Goal: Information Seeking & Learning: Find contact information

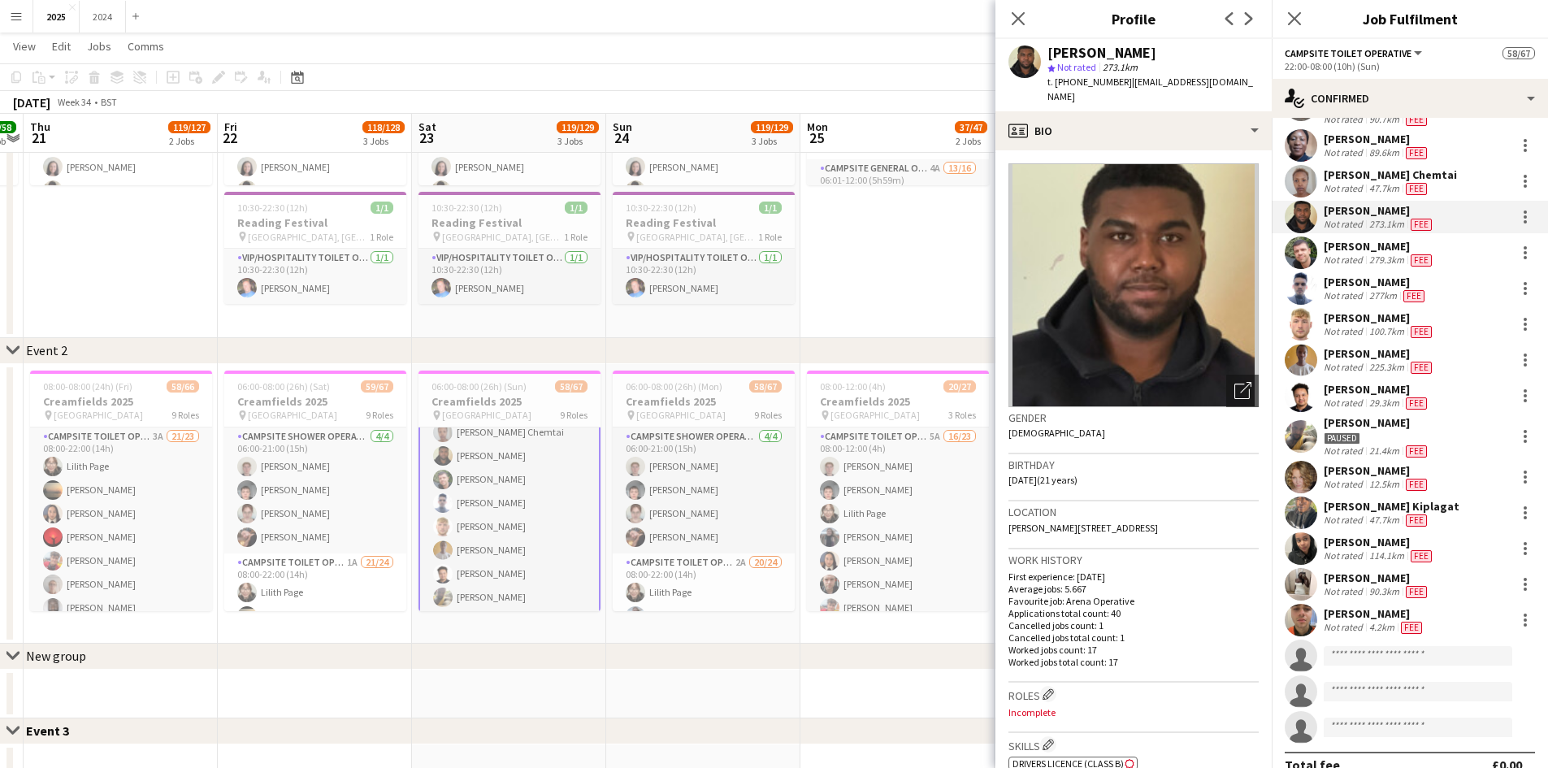
click at [1427, 586] on div "Fee" at bounding box center [1417, 591] width 28 height 13
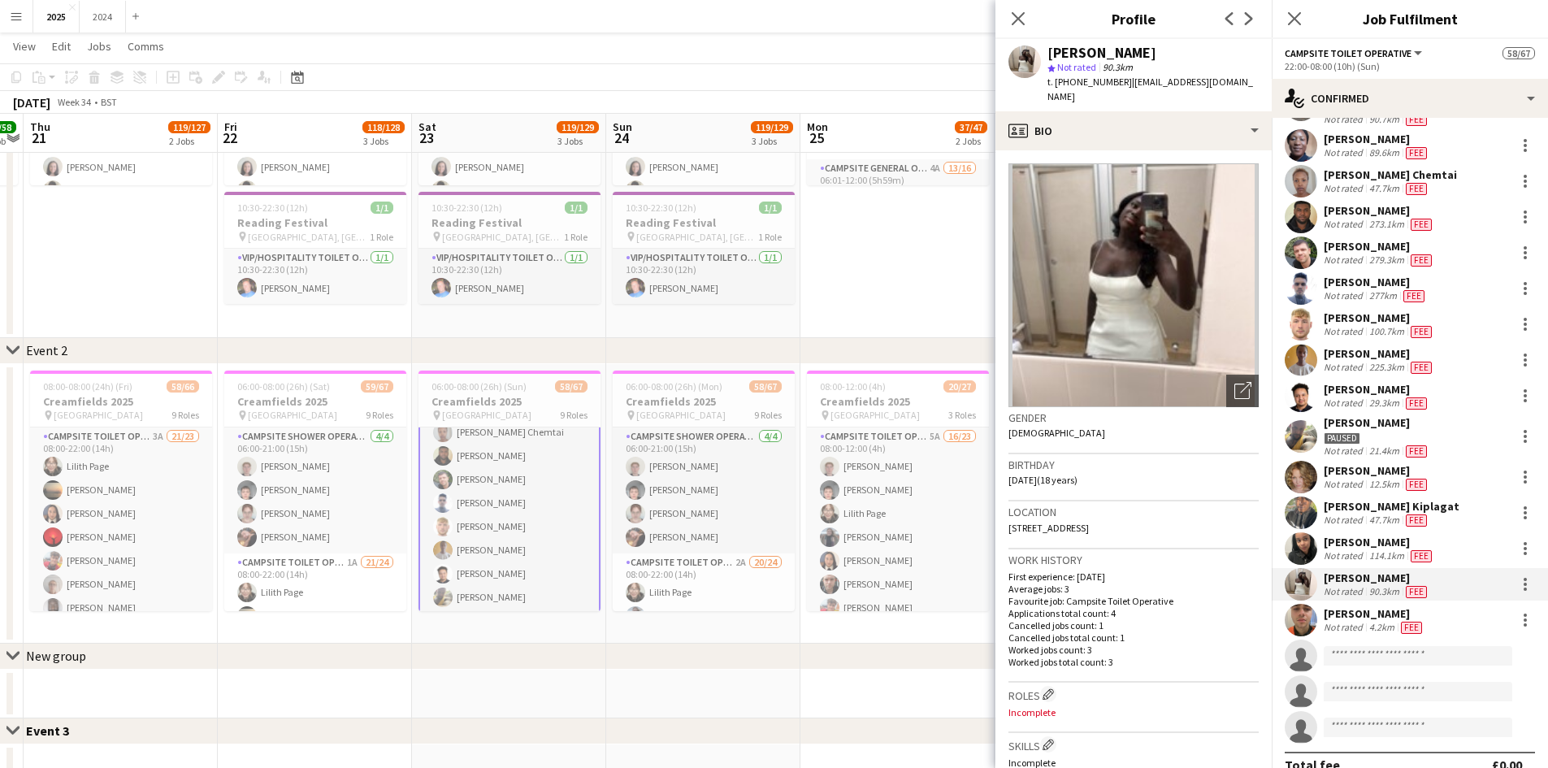
drag, startPoint x: 1203, startPoint y: 52, endPoint x: 1046, endPoint y: 47, distance: 157.0
click at [1046, 47] on div "[PERSON_NAME] star Not rated 90.3km t. [PHONE_NUMBER] | [EMAIL_ADDRESS][DOMAIN_…" at bounding box center [1134, 75] width 276 height 72
drag, startPoint x: 1231, startPoint y: 82, endPoint x: 1057, endPoint y: 86, distance: 174.0
click at [1057, 86] on div "[PERSON_NAME] star Not rated 90.3km t. [PHONE_NUMBER] | [EMAIL_ADDRESS][DOMAIN_…" at bounding box center [1134, 75] width 276 height 72
click at [1408, 541] on div "[PERSON_NAME]" at bounding box center [1379, 542] width 111 height 15
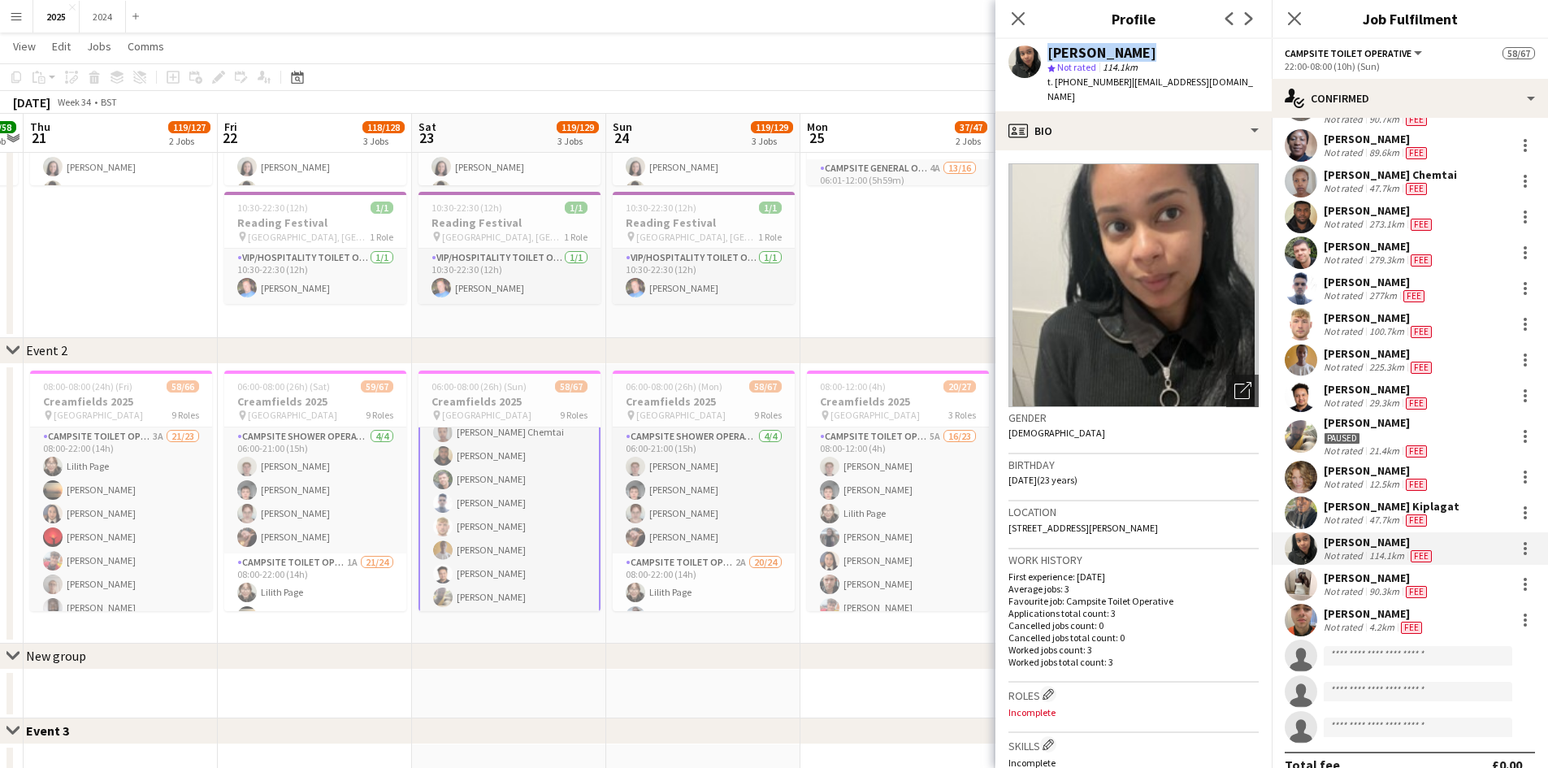
drag, startPoint x: 1139, startPoint y: 46, endPoint x: 1040, endPoint y: 49, distance: 98.4
click at [1040, 49] on div "[PERSON_NAME] star Not rated 114.1km t. [PHONE_NUMBER] | [EMAIL_ADDRESS][DOMAIN…" at bounding box center [1134, 75] width 276 height 72
click at [1128, 58] on div "[PERSON_NAME]" at bounding box center [1153, 53] width 211 height 15
drag, startPoint x: 1129, startPoint y: 52, endPoint x: 1049, endPoint y: 48, distance: 80.6
click at [1049, 48] on div "[PERSON_NAME]" at bounding box center [1153, 53] width 211 height 15
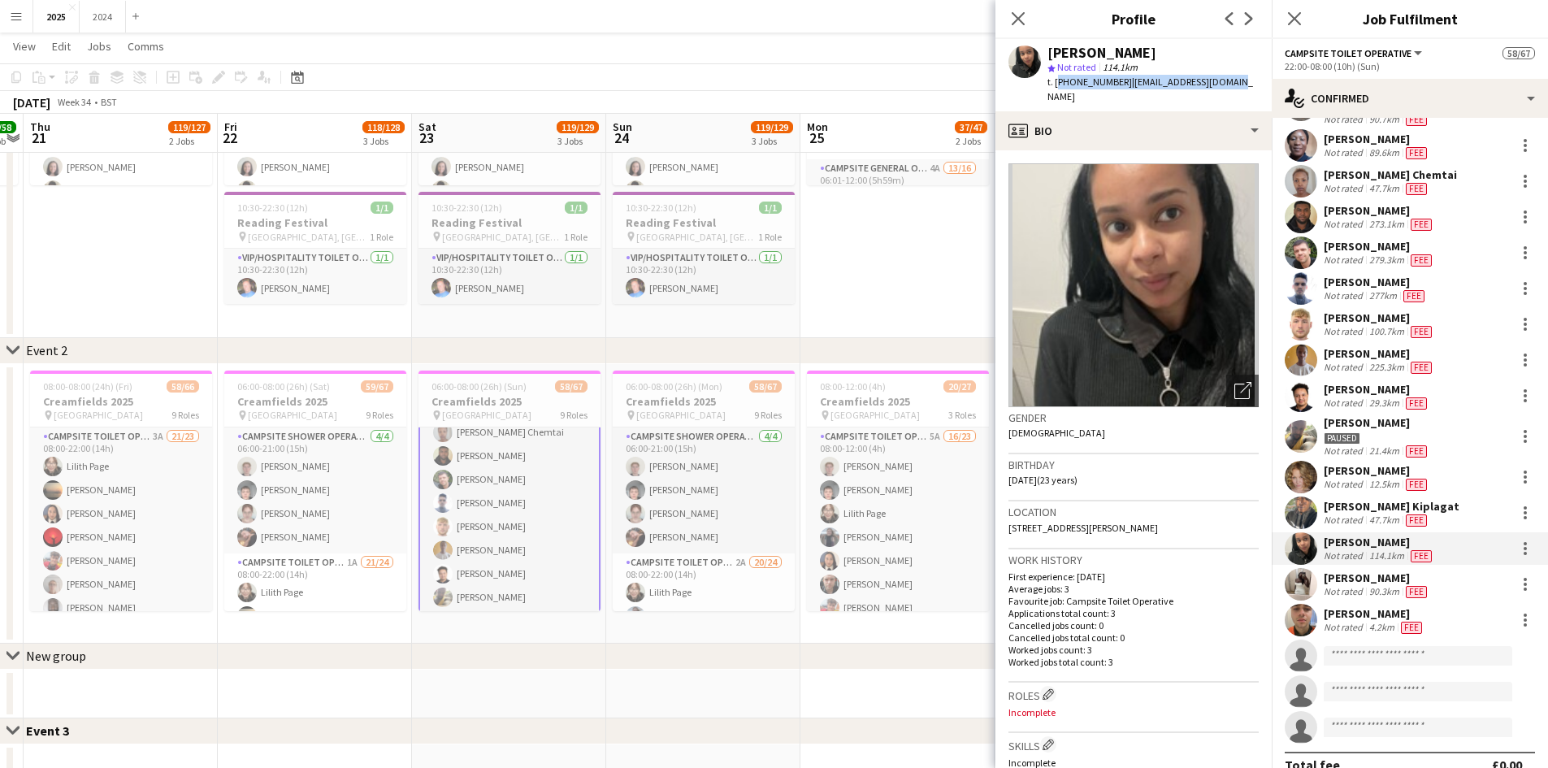
drag, startPoint x: 1229, startPoint y: 84, endPoint x: 1056, endPoint y: 83, distance: 173.1
click at [1056, 83] on div "[PERSON_NAME] star Not rated 114.1km t. [PHONE_NUMBER] | [EMAIL_ADDRESS][DOMAIN…" at bounding box center [1134, 75] width 276 height 72
click at [1427, 400] on div "Fee" at bounding box center [1417, 403] width 28 height 13
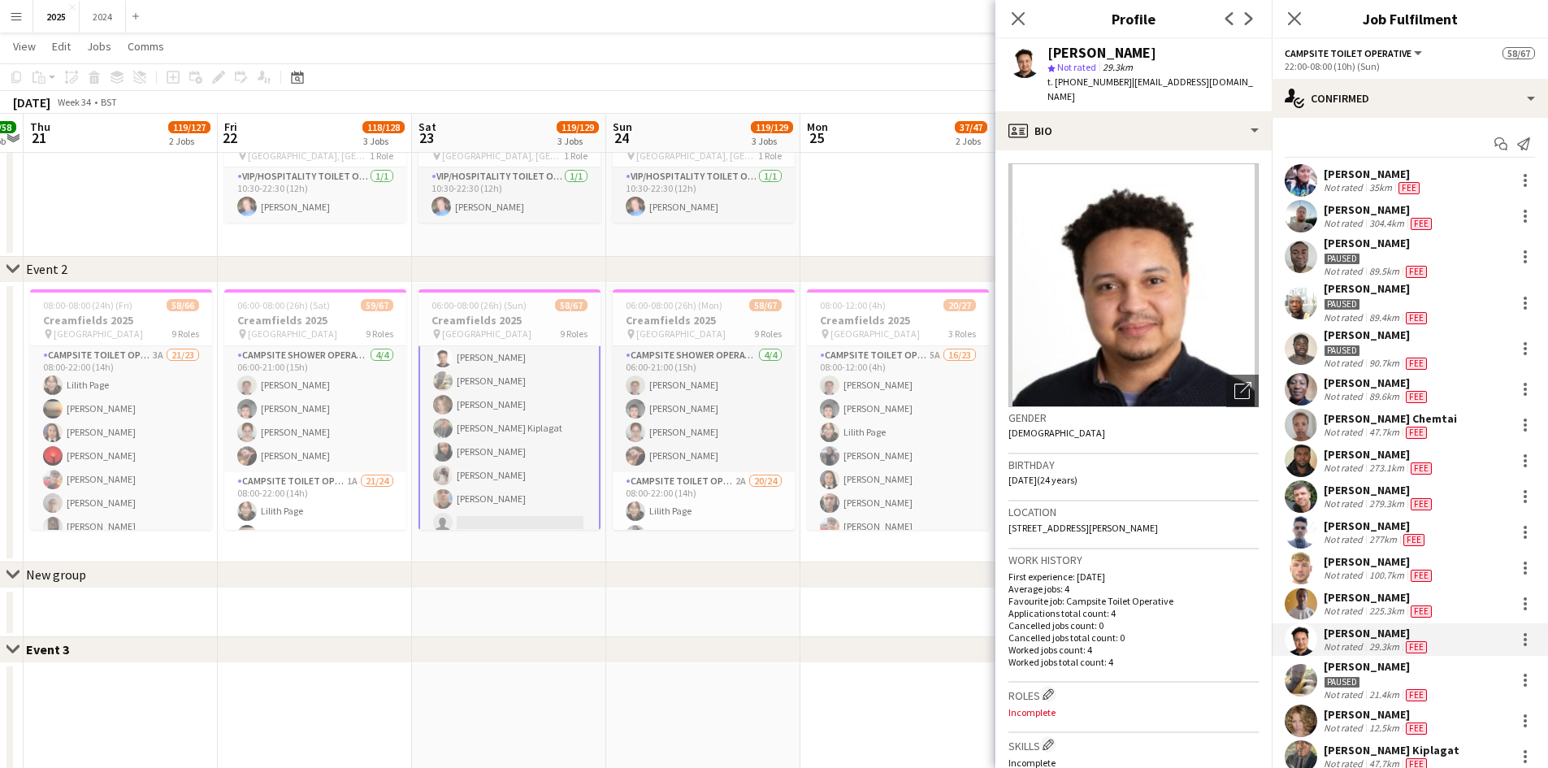
scroll to position [1463, 0]
drag, startPoint x: 1169, startPoint y: 45, endPoint x: 1034, endPoint y: 59, distance: 135.6
click at [1034, 59] on div "[PERSON_NAME] star Not rated 29.3km t. [PHONE_NUMBER] | [EMAIL_ADDRESS][DOMAIN_…" at bounding box center [1134, 75] width 276 height 72
click at [1152, 50] on div "[PERSON_NAME]" at bounding box center [1153, 53] width 211 height 15
drag, startPoint x: 1152, startPoint y: 50, endPoint x: 1057, endPoint y: 46, distance: 95.2
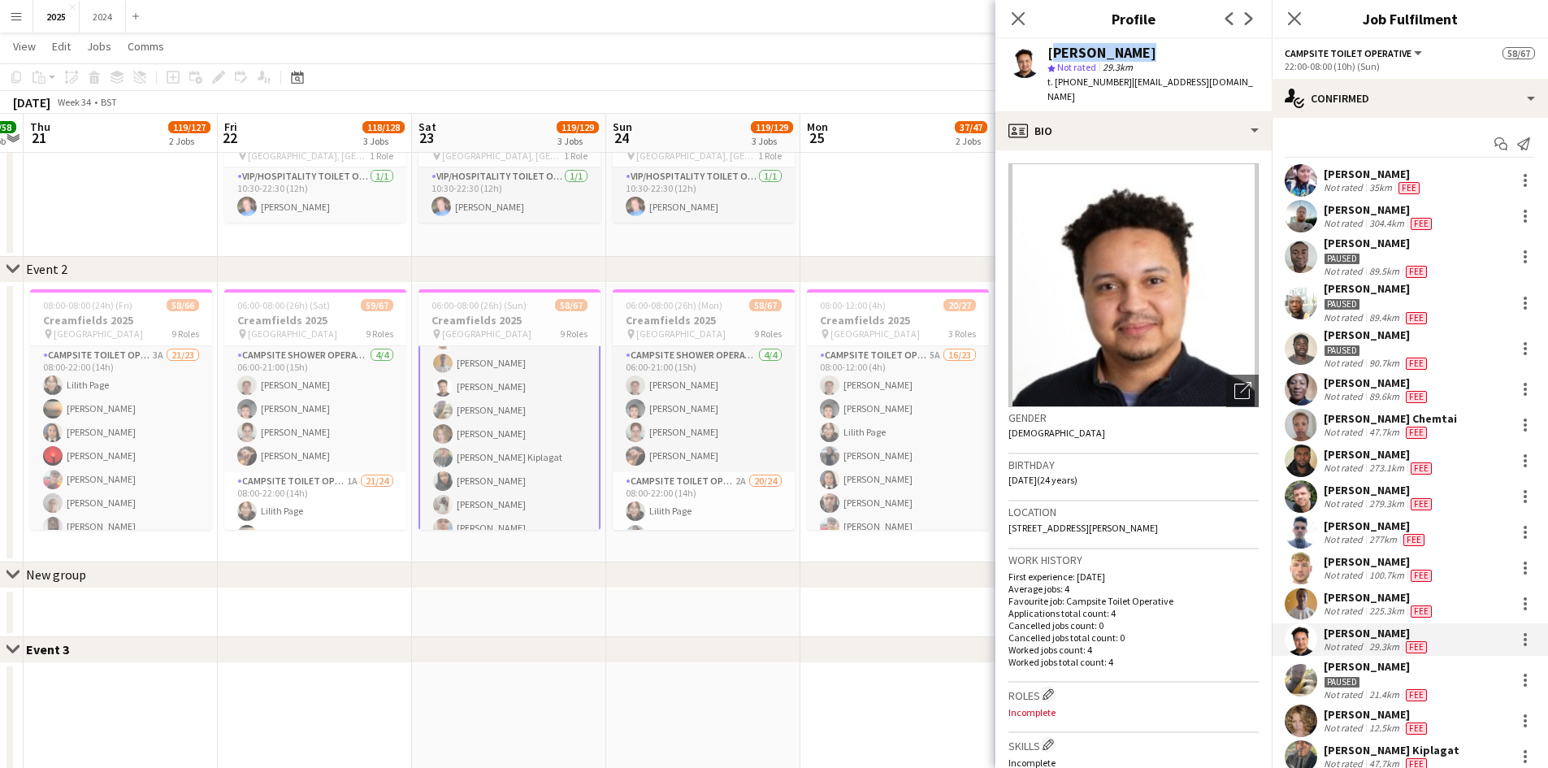
click at [1057, 46] on div "[PERSON_NAME]" at bounding box center [1153, 53] width 211 height 15
drag, startPoint x: 1236, startPoint y: 81, endPoint x: 1057, endPoint y: 86, distance: 179.7
click at [1057, 86] on div "[PERSON_NAME] star Not rated 29.3km t. [PHONE_NUMBER] | [EMAIL_ADDRESS][DOMAIN_…" at bounding box center [1134, 75] width 276 height 72
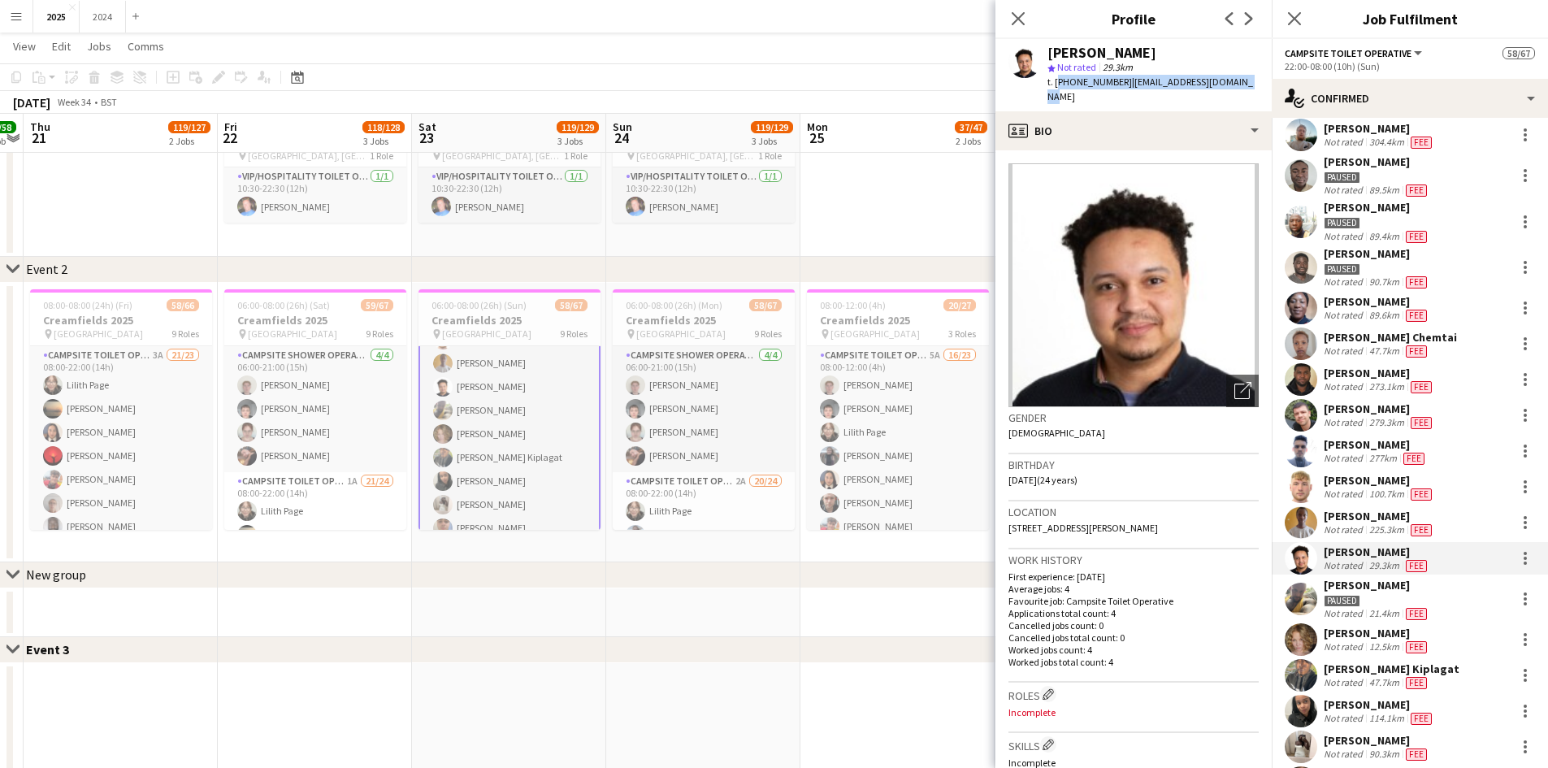
scroll to position [163, 0]
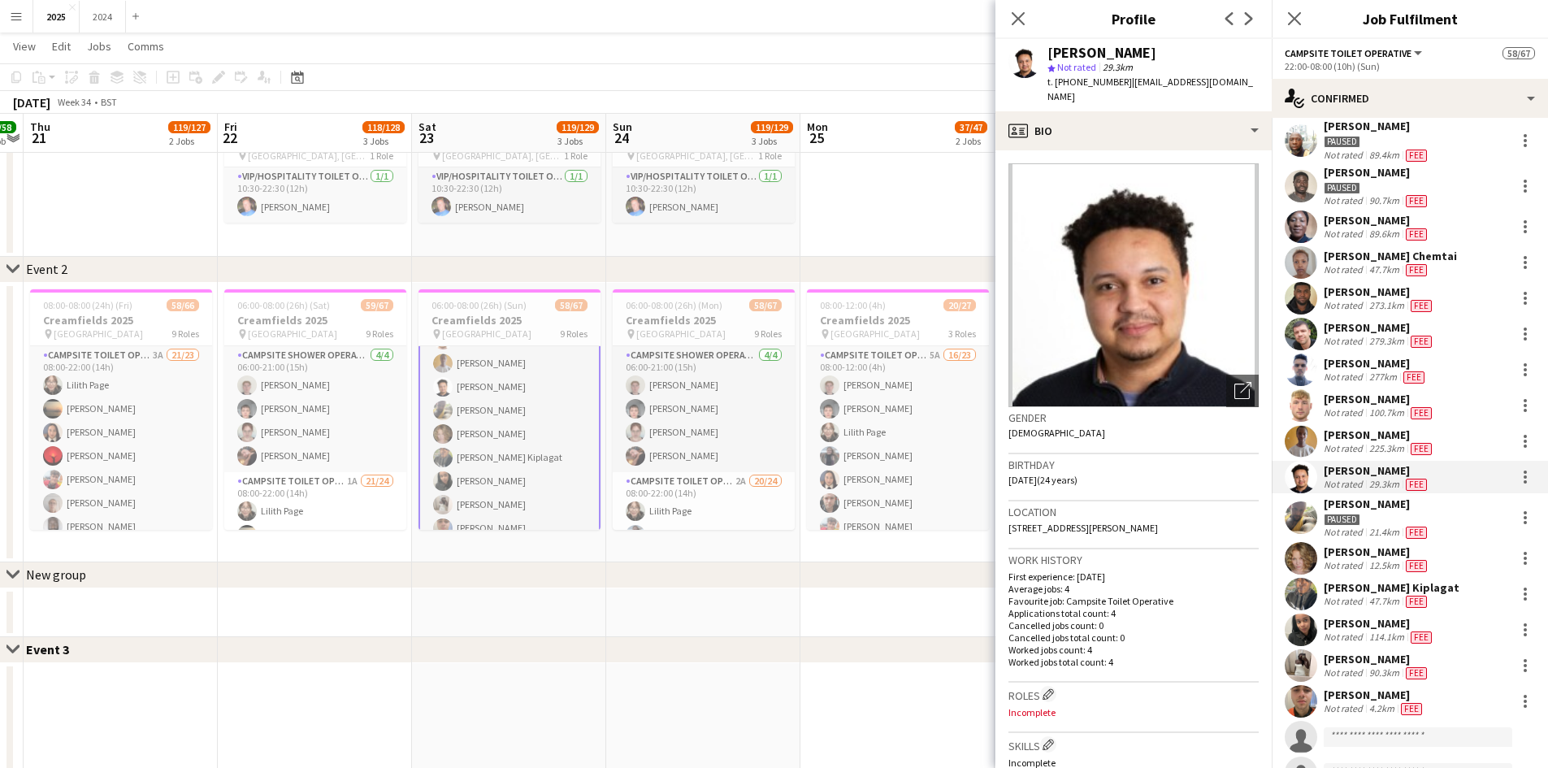
click at [1417, 702] on div "Fee" at bounding box center [1412, 708] width 28 height 13
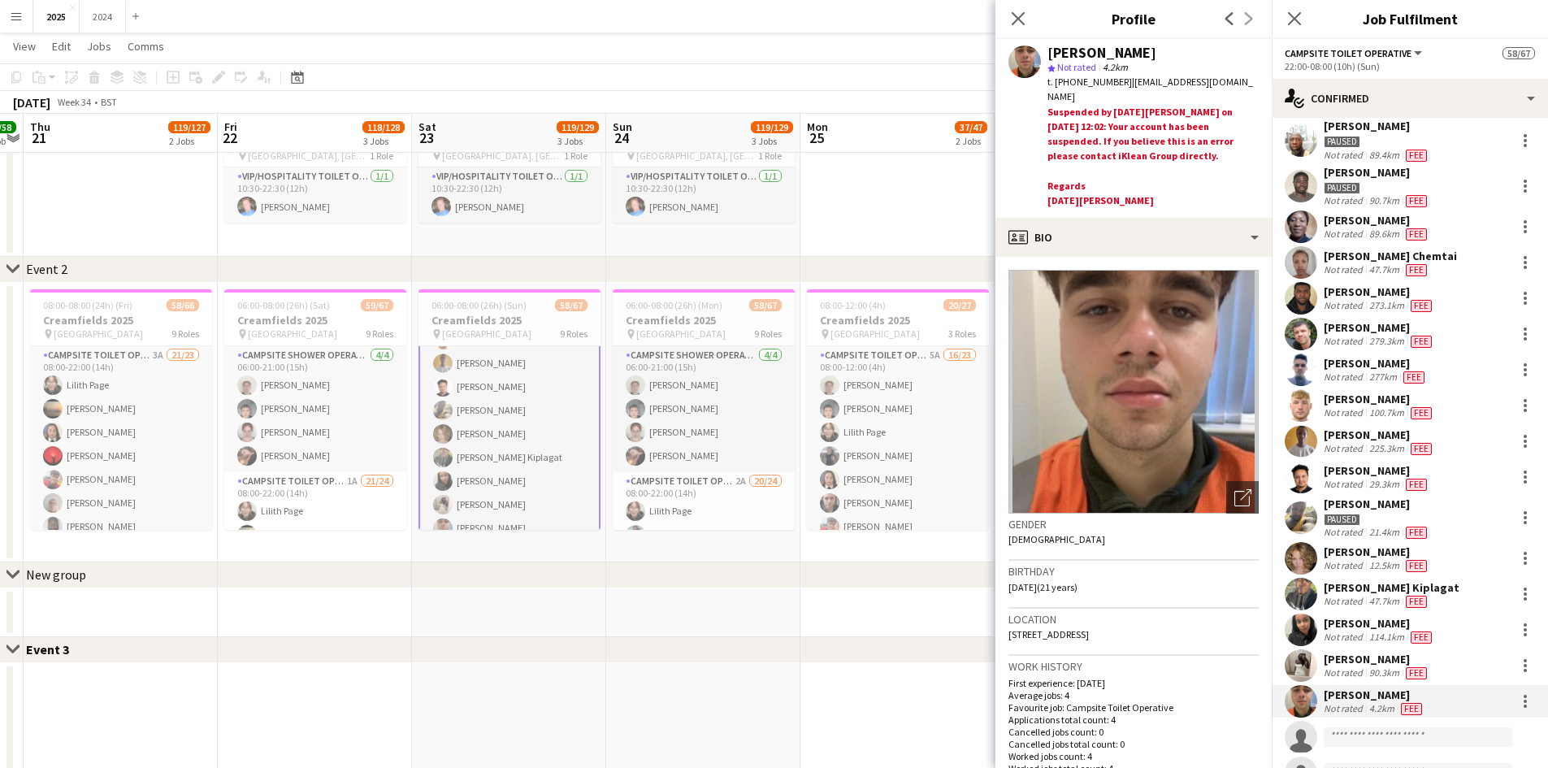
drag, startPoint x: 1164, startPoint y: 53, endPoint x: 1039, endPoint y: 65, distance: 125.8
click at [1039, 65] on div "[PERSON_NAME] star Not rated 4.2km t. [PHONE_NUMBER] | [EMAIL_ADDRESS][DOMAIN_N…" at bounding box center [1134, 128] width 276 height 179
drag, startPoint x: 1259, startPoint y: 83, endPoint x: 1172, endPoint y: 91, distance: 87.4
click at [1172, 91] on div "[PERSON_NAME] star Not rated 4.2km t. [PHONE_NUMBER] | [EMAIL_ADDRESS][DOMAIN_N…" at bounding box center [1153, 129] width 211 height 166
click at [1227, 86] on span "| [EMAIL_ADDRESS][DOMAIN_NAME]" at bounding box center [1151, 89] width 206 height 27
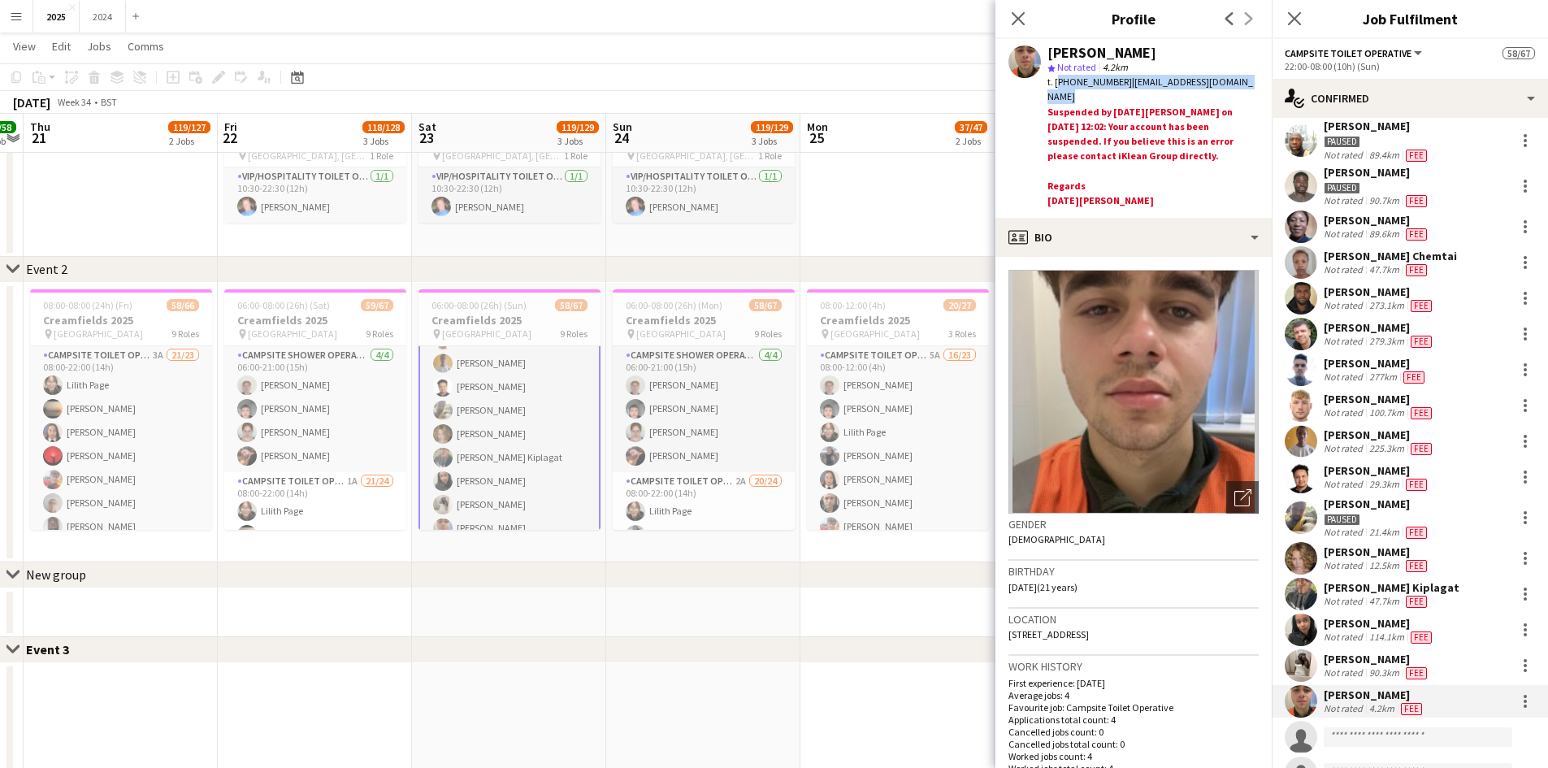
drag, startPoint x: 1262, startPoint y: 80, endPoint x: 1057, endPoint y: 82, distance: 204.8
click at [1057, 82] on div "[PERSON_NAME] star Not rated 4.2km t. [PHONE_NUMBER] | [EMAIL_ADDRESS][DOMAIN_N…" at bounding box center [1134, 128] width 276 height 179
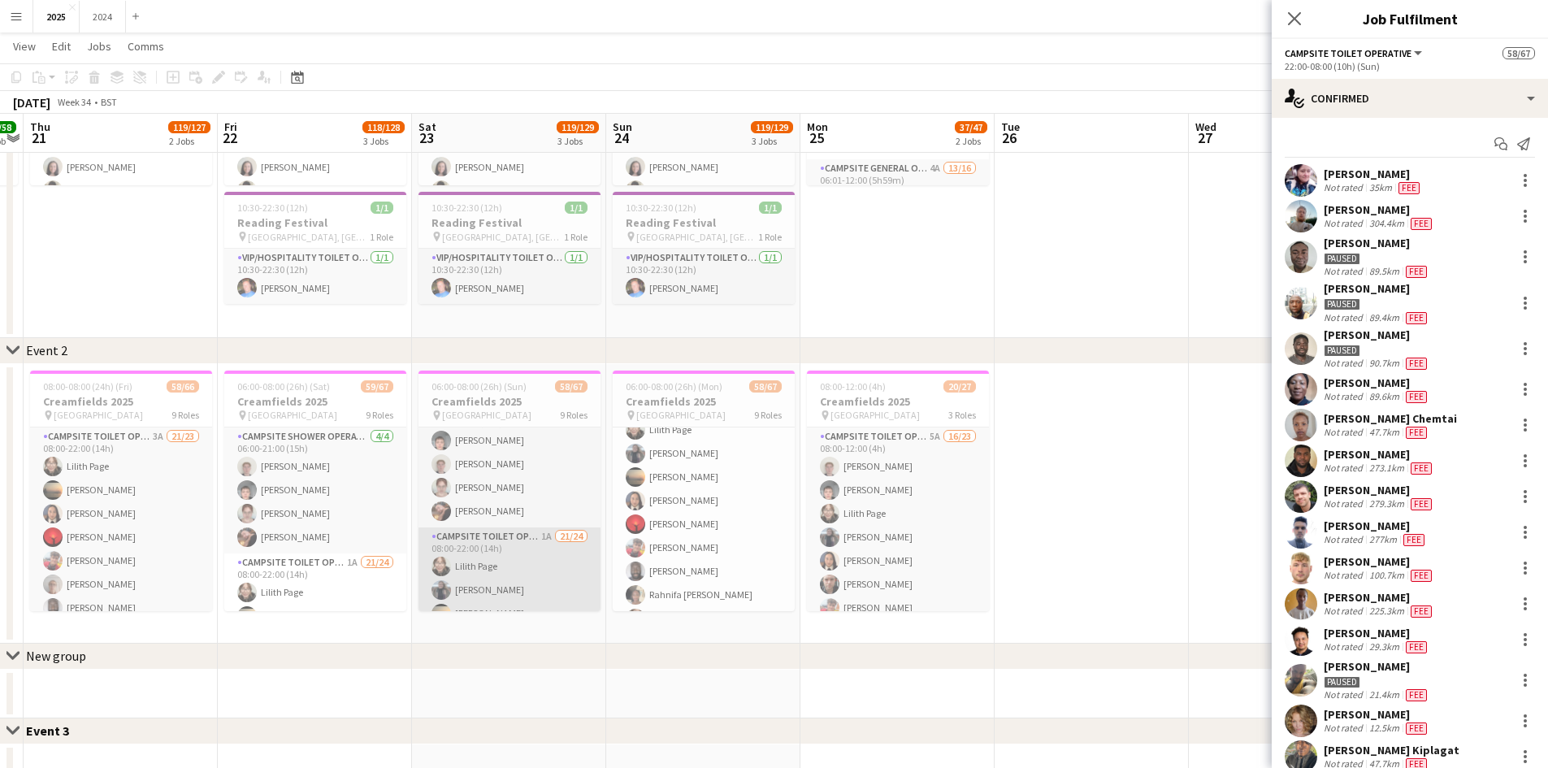
scroll to position [0, 0]
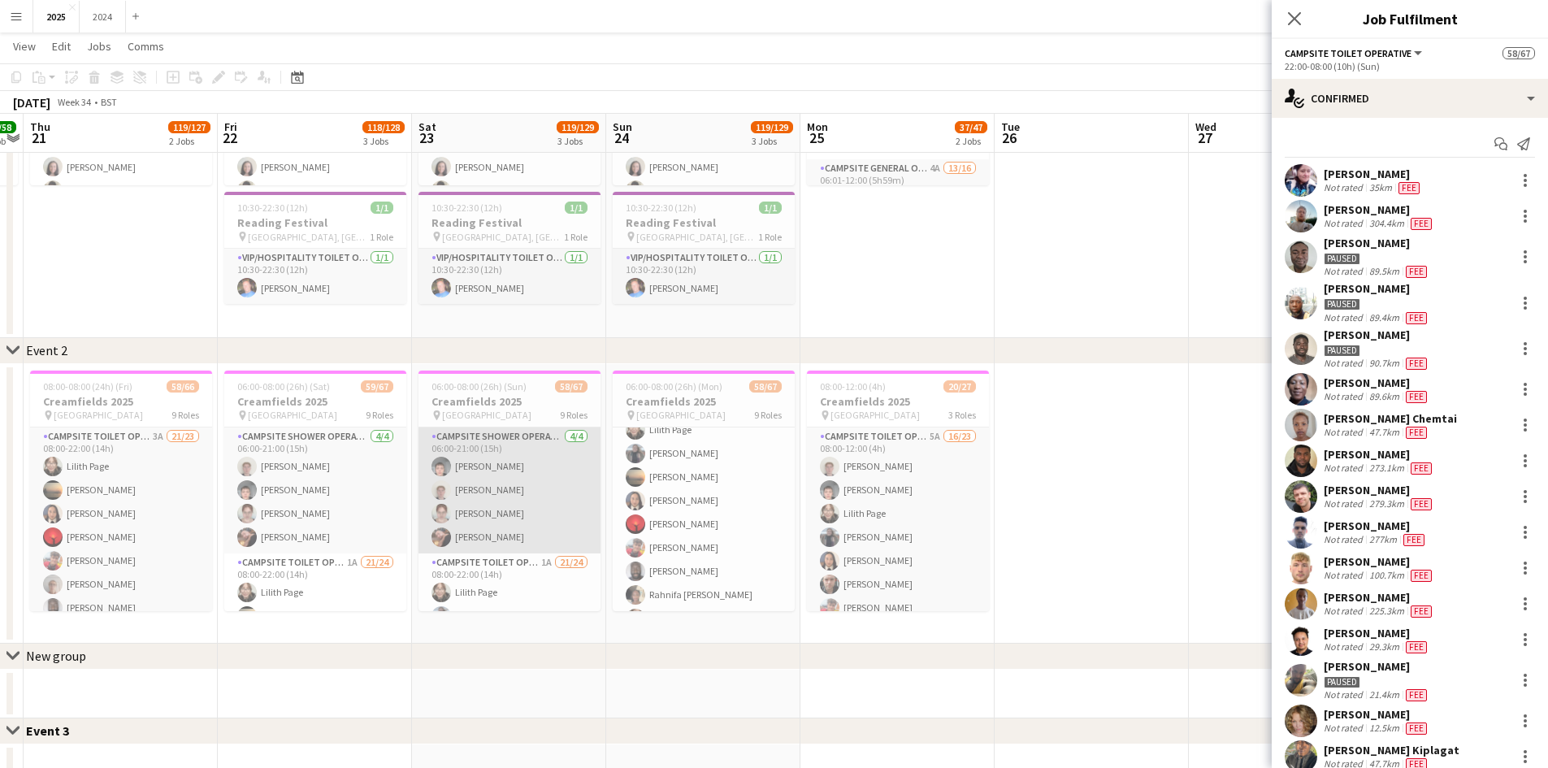
click at [514, 509] on app-card-role "Campsite Shower Operative [DATE] 06:00-21:00 (15h) [PERSON_NAME] [PERSON_NAME] …" at bounding box center [510, 491] width 182 height 126
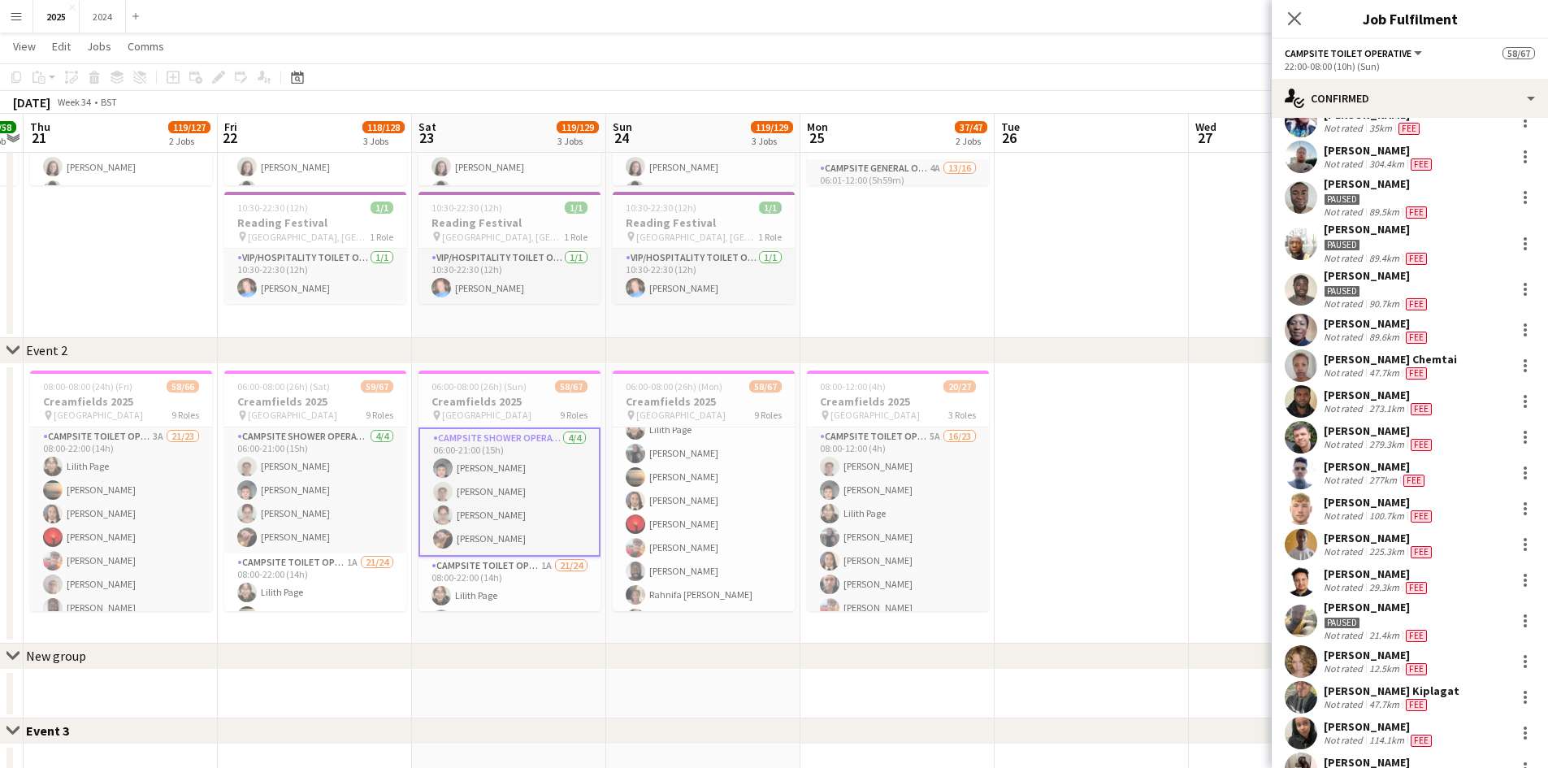
scroll to position [81, 0]
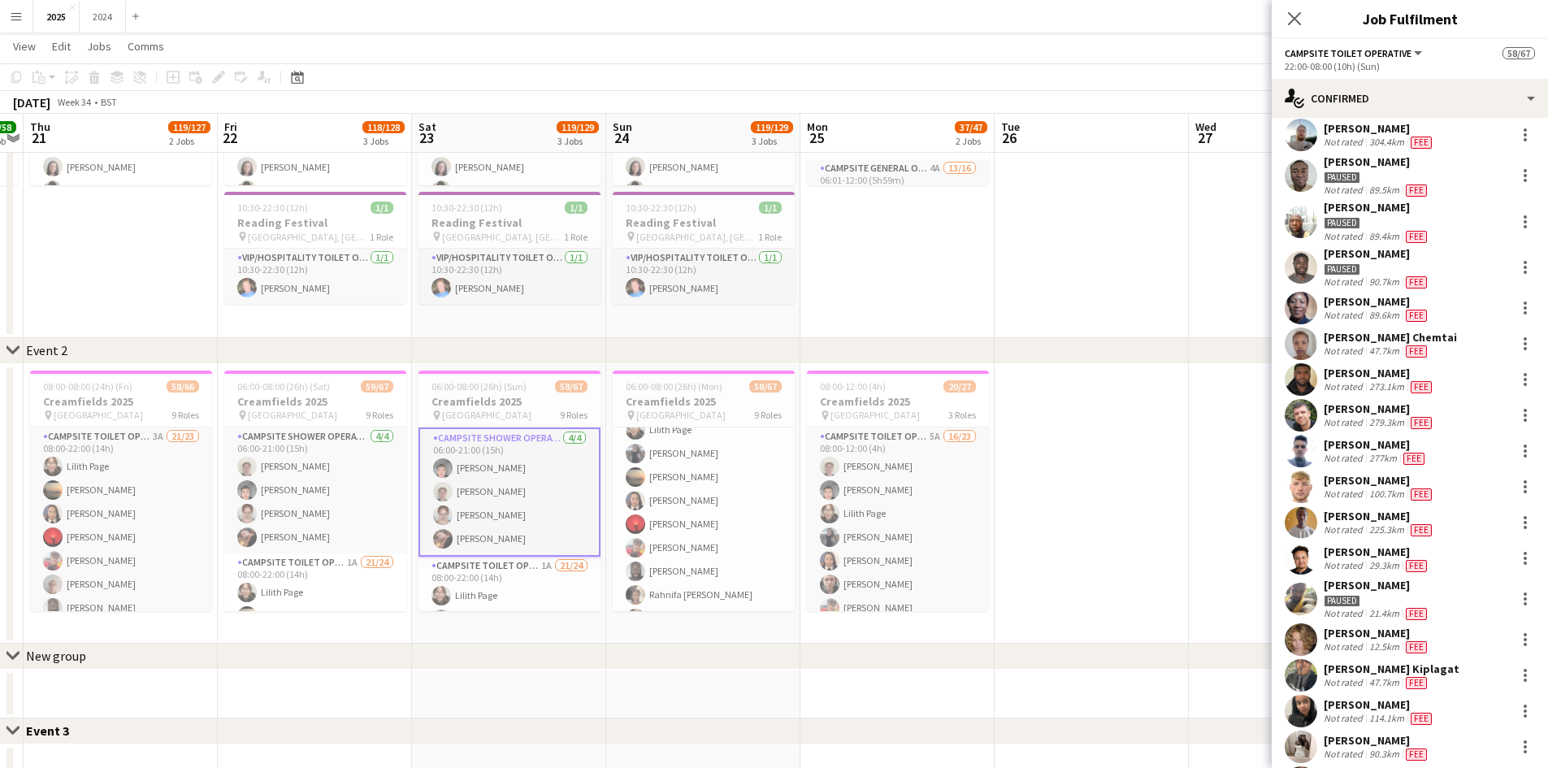
click at [477, 473] on app-card-role "Campsite Shower Operative [DATE] 06:00-21:00 (15h) [PERSON_NAME] [PERSON_NAME] …" at bounding box center [510, 492] width 182 height 129
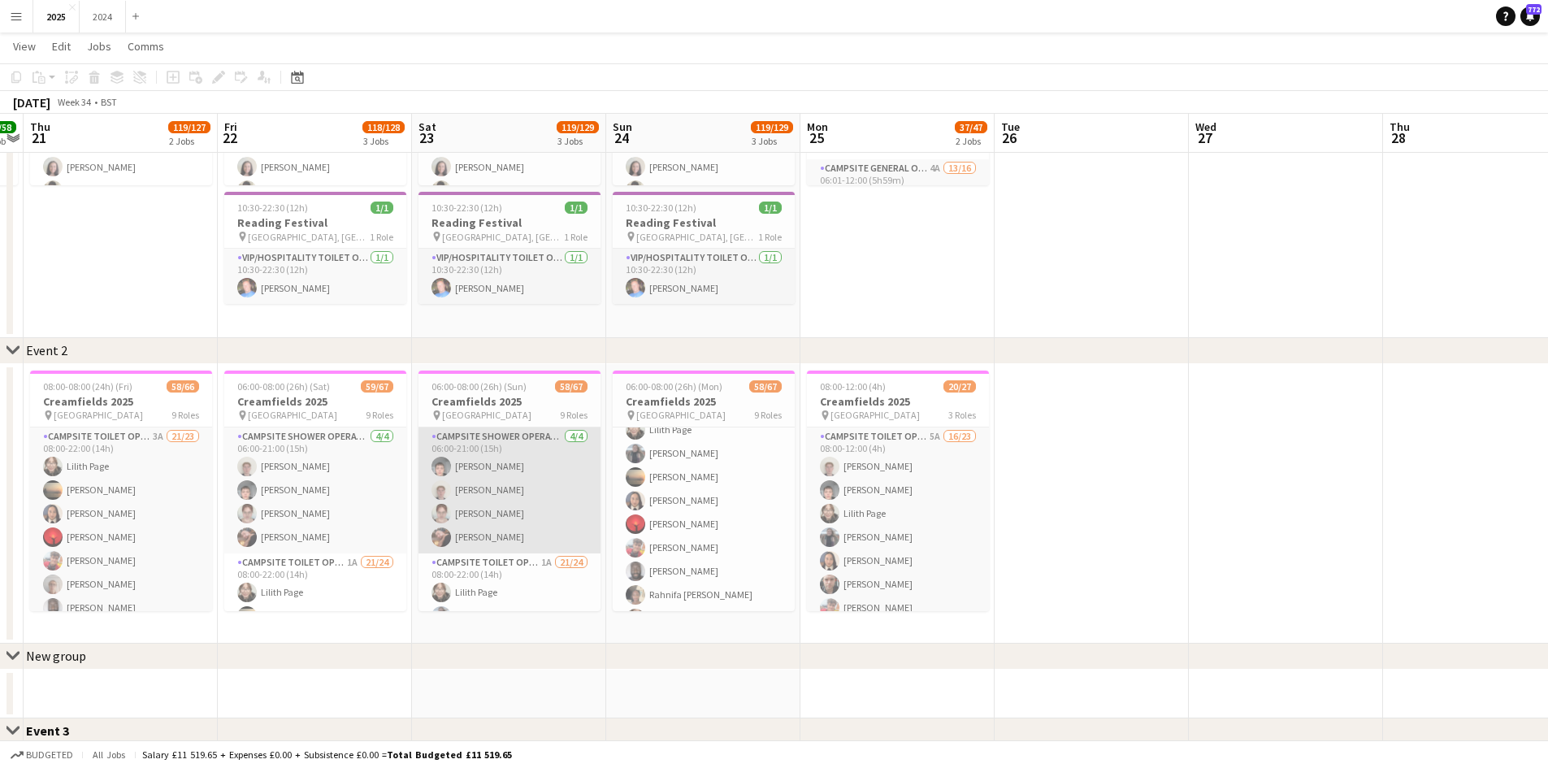
click at [515, 498] on app-card-role "Campsite Shower Operative [DATE] 06:00-21:00 (15h) [PERSON_NAME] [PERSON_NAME] …" at bounding box center [510, 491] width 182 height 126
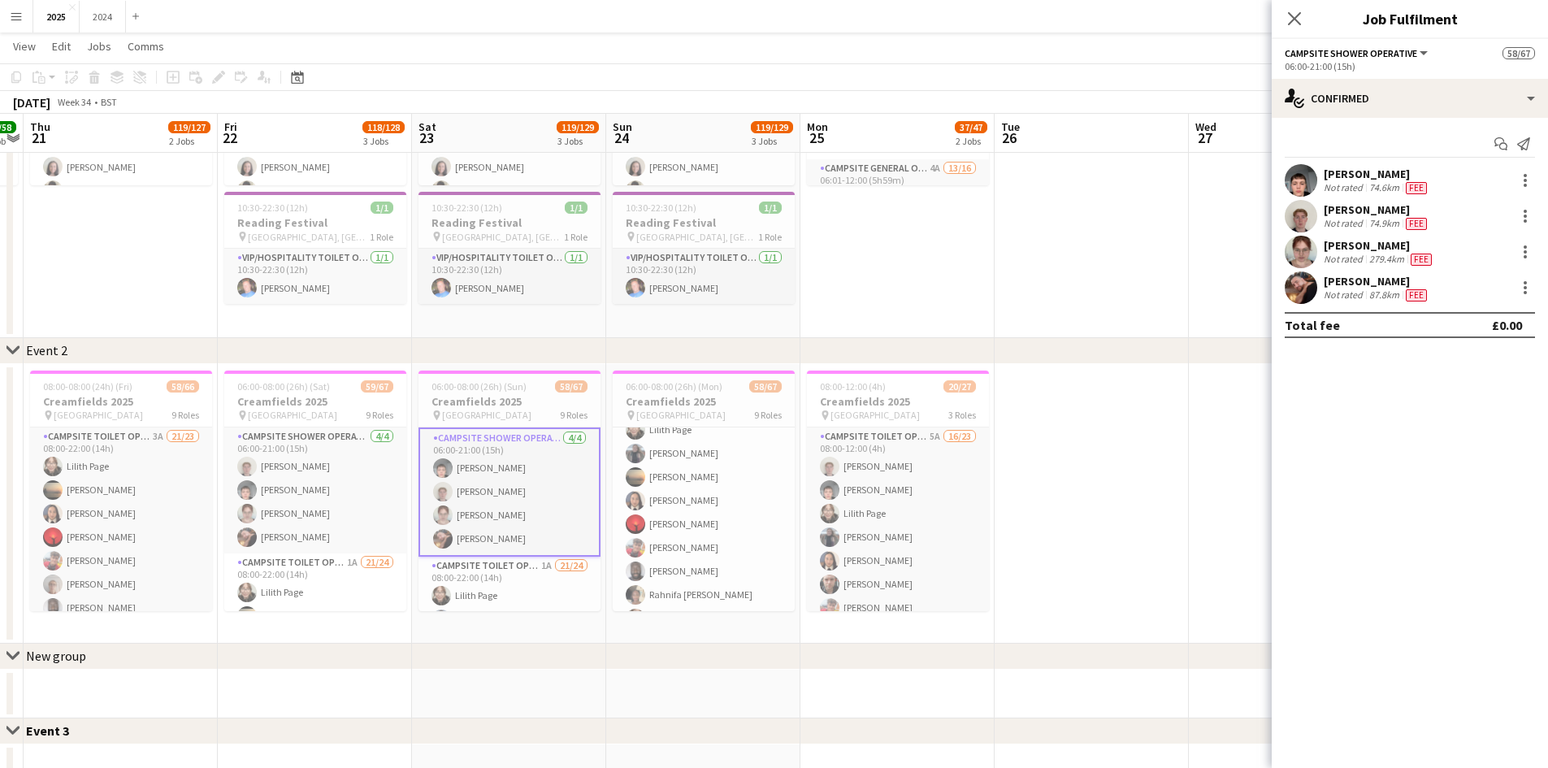
click at [1389, 244] on div "[PERSON_NAME]" at bounding box center [1379, 245] width 111 height 15
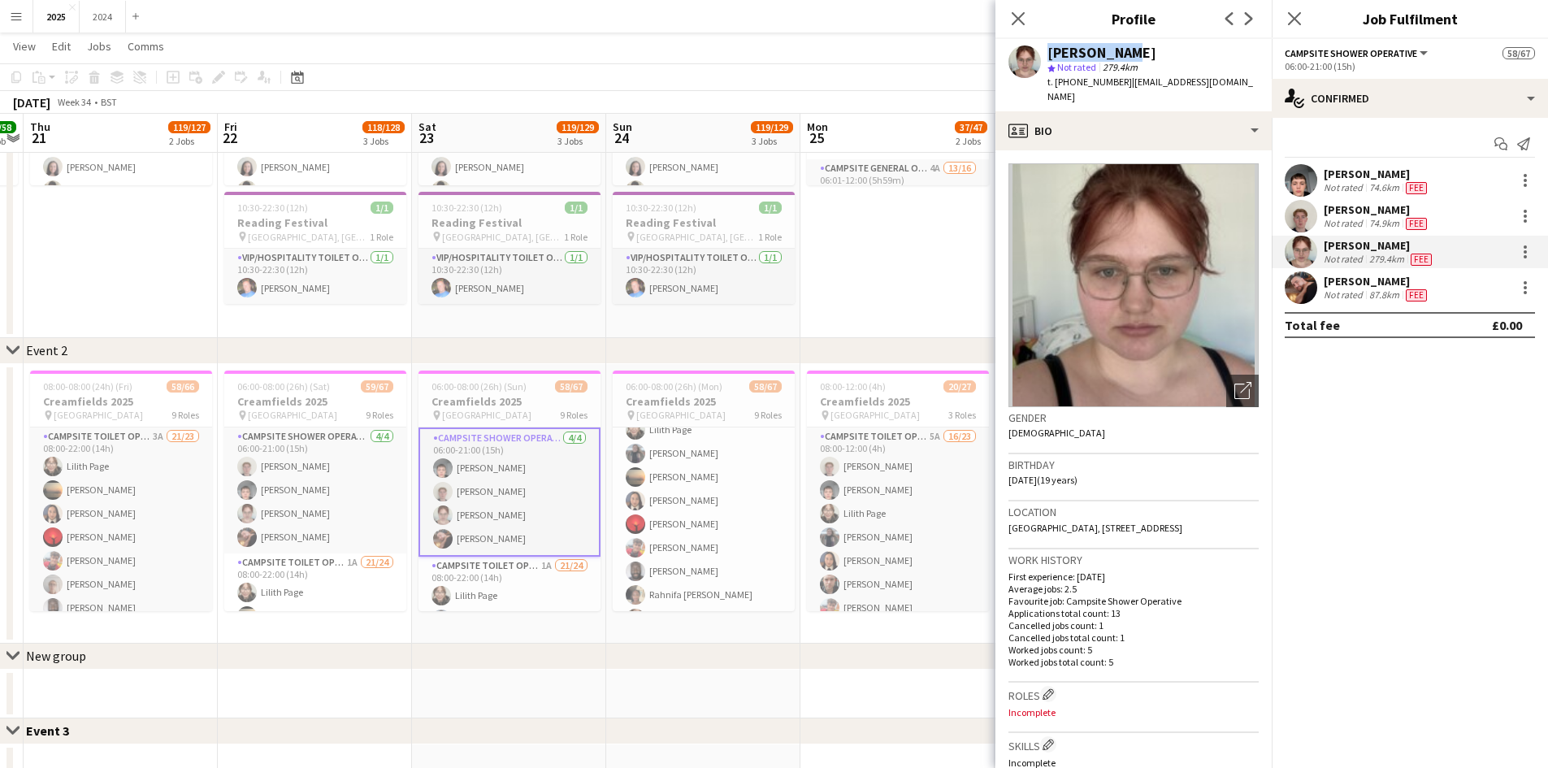
drag, startPoint x: 1128, startPoint y: 50, endPoint x: 1040, endPoint y: 51, distance: 87.8
click at [1040, 51] on div "[PERSON_NAME] star Not rated 279.4km t. [PHONE_NUMBER] | [EMAIL_ADDRESS][DOMAIN…" at bounding box center [1134, 75] width 276 height 72
click at [1126, 52] on div "[PERSON_NAME]" at bounding box center [1153, 53] width 211 height 15
drag, startPoint x: 1123, startPoint y: 51, endPoint x: 1061, endPoint y: 55, distance: 62.7
click at [1061, 55] on div "[PERSON_NAME]" at bounding box center [1153, 53] width 211 height 15
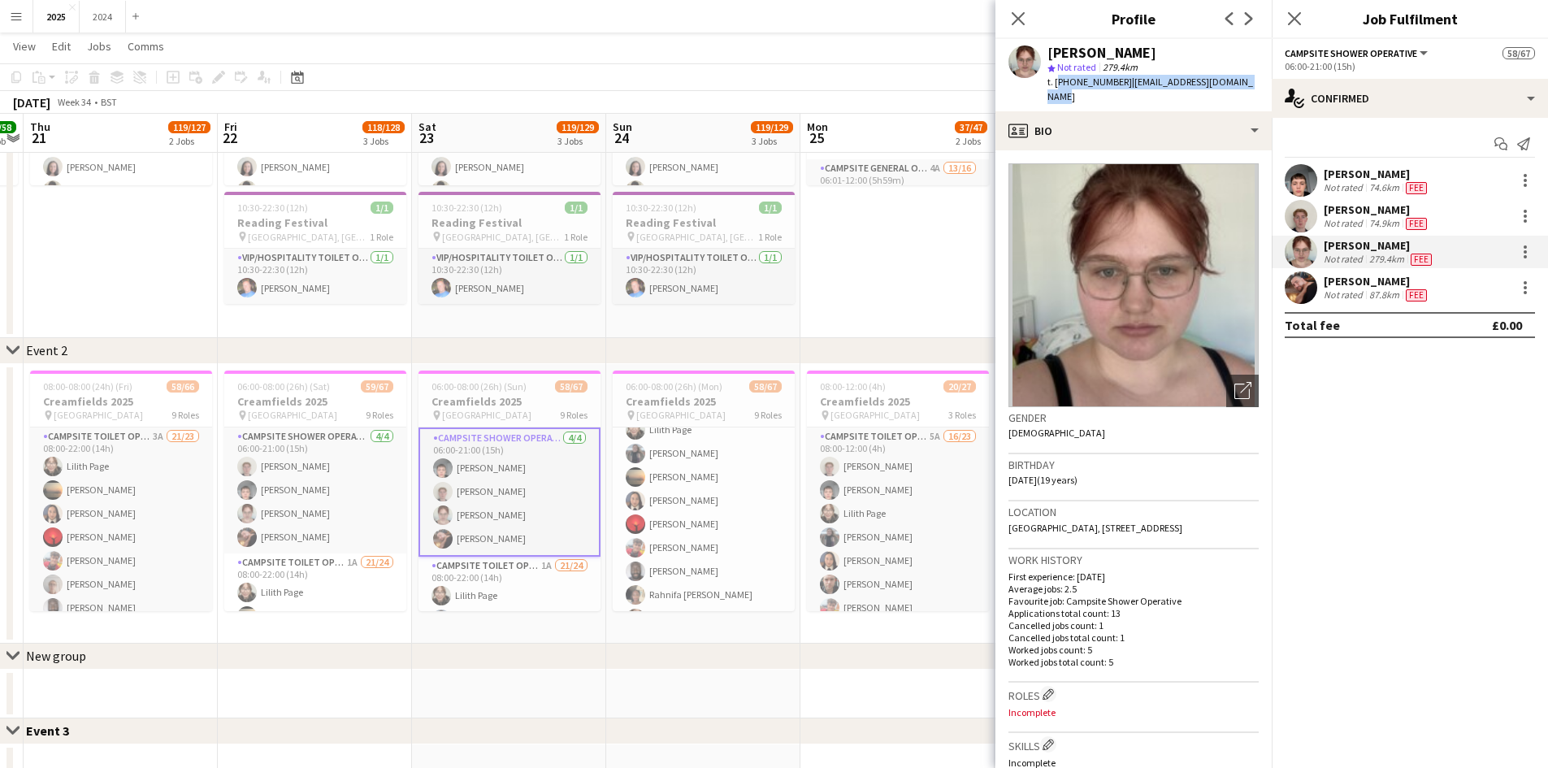
drag, startPoint x: 1255, startPoint y: 82, endPoint x: 1056, endPoint y: 78, distance: 199.2
click at [1056, 78] on div "[PERSON_NAME] star Not rated 279.4km t. [PHONE_NUMBER] | [EMAIL_ADDRESS][DOMAIN…" at bounding box center [1134, 75] width 276 height 72
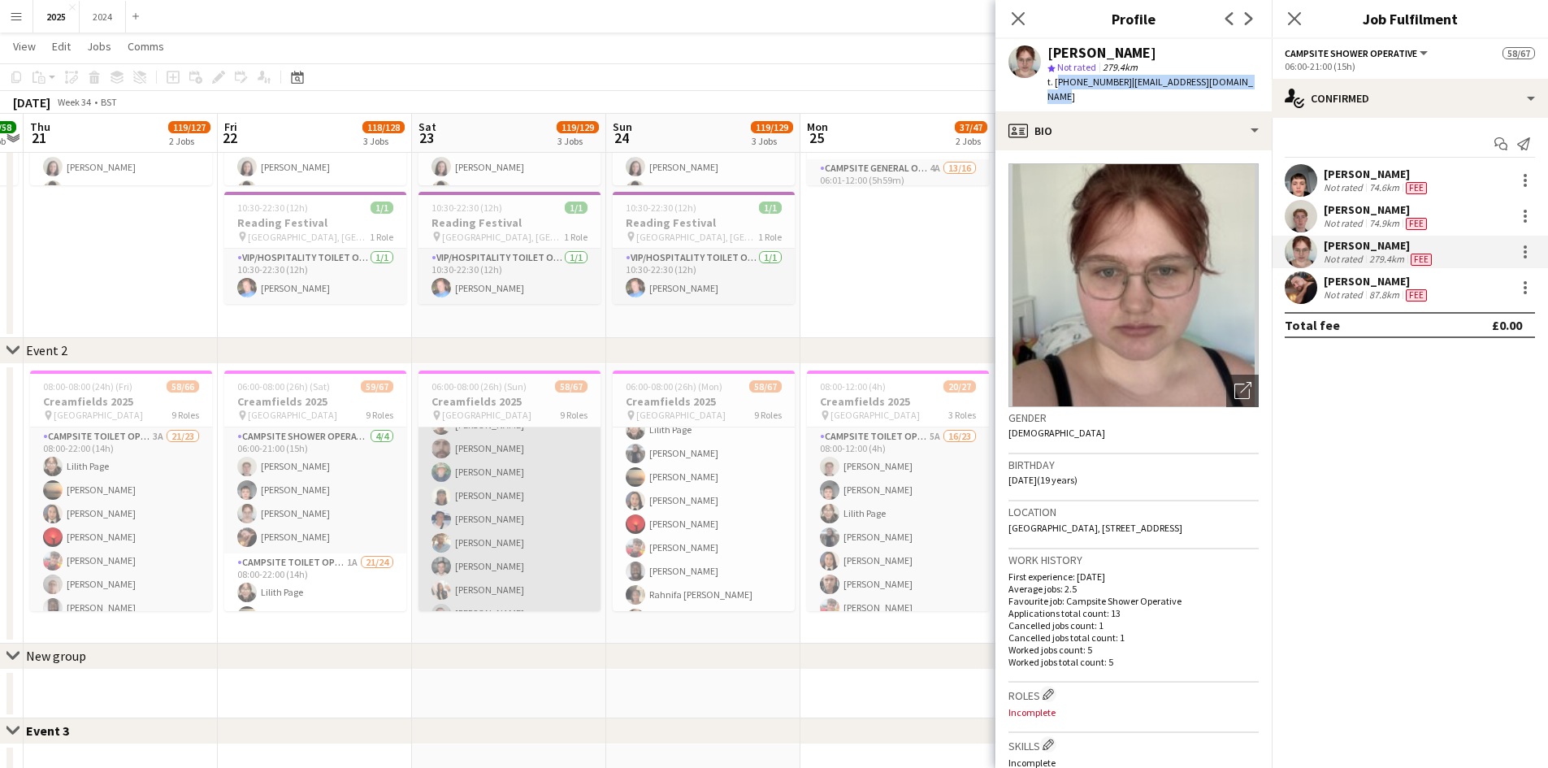
click at [500, 468] on app-card-role "Campsite Toilet Operative 1A 21/24 08:00-22:00 (14h) [PERSON_NAME] [PERSON_NAME…" at bounding box center [510, 448] width 182 height 597
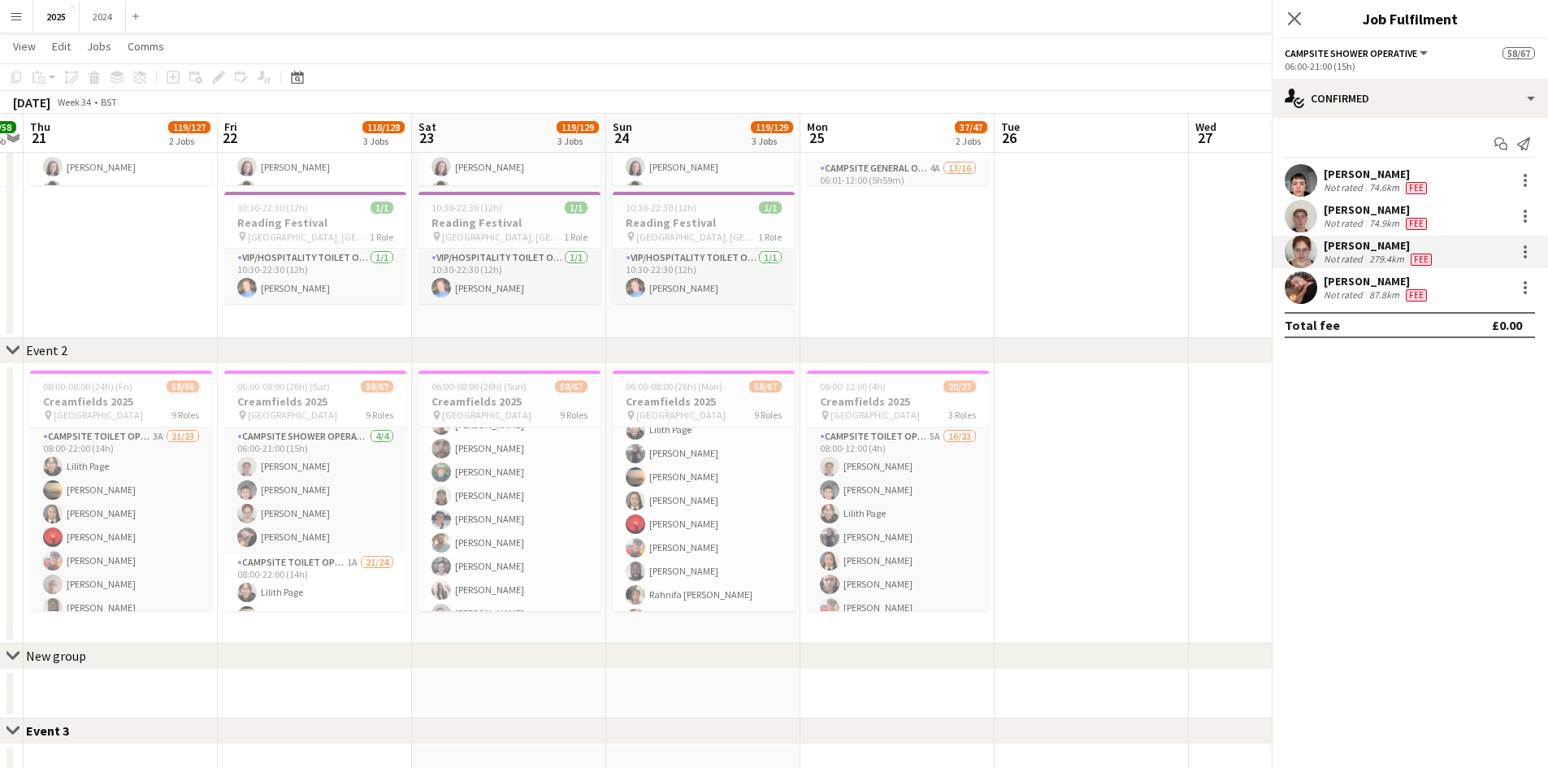
scroll to position [405, 0]
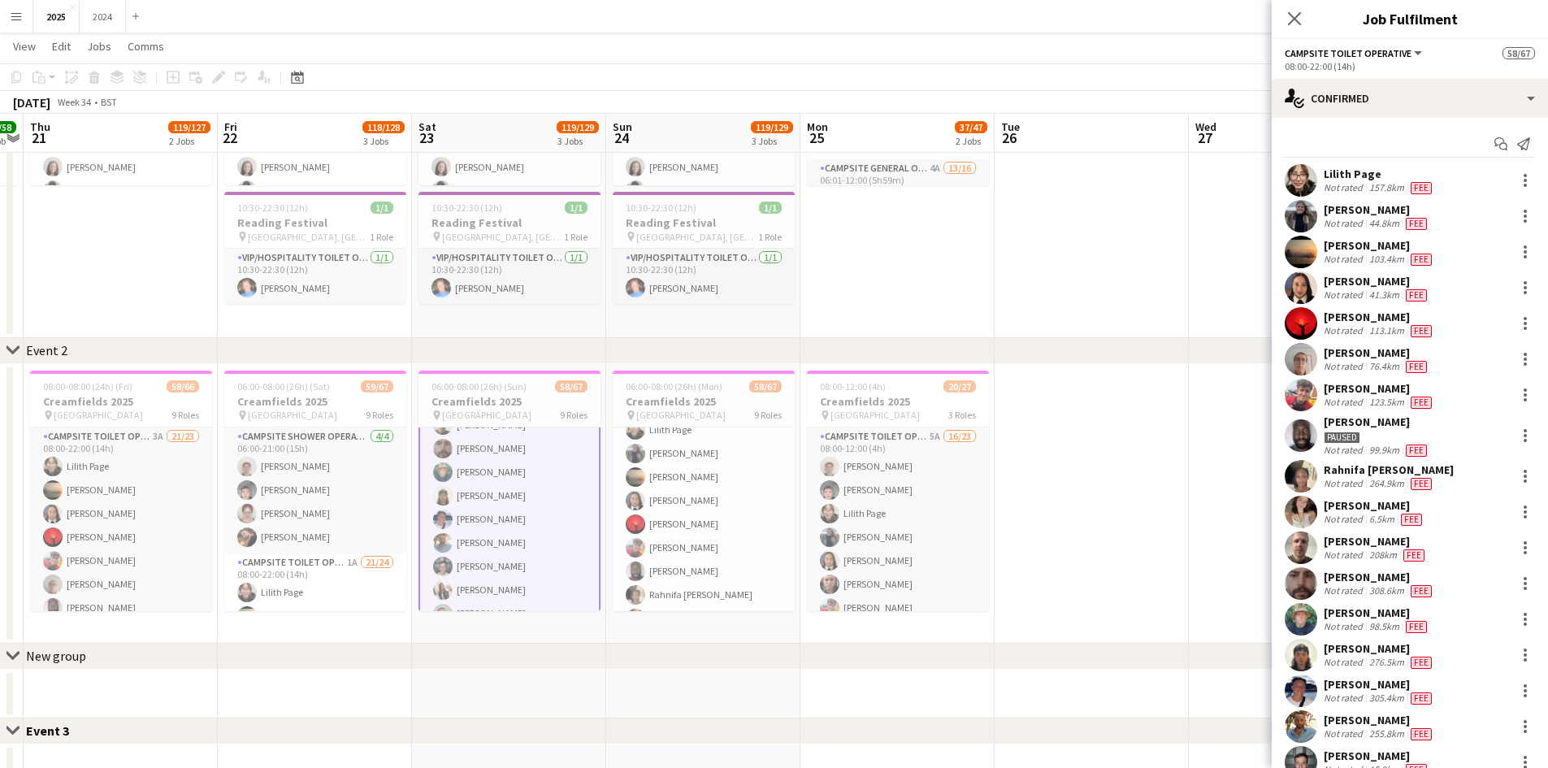
click at [1394, 615] on div "[PERSON_NAME]" at bounding box center [1377, 613] width 106 height 15
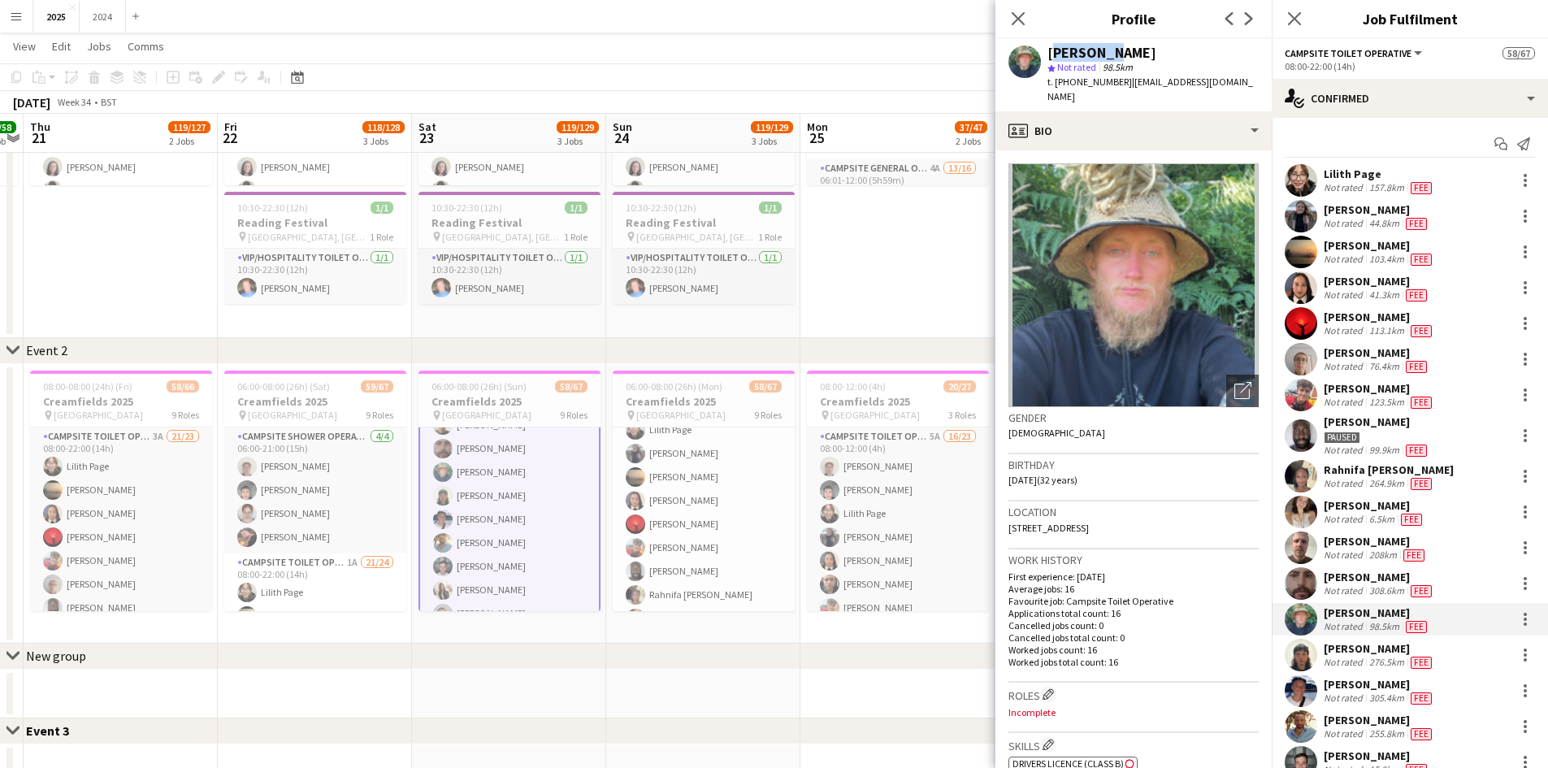
drag, startPoint x: 1114, startPoint y: 53, endPoint x: 1049, endPoint y: 56, distance: 65.9
click at [1049, 56] on div "[PERSON_NAME]" at bounding box center [1153, 53] width 211 height 15
drag, startPoint x: 1213, startPoint y: 88, endPoint x: 1057, endPoint y: 85, distance: 156.1
click at [1057, 85] on div "[PERSON_NAME] star Not rated 98.5km t. [PHONE_NUMBER] | [EMAIL_ADDRESS][DOMAIN_…" at bounding box center [1134, 75] width 276 height 72
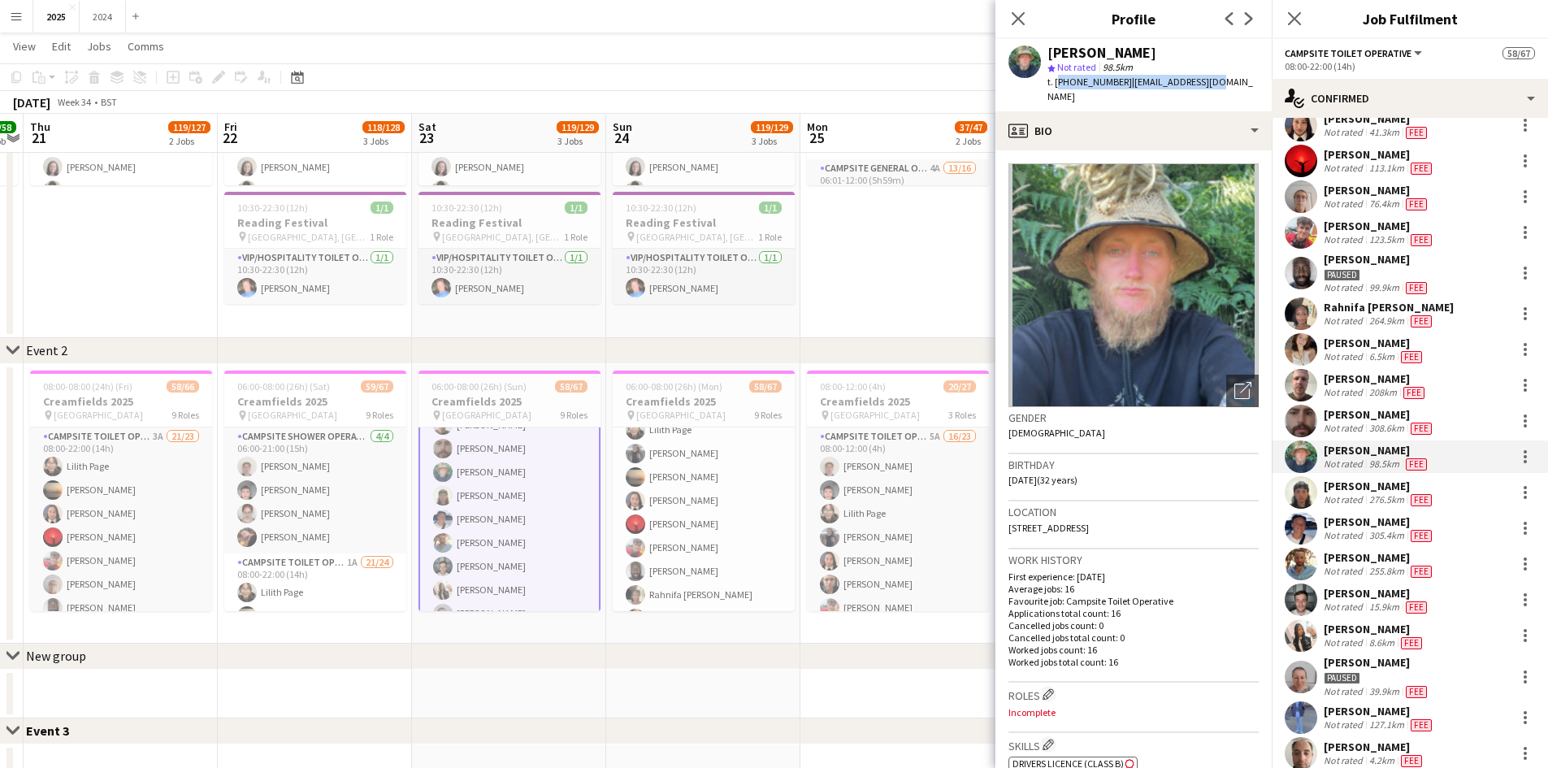
scroll to position [244, 0]
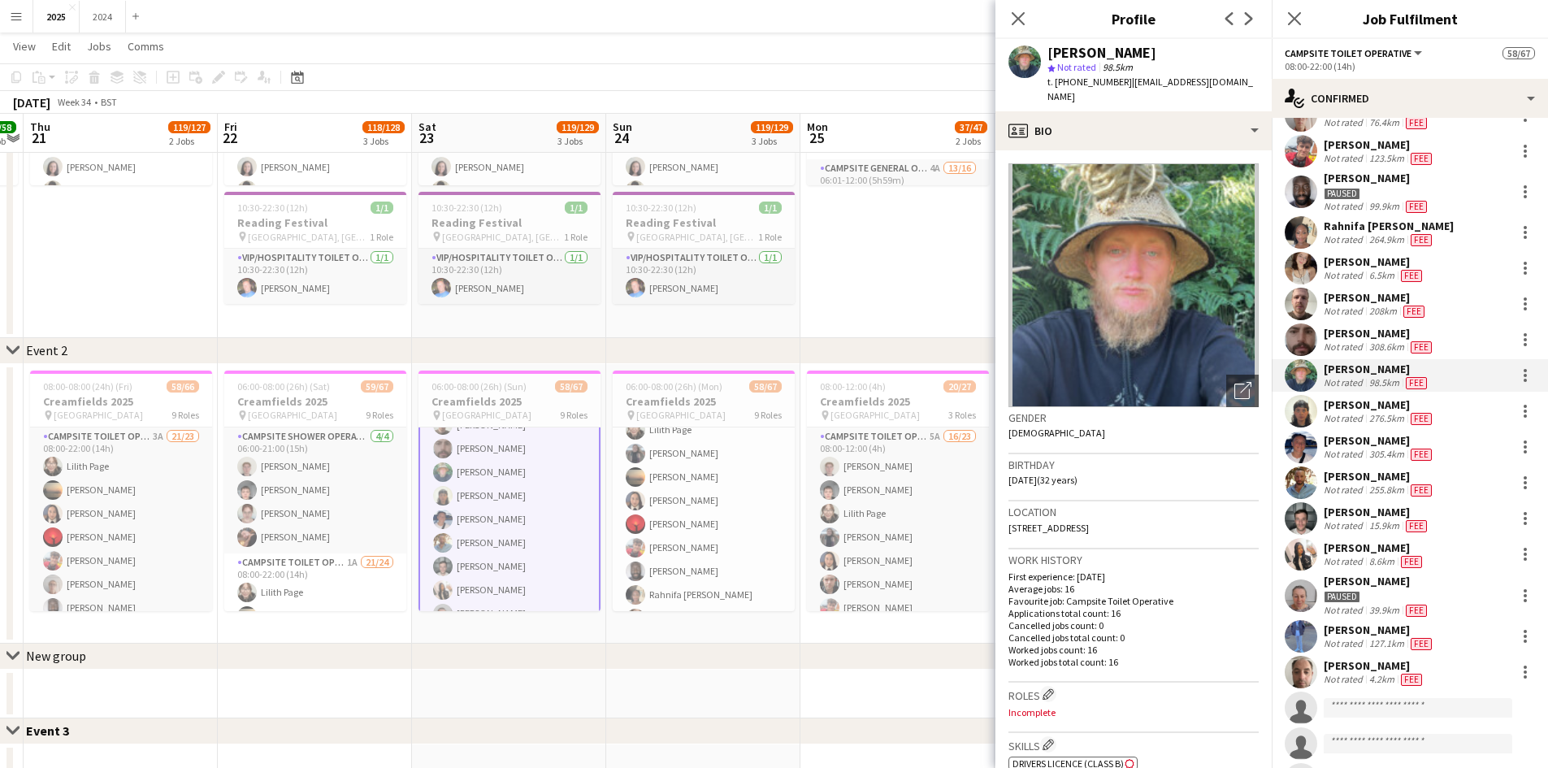
click at [1419, 516] on div "[PERSON_NAME]" at bounding box center [1377, 512] width 106 height 15
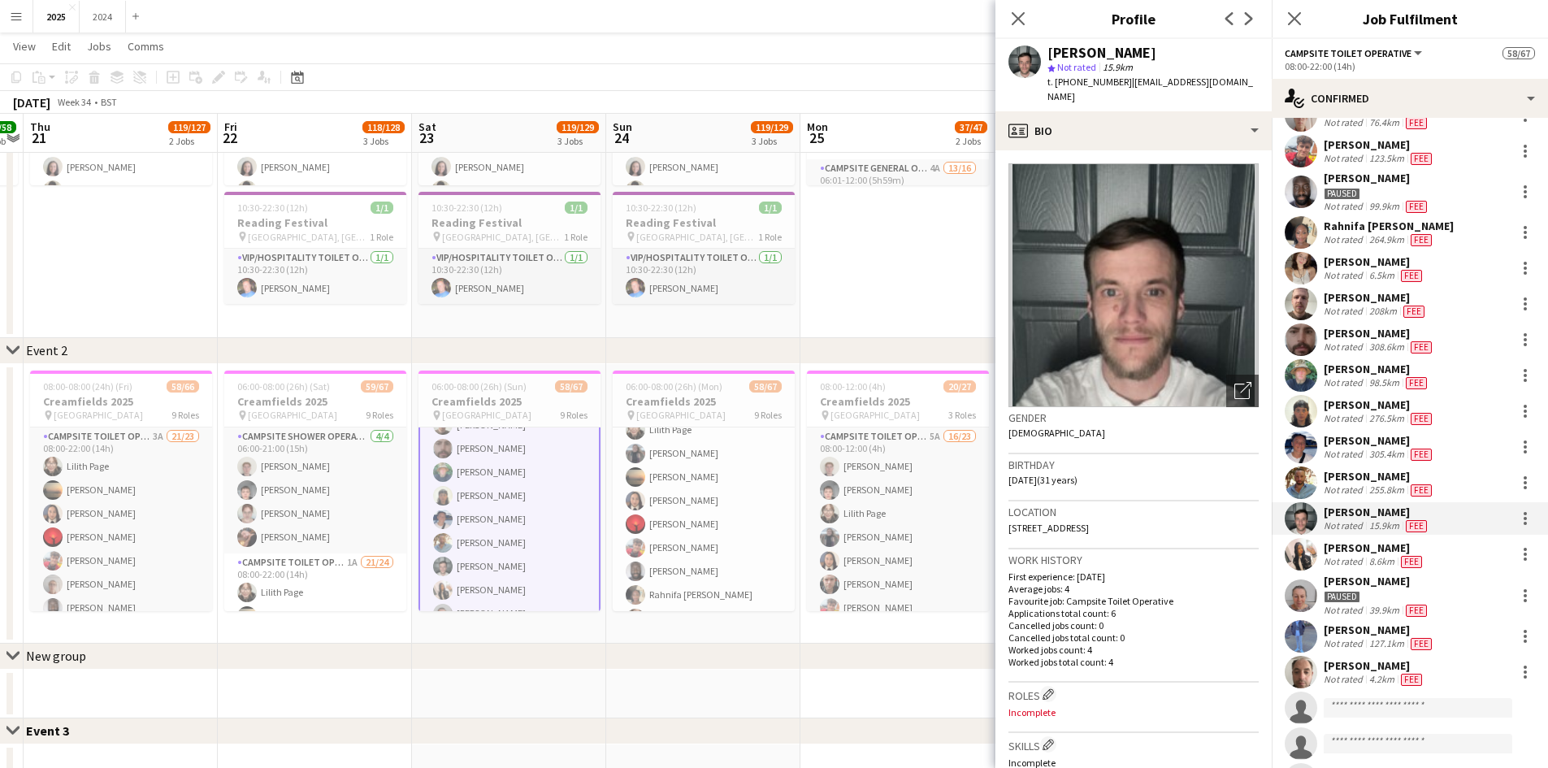
drag, startPoint x: 1200, startPoint y: 53, endPoint x: 1049, endPoint y: 50, distance: 151.2
click at [1049, 50] on div "[PERSON_NAME]" at bounding box center [1153, 53] width 211 height 15
drag, startPoint x: 1241, startPoint y: 81, endPoint x: 1056, endPoint y: 85, distance: 185.4
click at [1056, 85] on div "[PERSON_NAME] star Not rated 15.9km t. [PHONE_NUMBER] | [EMAIL_ADDRESS][DOMAIN_…" at bounding box center [1134, 75] width 276 height 72
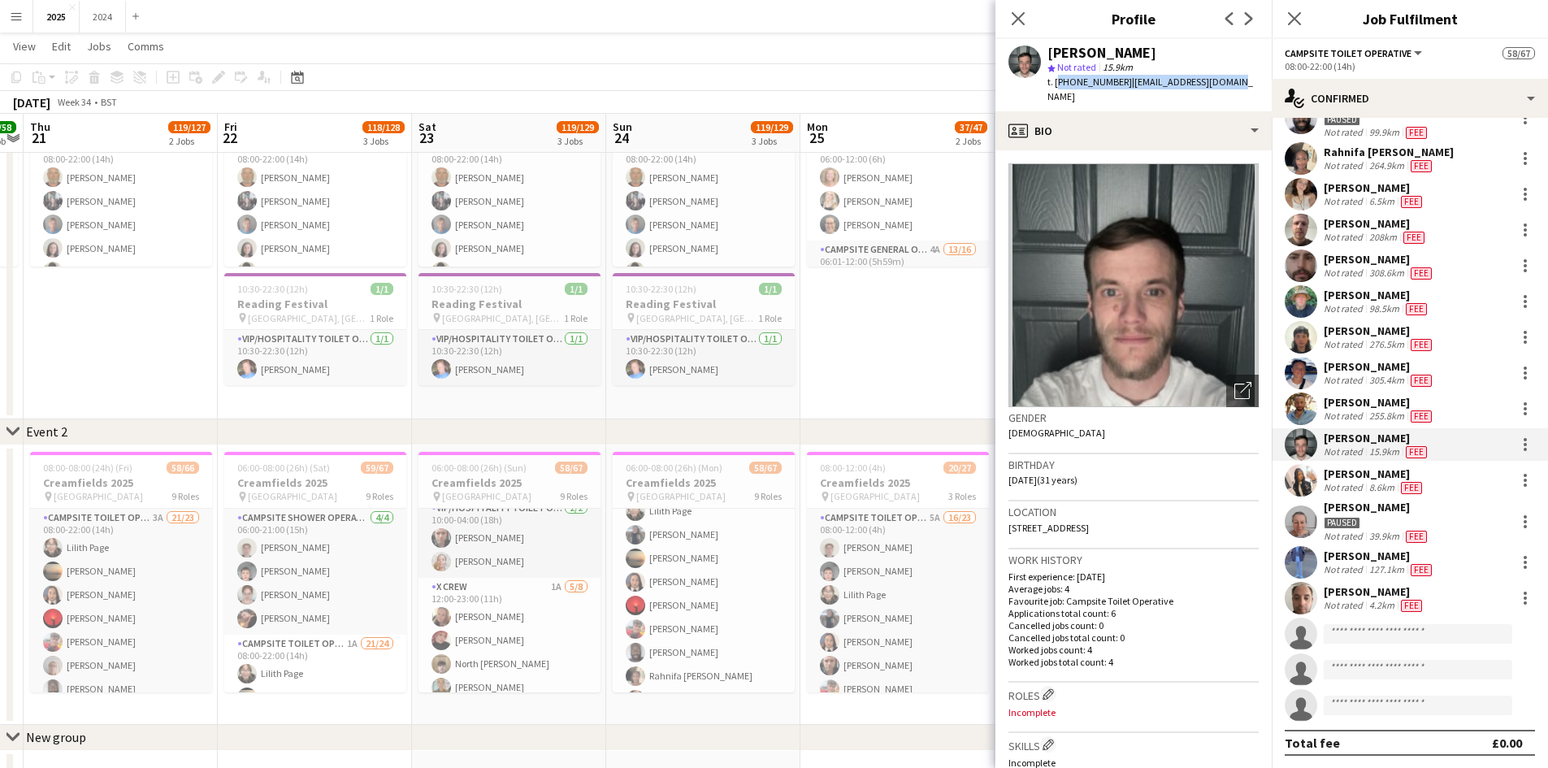
scroll to position [975, 0]
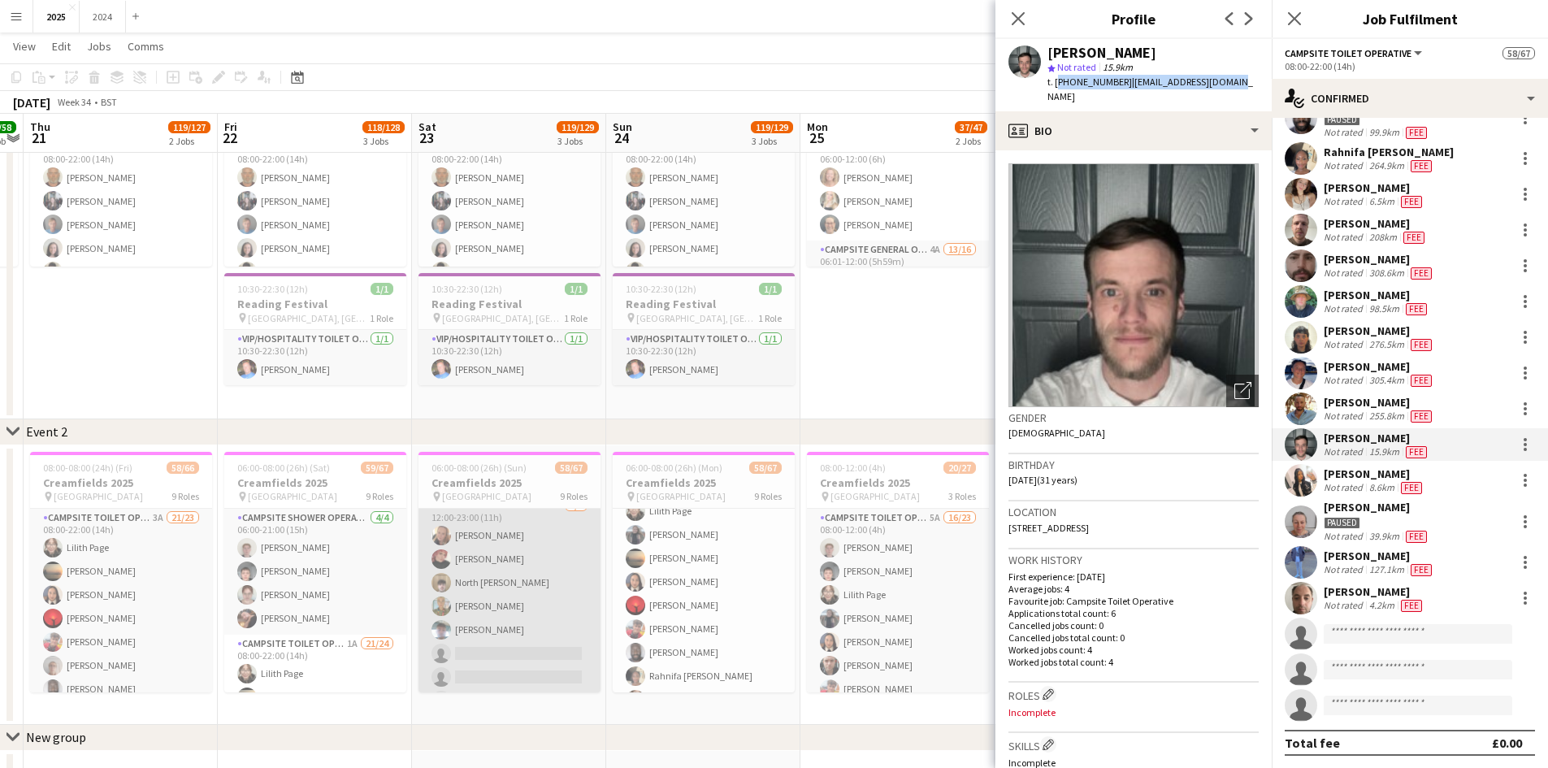
click at [513, 581] on app-card-role "X Crew 1A [DATE] 12:00-23:00 (11h) [PERSON_NAME] [PERSON_NAME] North [PERSON_NA…" at bounding box center [510, 607] width 182 height 220
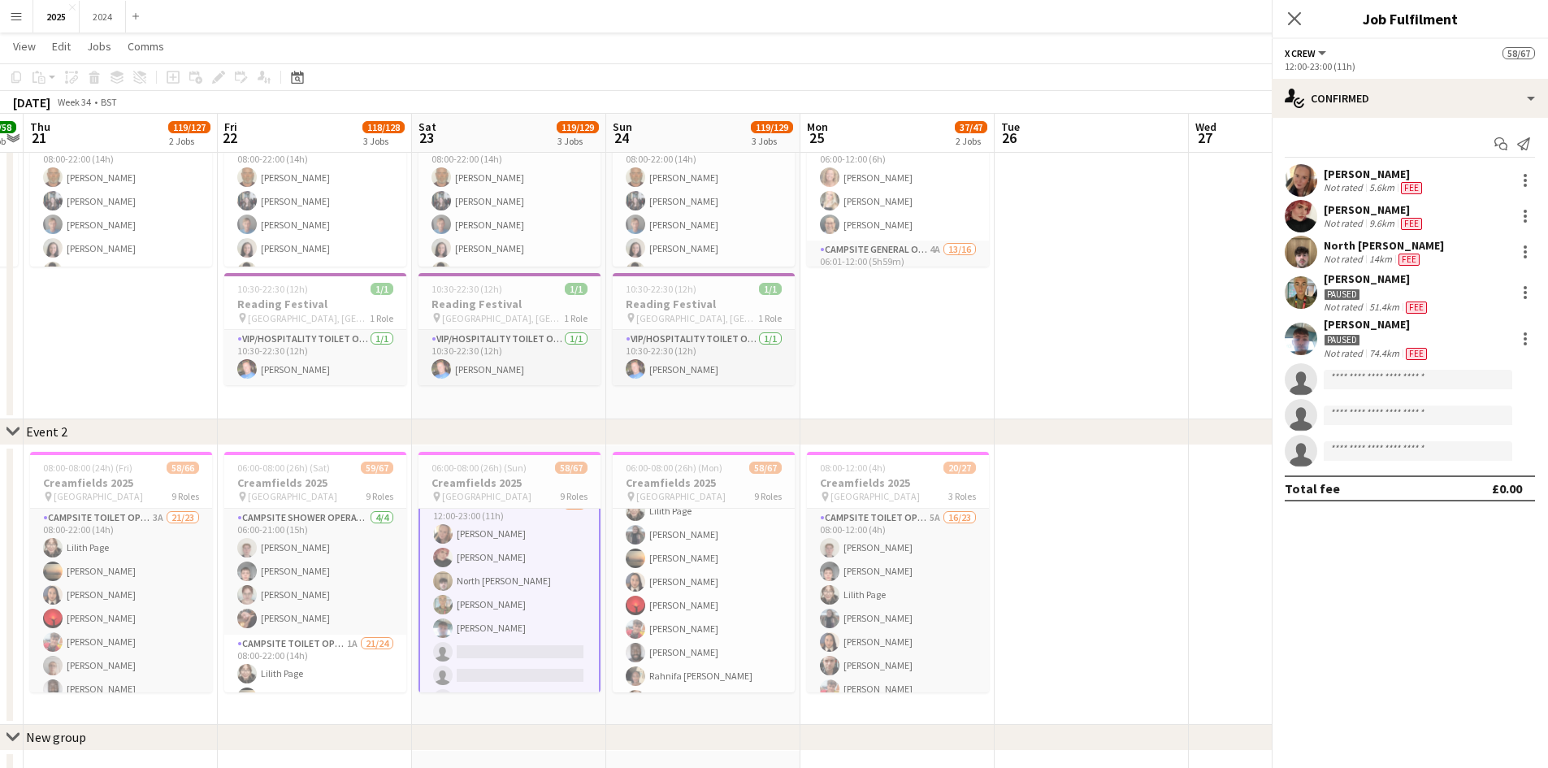
scroll to position [974, 0]
click at [1362, 261] on div "Not rated" at bounding box center [1345, 259] width 42 height 13
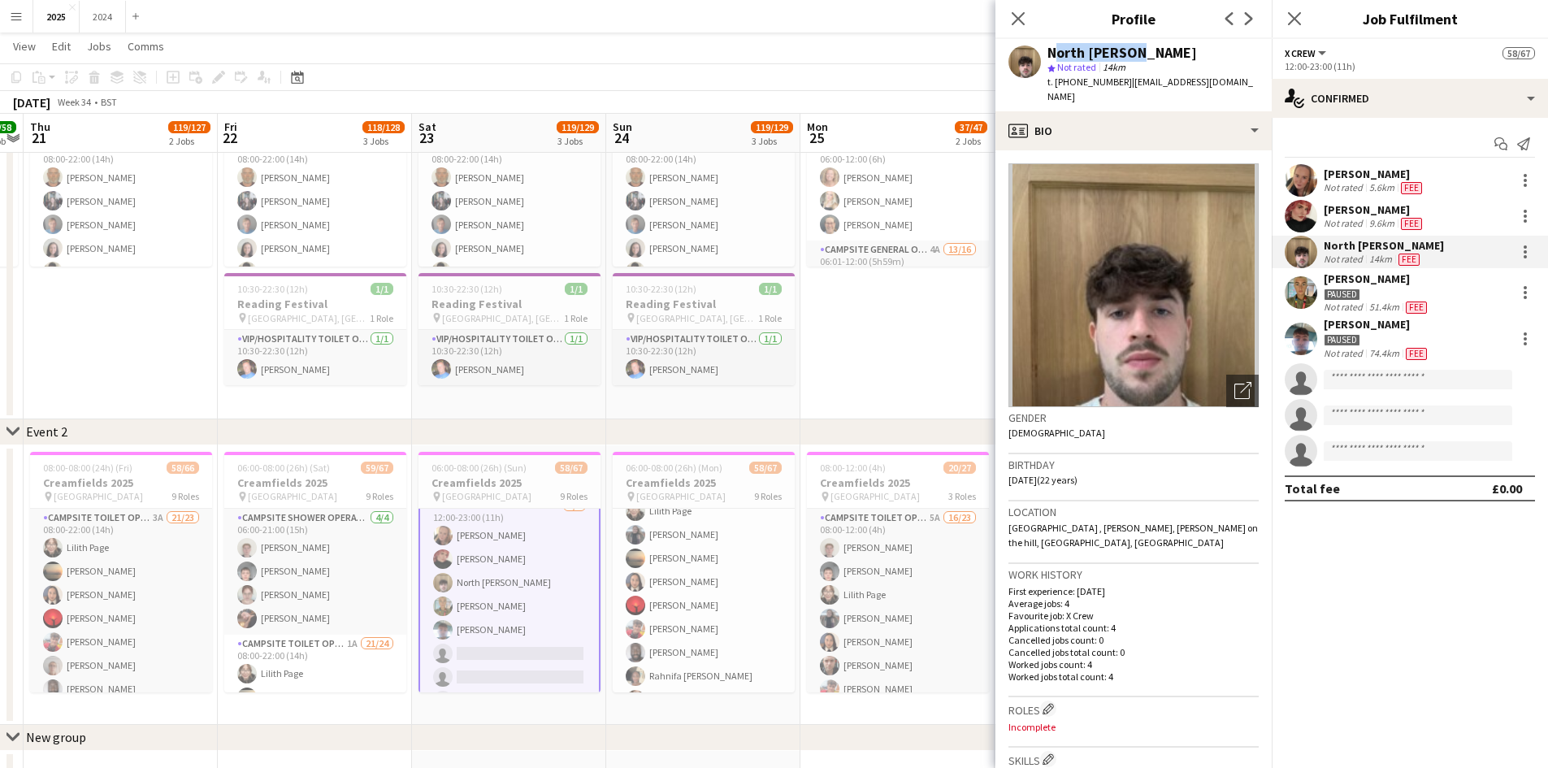
drag, startPoint x: 1130, startPoint y: 52, endPoint x: 1049, endPoint y: 44, distance: 80.9
click at [1049, 46] on div "North [PERSON_NAME]" at bounding box center [1153, 53] width 211 height 15
drag, startPoint x: 1241, startPoint y: 83, endPoint x: 1056, endPoint y: 91, distance: 185.5
click at [1056, 91] on div "North [PERSON_NAME] star Not rated 14km t. [PHONE_NUMBER] | [EMAIL_ADDRESS][DOM…" at bounding box center [1134, 75] width 276 height 72
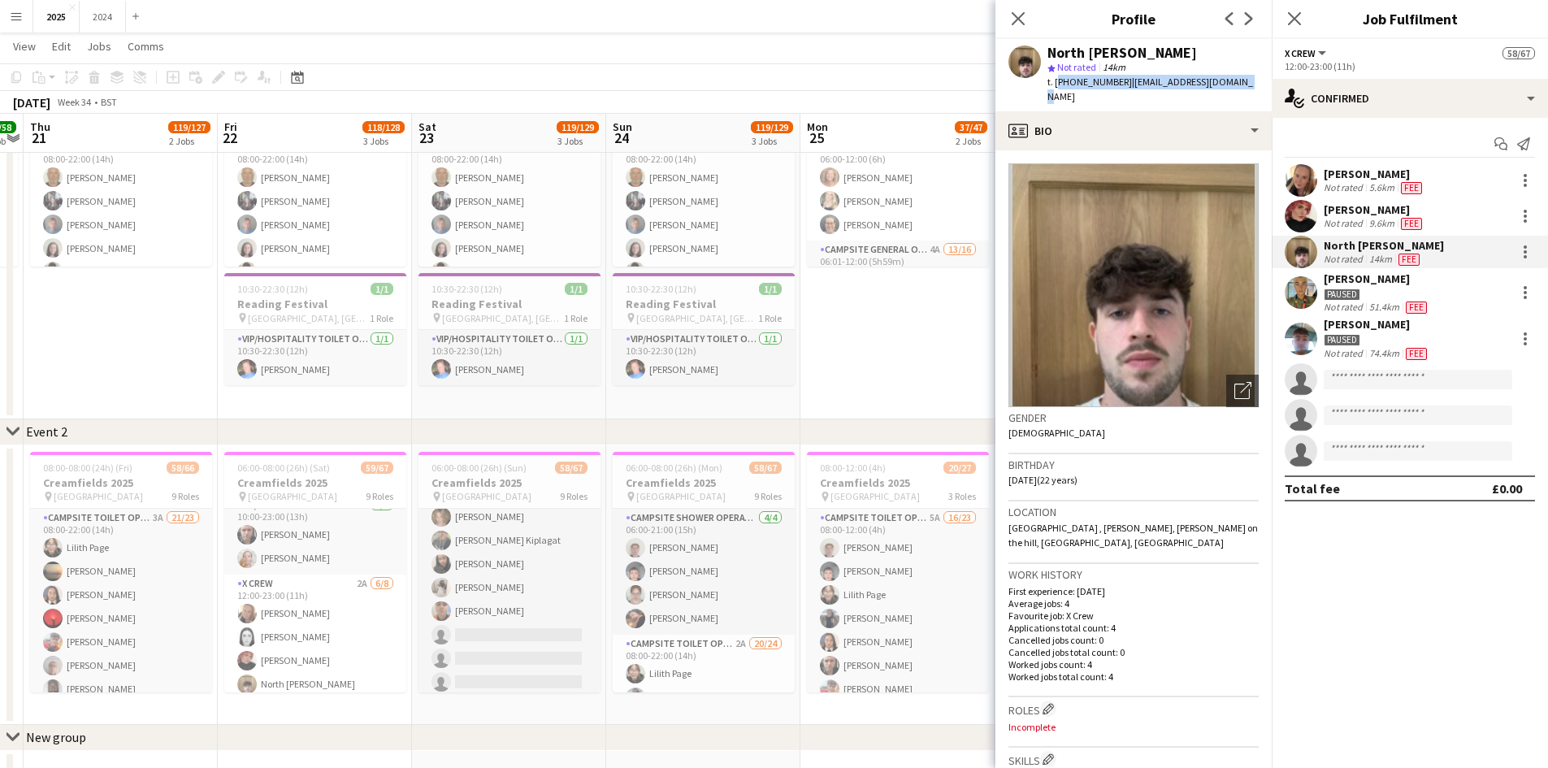
scroll to position [975, 0]
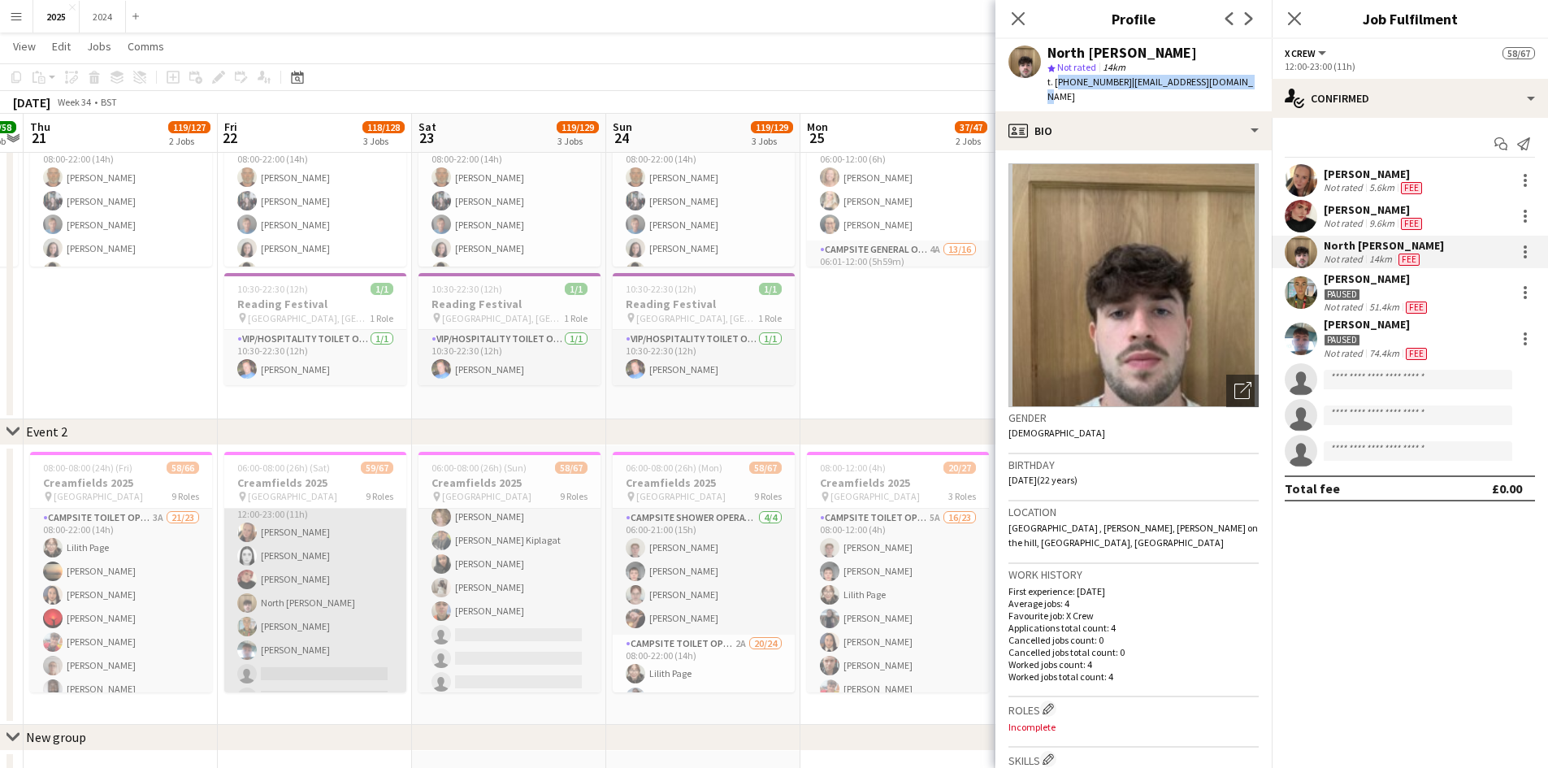
click at [343, 610] on app-card-role "X Crew 2A [DATE] 12:00-23:00 (11h) [PERSON_NAME] [PERSON_NAME] [PERSON_NAME] No…" at bounding box center [315, 603] width 182 height 220
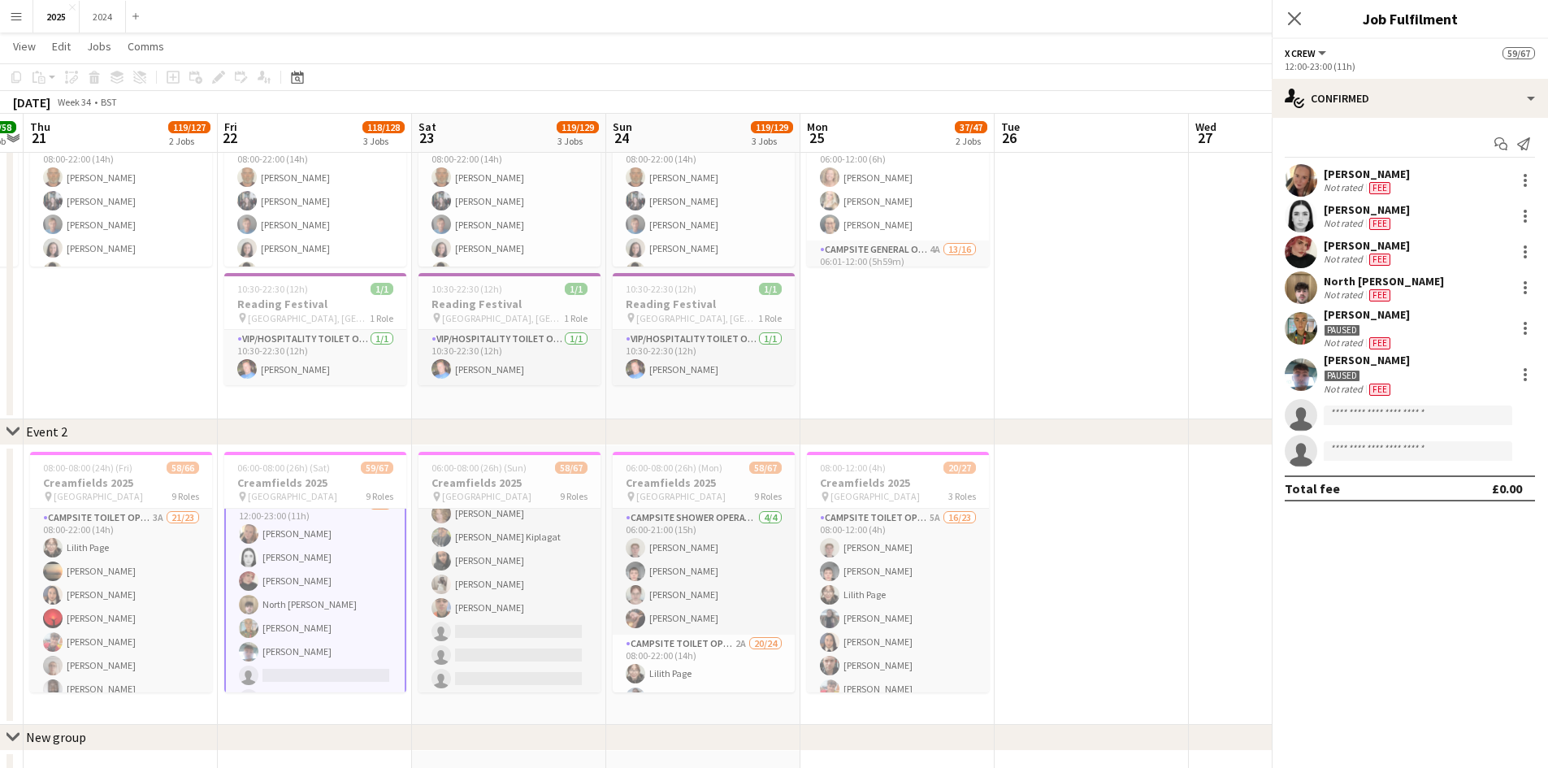
scroll to position [1541, 0]
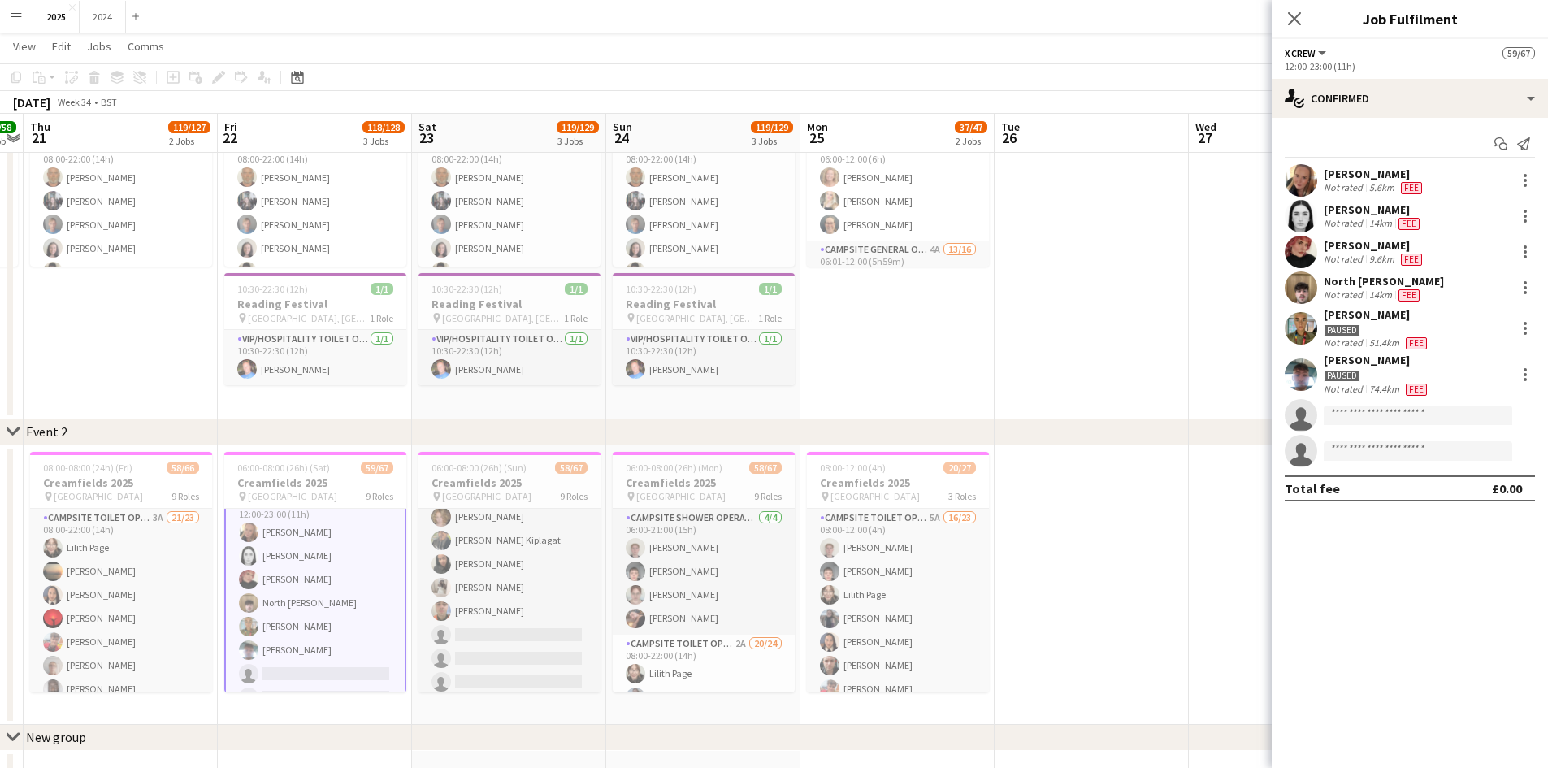
click at [1370, 224] on div "14km" at bounding box center [1380, 223] width 29 height 13
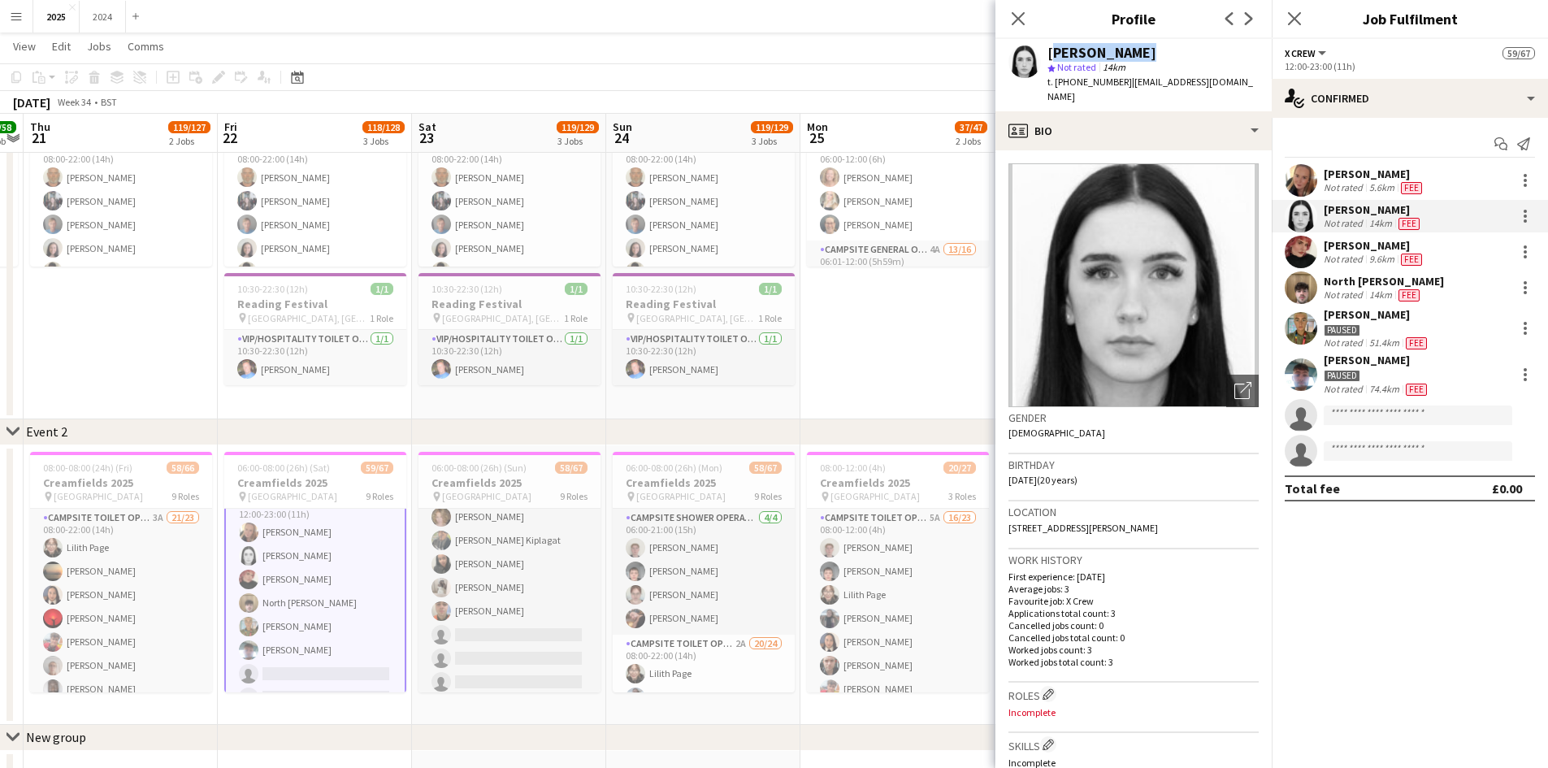
drag, startPoint x: 1104, startPoint y: 54, endPoint x: 1050, endPoint y: 54, distance: 53.7
click at [1050, 54] on div "[PERSON_NAME]" at bounding box center [1153, 53] width 211 height 15
drag, startPoint x: 1238, startPoint y: 80, endPoint x: 1057, endPoint y: 82, distance: 181.3
click at [1057, 82] on div "[PERSON_NAME] star Not rated 14km t. [PHONE_NUMBER] | [EMAIL_ADDRESS][DOMAIN_NA…" at bounding box center [1134, 75] width 276 height 72
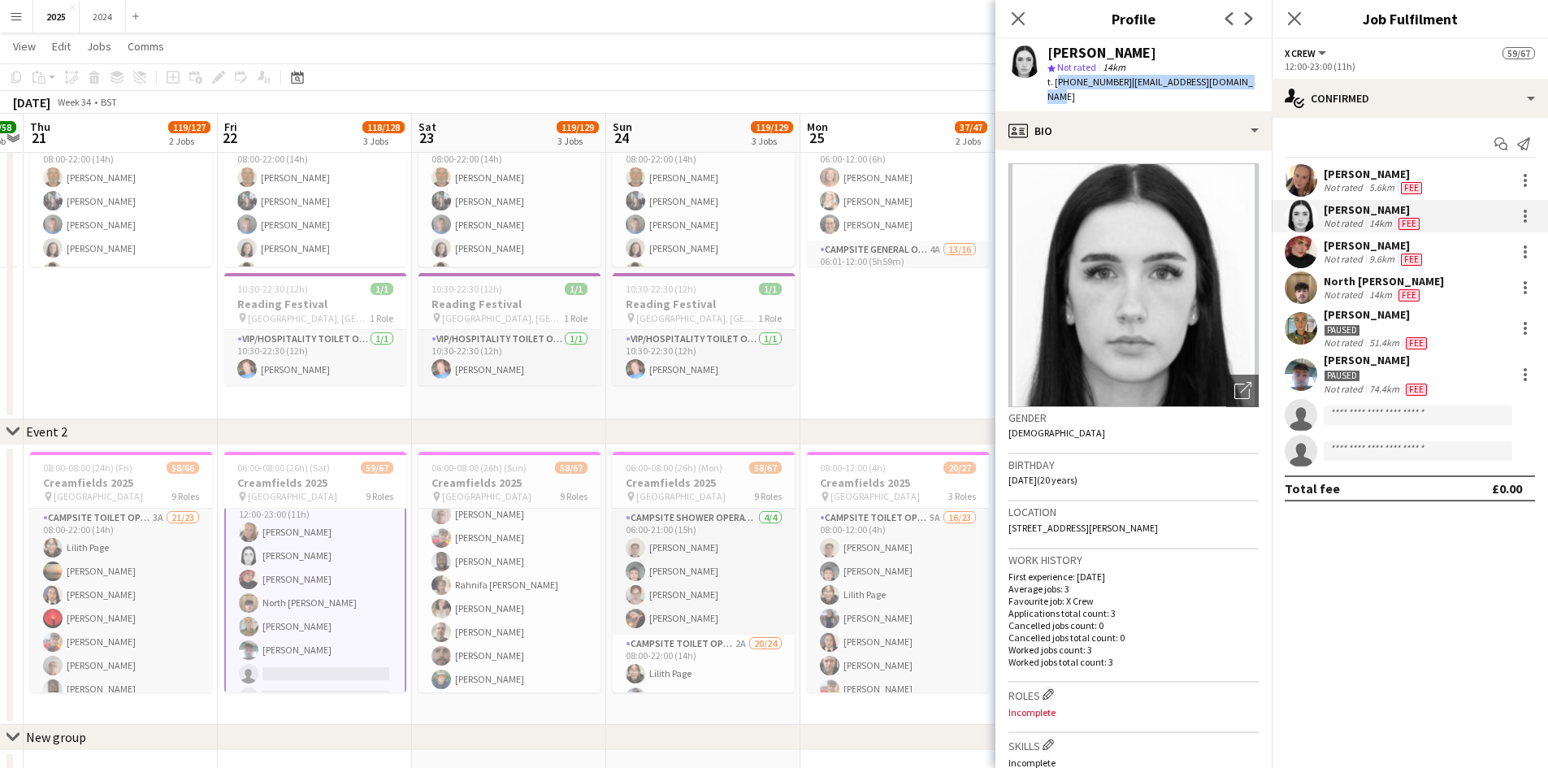
scroll to position [241, 0]
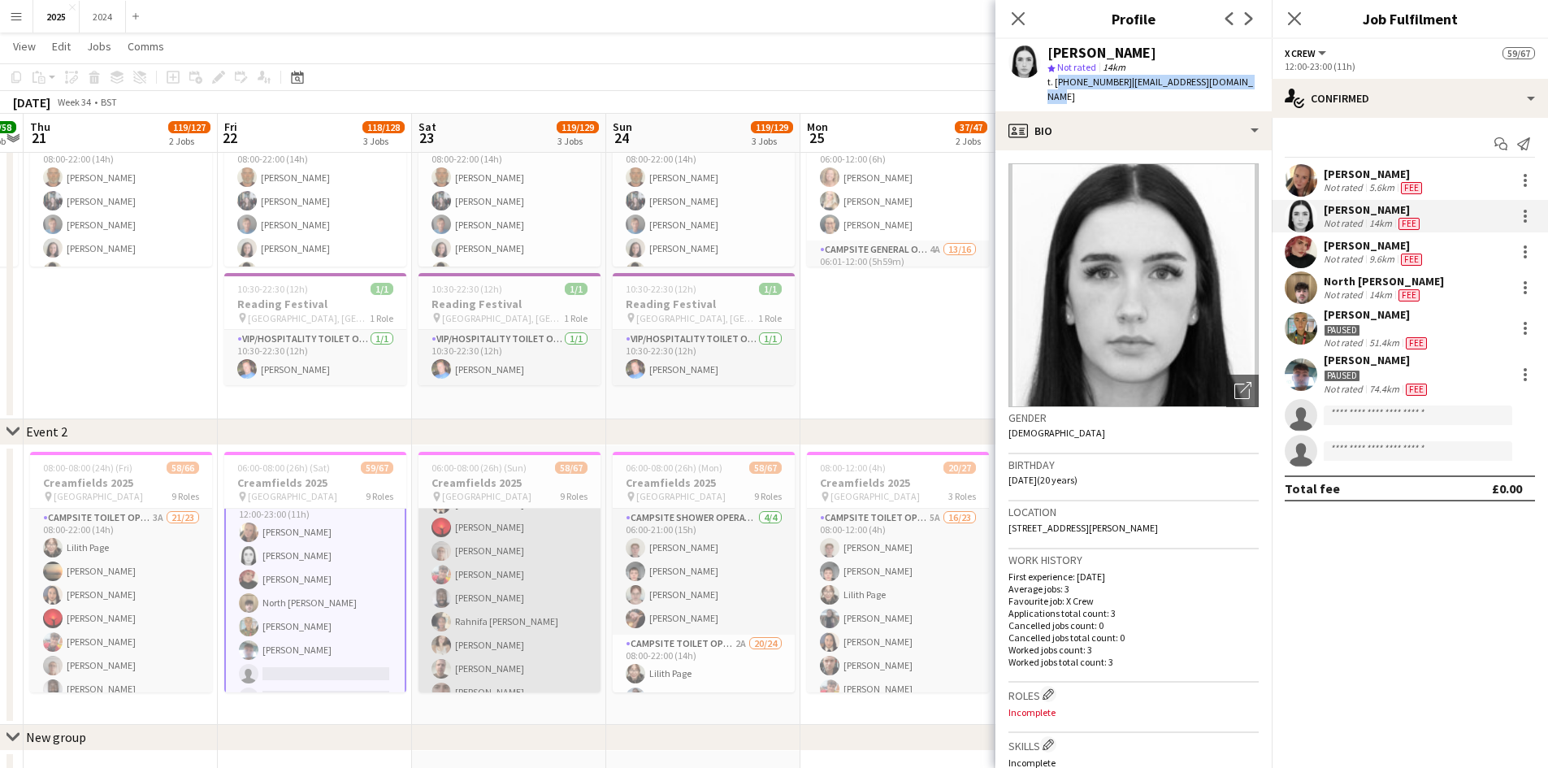
click at [511, 658] on app-card-role "Campsite Toilet Operative 1A 21/24 08:00-22:00 (14h) [PERSON_NAME] [PERSON_NAME…" at bounding box center [510, 692] width 182 height 597
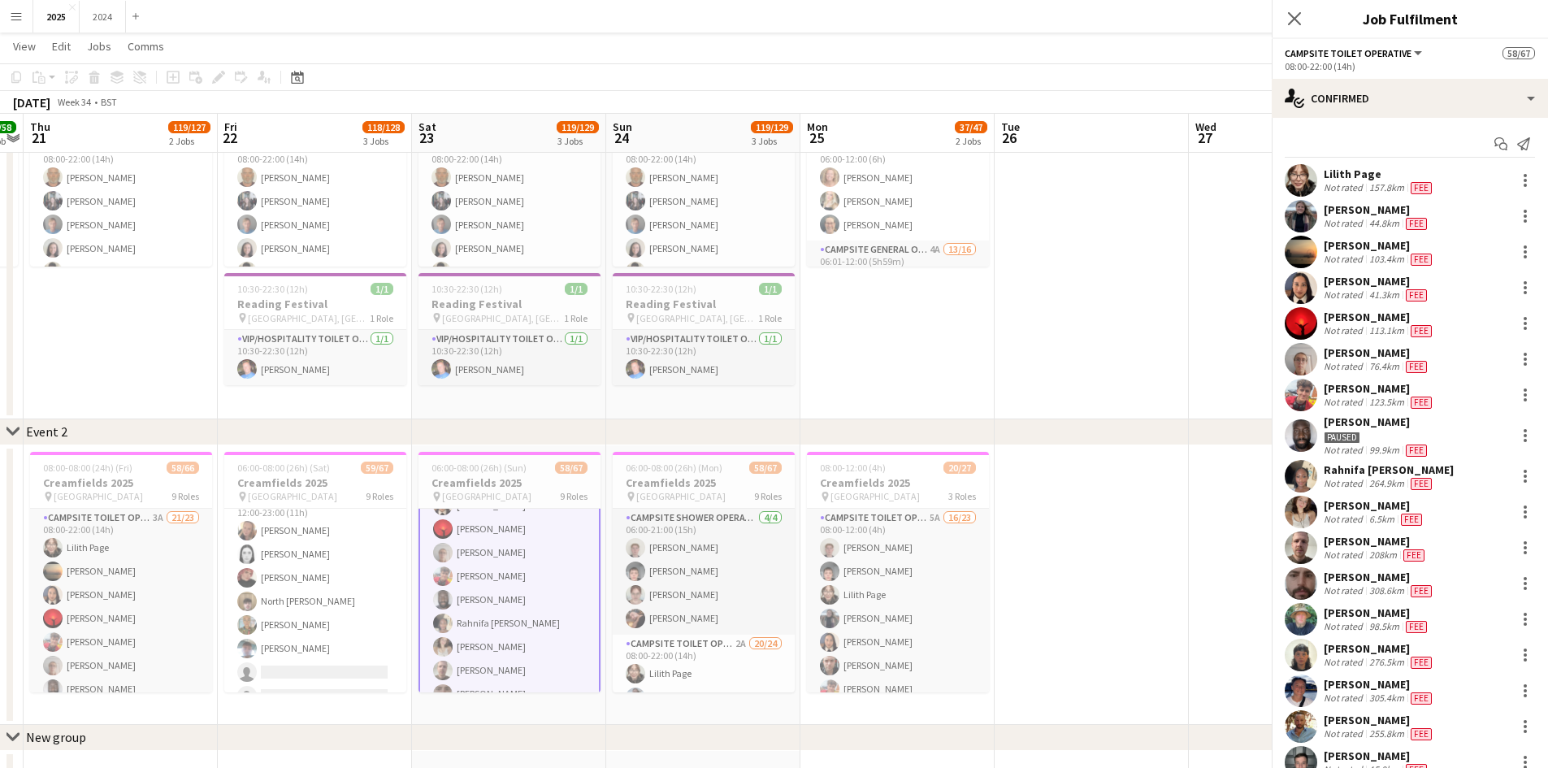
scroll to position [242, 0]
click at [1390, 545] on div "[PERSON_NAME]" at bounding box center [1376, 541] width 104 height 15
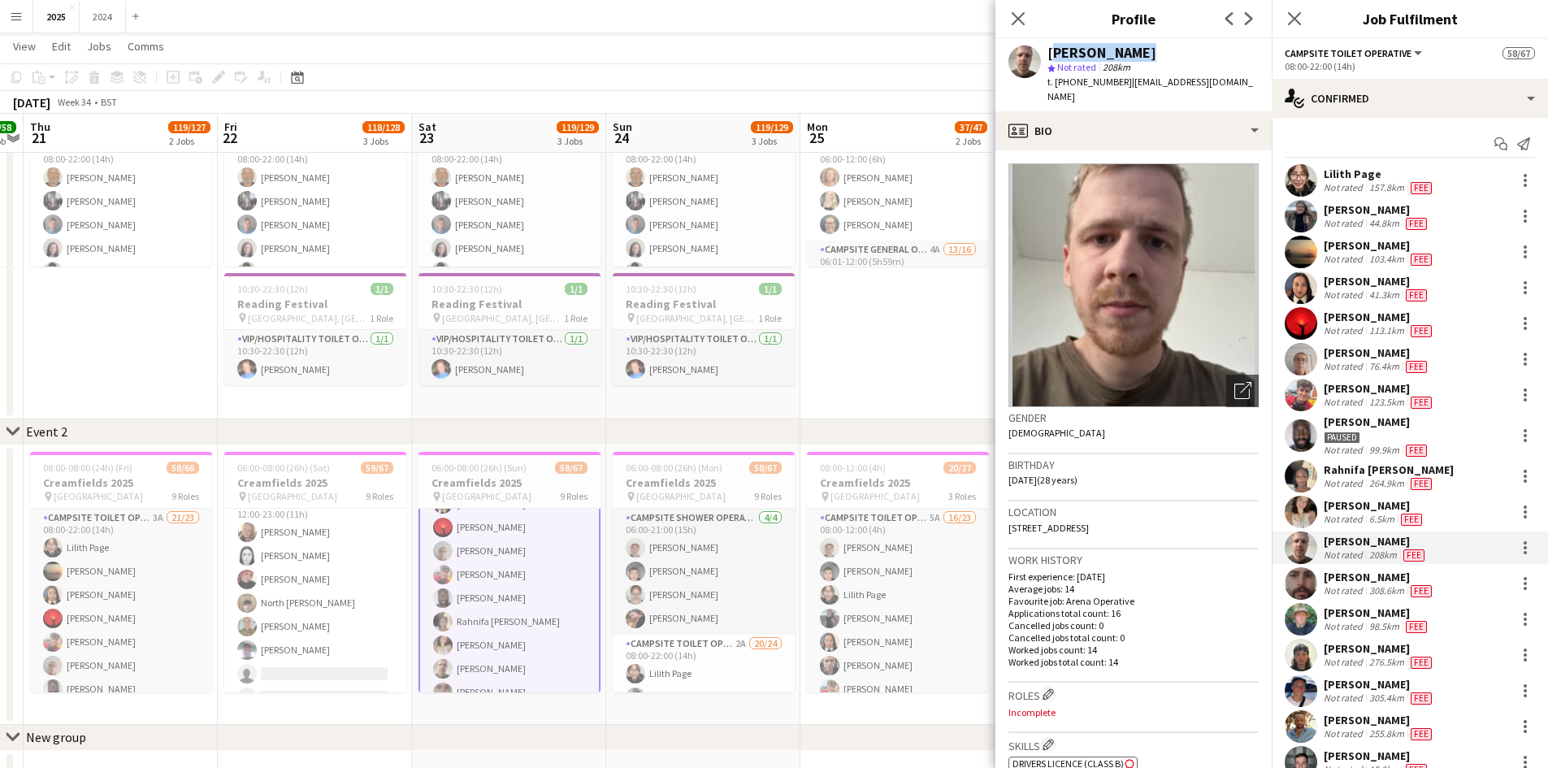
drag, startPoint x: 1143, startPoint y: 54, endPoint x: 1049, endPoint y: 54, distance: 94.3
click at [1049, 54] on div "[PERSON_NAME]" at bounding box center [1153, 53] width 211 height 15
drag, startPoint x: 1248, startPoint y: 79, endPoint x: 1058, endPoint y: 92, distance: 189.8
click at [1058, 92] on div "[PERSON_NAME] star Not rated 208km t. [PHONE_NUMBER] | [EMAIL_ADDRESS][DOMAIN_N…" at bounding box center [1134, 75] width 276 height 72
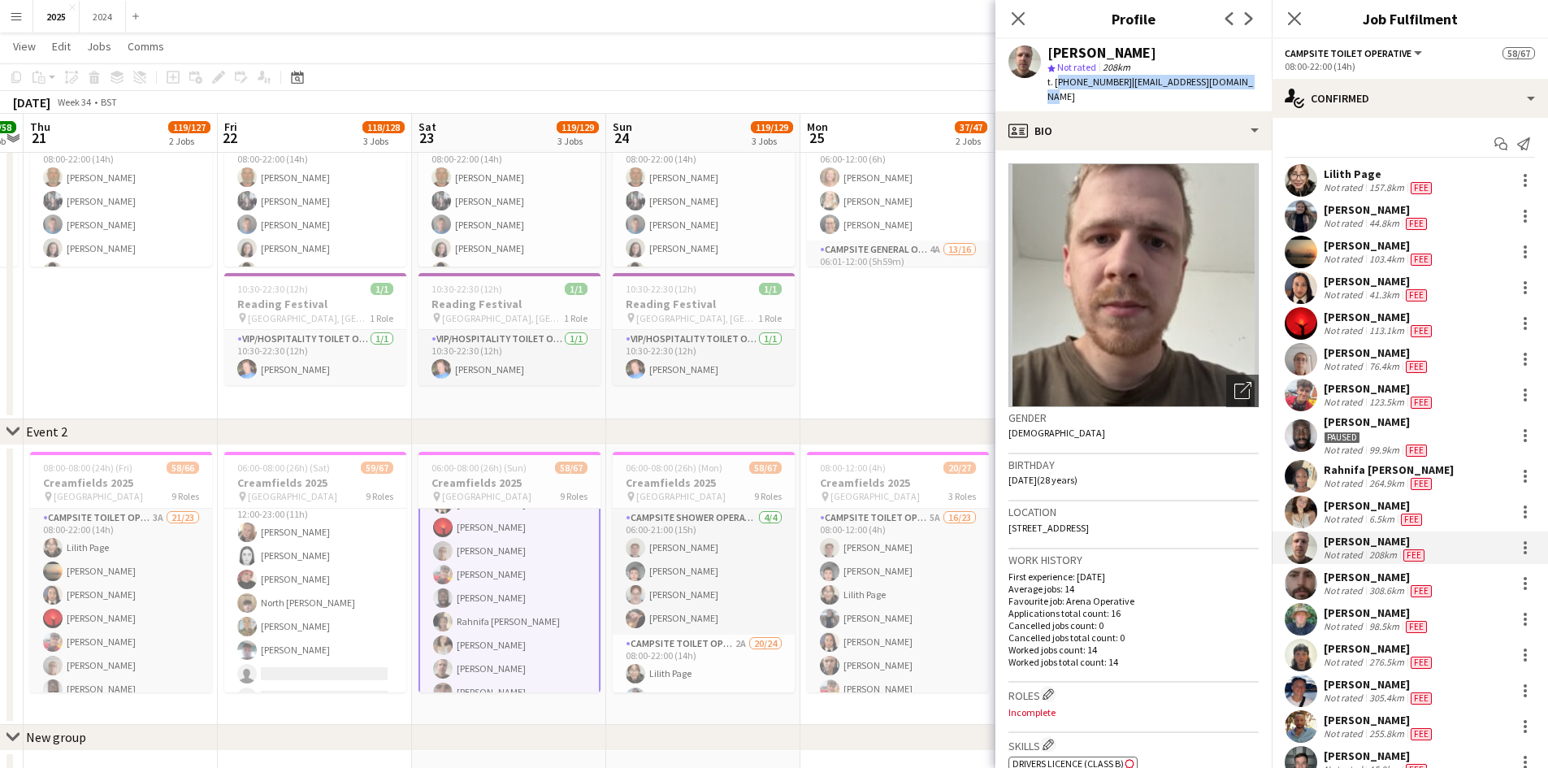
drag, startPoint x: 1248, startPoint y: 85, endPoint x: 1057, endPoint y: 79, distance: 190.3
click at [1057, 79] on div "[PERSON_NAME] star Not rated 208km t. [PHONE_NUMBER] | [EMAIL_ADDRESS][DOMAIN_N…" at bounding box center [1134, 75] width 276 height 72
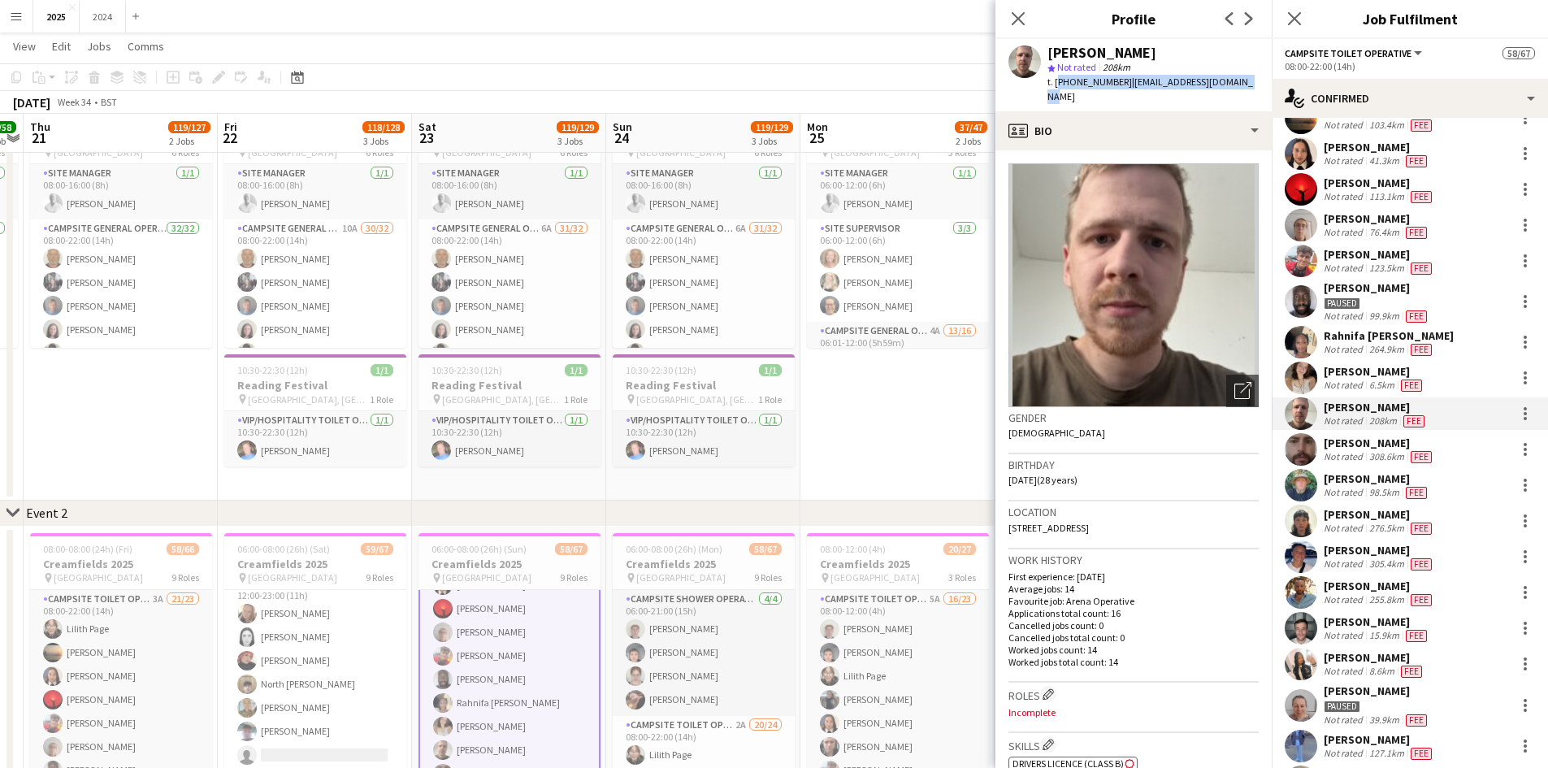
scroll to position [163, 0]
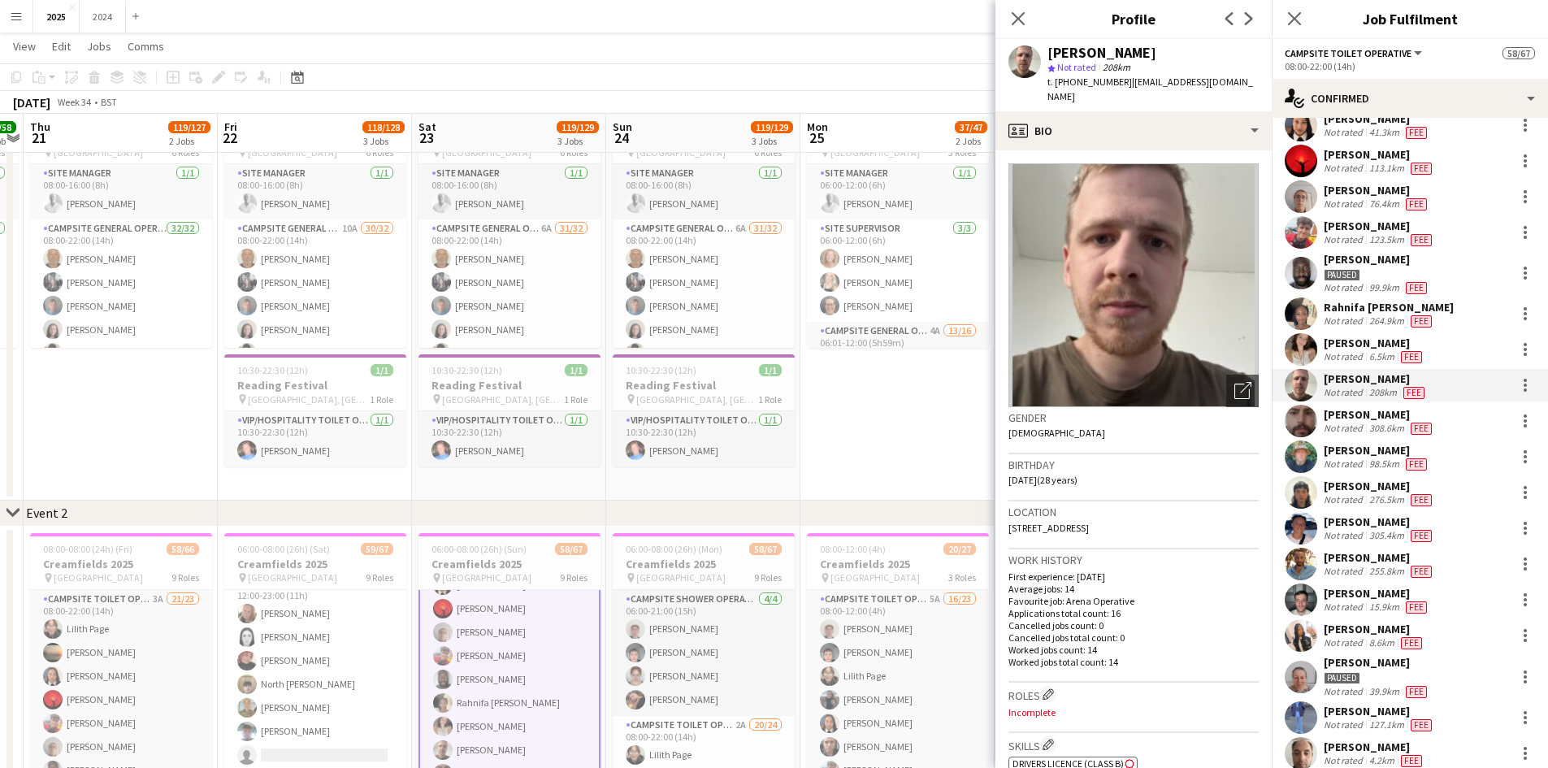
click at [1432, 561] on div "[PERSON_NAME]" at bounding box center [1379, 557] width 111 height 15
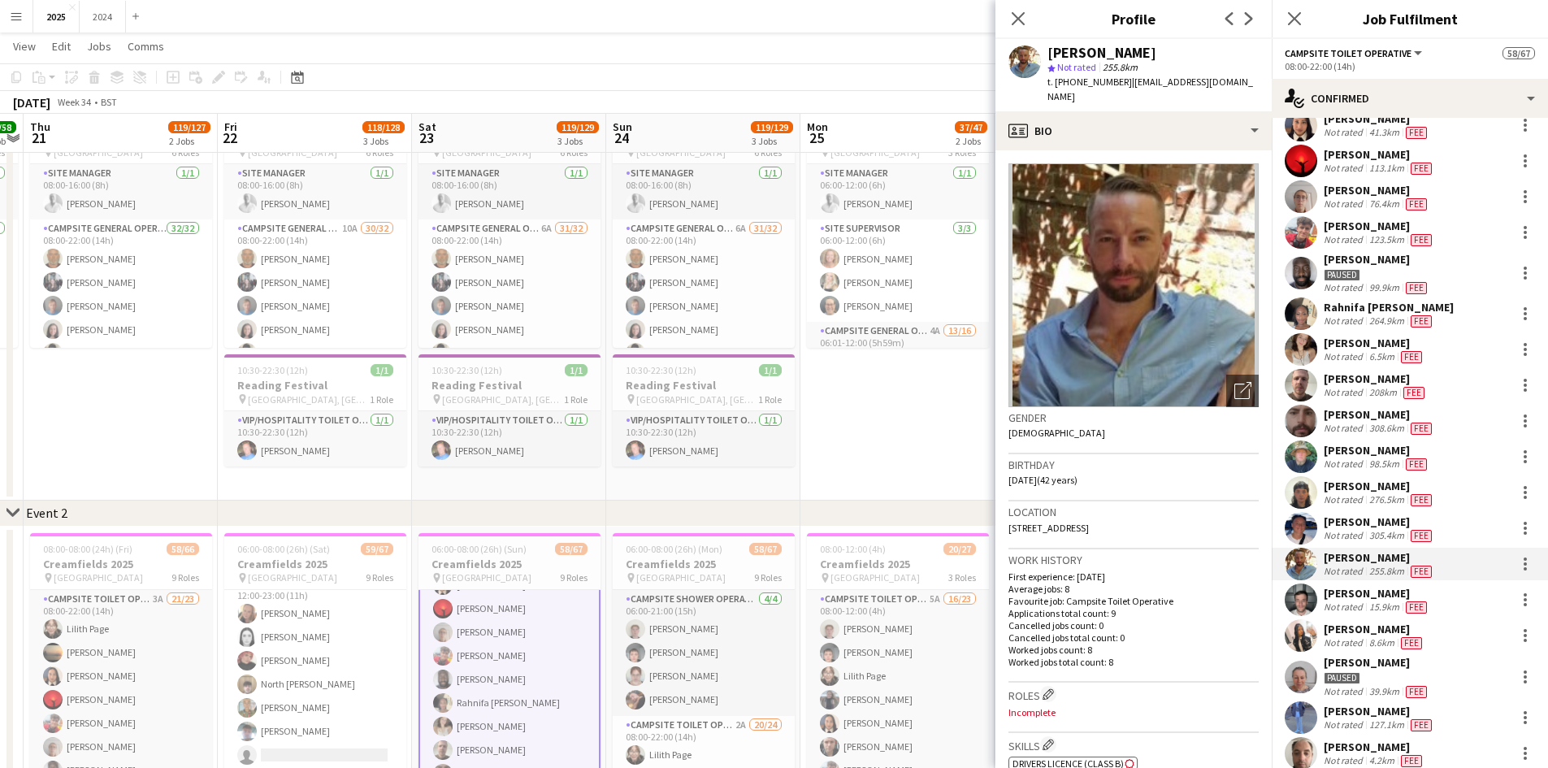
drag, startPoint x: 1200, startPoint y: 50, endPoint x: 1045, endPoint y: 52, distance: 154.4
click at [1045, 52] on div "[PERSON_NAME] star Not rated 255.8km t. [PHONE_NUMBER] | [EMAIL_ADDRESS][DOMAIN…" at bounding box center [1134, 75] width 276 height 72
drag, startPoint x: 1110, startPoint y: 104, endPoint x: 1057, endPoint y: 79, distance: 59.3
click at [1057, 79] on div "t. [PHONE_NUMBER] | [EMAIL_ADDRESS][DOMAIN_NAME]" at bounding box center [1153, 89] width 211 height 29
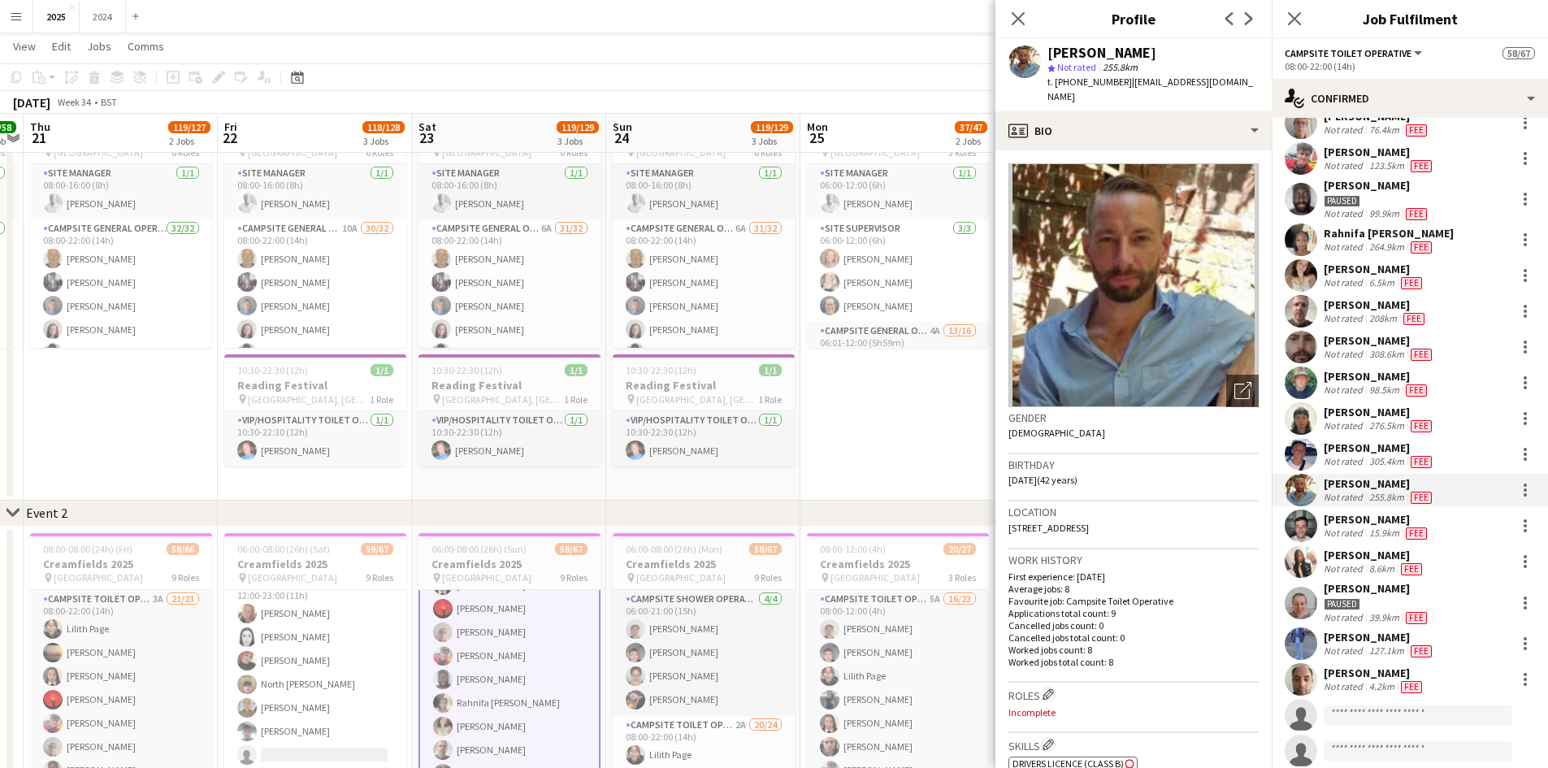
scroll to position [244, 0]
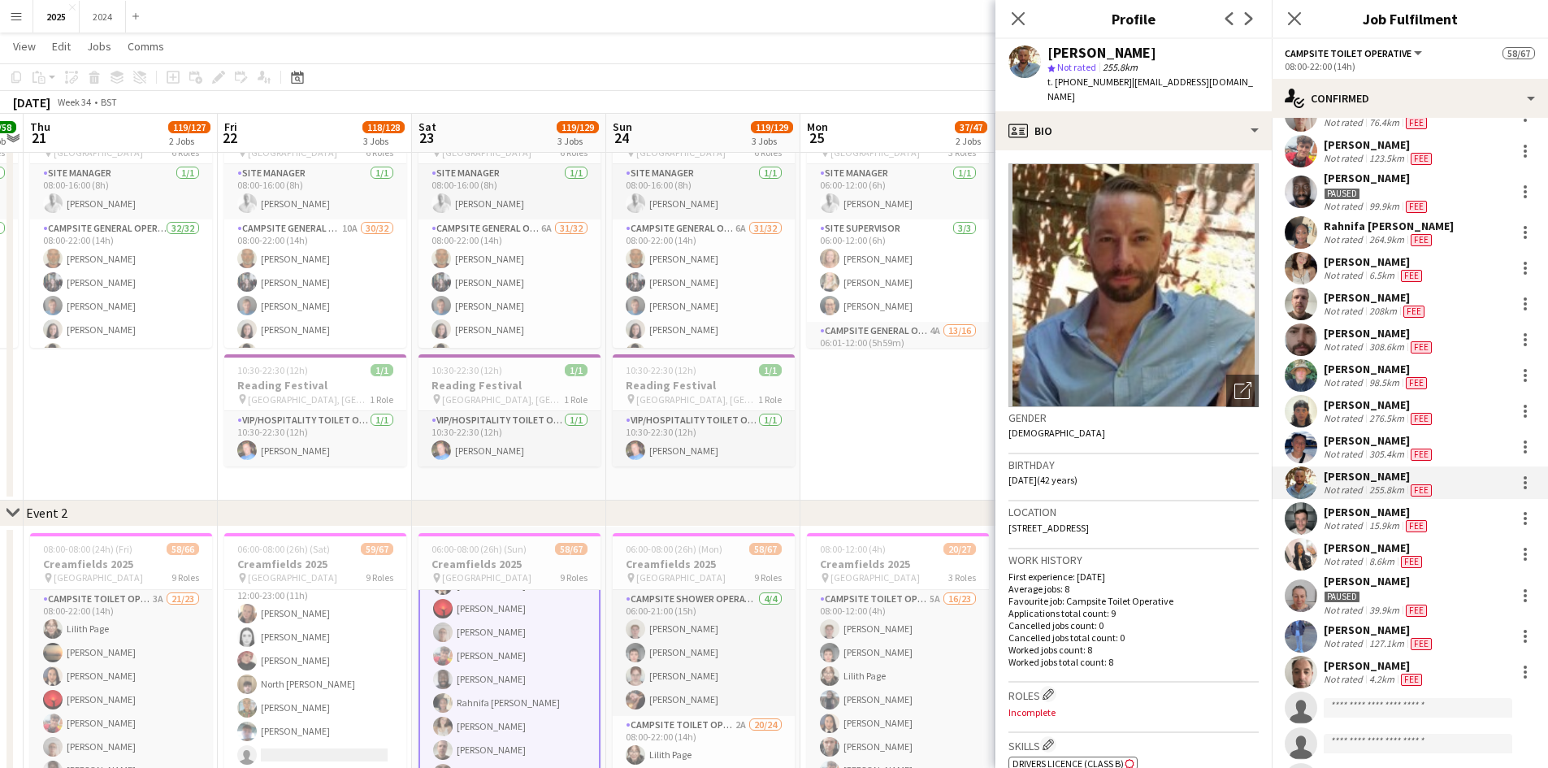
click at [1386, 623] on div "[PERSON_NAME]" at bounding box center [1379, 630] width 111 height 15
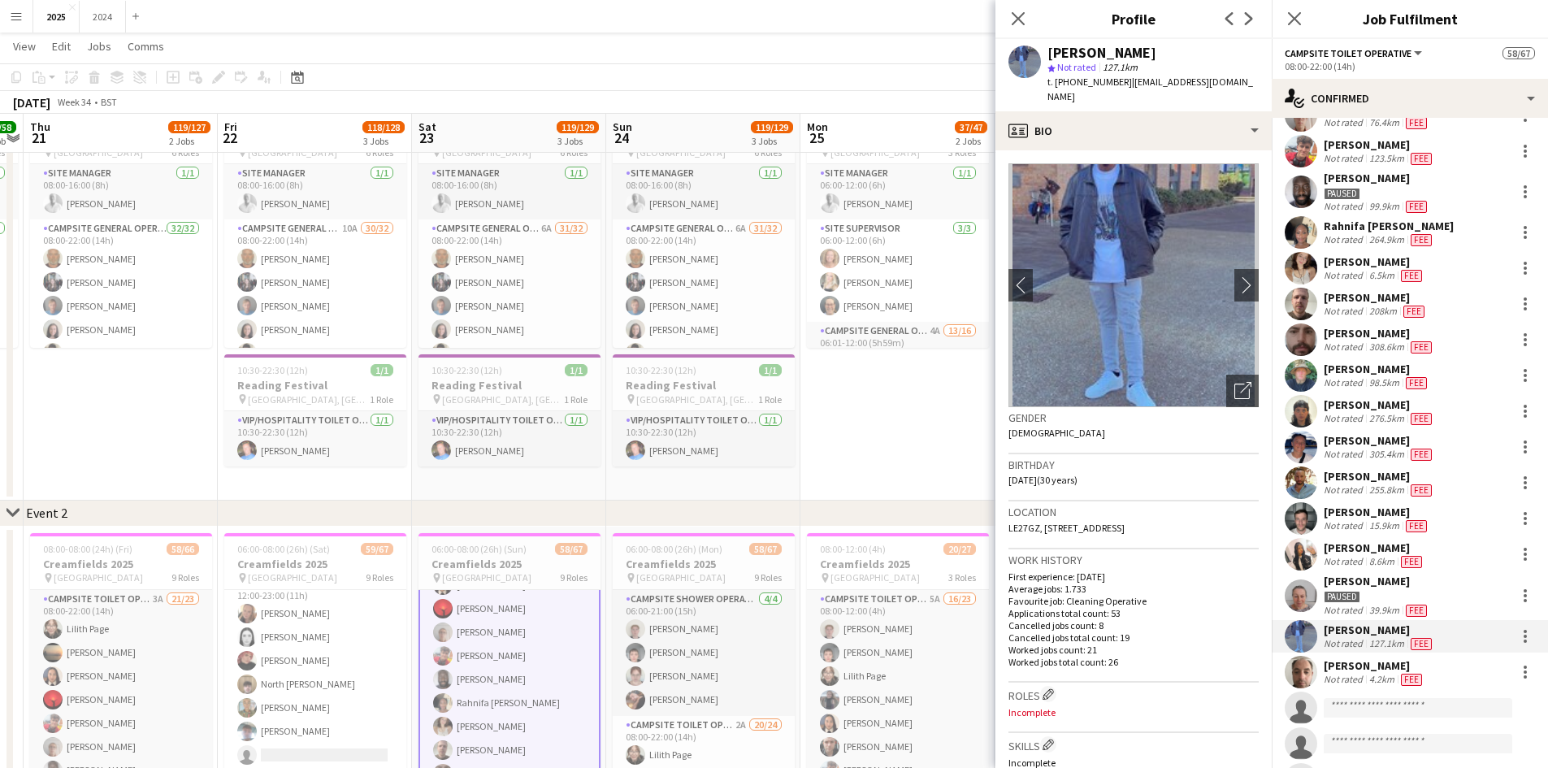
drag, startPoint x: 1231, startPoint y: 51, endPoint x: 1041, endPoint y: 58, distance: 189.5
click at [1041, 58] on div "[PERSON_NAME] Ayantola star Not rated 127.1km t. [PHONE_NUMBER] | [EMAIL_ADDRES…" at bounding box center [1134, 75] width 276 height 72
drag, startPoint x: 1267, startPoint y: 76, endPoint x: 1054, endPoint y: 81, distance: 213.0
click at [1054, 81] on div "[PERSON_NAME] Ayantola star Not rated 127.1km t. [PHONE_NUMBER] | [EMAIL_ADDRES…" at bounding box center [1134, 75] width 276 height 72
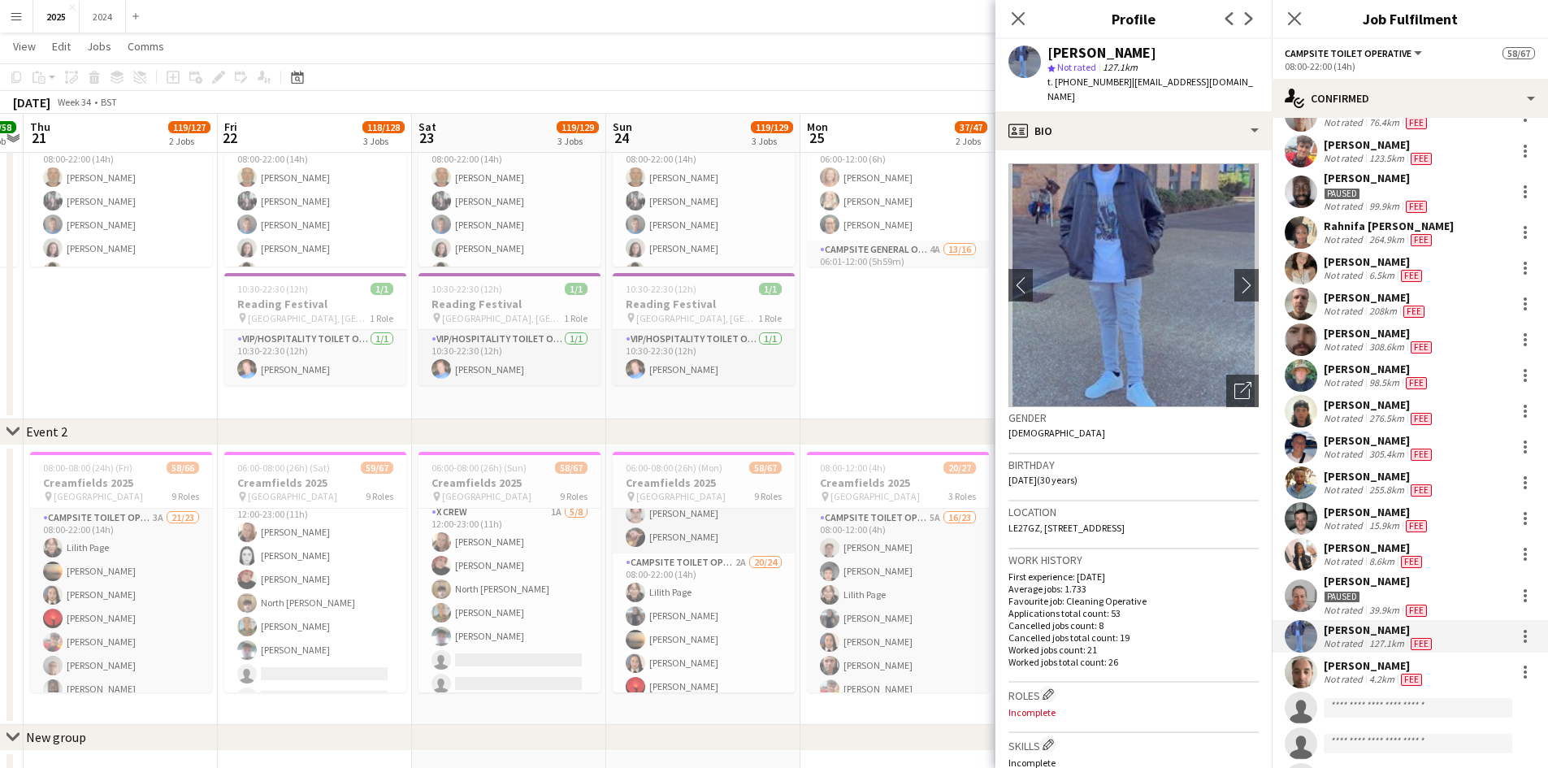
scroll to position [974, 0]
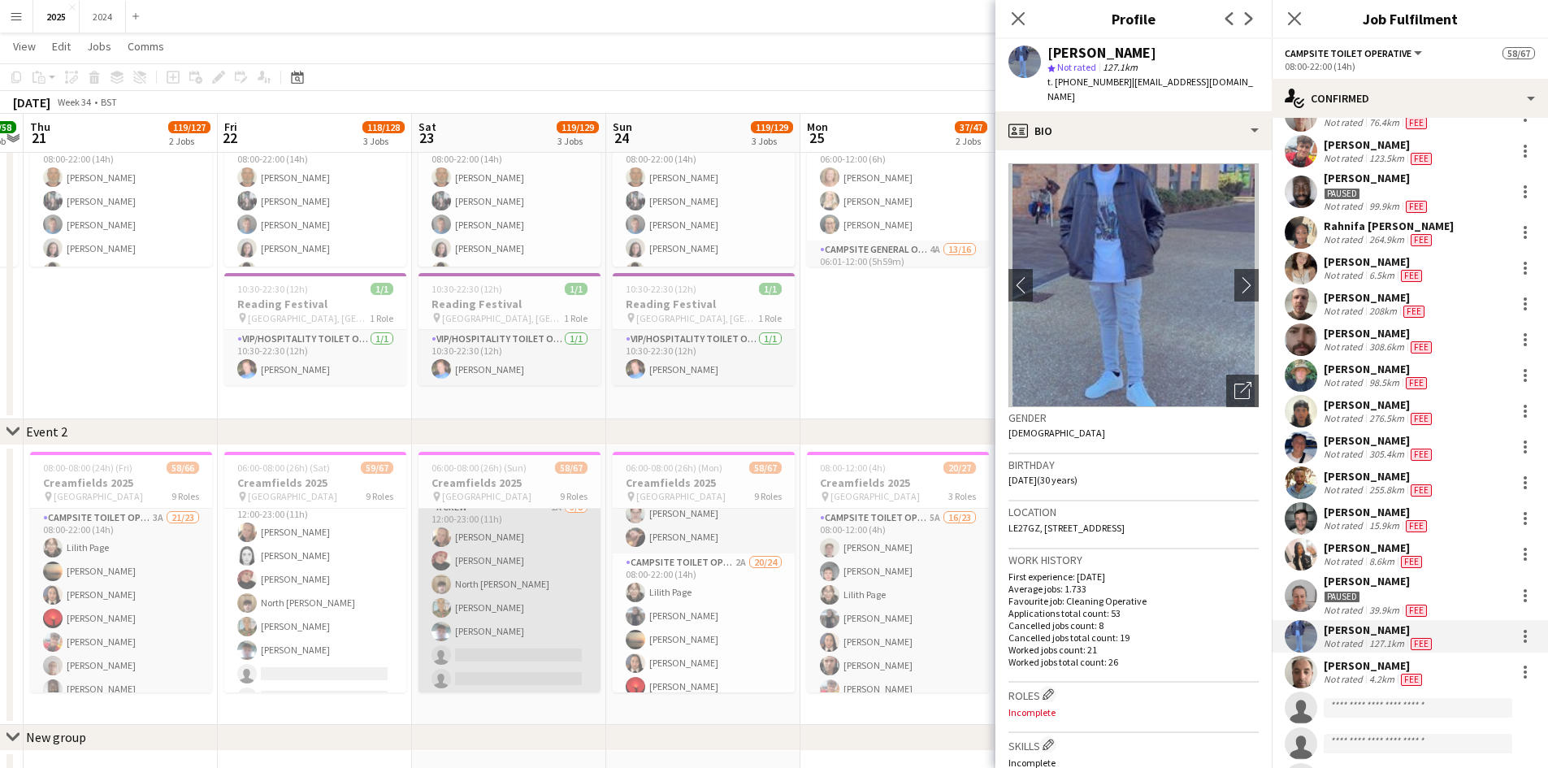
click at [517, 580] on app-card-role "X Crew 1A [DATE] 12:00-23:00 (11h) [PERSON_NAME] [PERSON_NAME] North [PERSON_NA…" at bounding box center [510, 608] width 182 height 220
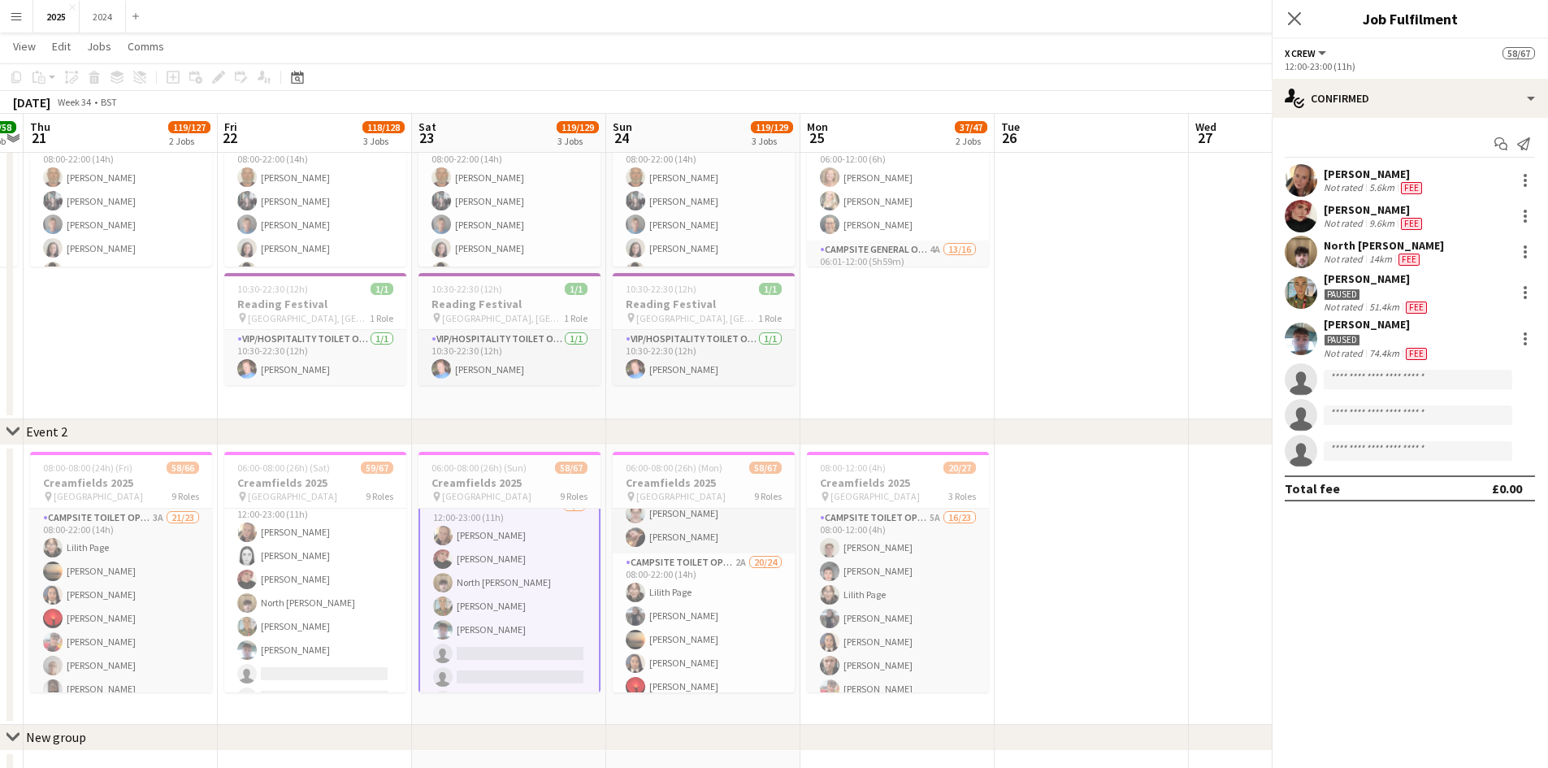
scroll to position [972, 0]
click at [1343, 179] on div "[PERSON_NAME]" at bounding box center [1375, 174] width 102 height 15
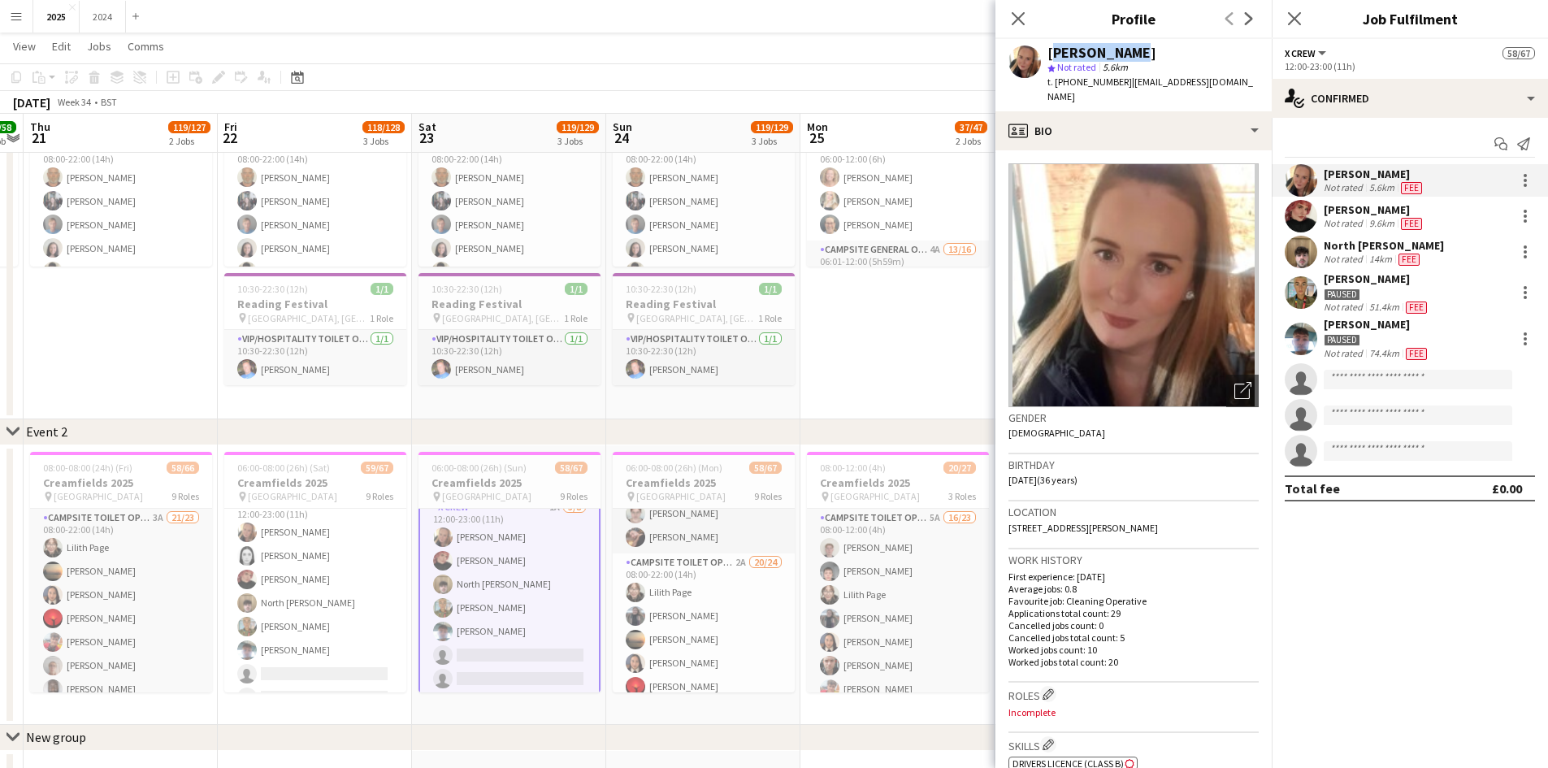
drag, startPoint x: 1125, startPoint y: 54, endPoint x: 1049, endPoint y: 52, distance: 76.4
click at [1049, 52] on div "[PERSON_NAME]" at bounding box center [1153, 53] width 211 height 15
drag, startPoint x: 1219, startPoint y: 80, endPoint x: 1055, endPoint y: 82, distance: 164.2
click at [1055, 82] on div "[PERSON_NAME] star Not rated 5.6km t. [PHONE_NUMBER] | [EMAIL_ADDRESS][DOMAIN_N…" at bounding box center [1134, 75] width 276 height 72
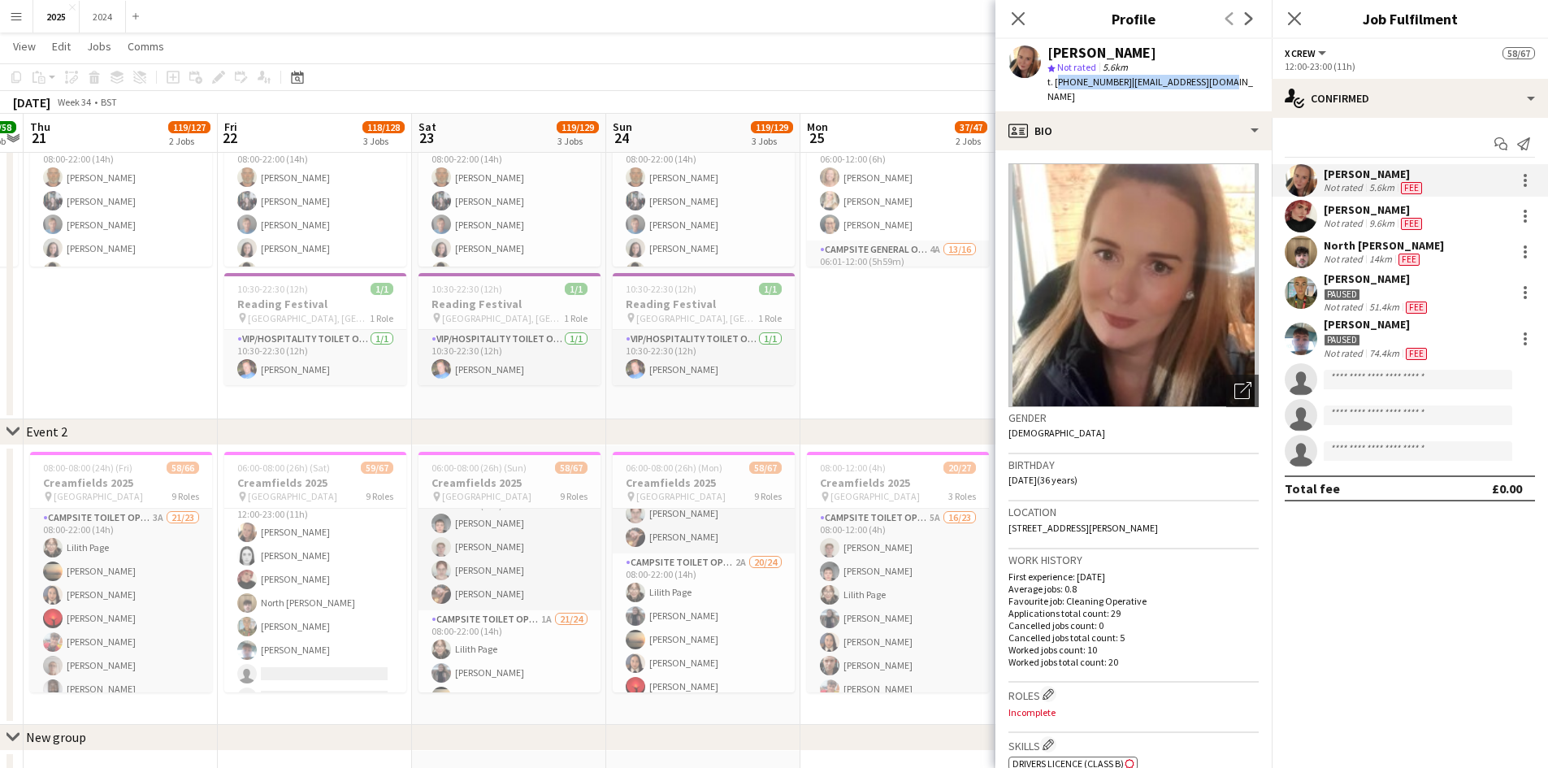
scroll to position [0, 0]
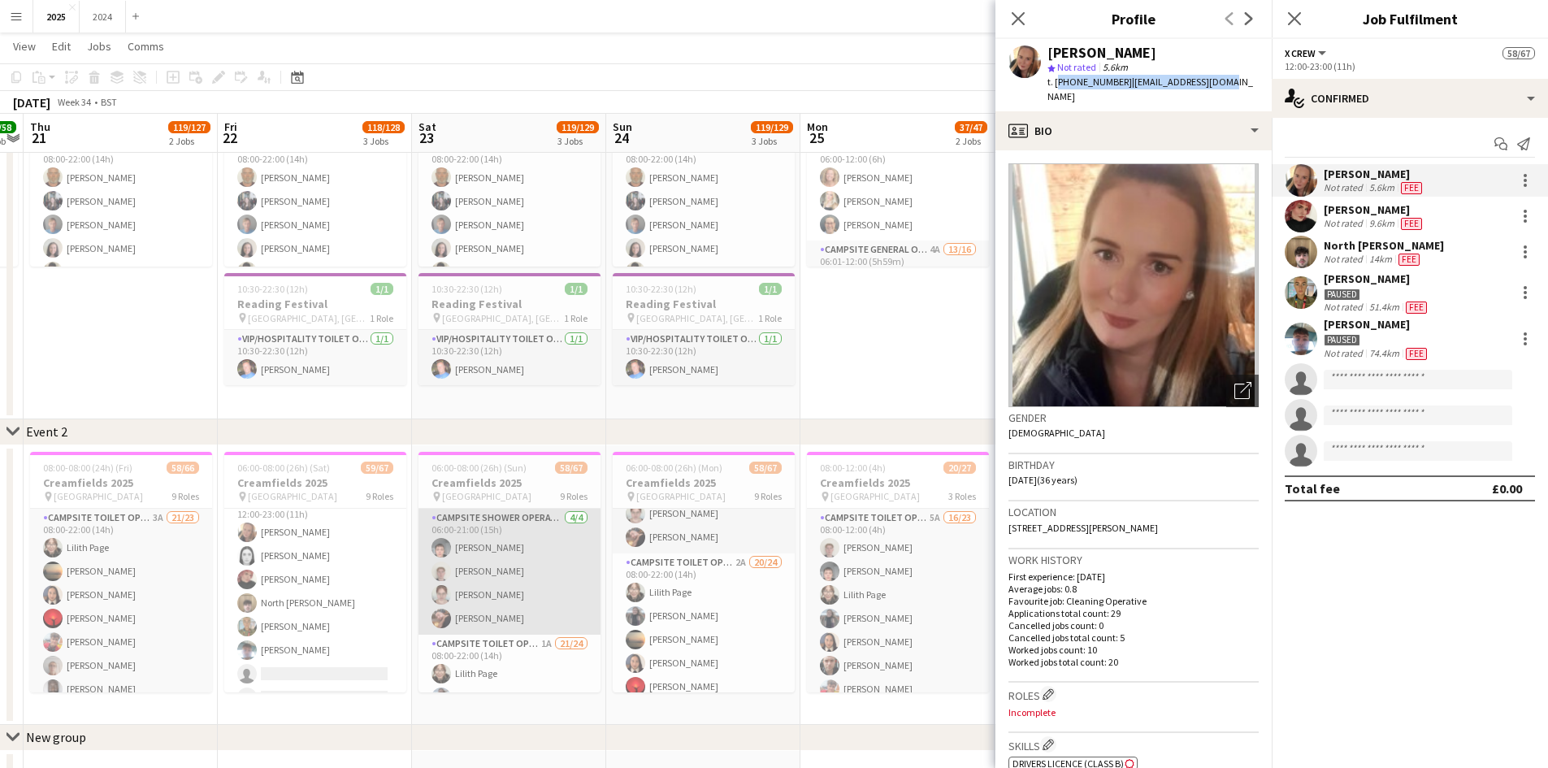
click at [532, 554] on app-card-role "Campsite Shower Operative [DATE] 06:00-21:00 (15h) [PERSON_NAME] [PERSON_NAME] …" at bounding box center [510, 572] width 182 height 126
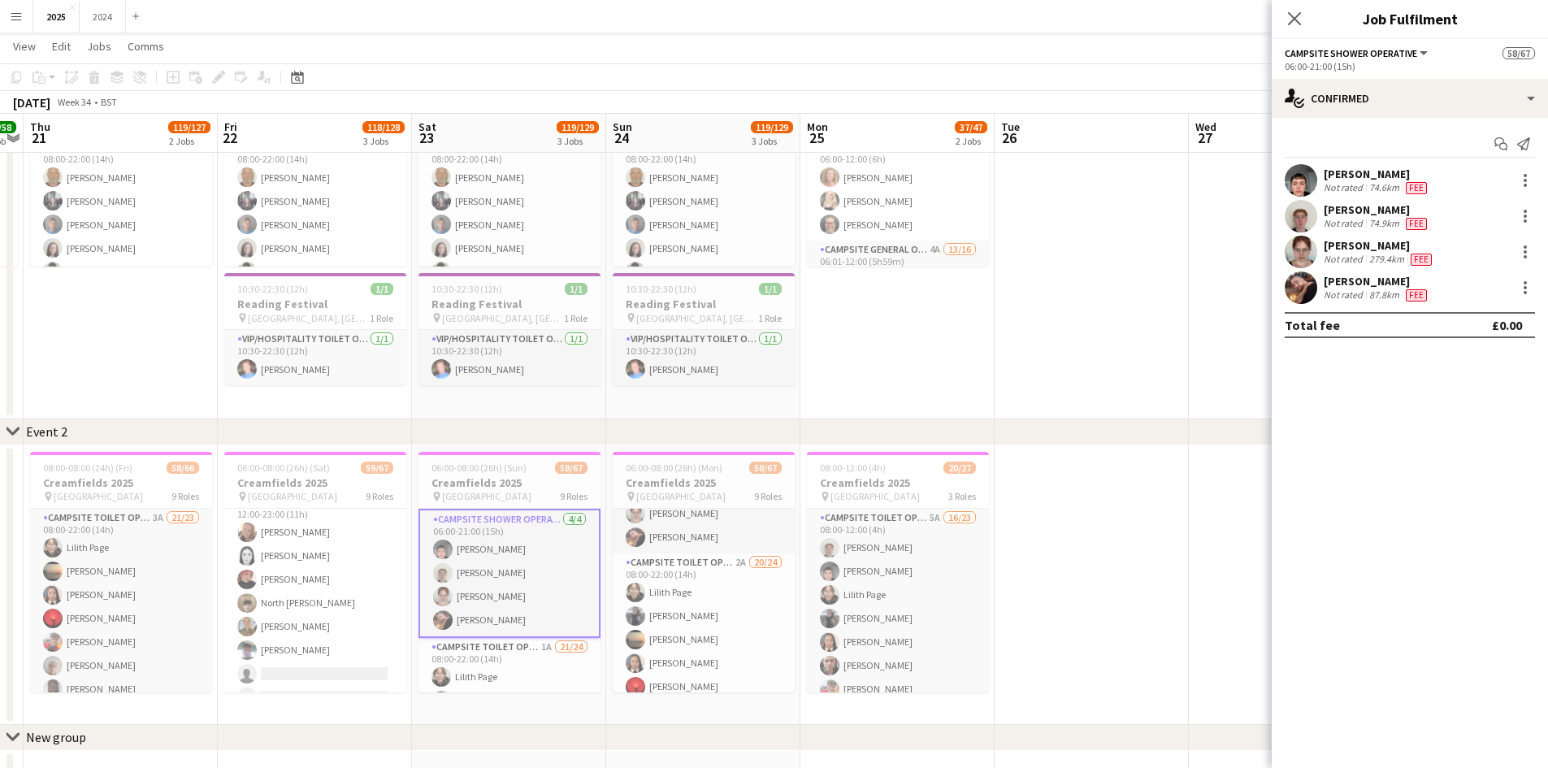
click at [1366, 176] on div "[PERSON_NAME]" at bounding box center [1377, 174] width 106 height 15
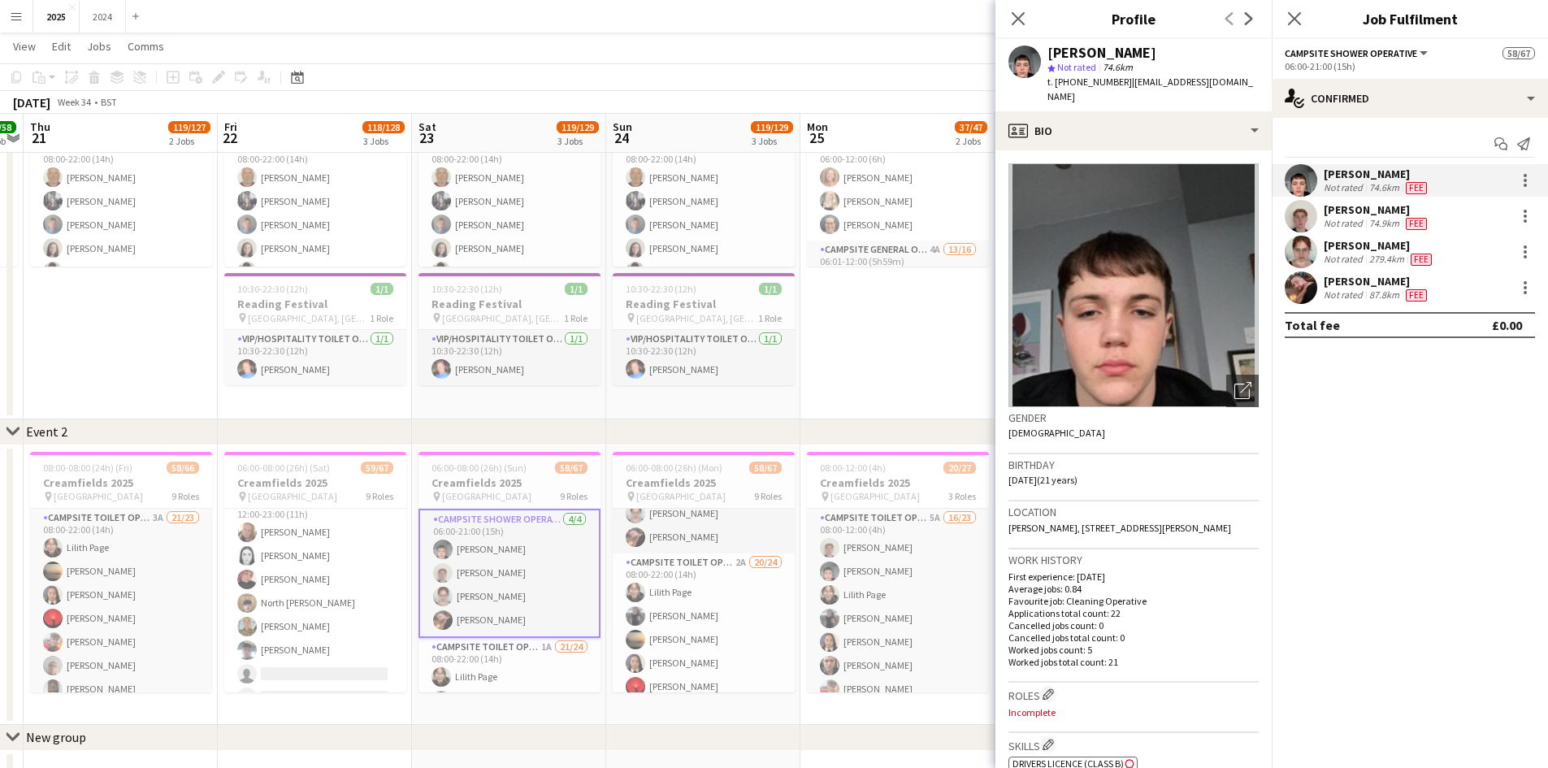
drag, startPoint x: 1177, startPoint y: 51, endPoint x: 1036, endPoint y: 62, distance: 141.0
click at [1036, 62] on div "[PERSON_NAME] star Not rated 74.6km t. [PHONE_NUMBER] | [EMAIL_ADDRESS][DOMAIN_…" at bounding box center [1134, 75] width 276 height 72
drag, startPoint x: 1231, startPoint y: 83, endPoint x: 1056, endPoint y: 90, distance: 174.9
click at [1056, 90] on div "[PERSON_NAME] star Not rated 74.6km t. [PHONE_NUMBER] | [EMAIL_ADDRESS][DOMAIN_…" at bounding box center [1134, 75] width 276 height 72
click at [1370, 220] on div "74.9km" at bounding box center [1384, 223] width 37 height 13
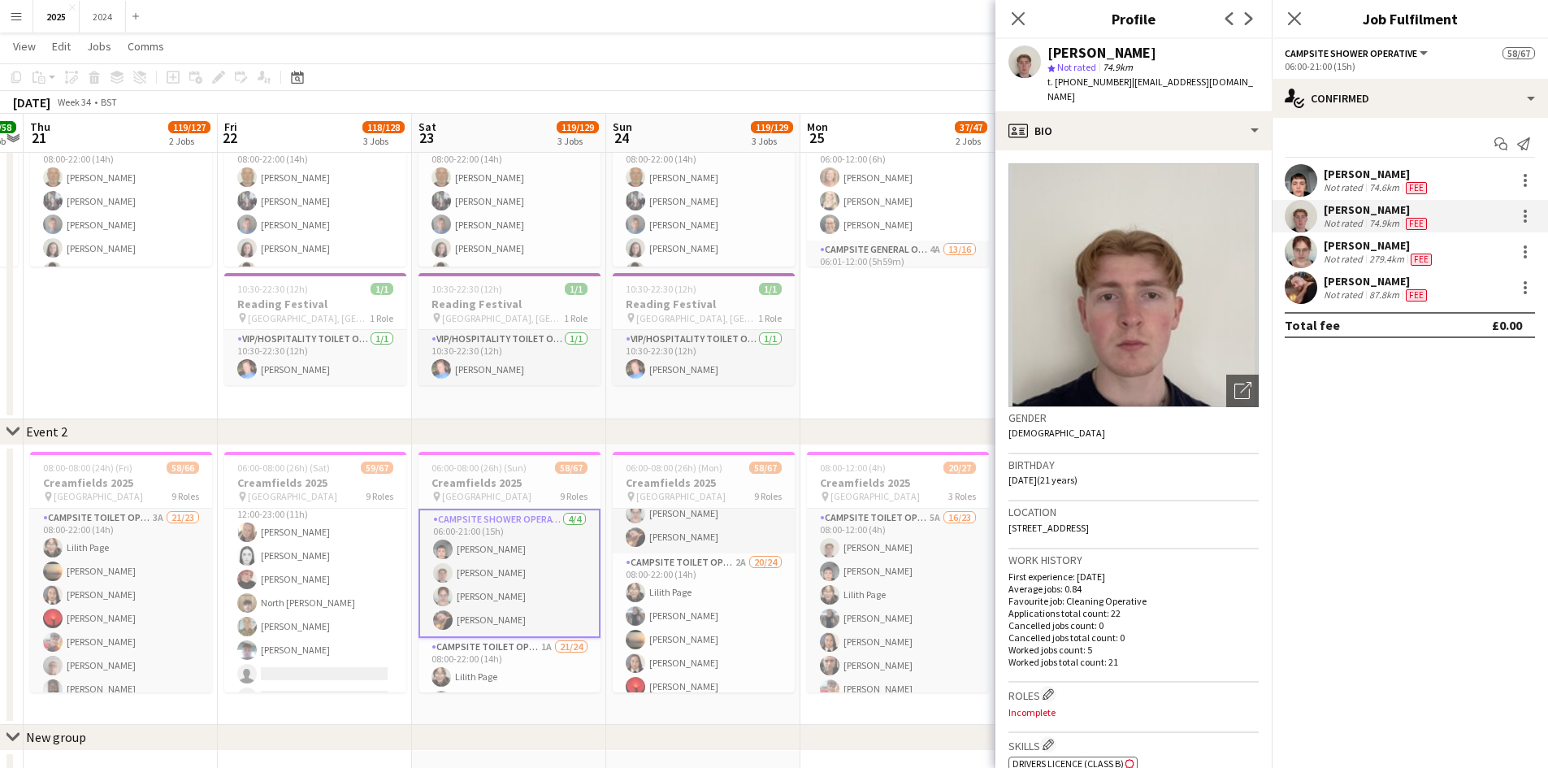
drag, startPoint x: 1176, startPoint y: 54, endPoint x: 1026, endPoint y: 43, distance: 150.8
click at [1026, 43] on div "[PERSON_NAME] star Not rated 74.9km t. [PHONE_NUMBER] | [EMAIL_ADDRESS][DOMAIN_…" at bounding box center [1134, 75] width 276 height 72
drag, startPoint x: 1256, startPoint y: 76, endPoint x: 1057, endPoint y: 83, distance: 198.4
click at [1057, 83] on div "[PERSON_NAME] star Not rated 74.9km t. [PHONE_NUMBER] | [EMAIL_ADDRESS][DOMAIN_…" at bounding box center [1134, 75] width 276 height 72
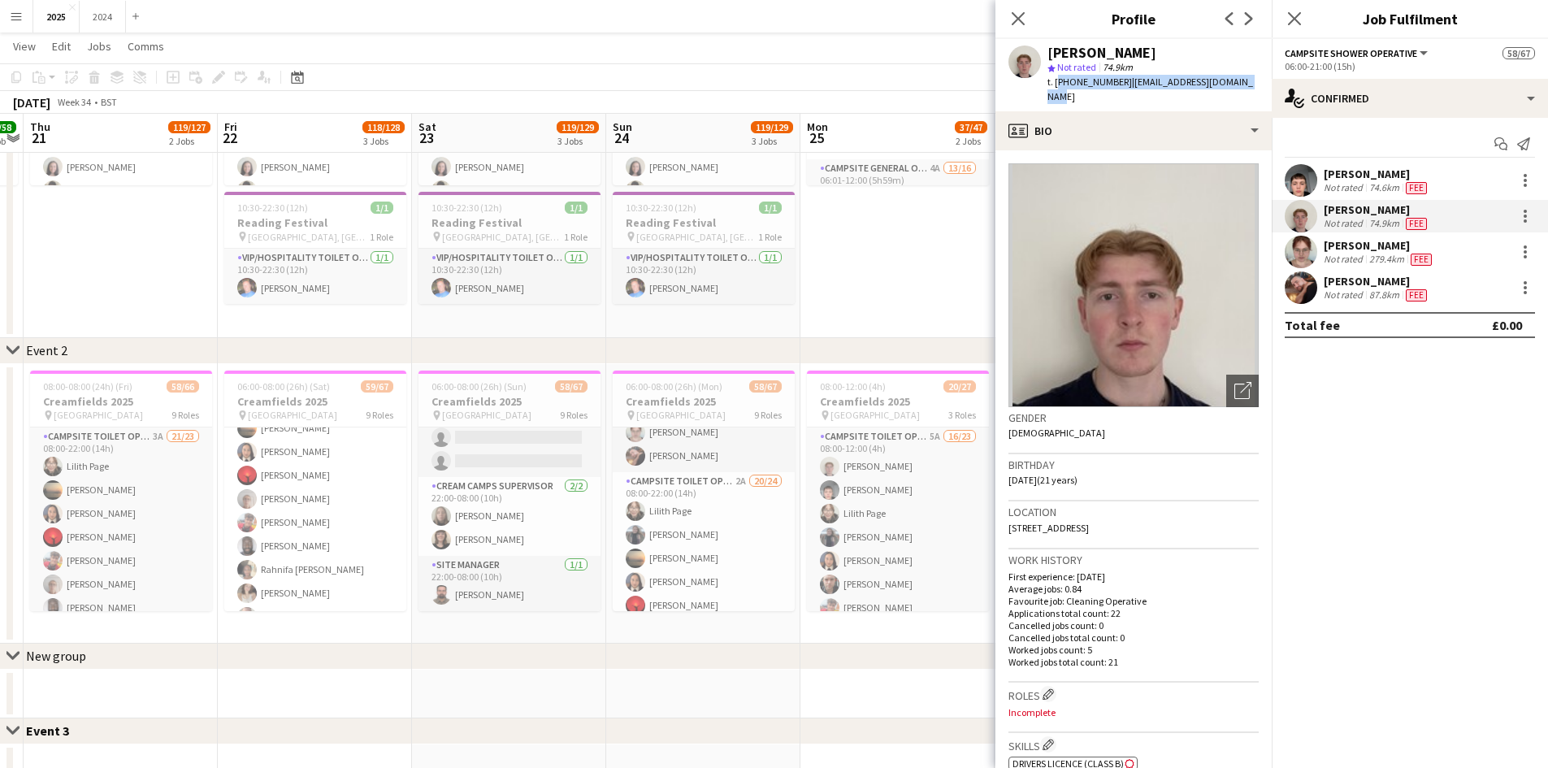
scroll to position [163, 0]
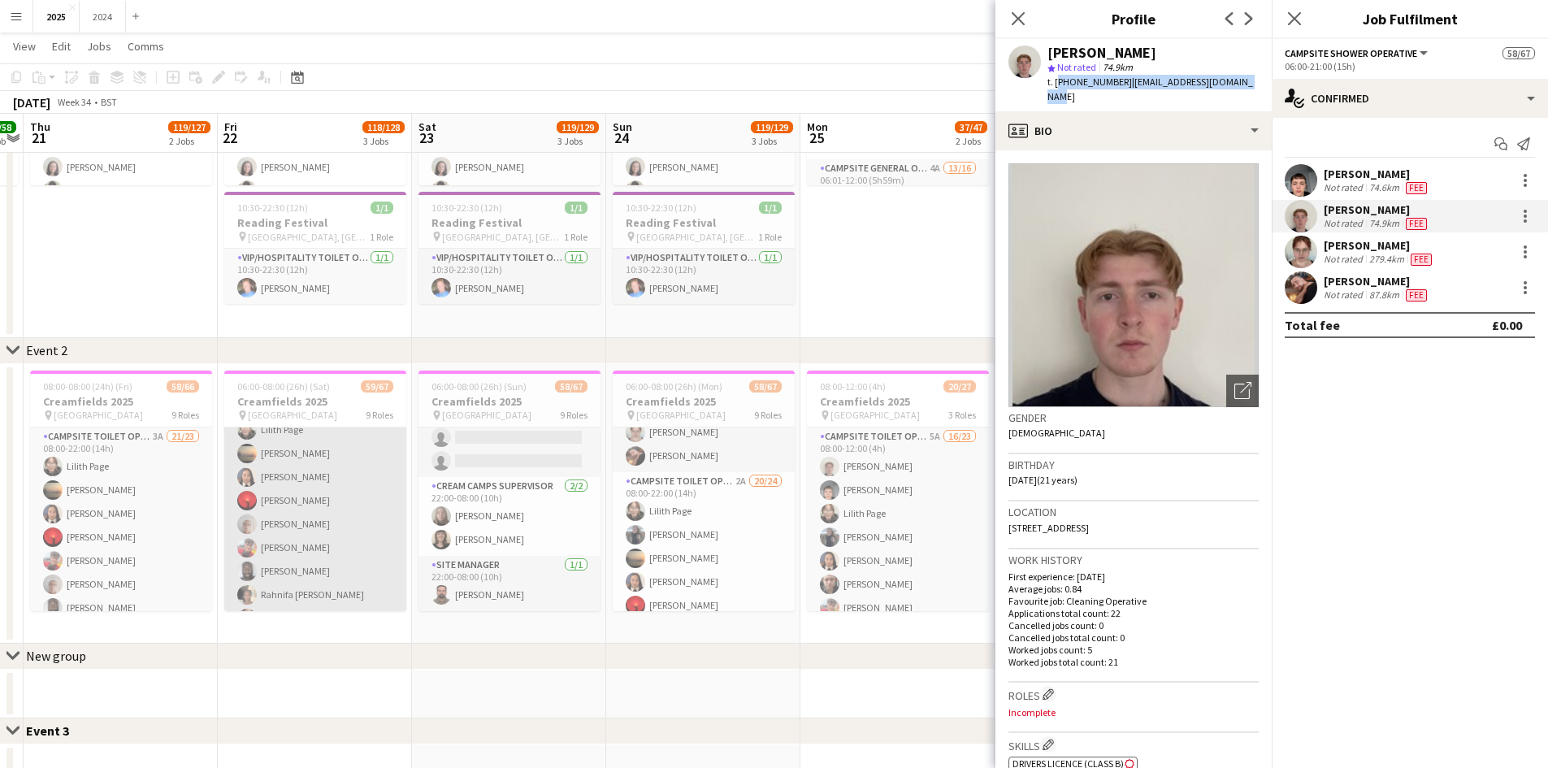
click at [324, 538] on app-card-role "Campsite Toilet Operative 1A 21/24 08:00-22:00 (14h) [PERSON_NAME] [PERSON_NAME…" at bounding box center [315, 689] width 182 height 597
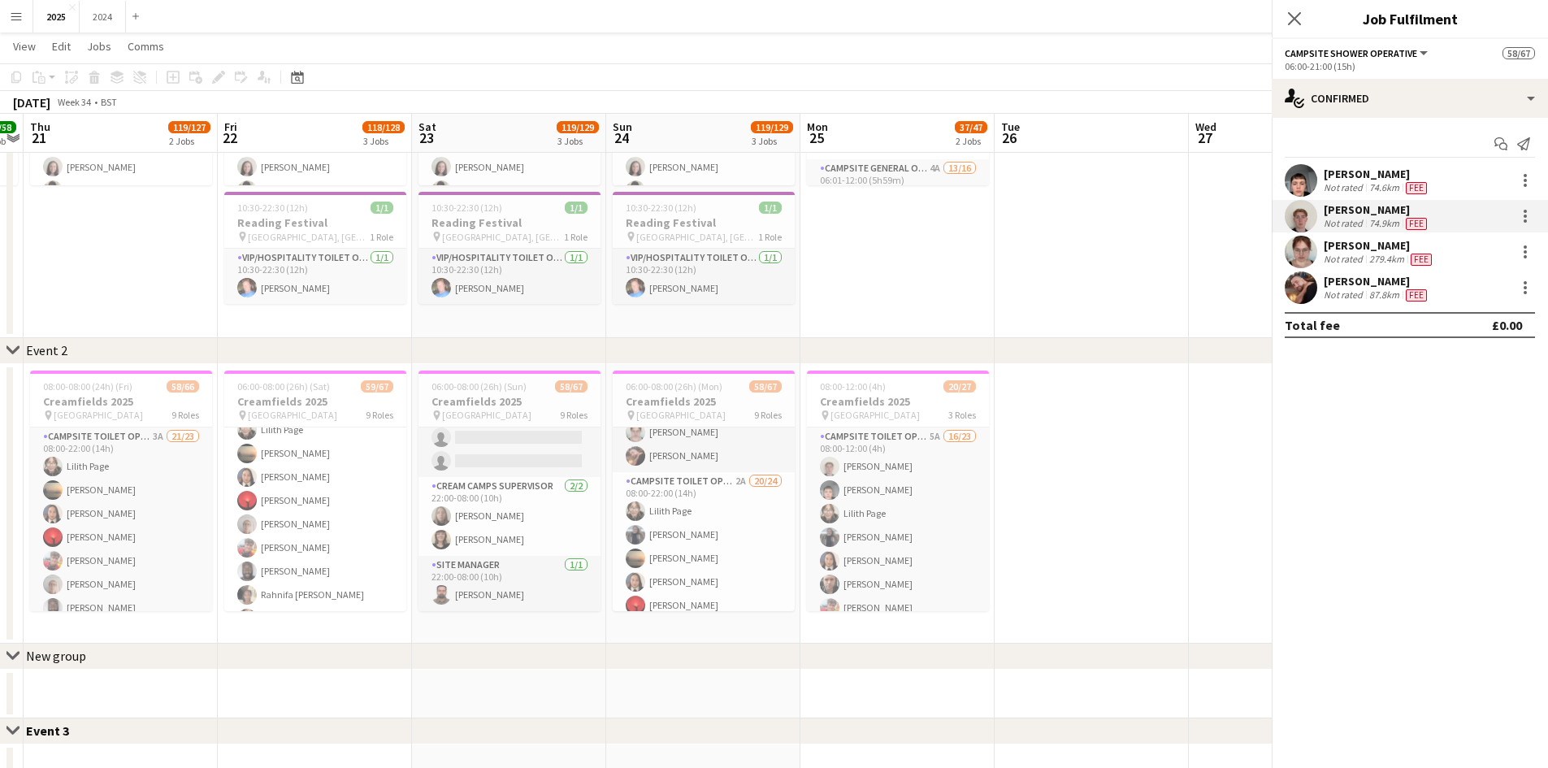
scroll to position [164, 0]
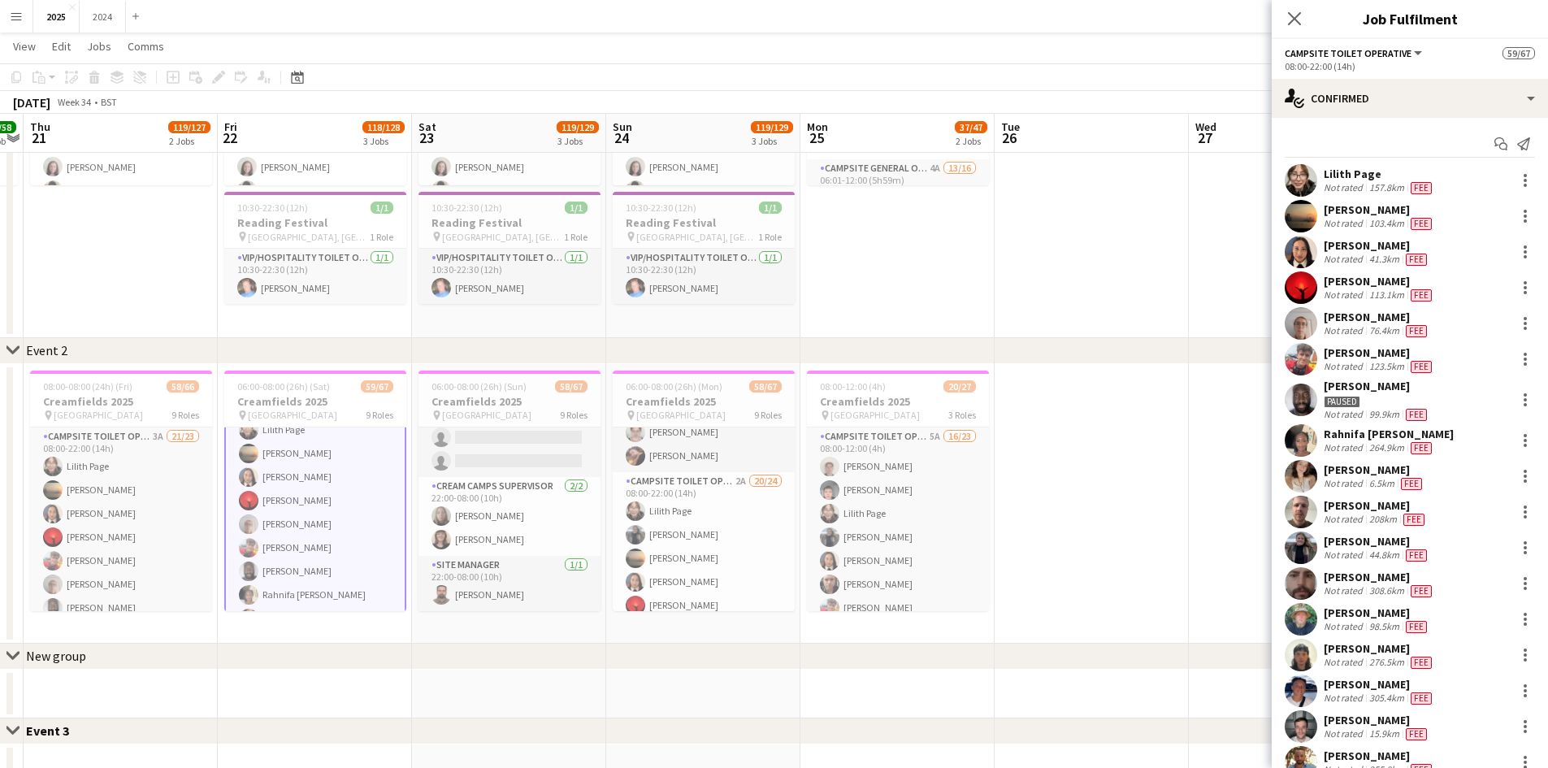
click at [1373, 342] on div "Lilith Page Not rated 157.8km Fee [PERSON_NAME] Not rated 103.4km Fee [PERSON_N…" at bounding box center [1410, 601] width 276 height 875
click at [1370, 355] on div "[PERSON_NAME]" at bounding box center [1379, 352] width 111 height 15
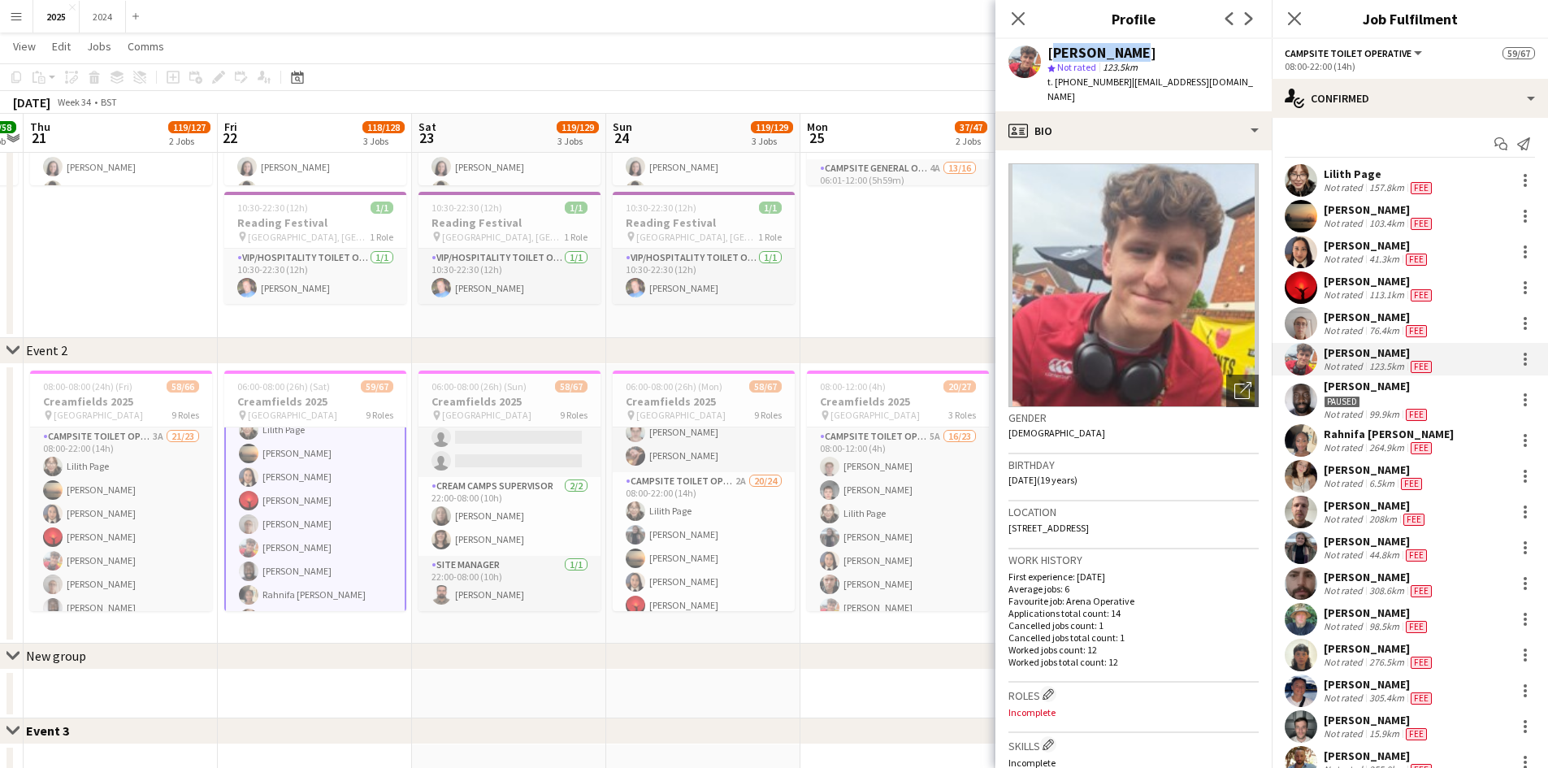
drag, startPoint x: 1136, startPoint y: 50, endPoint x: 1048, endPoint y: 58, distance: 88.2
click at [1048, 58] on div "[PERSON_NAME]" at bounding box center [1153, 53] width 211 height 15
drag, startPoint x: 1225, startPoint y: 87, endPoint x: 1057, endPoint y: 80, distance: 168.4
click at [1057, 80] on div "[PERSON_NAME] star Not rated 123.5km t. [PHONE_NUMBER] | [EMAIL_ADDRESS][DOMAIN…" at bounding box center [1134, 75] width 276 height 72
click at [1386, 177] on div "Lilith Page" at bounding box center [1379, 174] width 111 height 15
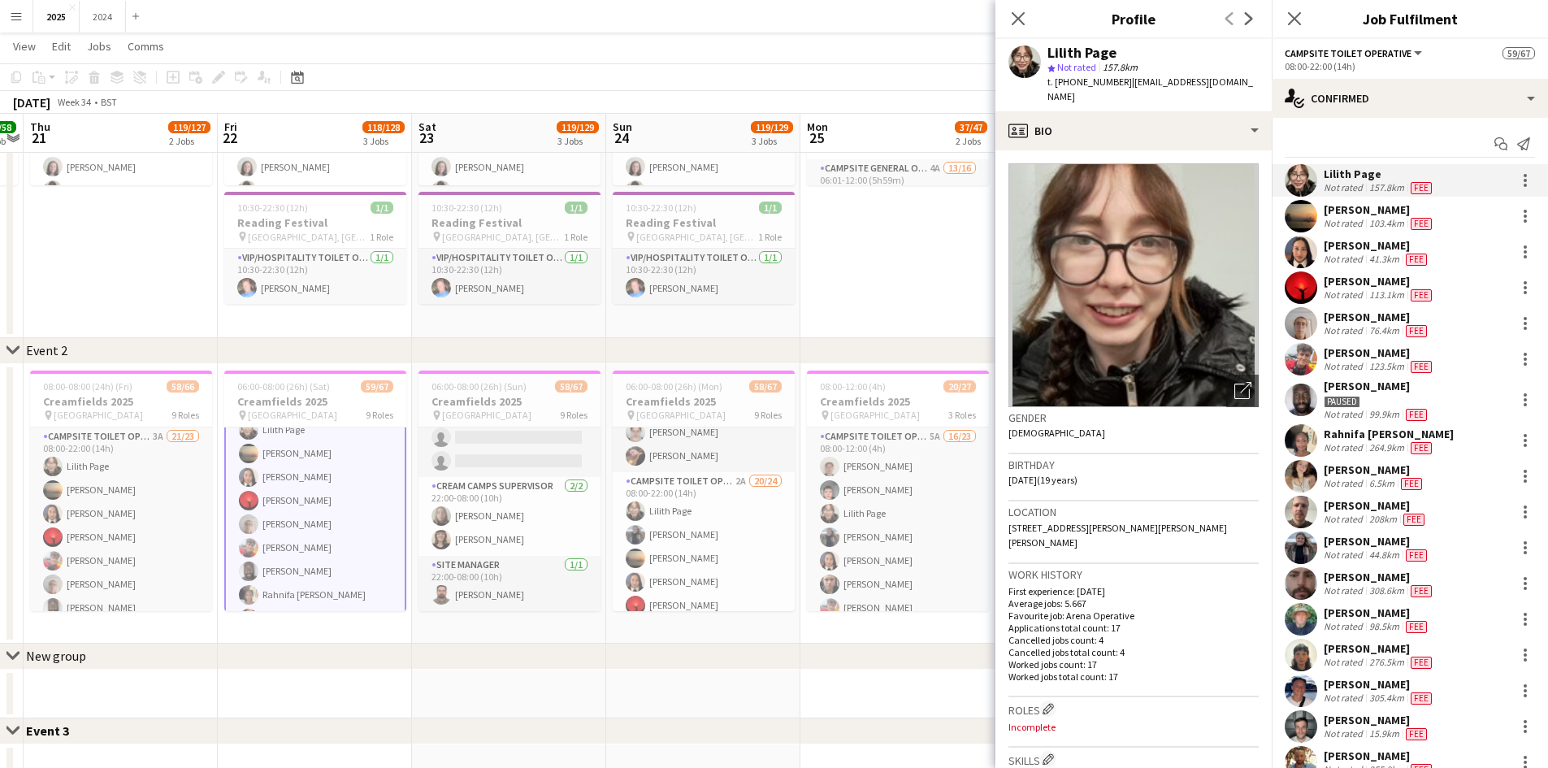
drag, startPoint x: 1116, startPoint y: 53, endPoint x: 1047, endPoint y: 53, distance: 69.1
click at [1047, 53] on div "Lilith Page star Not rated 157.8km t. [PHONE_NUMBER] | [EMAIL_ADDRESS][DOMAIN_N…" at bounding box center [1134, 75] width 276 height 72
drag, startPoint x: 1227, startPoint y: 76, endPoint x: 1056, endPoint y: 84, distance: 170.9
click at [1056, 84] on div "Lilith Page star Not rated 157.8km t. [PHONE_NUMBER] | [EMAIL_ADDRESS][DOMAIN_N…" at bounding box center [1134, 75] width 276 height 72
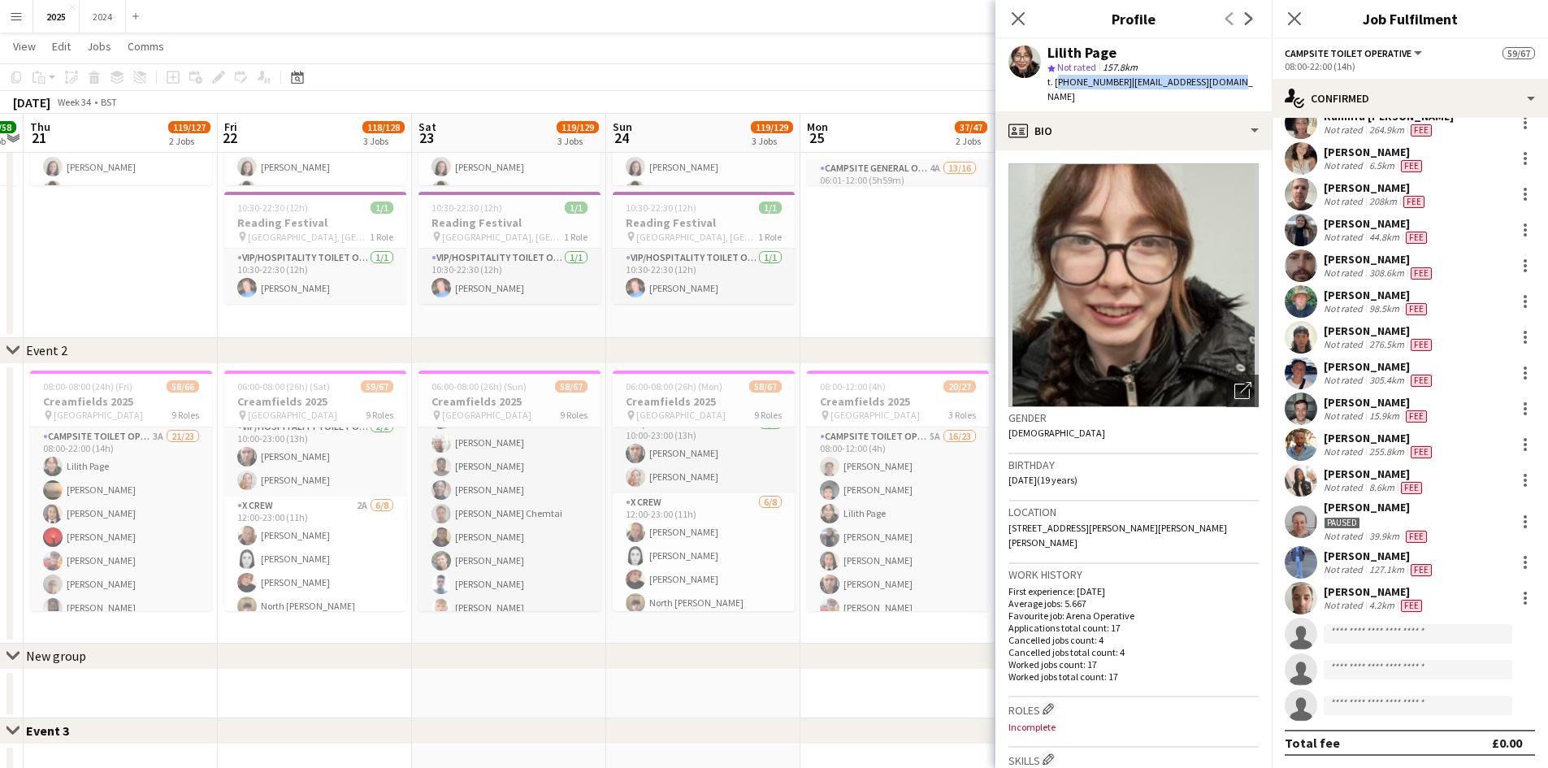
scroll to position [975, 0]
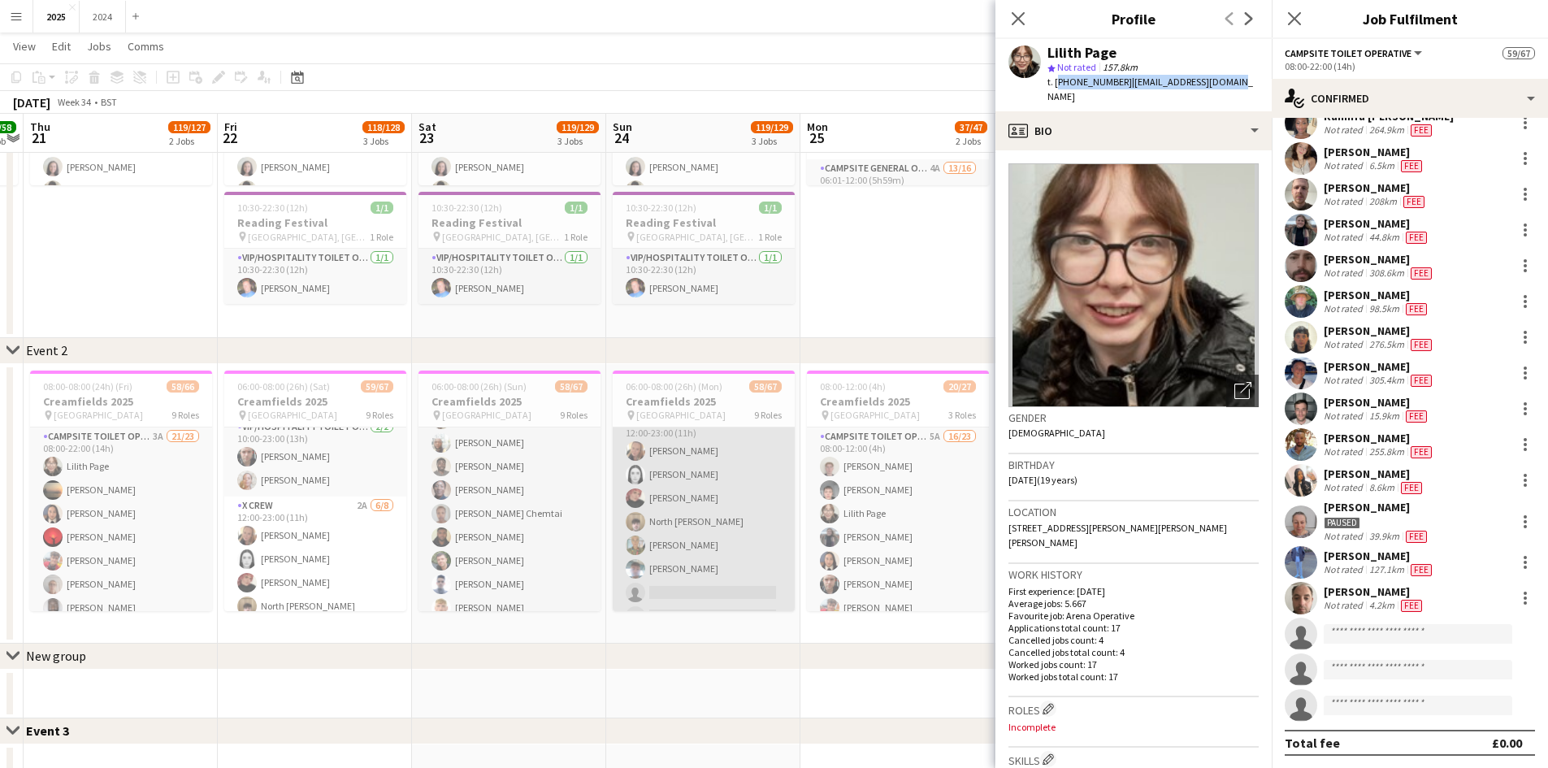
click at [723, 499] on app-card-role "X Crew [DATE] 12:00-23:00 (11h) [PERSON_NAME] [PERSON_NAME] [PERSON_NAME] North…" at bounding box center [704, 522] width 182 height 220
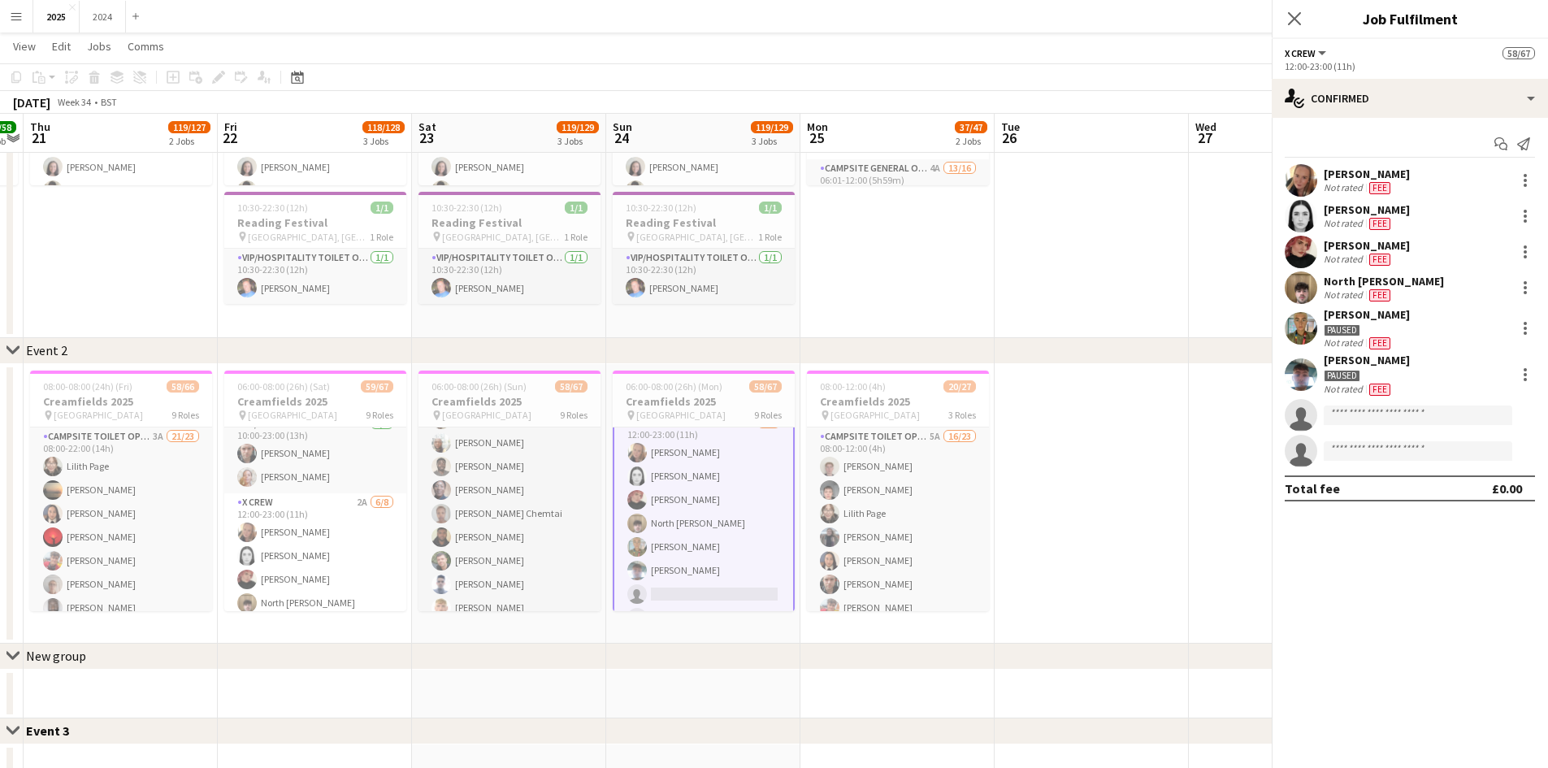
scroll to position [977, 0]
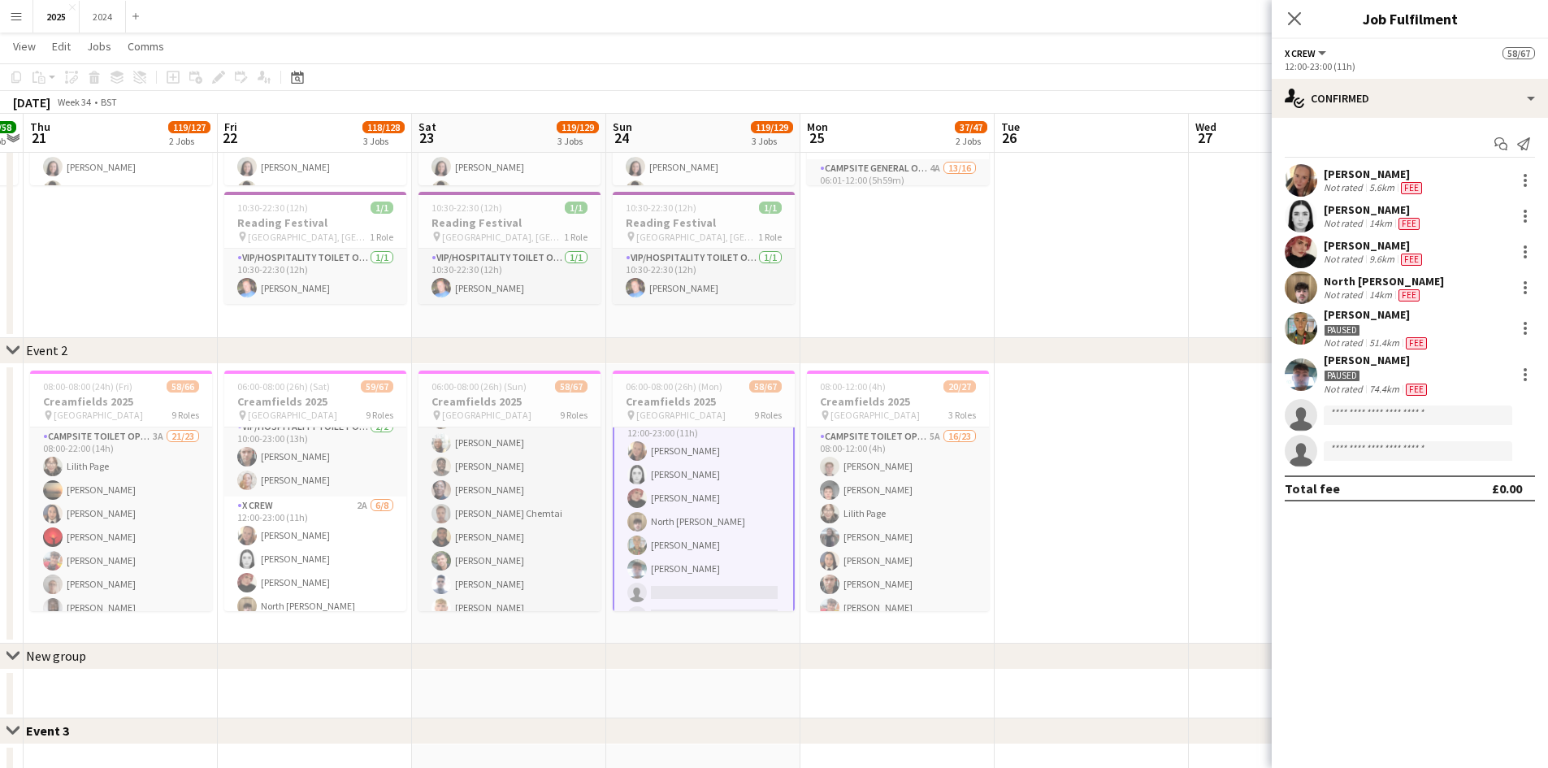
click at [1401, 242] on div "[PERSON_NAME]" at bounding box center [1375, 245] width 102 height 15
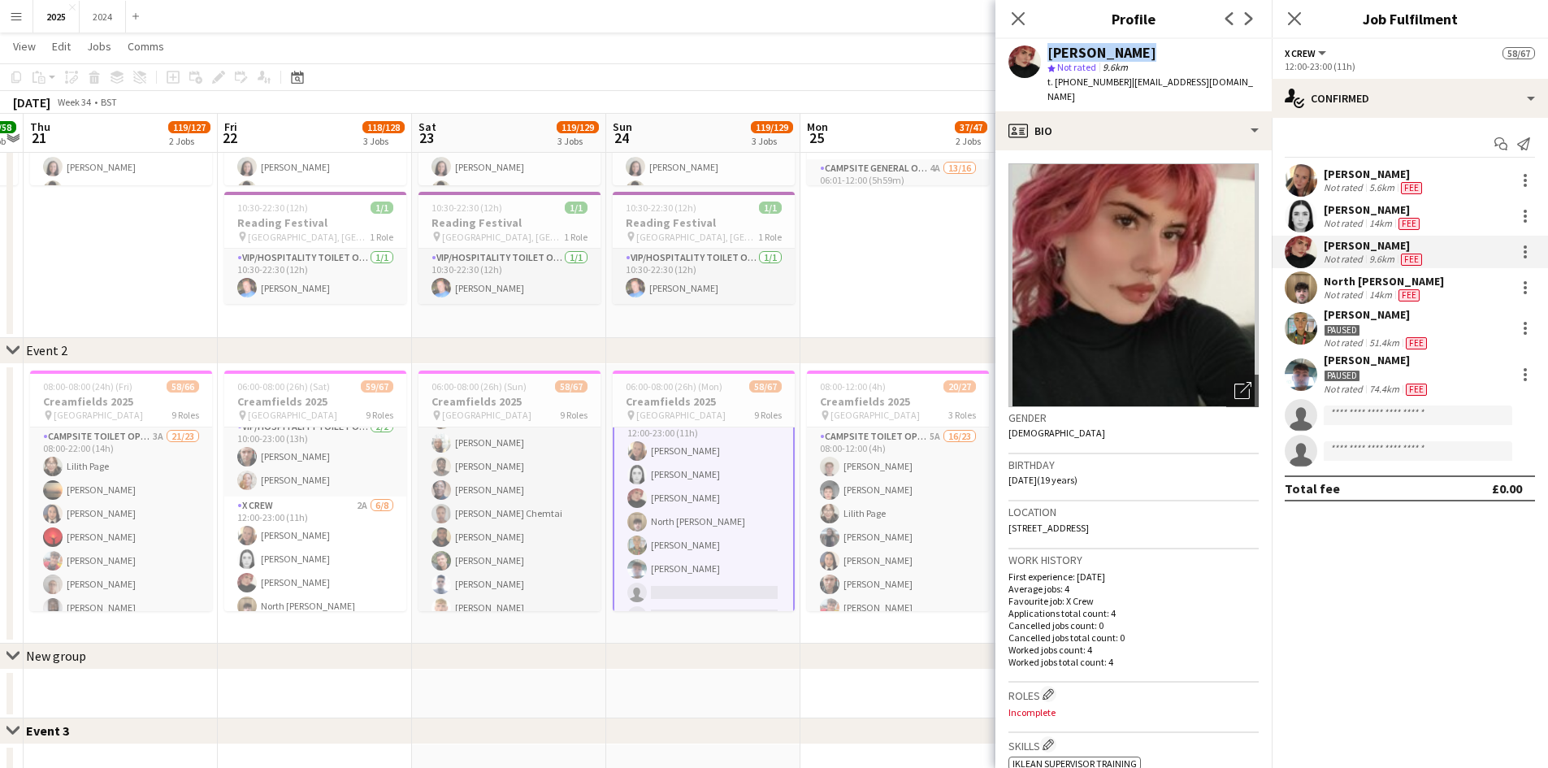
drag, startPoint x: 1121, startPoint y: 54, endPoint x: 1040, endPoint y: 59, distance: 80.6
click at [1040, 59] on div "[PERSON_NAME] star Not rated 9.6km t. [PHONE_NUMBER] | [EMAIL_ADDRESS][DOMAIN_N…" at bounding box center [1134, 75] width 276 height 72
drag, startPoint x: 1204, startPoint y: 82, endPoint x: 1057, endPoint y: 80, distance: 146.3
click at [1057, 80] on div "[PERSON_NAME] star Not rated 9.6km t. [PHONE_NUMBER] | [EMAIL_ADDRESS][DOMAIN_N…" at bounding box center [1134, 75] width 276 height 72
click at [1230, 80] on app-profile-header "[PERSON_NAME] star Not rated 9.6km t. [PHONE_NUMBER] | [EMAIL_ADDRESS][DOMAIN_N…" at bounding box center [1134, 75] width 276 height 72
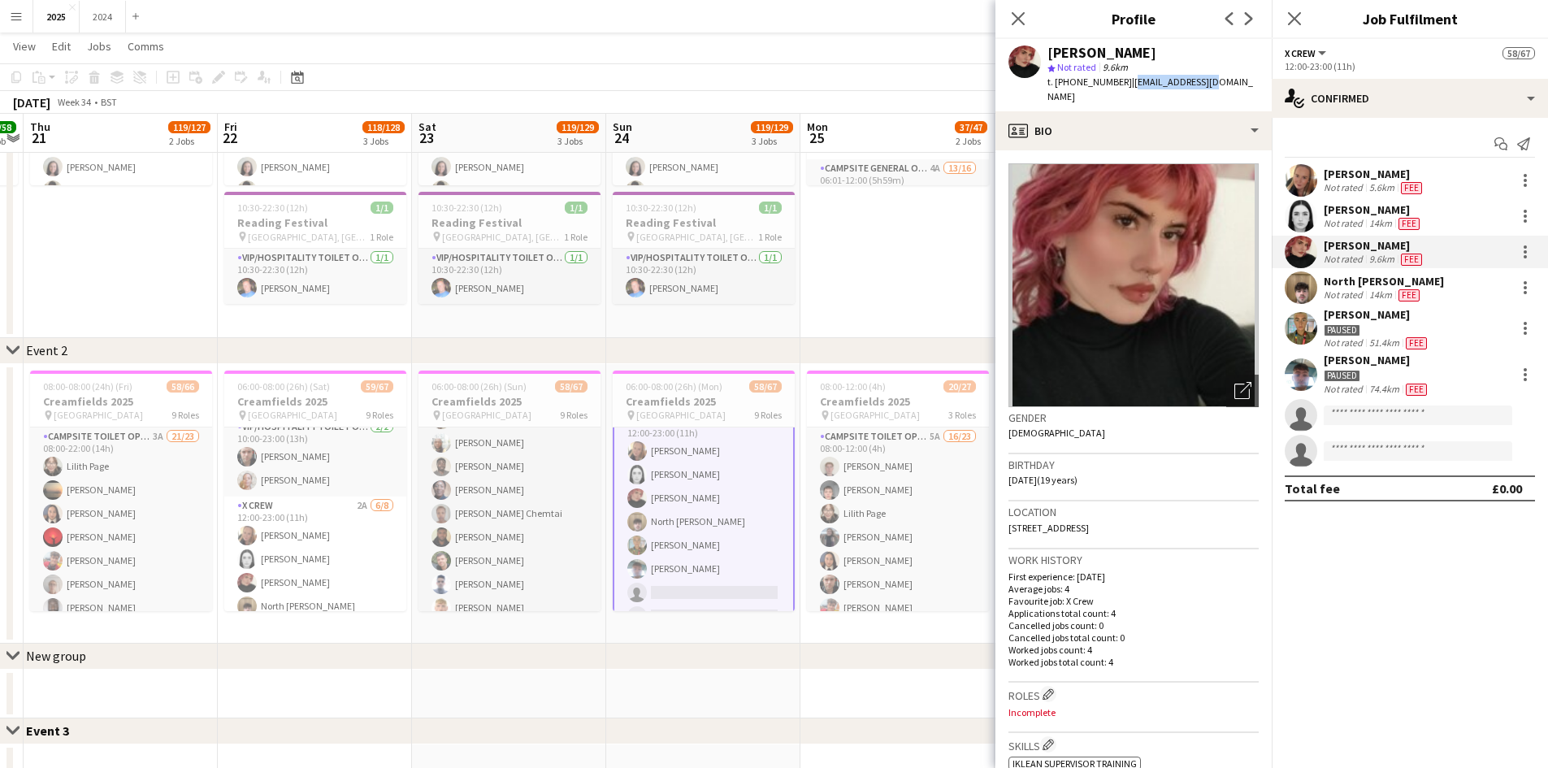
drag, startPoint x: 1214, startPoint y: 85, endPoint x: 1125, endPoint y: 79, distance: 88.8
click at [1125, 79] on div "[PERSON_NAME] star Not rated 9.6km t. [PHONE_NUMBER] | [EMAIL_ADDRESS][DOMAIN_N…" at bounding box center [1134, 75] width 276 height 72
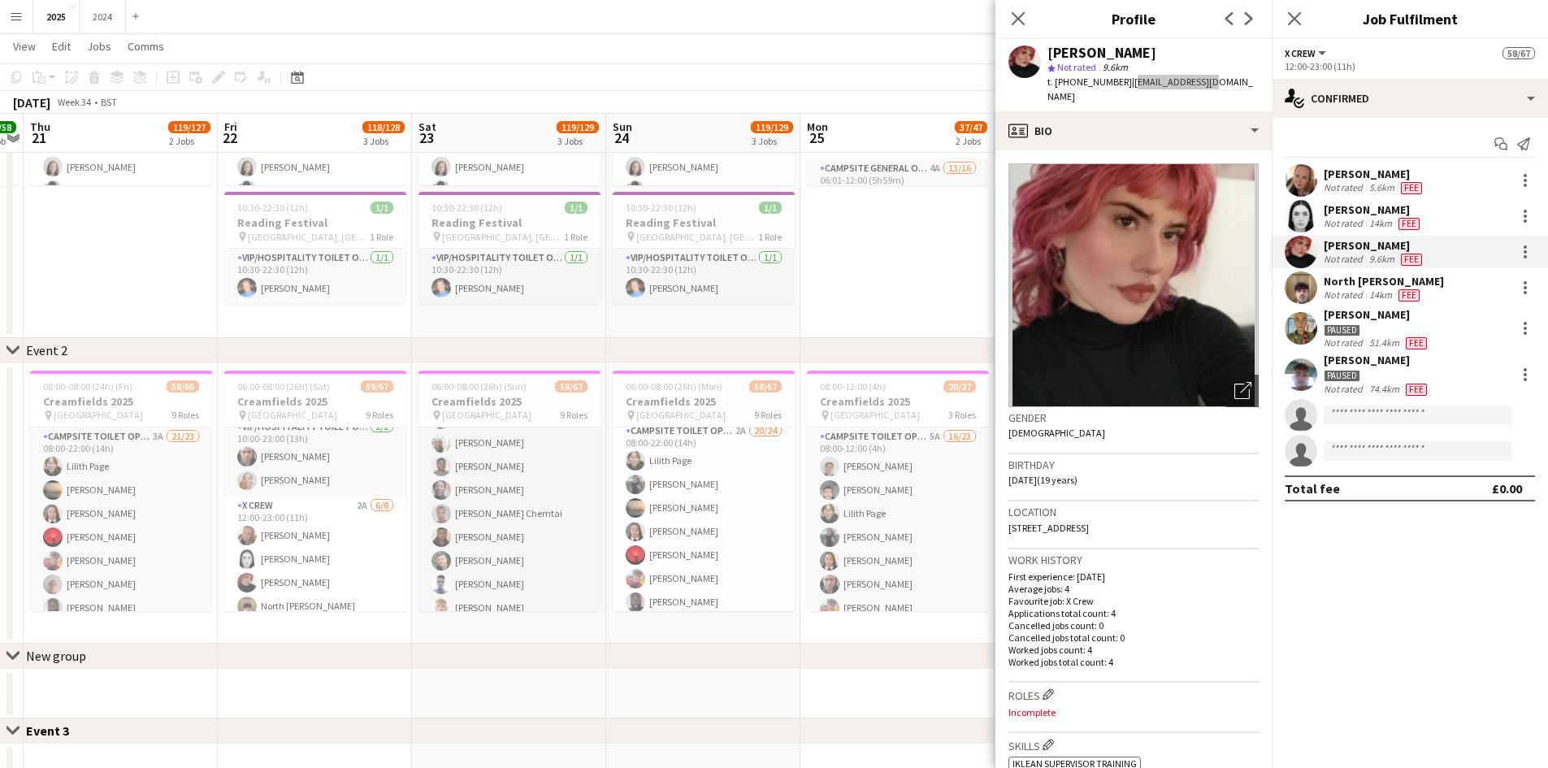
scroll to position [2, 0]
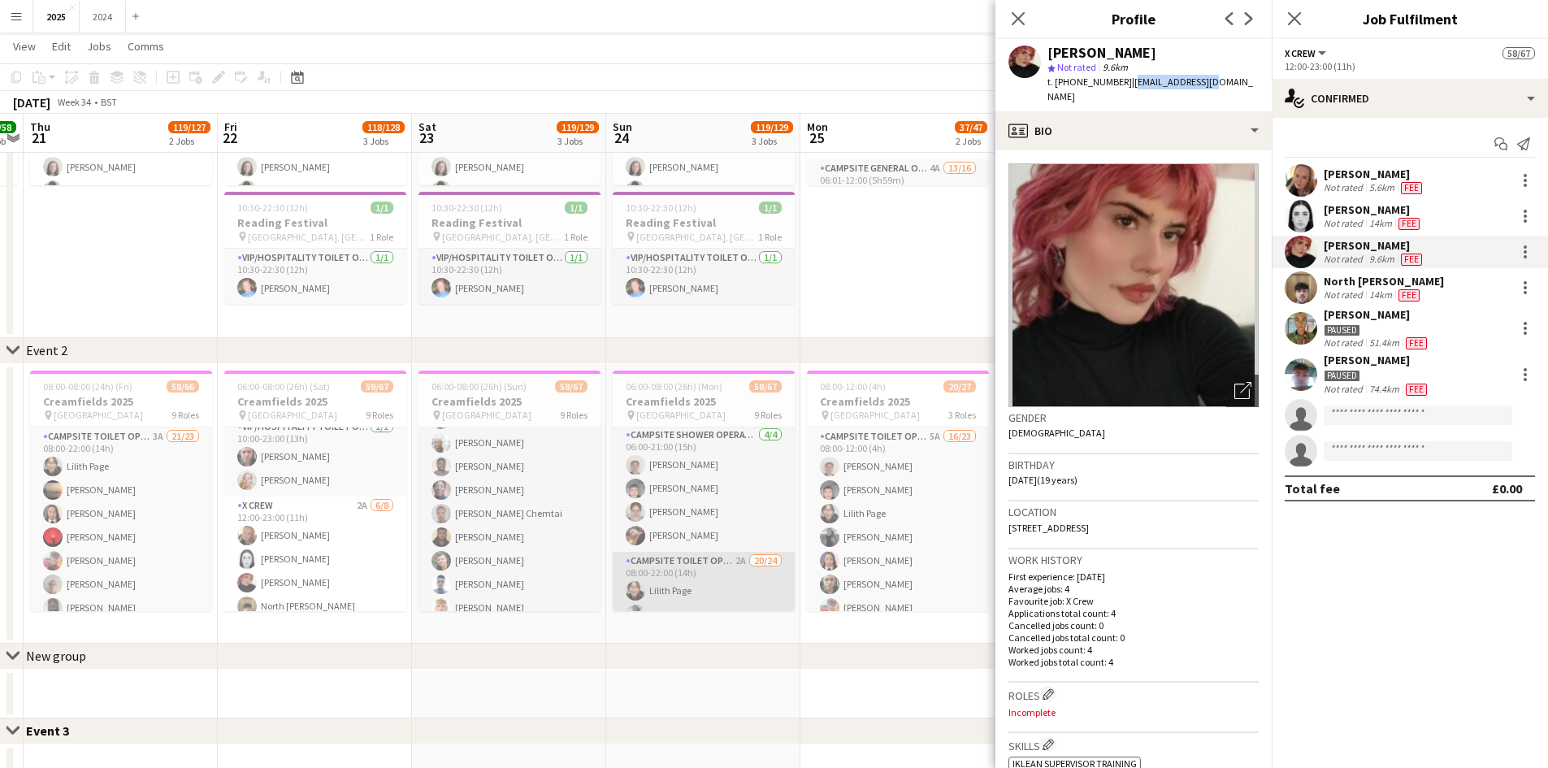
drag, startPoint x: 684, startPoint y: 587, endPoint x: 1005, endPoint y: 397, distance: 372.1
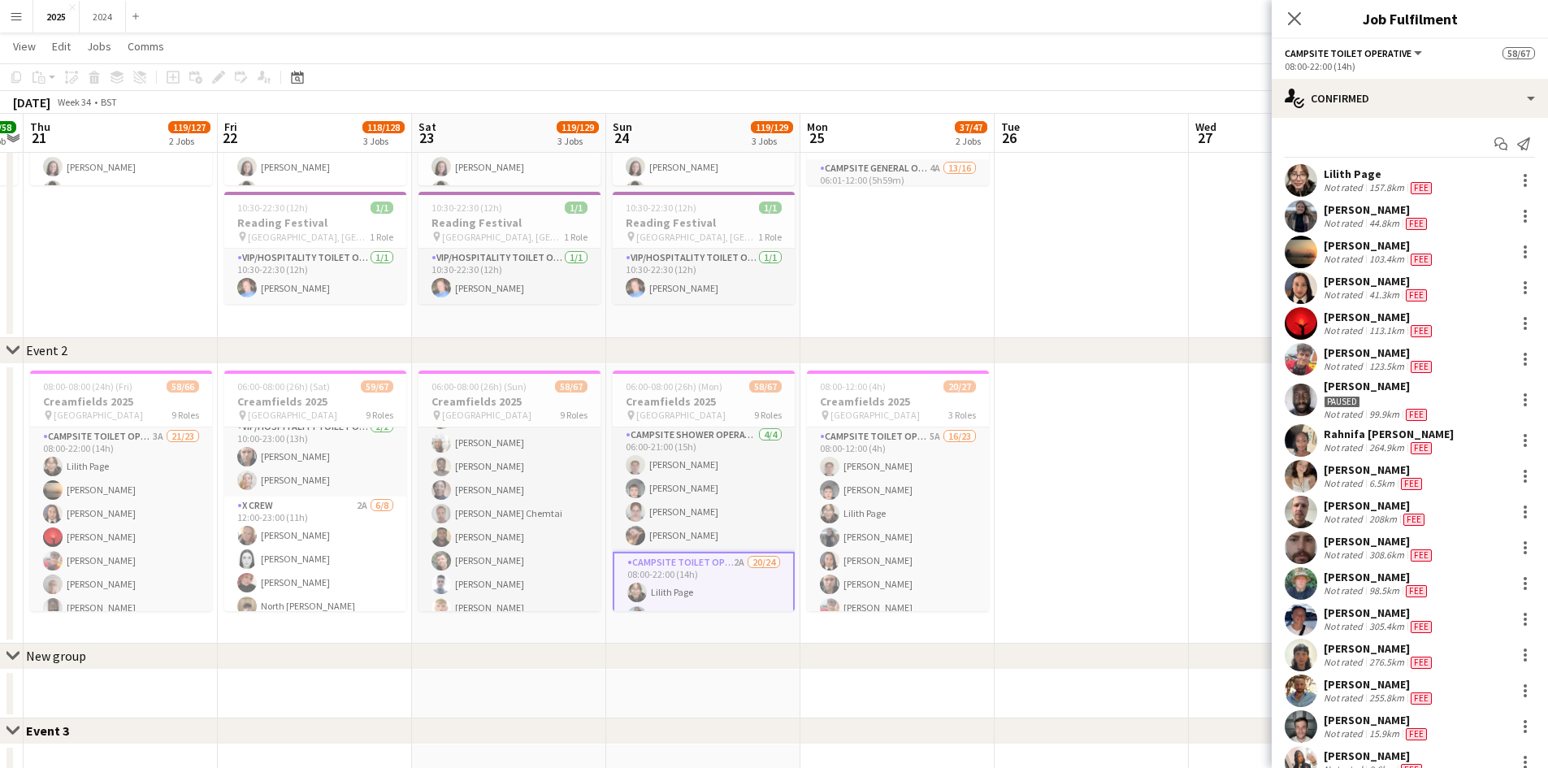
click at [1372, 185] on div "157.8km" at bounding box center [1386, 187] width 41 height 13
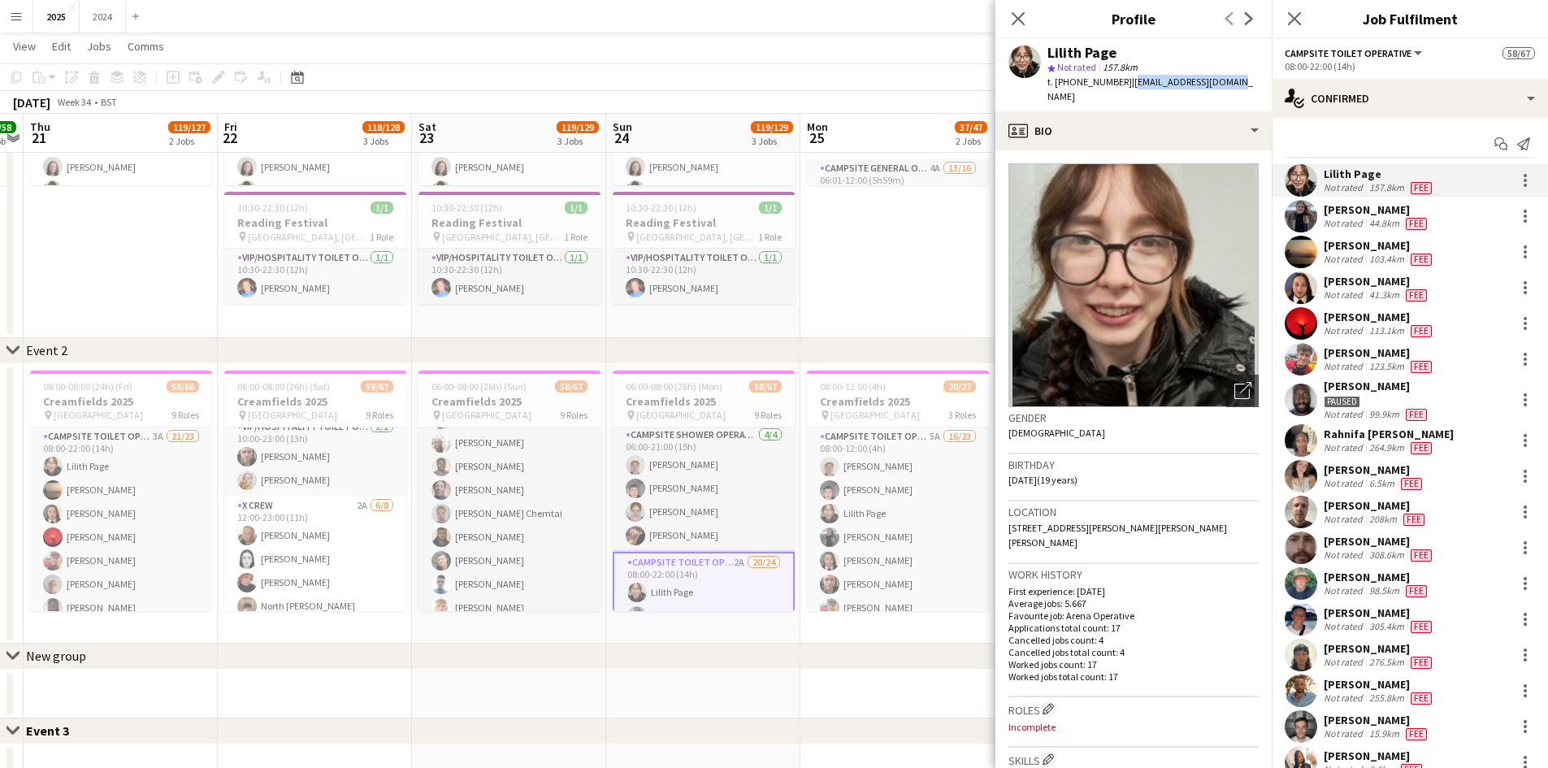
drag, startPoint x: 1229, startPoint y: 79, endPoint x: 1126, endPoint y: 85, distance: 103.4
click at [1126, 85] on div "Lilith Page star Not rated 157.8km t. [PHONE_NUMBER] | [EMAIL_ADDRESS][DOMAIN_N…" at bounding box center [1134, 75] width 276 height 72
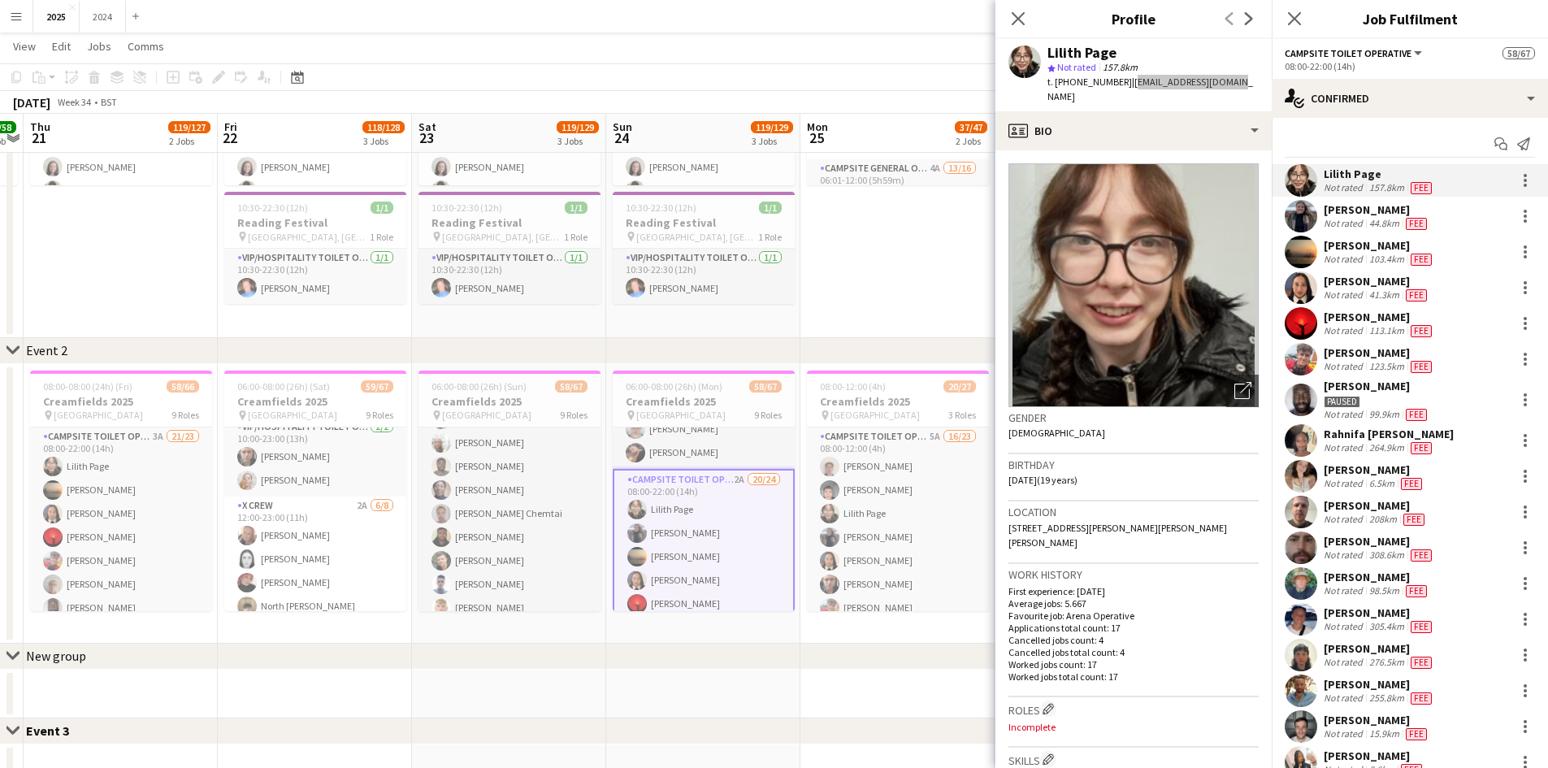
scroll to position [164, 0]
click at [1396, 363] on div "123.5km" at bounding box center [1386, 366] width 41 height 13
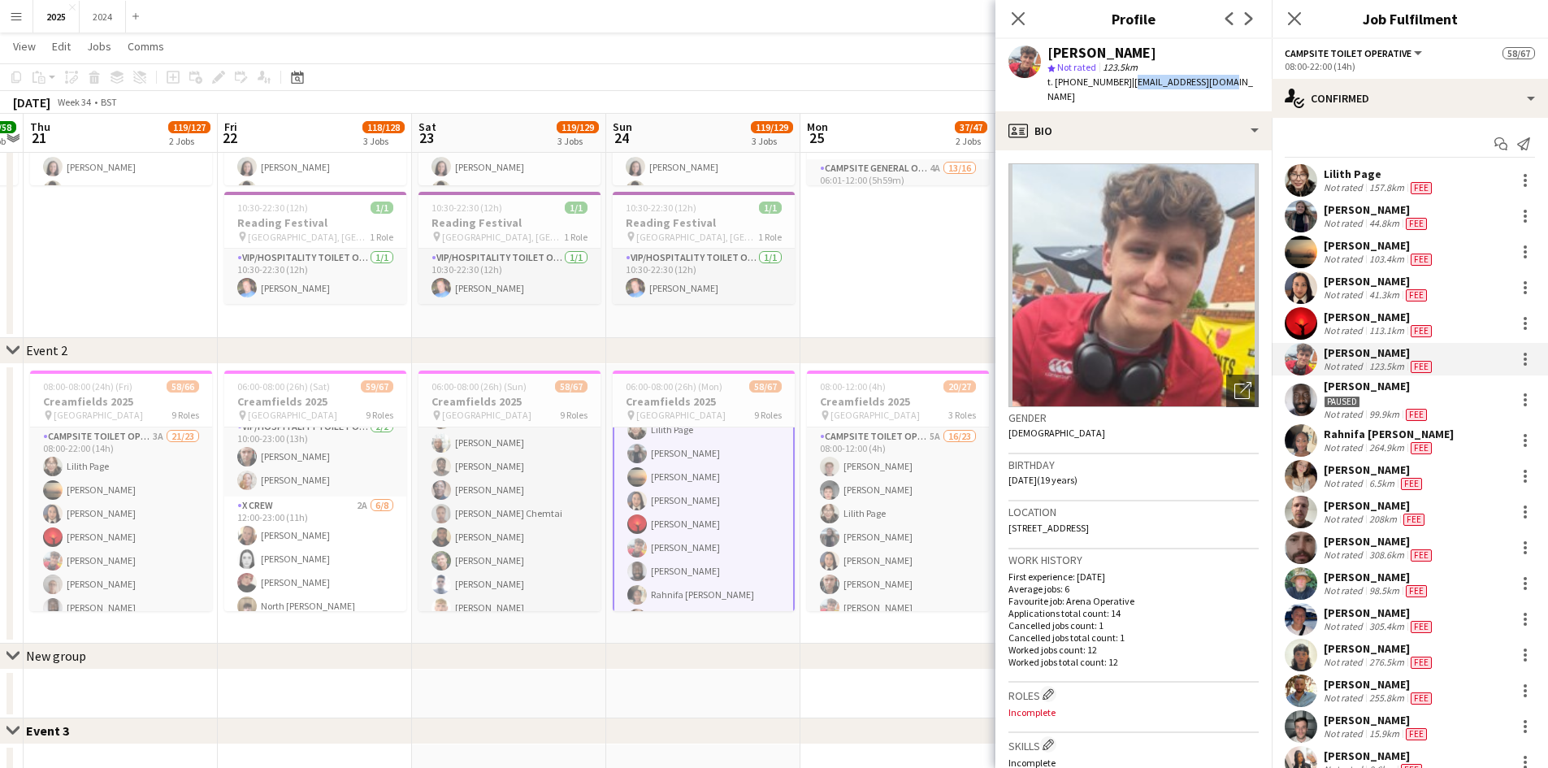
drag, startPoint x: 1224, startPoint y: 84, endPoint x: 1124, endPoint y: 82, distance: 100.0
click at [1124, 82] on div "[PERSON_NAME] star Not rated 123.5km t. [PHONE_NUMBER] | [EMAIL_ADDRESS][DOMAIN…" at bounding box center [1134, 75] width 276 height 72
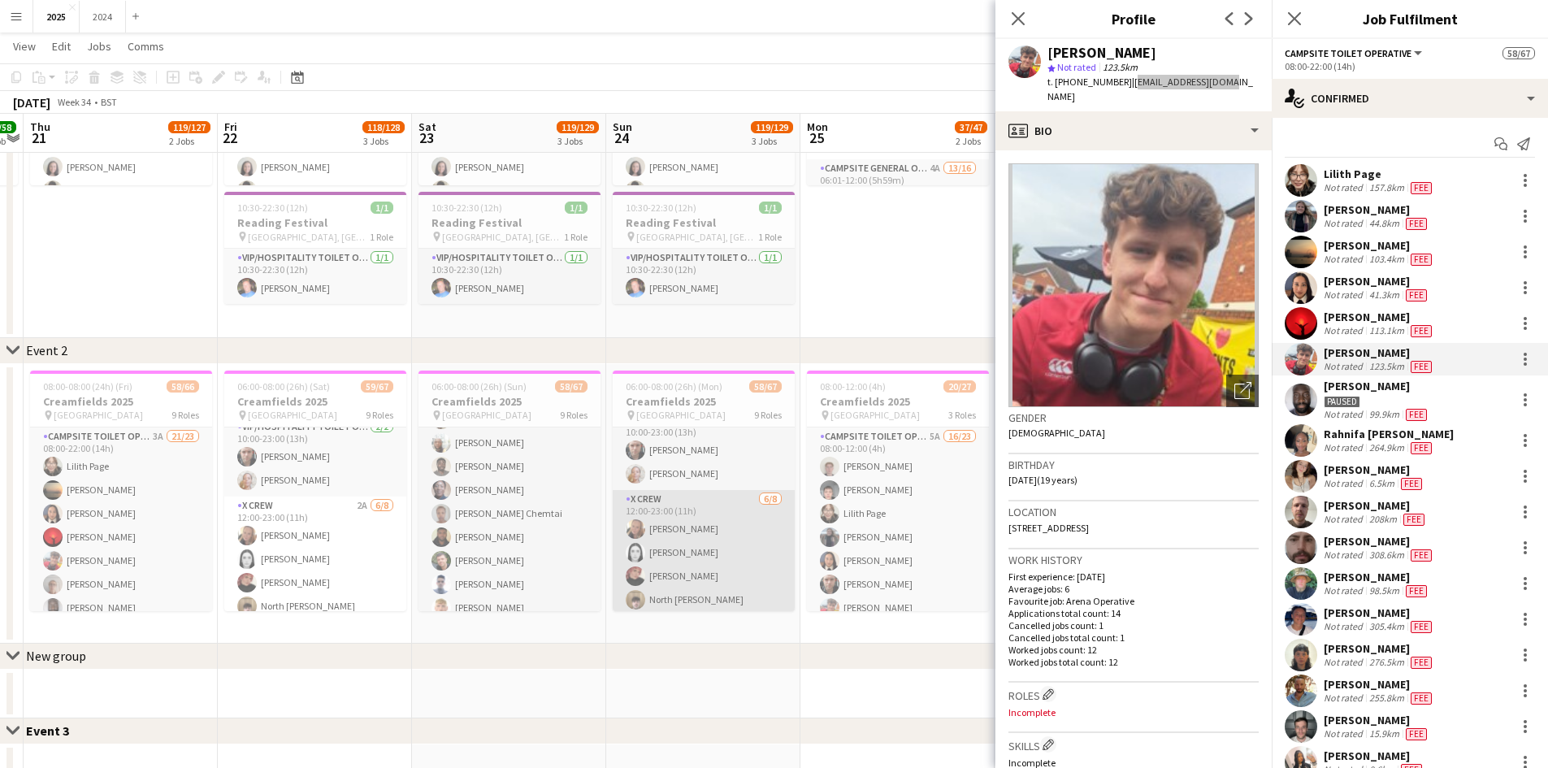
scroll to position [977, 0]
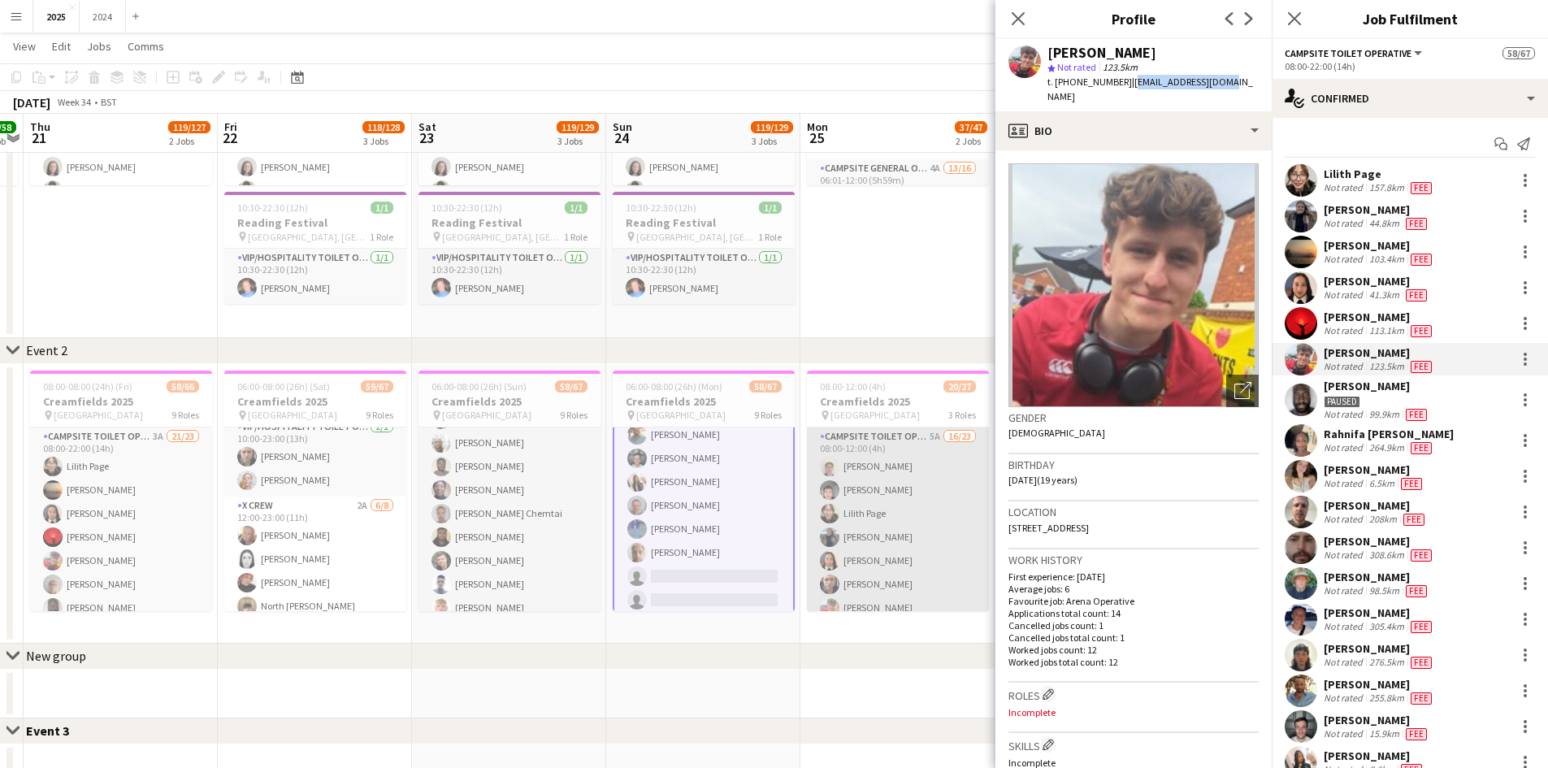
click at [898, 483] on app-card-role "Campsite Toilet Operative 5A 16/23 08:00-12:00 (4h) [PERSON_NAME] [PERSON_NAME]…" at bounding box center [898, 715] width 182 height 574
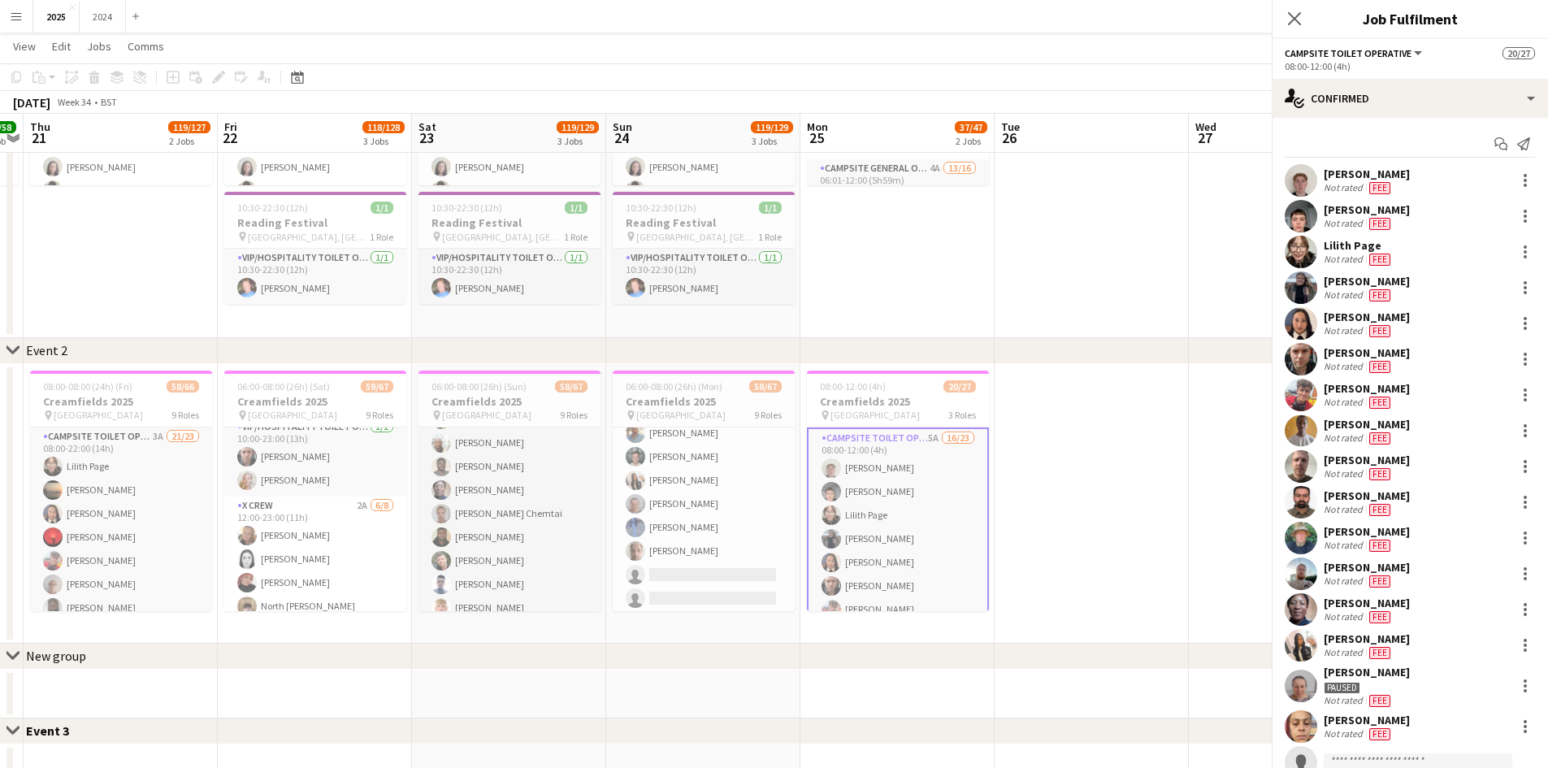
scroll to position [488, 0]
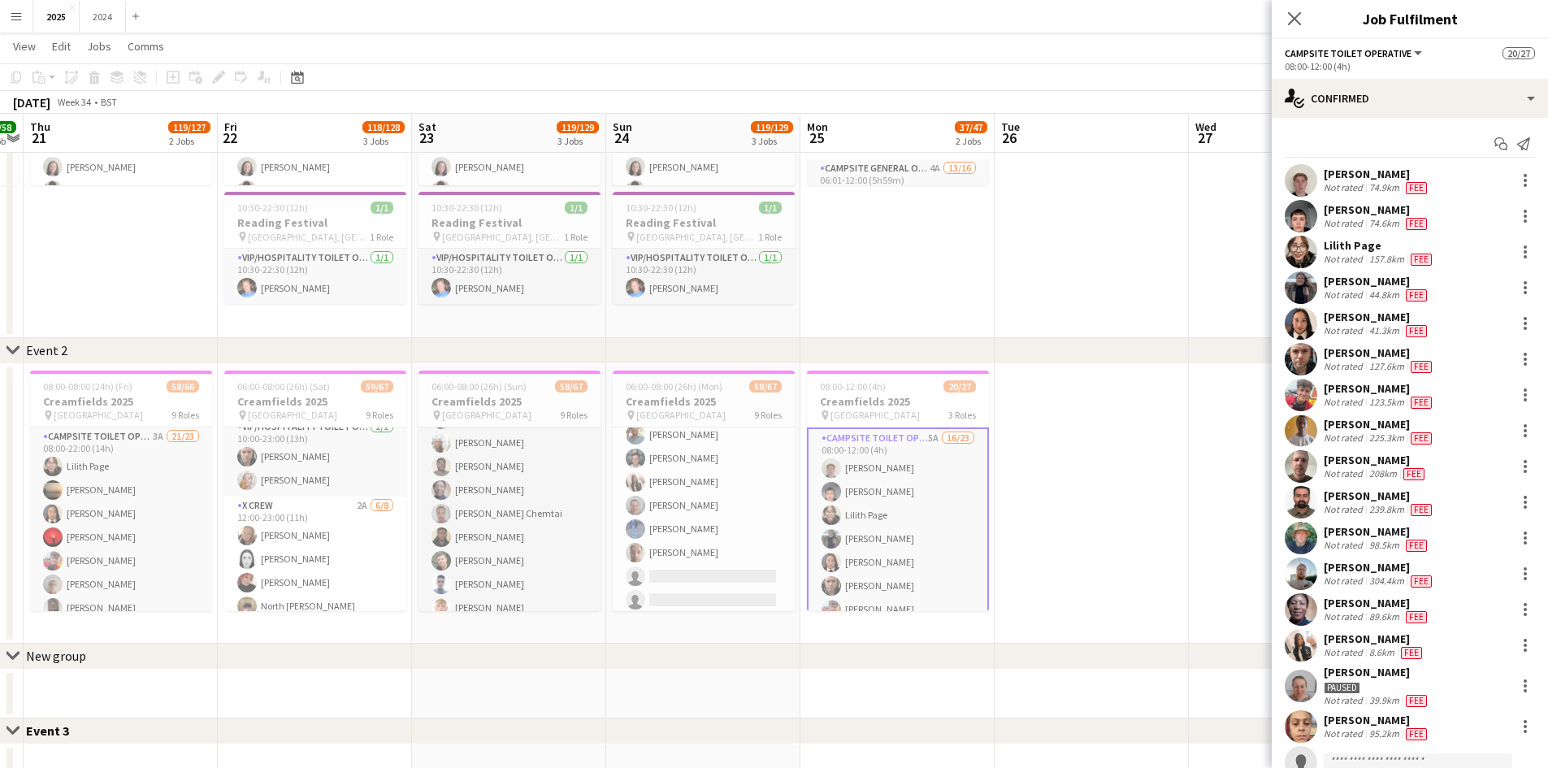
click at [1409, 184] on span "Fee" at bounding box center [1416, 188] width 21 height 12
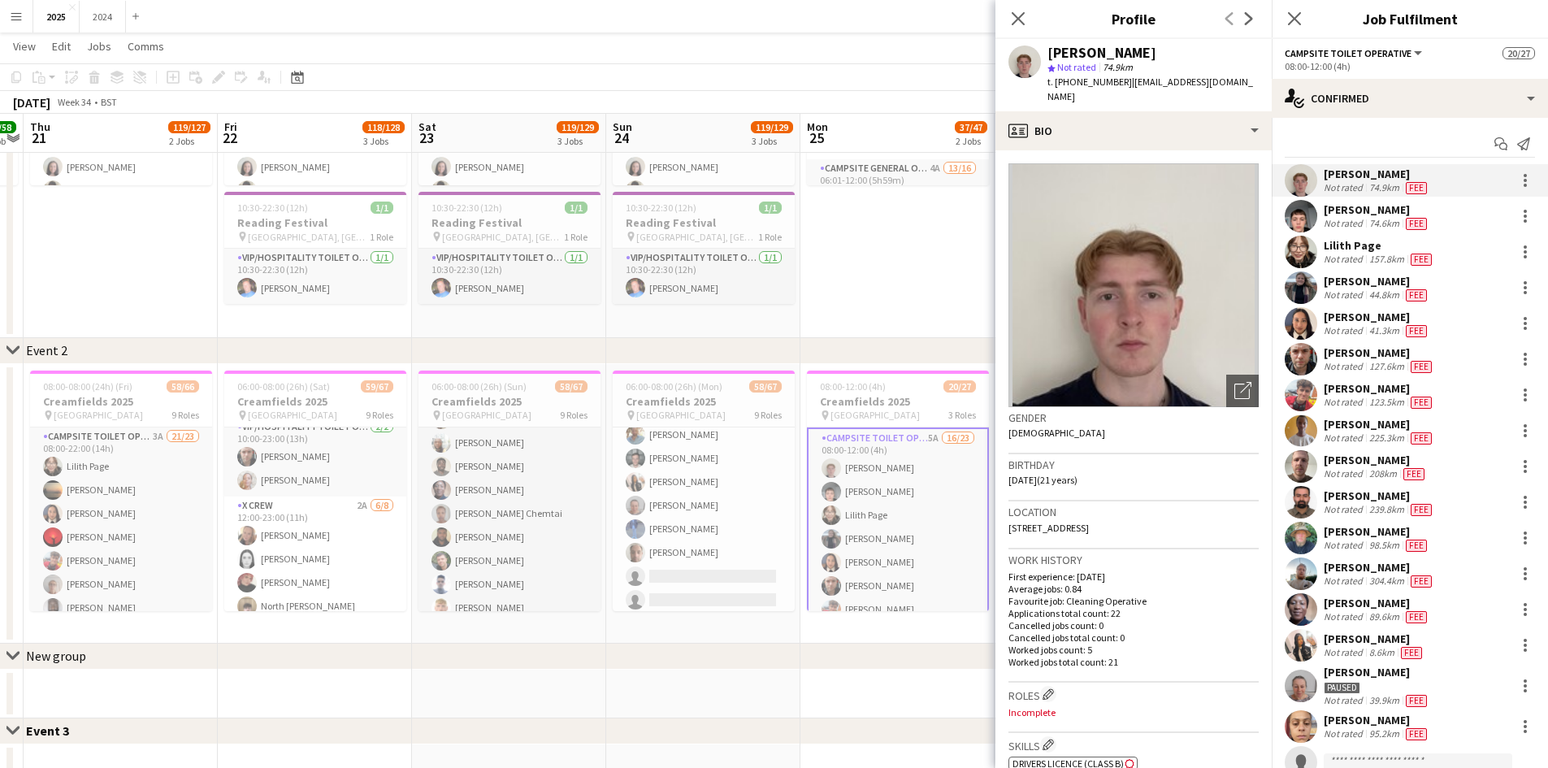
drag, startPoint x: 1166, startPoint y: 50, endPoint x: 1049, endPoint y: 59, distance: 118.1
click at [1049, 59] on div "[PERSON_NAME]" at bounding box center [1153, 53] width 211 height 15
click at [1197, 72] on div "star Not rated 74.9km" at bounding box center [1153, 67] width 211 height 15
drag, startPoint x: 1253, startPoint y: 81, endPoint x: 1124, endPoint y: 83, distance: 129.3
click at [1124, 83] on div "[PERSON_NAME] star Not rated 74.9km t. [PHONE_NUMBER] | [EMAIL_ADDRESS][DOMAIN_…" at bounding box center [1134, 75] width 276 height 72
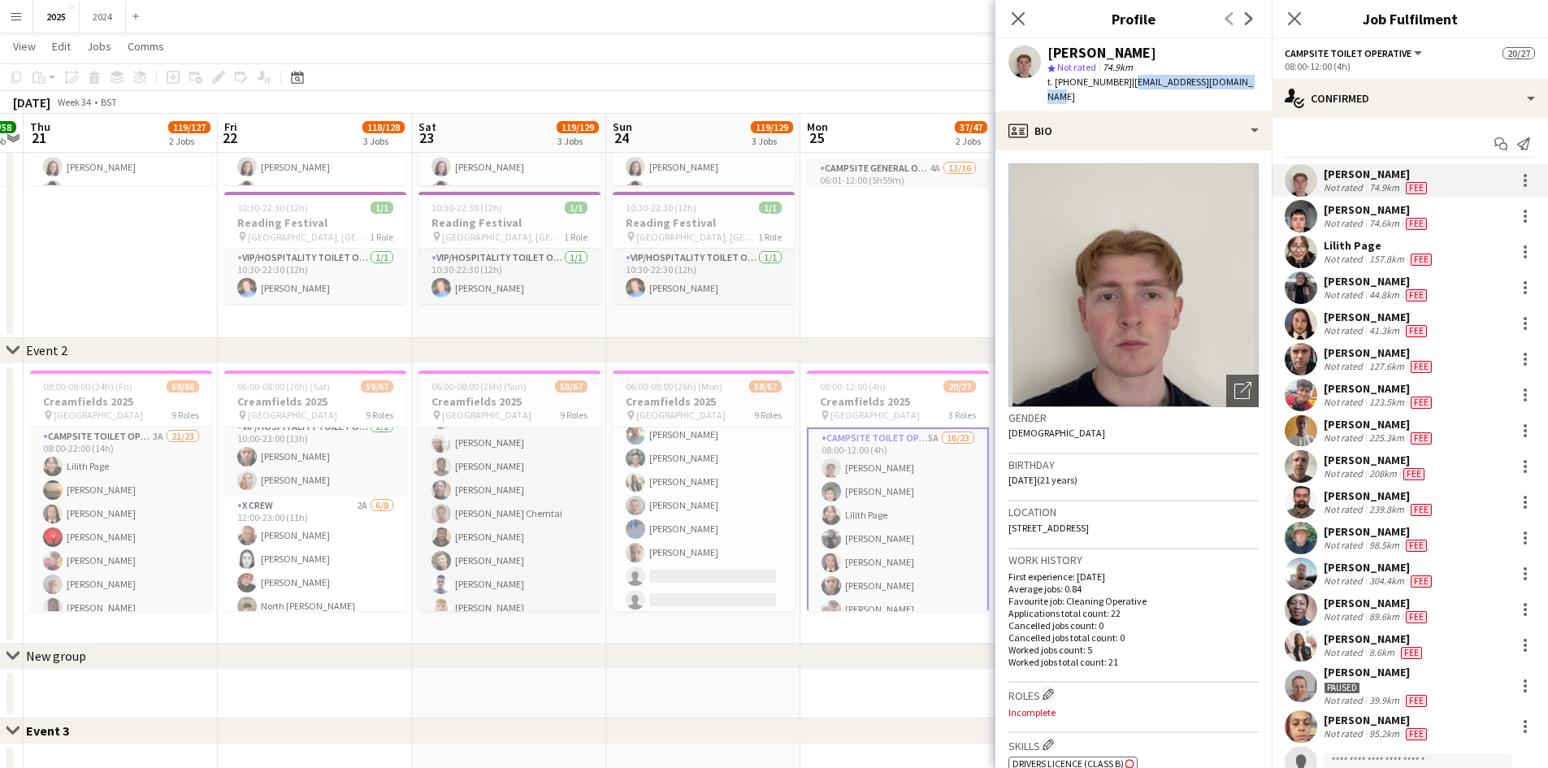
click at [1376, 215] on div "[PERSON_NAME]" at bounding box center [1377, 209] width 106 height 15
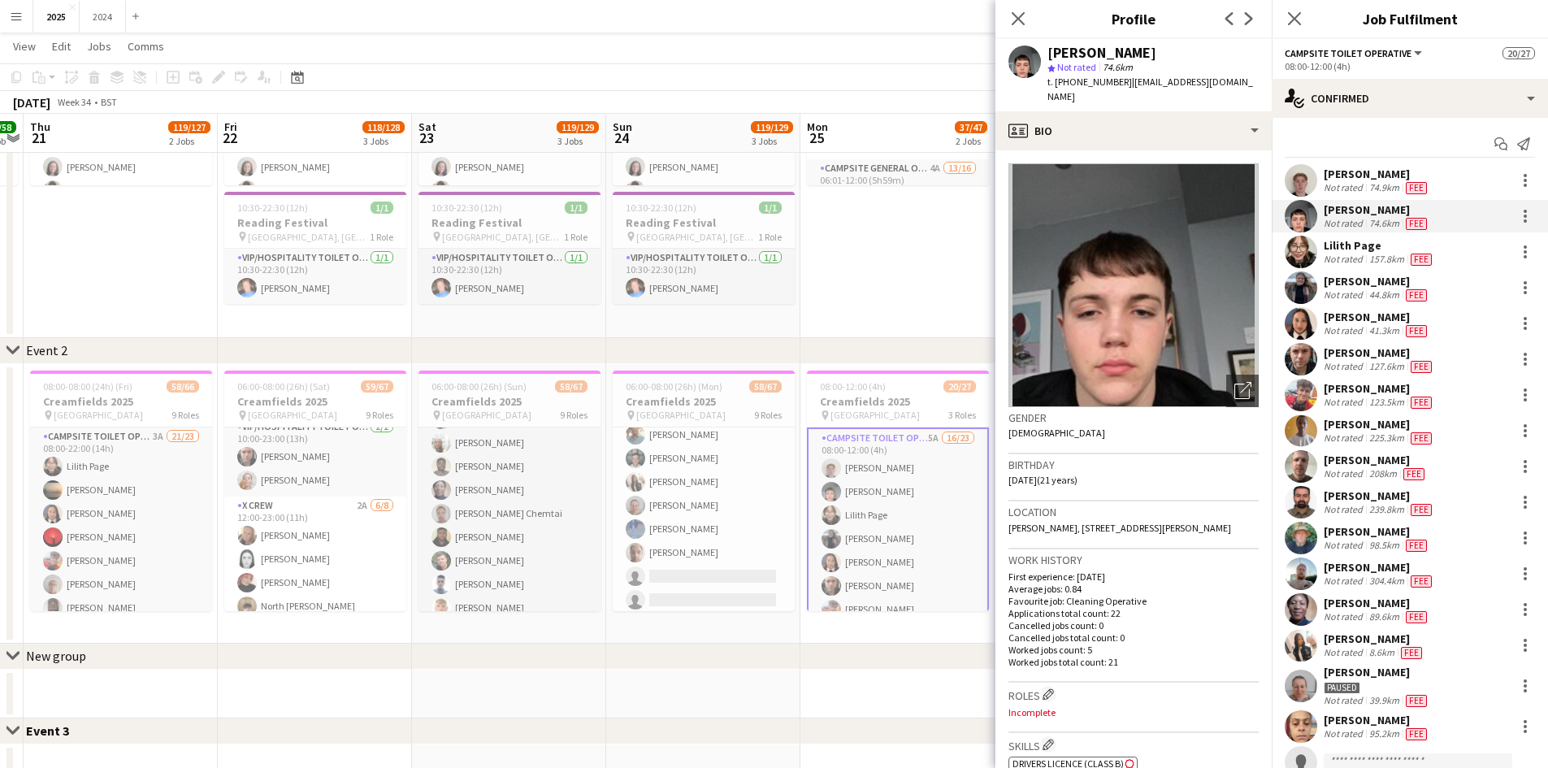
drag, startPoint x: 1231, startPoint y: 68, endPoint x: 1165, endPoint y: 84, distance: 67.6
click at [1148, 81] on div "[PERSON_NAME] star Not rated 74.6km t. [PHONE_NUMBER] | [EMAIL_ADDRESS][DOMAIN_…" at bounding box center [1134, 75] width 276 height 72
click at [1212, 81] on span "| [EMAIL_ADDRESS][DOMAIN_NAME]" at bounding box center [1151, 89] width 206 height 27
drag, startPoint x: 1234, startPoint y: 81, endPoint x: 1127, endPoint y: 84, distance: 106.5
click at [1127, 84] on div "[PERSON_NAME] star Not rated 74.6km t. [PHONE_NUMBER] | [EMAIL_ADDRESS][DOMAIN_…" at bounding box center [1134, 75] width 276 height 72
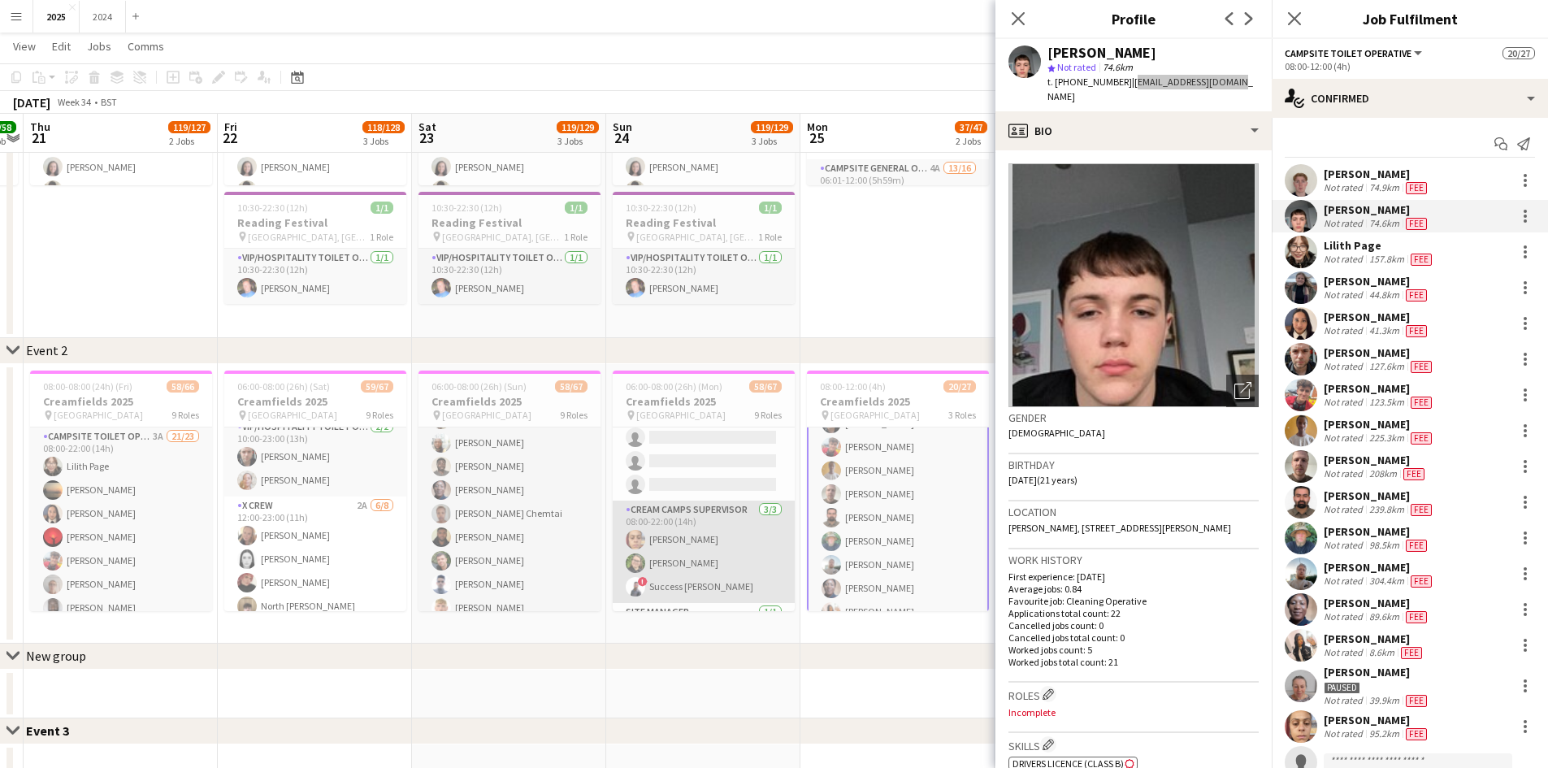
scroll to position [813, 0]
click at [710, 542] on app-card-role "VIP/Hospitality Toilet Operative [DATE] 10:00-23:00 (13h) [PERSON_NAME] [PERSON…" at bounding box center [704, 535] width 182 height 79
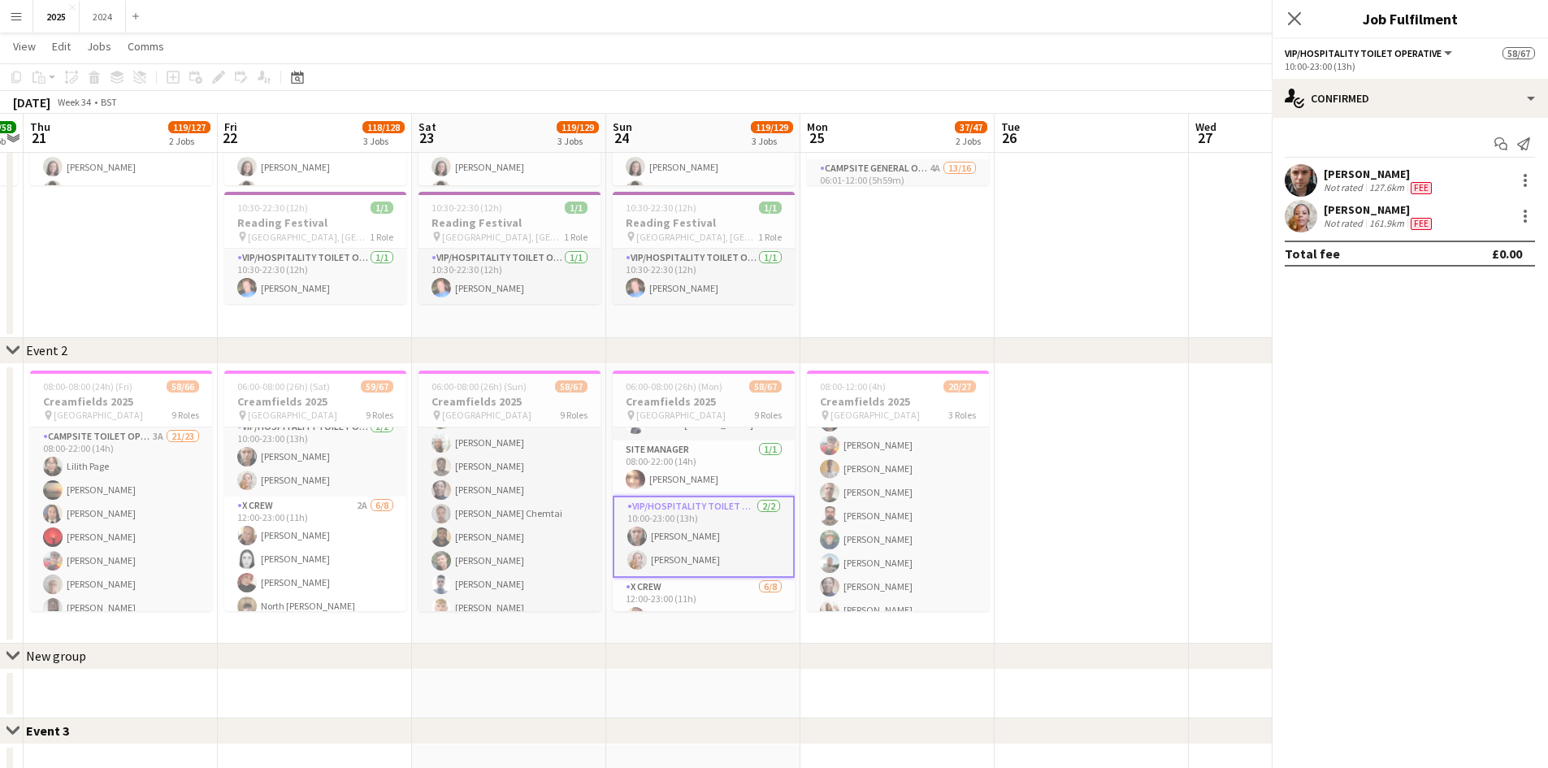
scroll to position [161, 0]
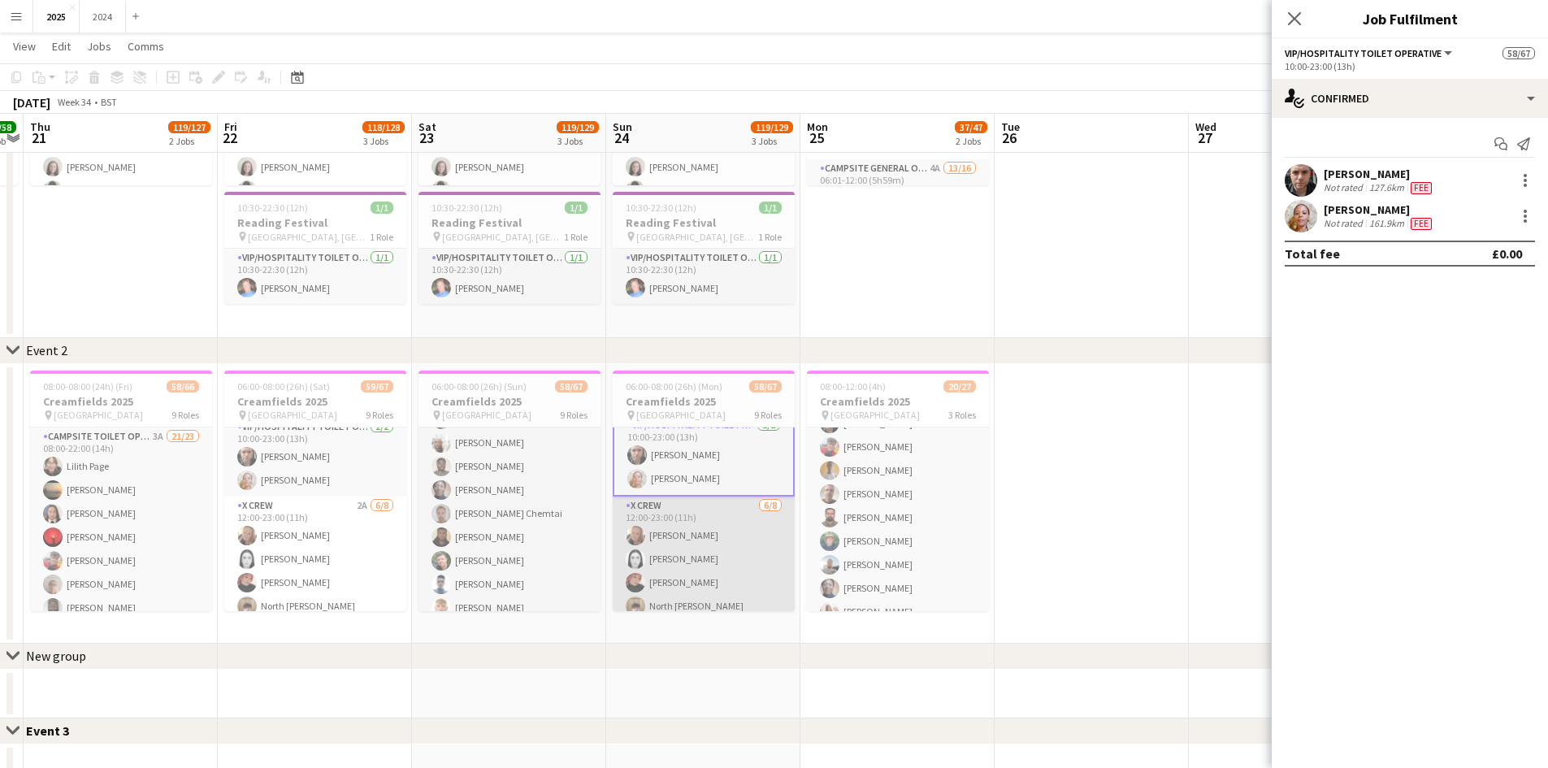
click at [709, 549] on app-card-role "X Crew [DATE] 12:00-23:00 (11h) [PERSON_NAME] [PERSON_NAME] [PERSON_NAME] North…" at bounding box center [704, 607] width 182 height 220
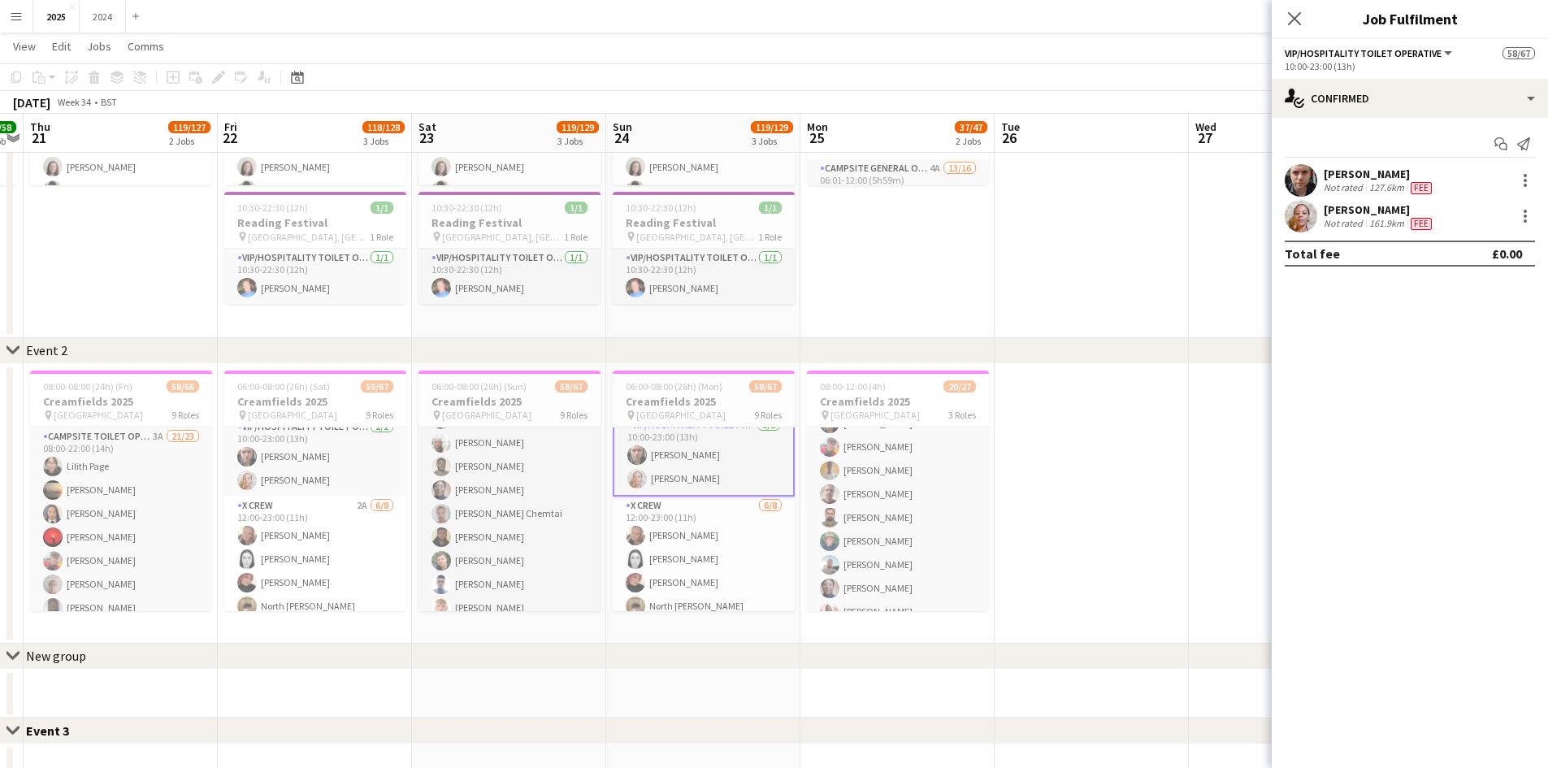
scroll to position [892, 0]
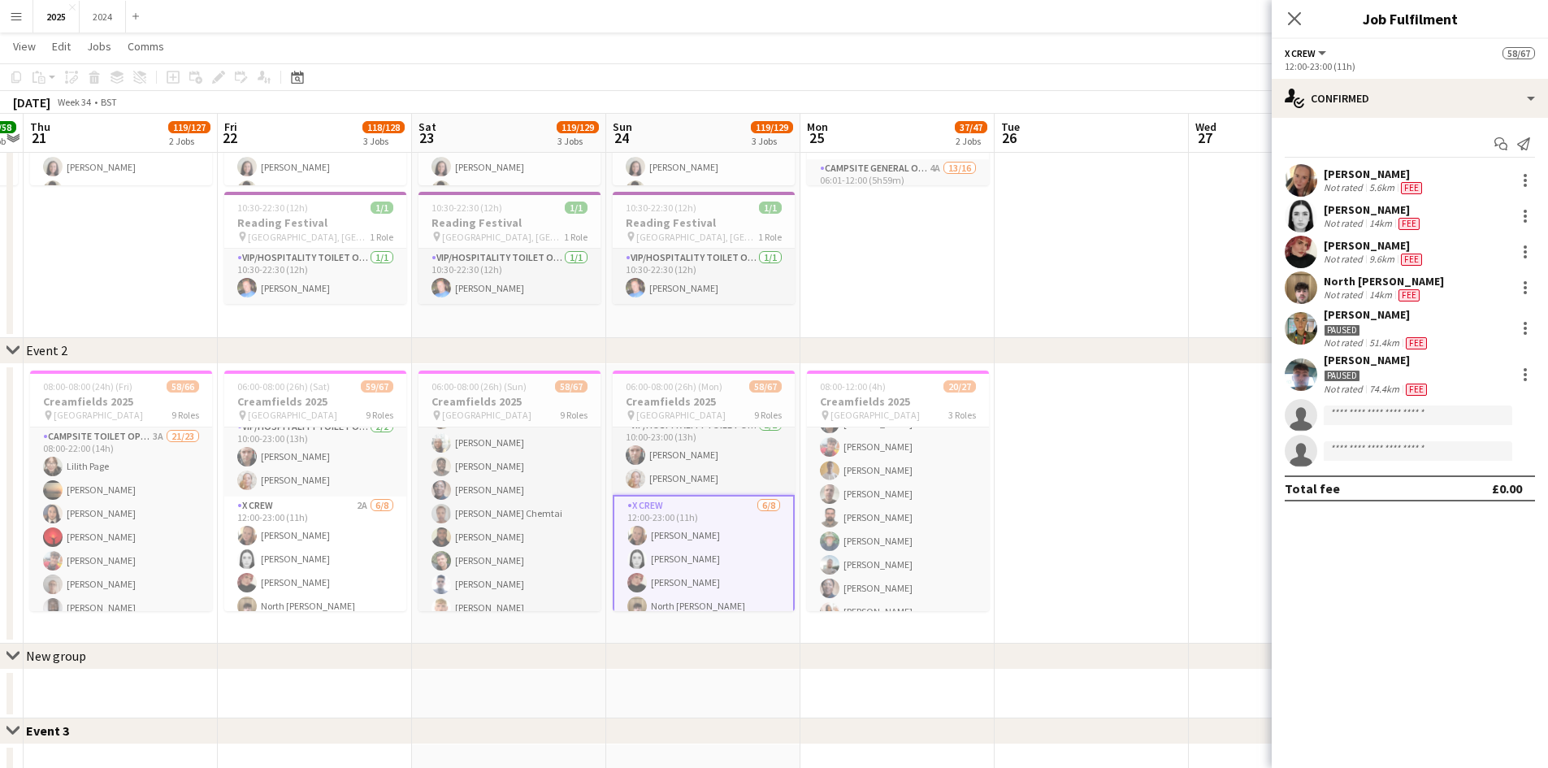
click at [1391, 172] on div "[PERSON_NAME]" at bounding box center [1375, 174] width 102 height 15
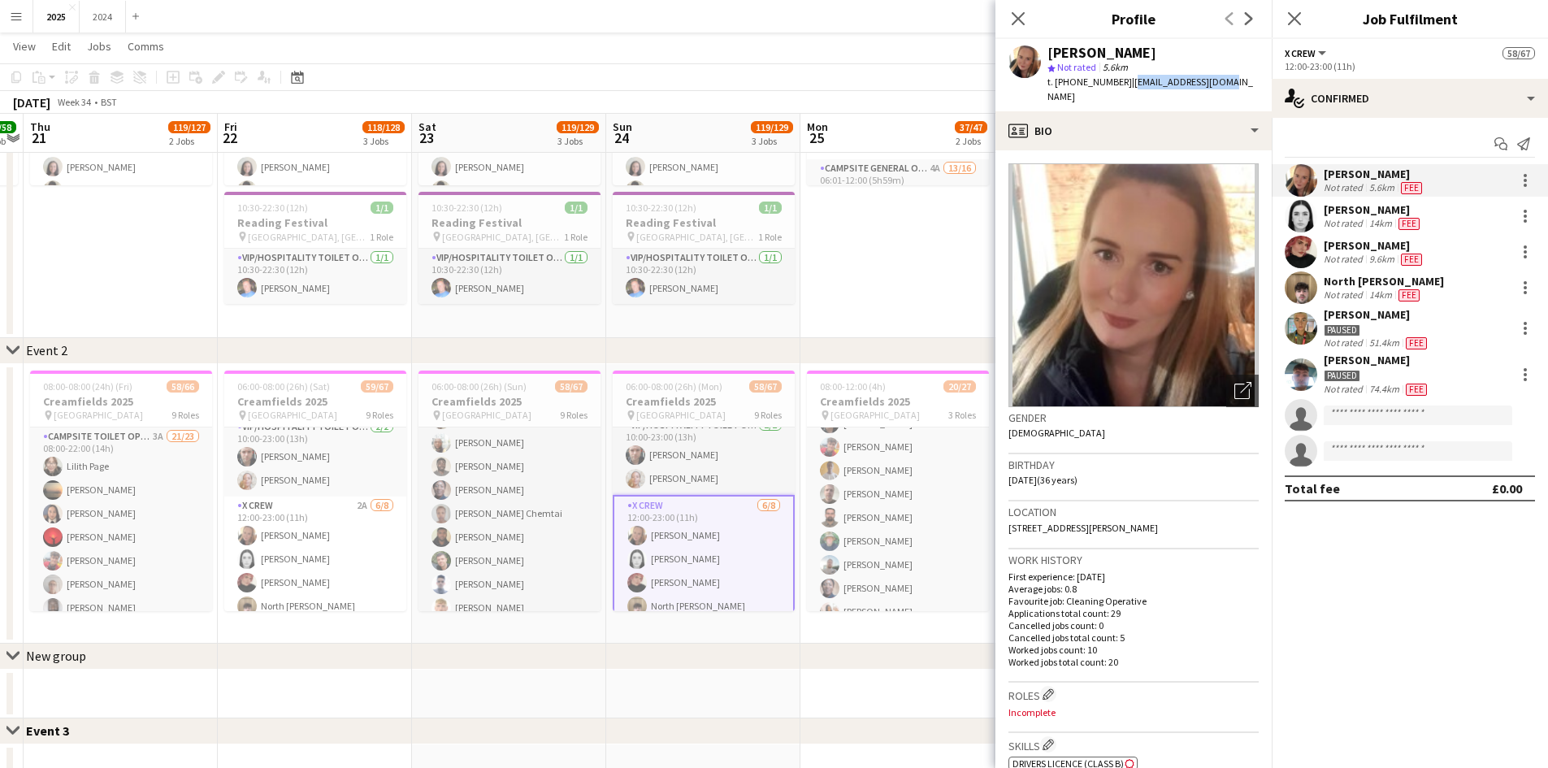
drag, startPoint x: 1215, startPoint y: 78, endPoint x: 1125, endPoint y: 86, distance: 90.6
click at [1125, 86] on div "[PERSON_NAME] star Not rated 5.6km t. [PHONE_NUMBER] | [EMAIL_ADDRESS][DOMAIN_N…" at bounding box center [1134, 75] width 276 height 72
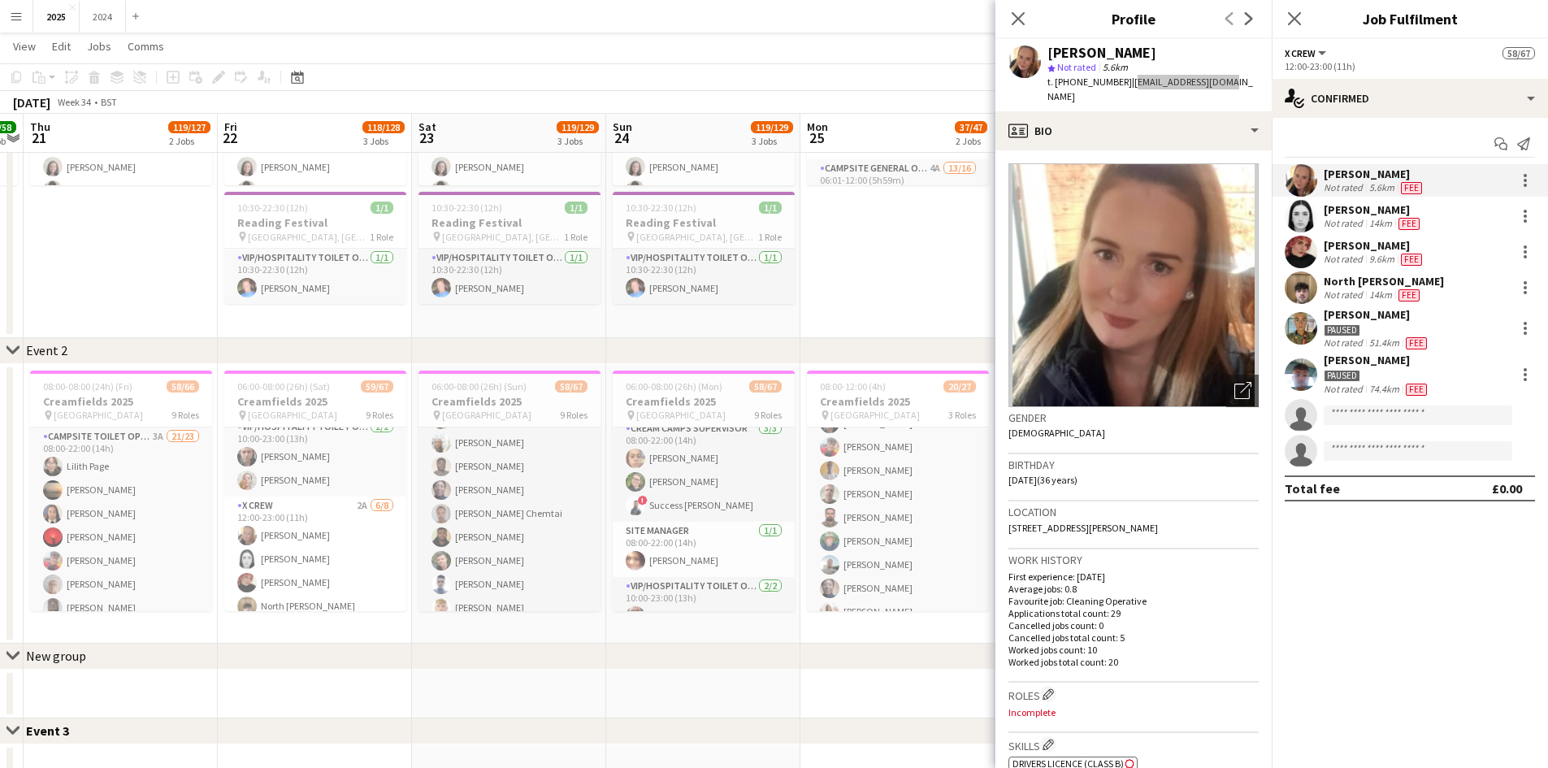
scroll to position [569, 0]
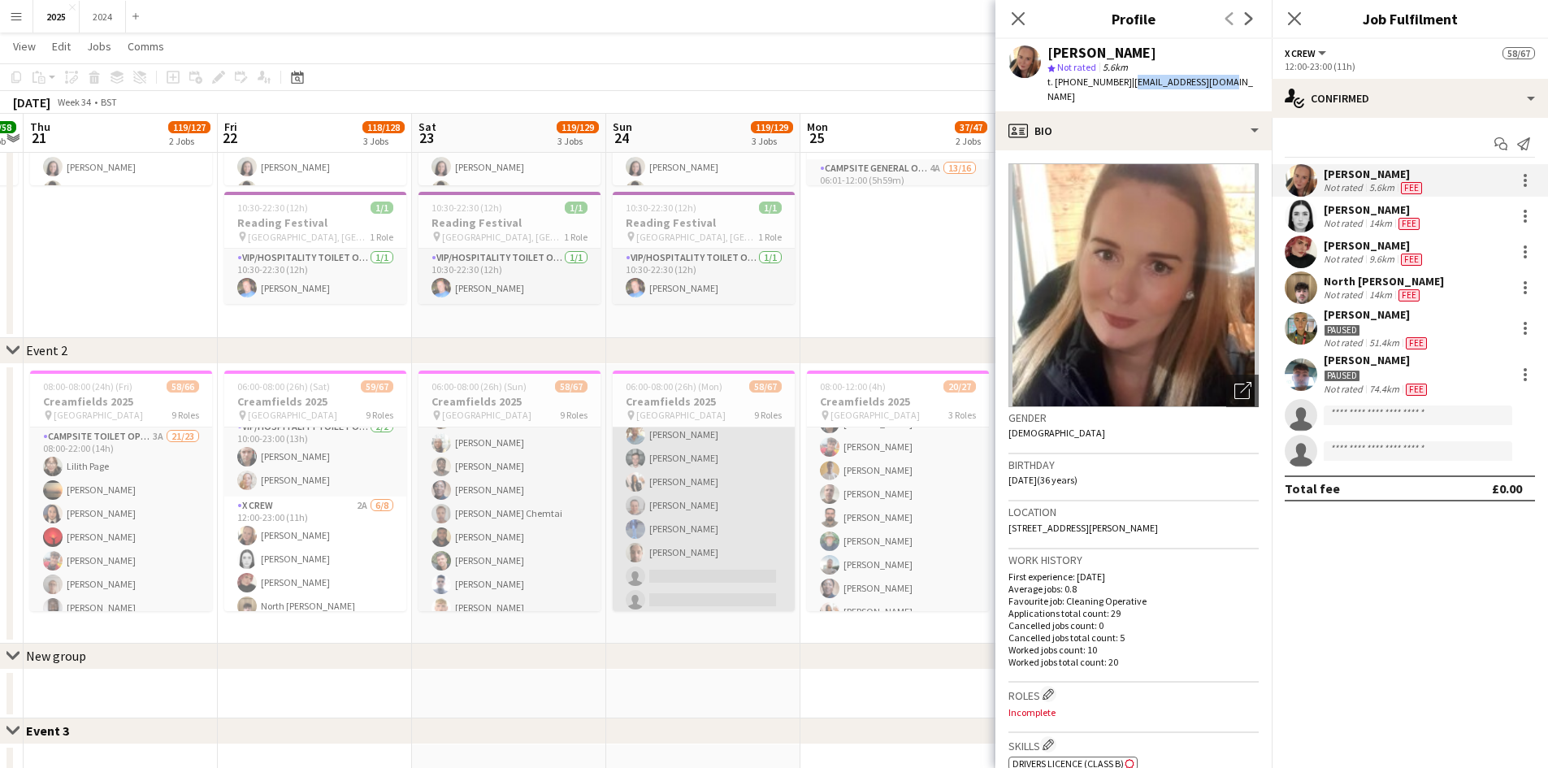
click at [719, 568] on app-card-role "Campsite Toilet Operative 2A 20/24 08:00-22:00 (14h) [PERSON_NAME] [PERSON_NAME…" at bounding box center [704, 364] width 182 height 597
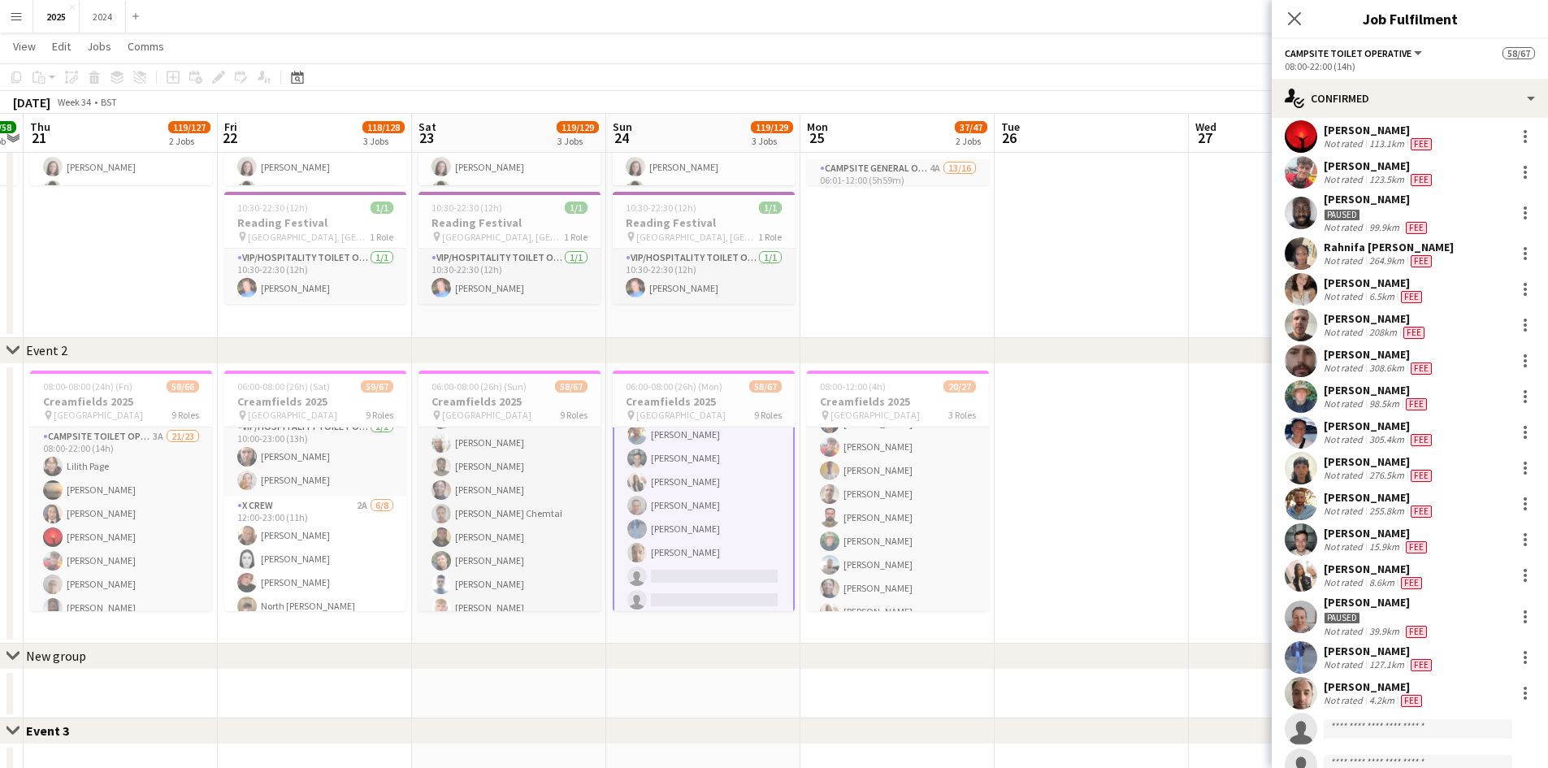
scroll to position [244, 0]
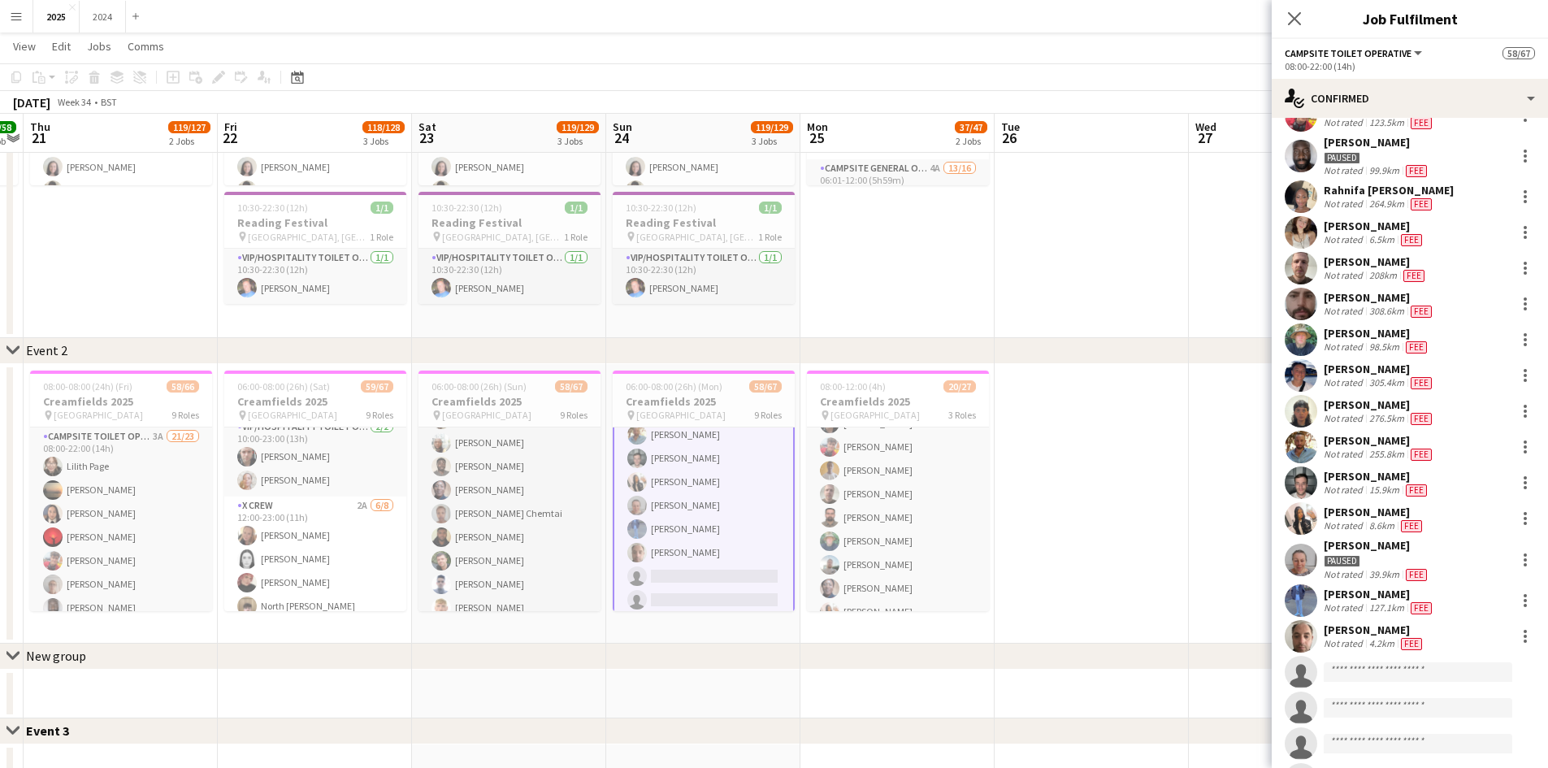
drag, startPoint x: 1427, startPoint y: 608, endPoint x: 1414, endPoint y: 604, distance: 12.9
click at [1428, 608] on span "Fee" at bounding box center [1421, 608] width 21 height 12
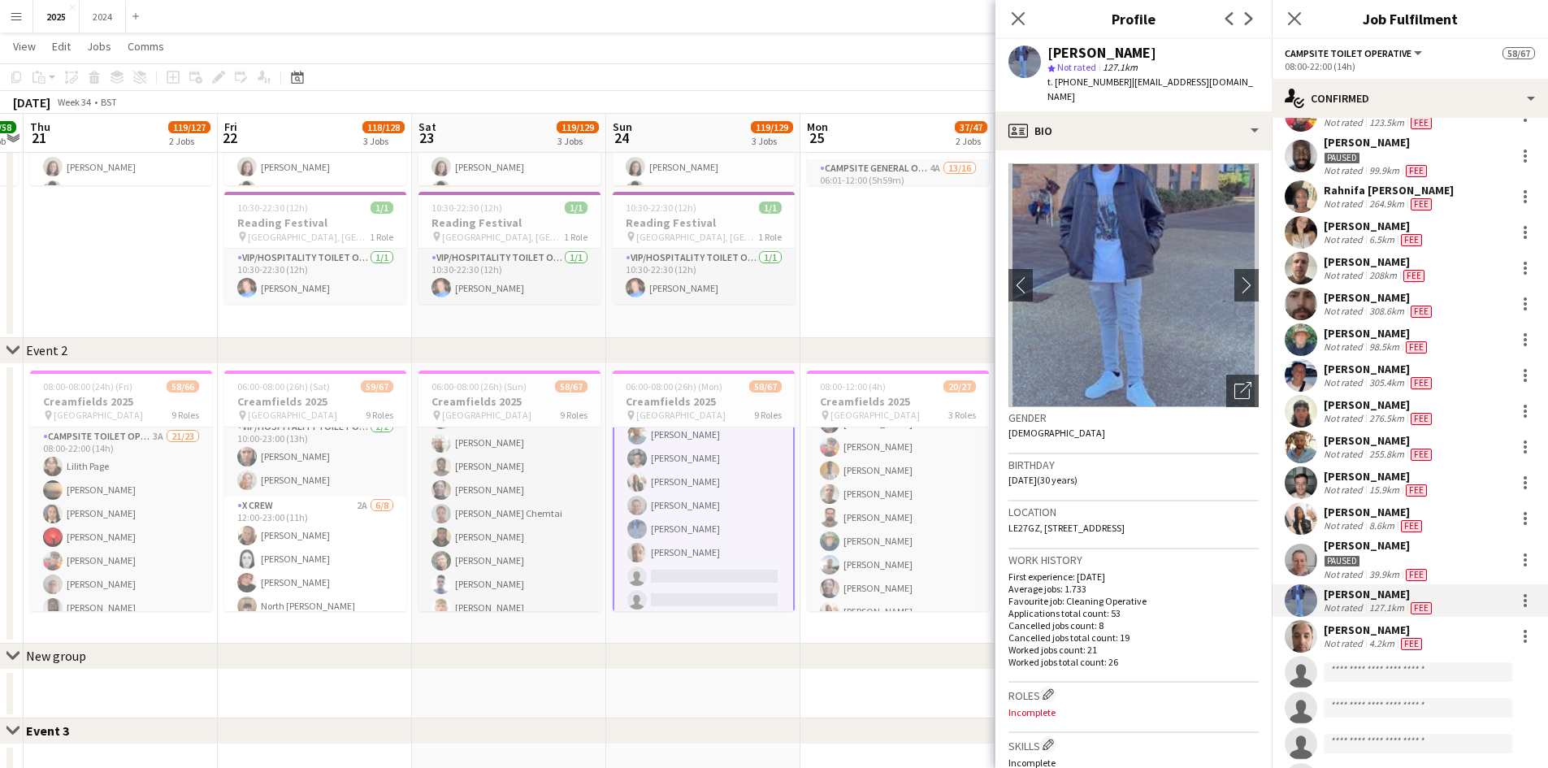
drag, startPoint x: 1264, startPoint y: 80, endPoint x: 1125, endPoint y: 80, distance: 139.0
click at [1125, 80] on div "[PERSON_NAME] Ayantola star Not rated 127.1km t. [PHONE_NUMBER] | [EMAIL_ADDRES…" at bounding box center [1134, 75] width 276 height 72
click at [1367, 443] on div "[PERSON_NAME]" at bounding box center [1379, 440] width 111 height 15
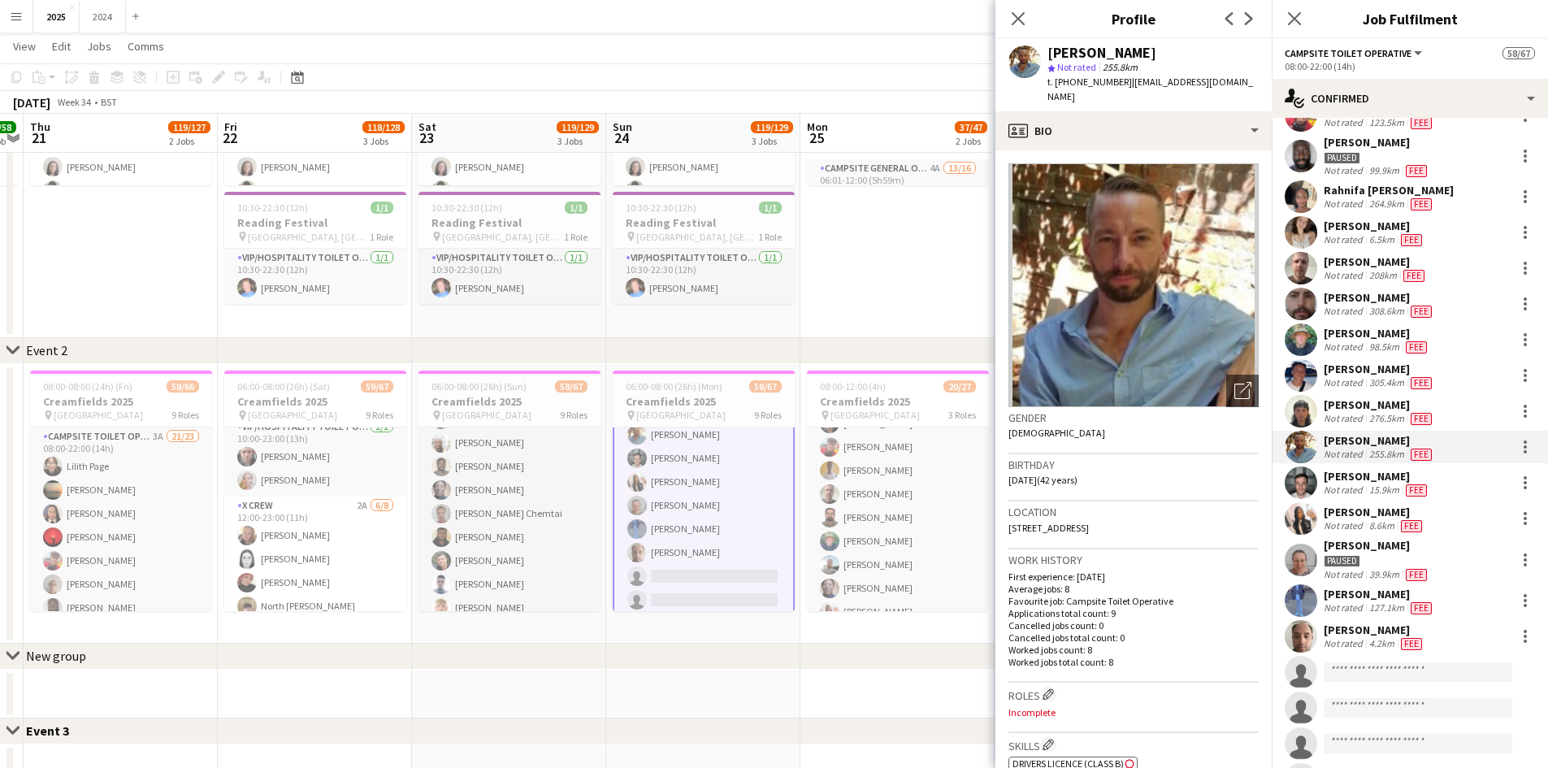
drag, startPoint x: 1130, startPoint y: 102, endPoint x: 1126, endPoint y: 80, distance: 21.5
click at [1126, 80] on div "t. [PHONE_NUMBER] | [EMAIL_ADDRESS][DOMAIN_NAME]" at bounding box center [1153, 89] width 211 height 29
click at [1384, 267] on div "[PERSON_NAME]" at bounding box center [1376, 261] width 104 height 15
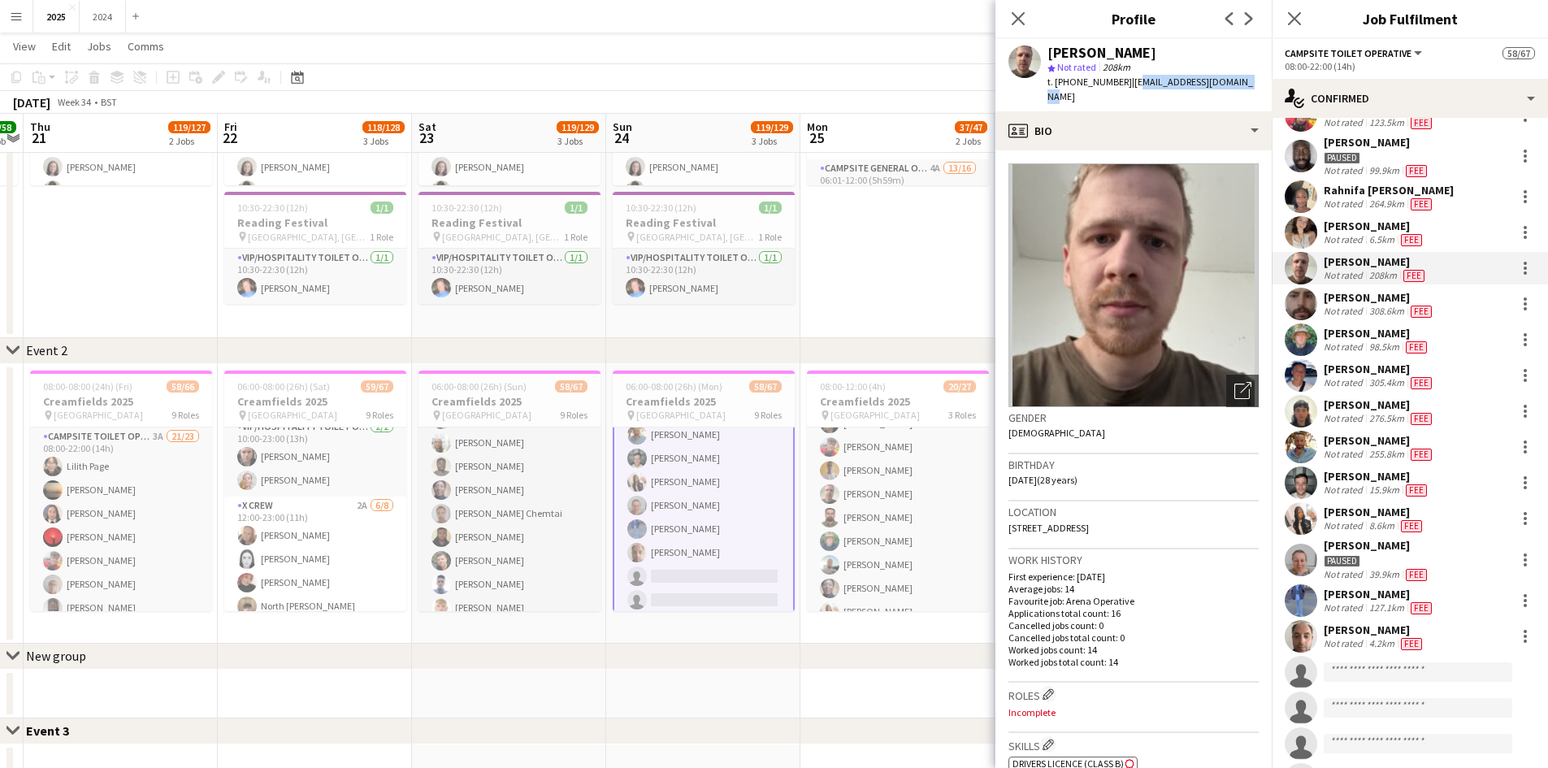
drag, startPoint x: 1248, startPoint y: 80, endPoint x: 1131, endPoint y: 85, distance: 116.3
click at [1131, 85] on div "[PERSON_NAME] star Not rated 208km t. [PHONE_NUMBER] | [EMAIL_ADDRESS][DOMAIN_N…" at bounding box center [1134, 75] width 276 height 72
click at [1131, 85] on span "| [EMAIL_ADDRESS][DOMAIN_NAME]" at bounding box center [1151, 89] width 206 height 27
drag, startPoint x: 1248, startPoint y: 81, endPoint x: 1129, endPoint y: 87, distance: 118.8
click at [1129, 87] on div "[PERSON_NAME] star Not rated 208km t. [PHONE_NUMBER] | [EMAIL_ADDRESS][DOMAIN_N…" at bounding box center [1134, 75] width 276 height 72
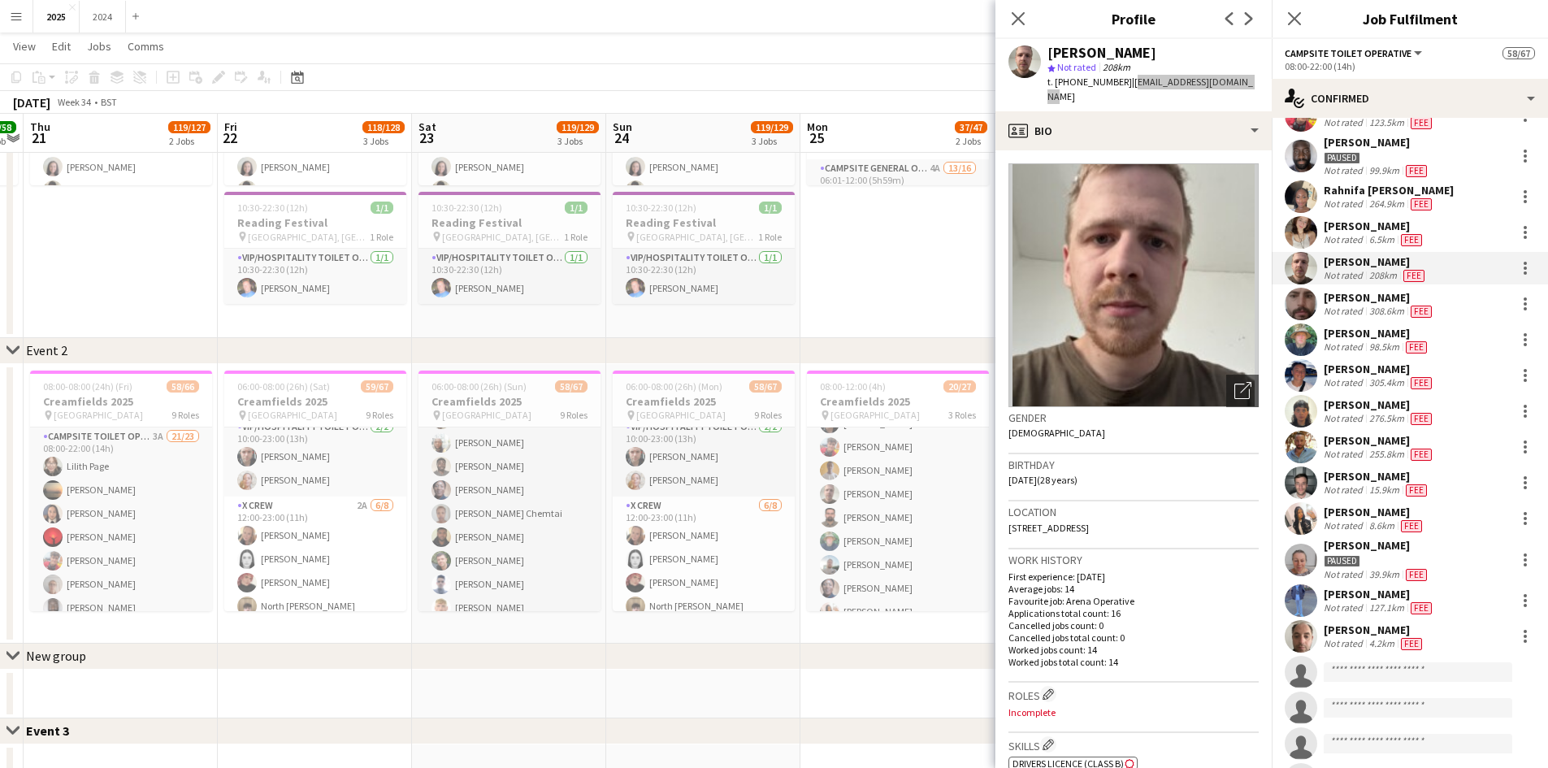
scroll to position [975, 0]
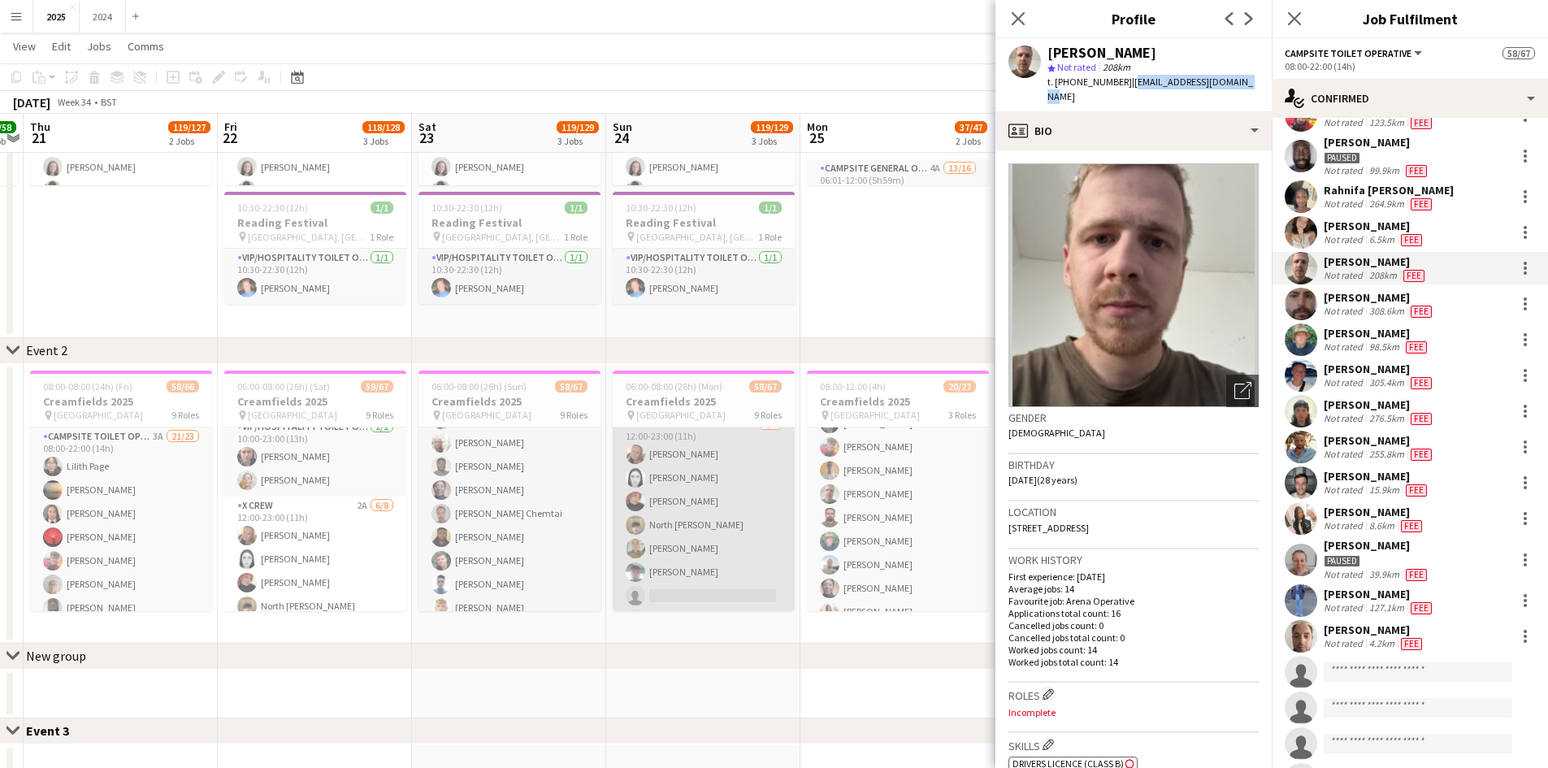
click at [719, 510] on app-card-role "X Crew [DATE] 12:00-23:00 (11h) [PERSON_NAME] [PERSON_NAME] [PERSON_NAME] North…" at bounding box center [704, 525] width 182 height 220
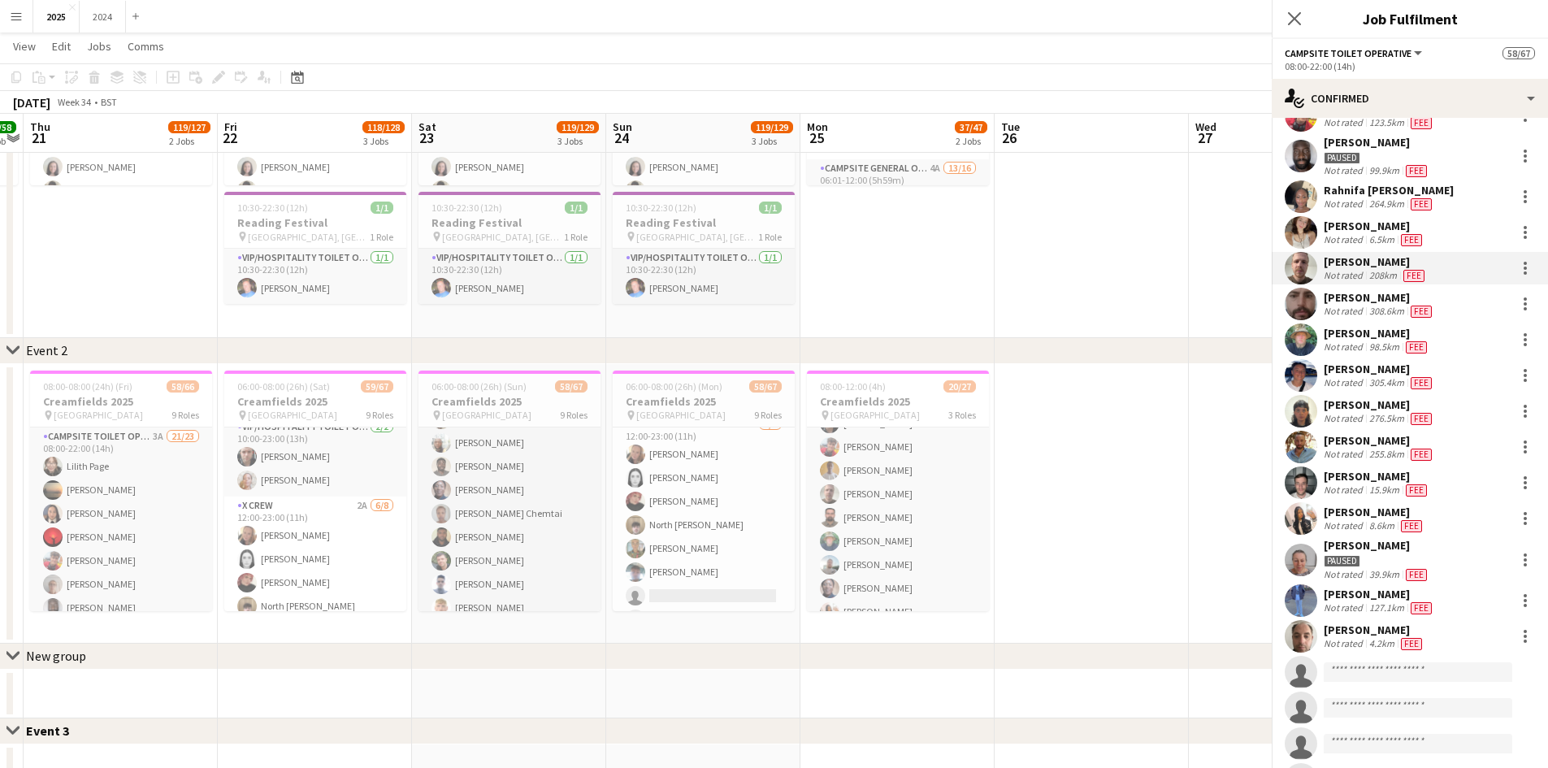
scroll to position [974, 0]
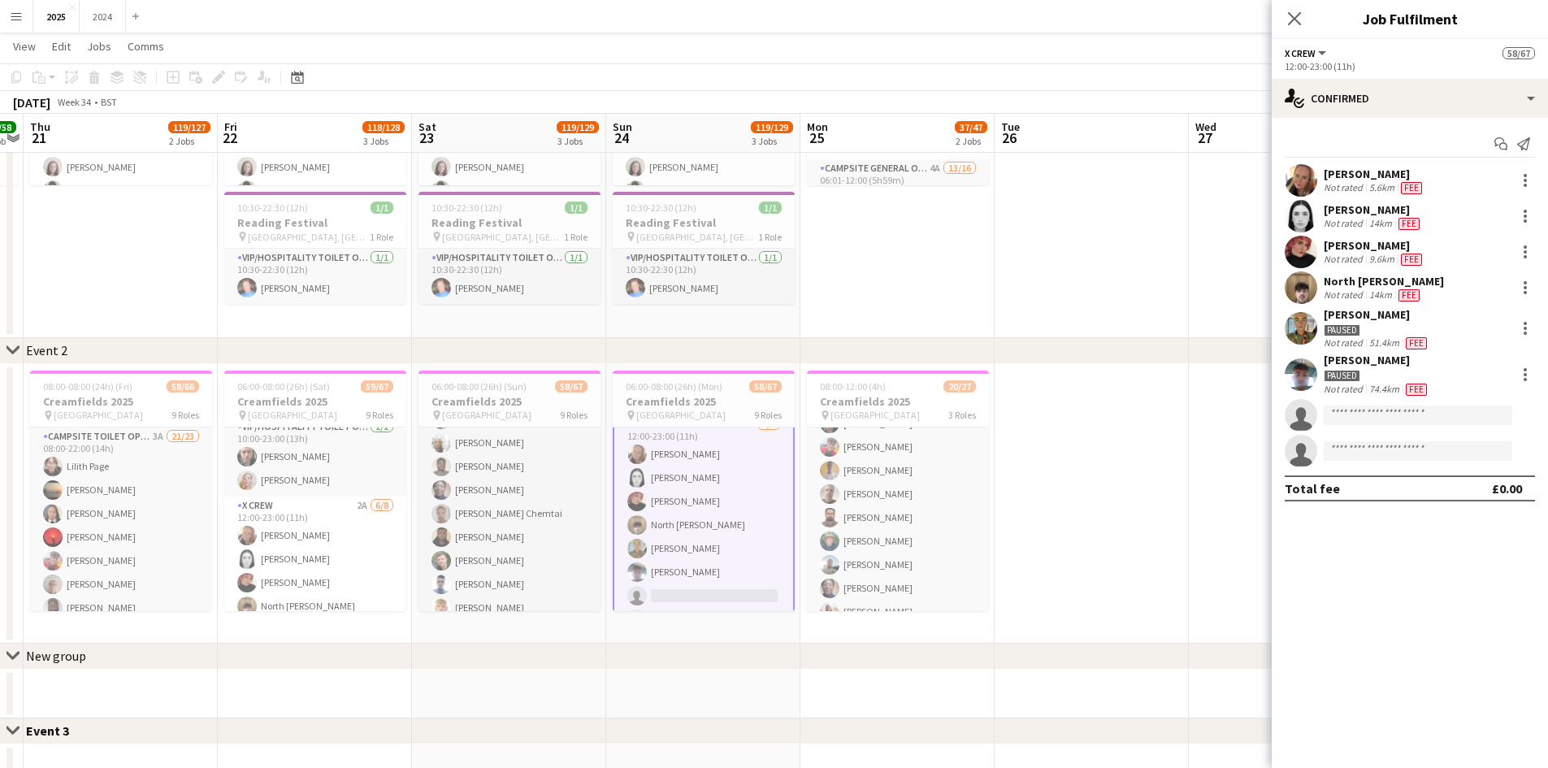
click at [1387, 215] on div "[PERSON_NAME]" at bounding box center [1373, 209] width 99 height 15
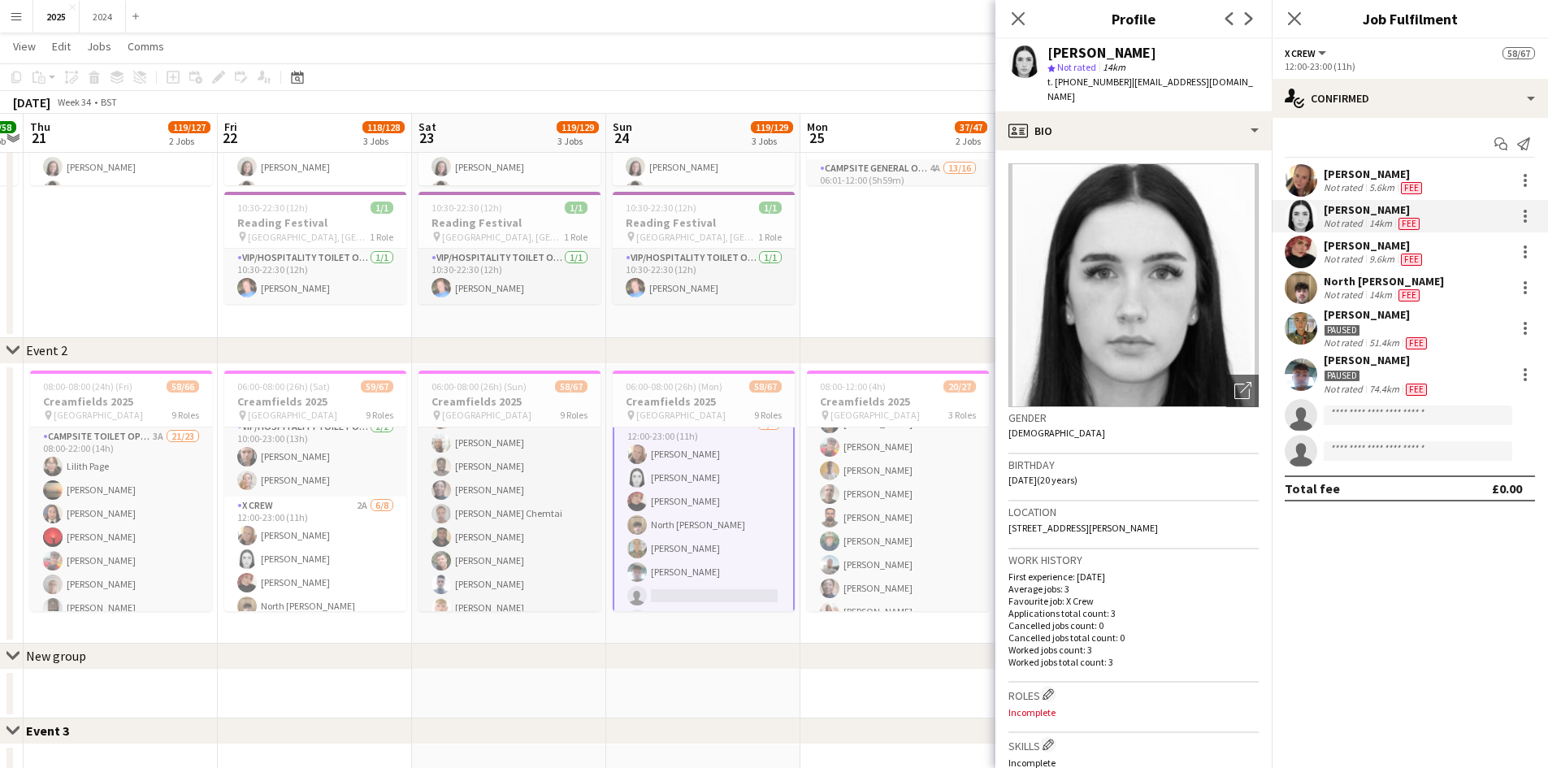
click at [1382, 291] on div "14km" at bounding box center [1380, 295] width 29 height 13
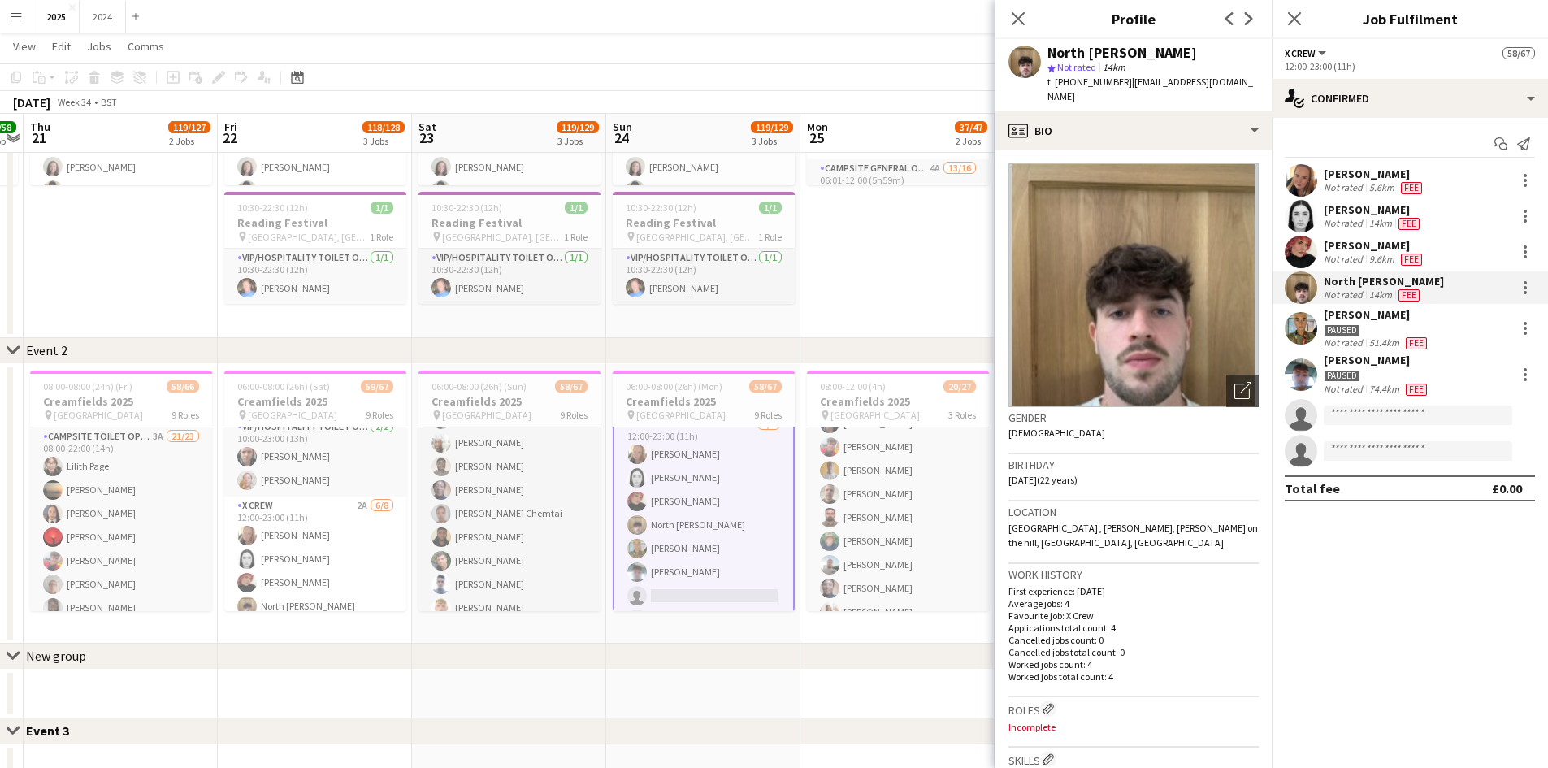
click at [1375, 215] on div "[PERSON_NAME]" at bounding box center [1373, 209] width 99 height 15
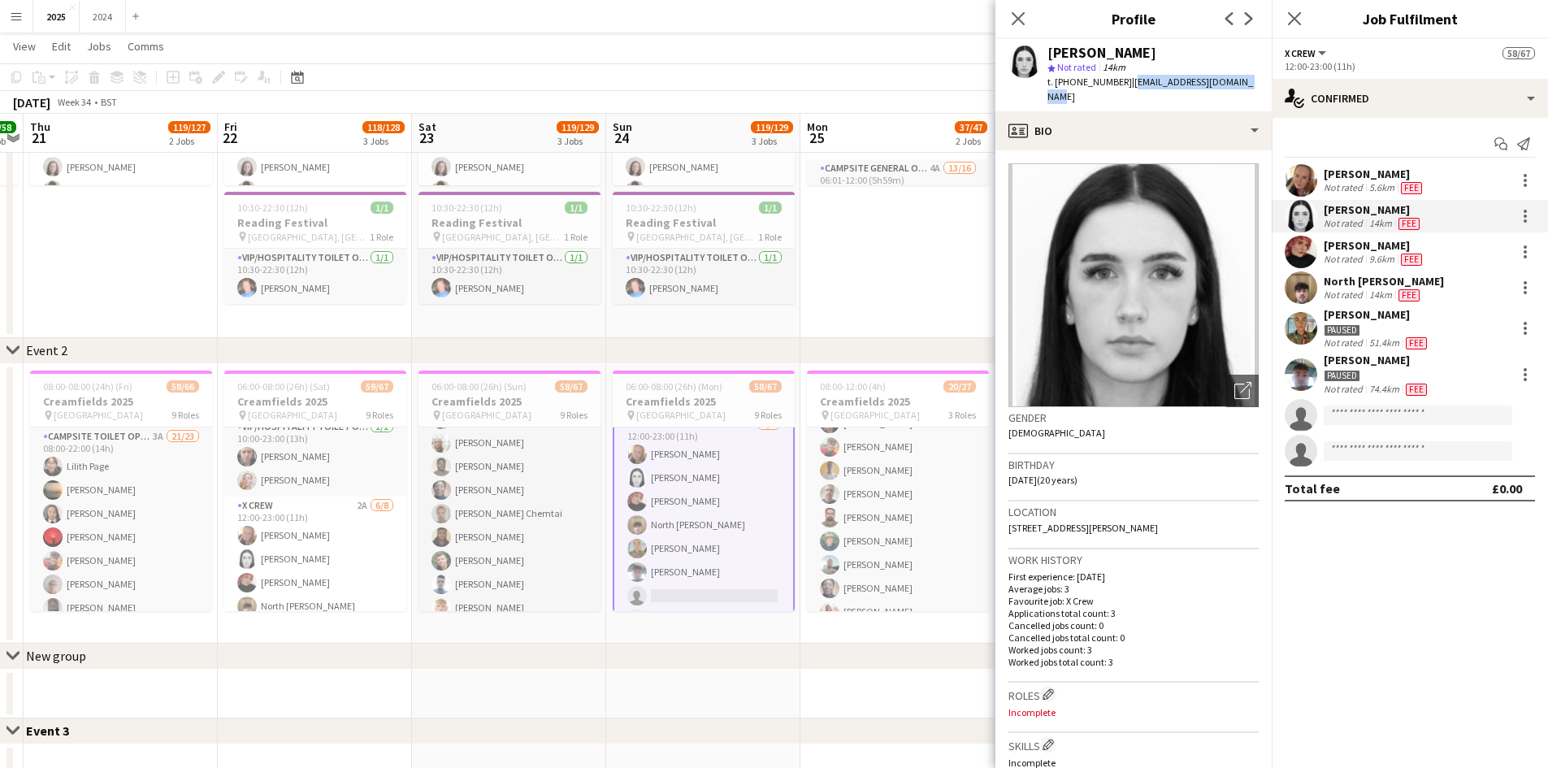
drag, startPoint x: 1239, startPoint y: 84, endPoint x: 1127, endPoint y: 85, distance: 112.2
click at [1127, 85] on div "[PERSON_NAME] star Not rated 14km t. [PHONE_NUMBER] | [EMAIL_ADDRESS][DOMAIN_NA…" at bounding box center [1134, 75] width 276 height 72
click at [1385, 290] on div "14km" at bounding box center [1380, 295] width 29 height 13
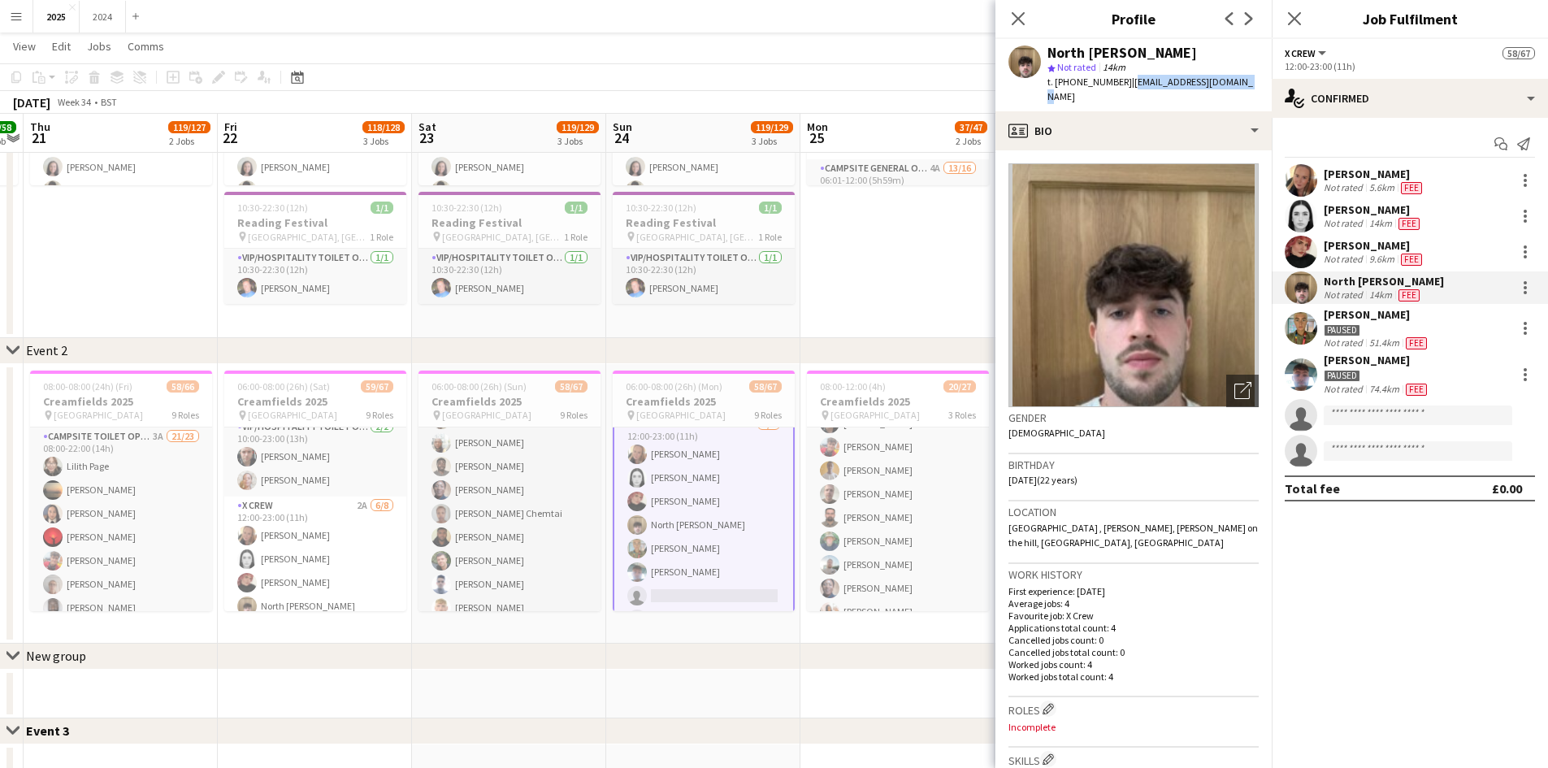
drag, startPoint x: 1245, startPoint y: 81, endPoint x: 1126, endPoint y: 78, distance: 119.5
click at [1126, 78] on app-profile-header "North [PERSON_NAME] star Not rated 14km t. [PHONE_NUMBER] | [EMAIL_ADDRESS][DOM…" at bounding box center [1134, 75] width 276 height 72
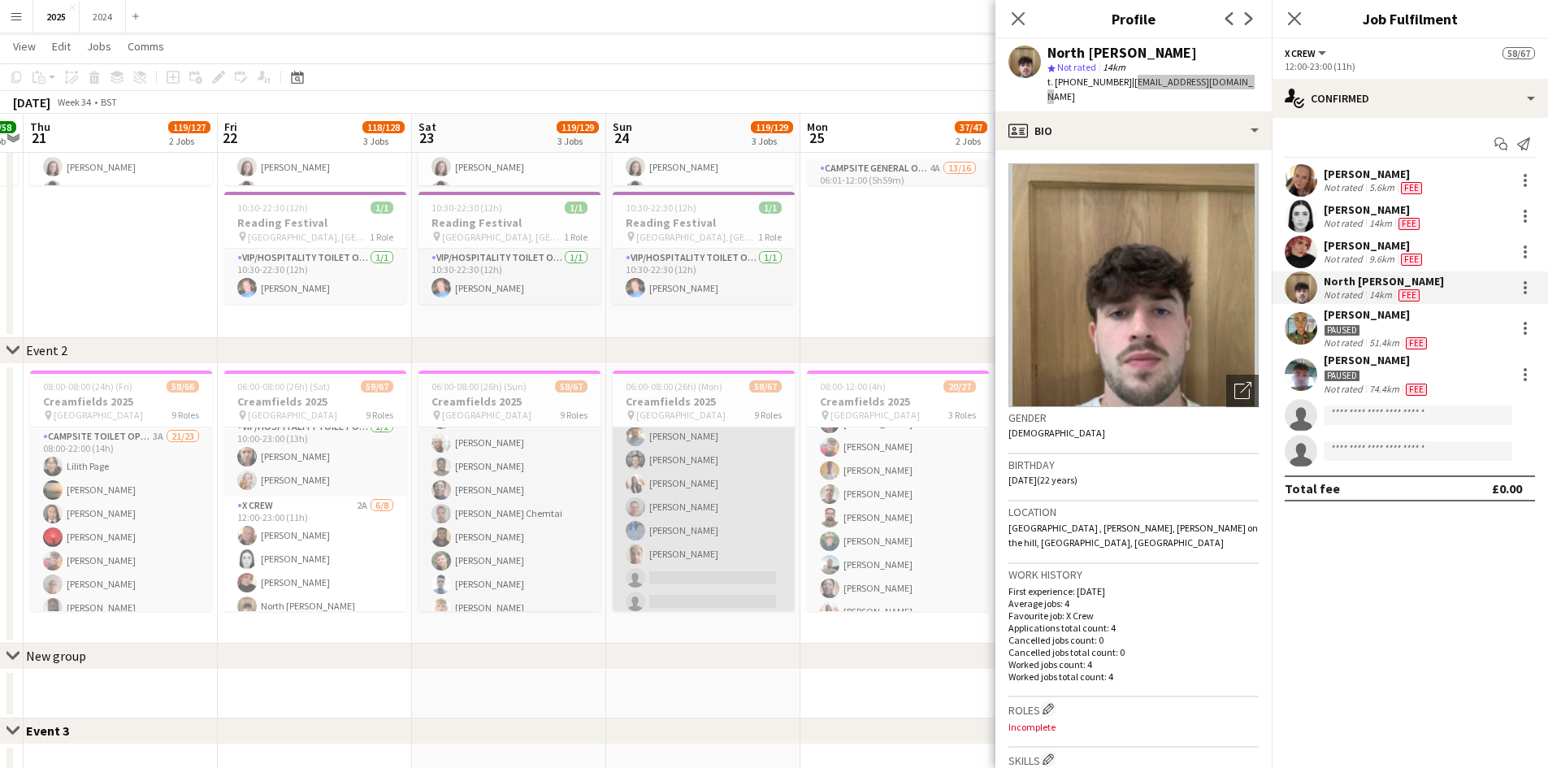
scroll to position [405, 0]
click at [733, 539] on app-card-role "Campsite Toilet Operative 2A 20/24 08:00-22:00 (14h) [PERSON_NAME] [PERSON_NAME…" at bounding box center [704, 447] width 182 height 597
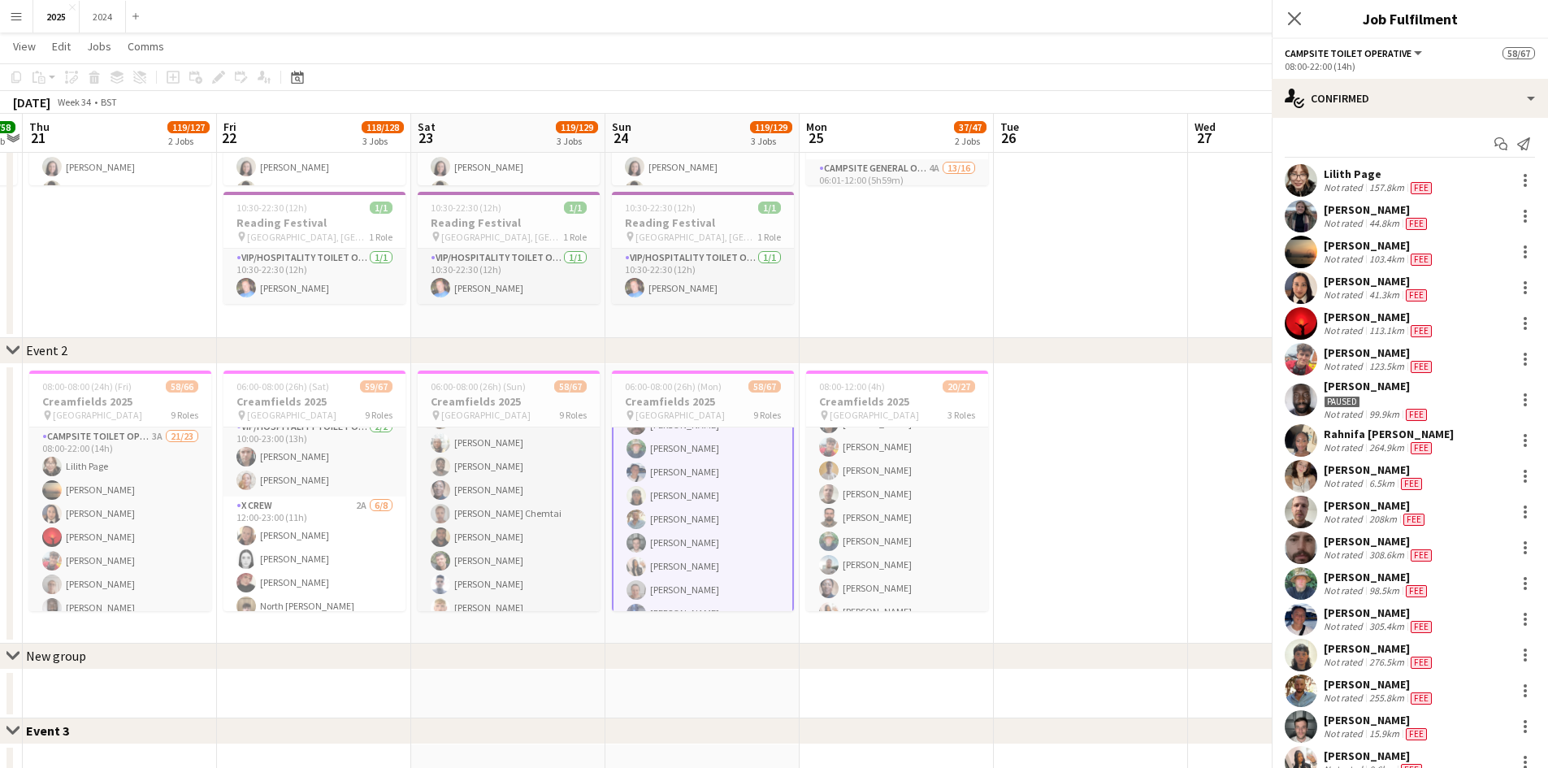
scroll to position [406, 0]
click at [1377, 725] on div "[PERSON_NAME]" at bounding box center [1377, 720] width 106 height 15
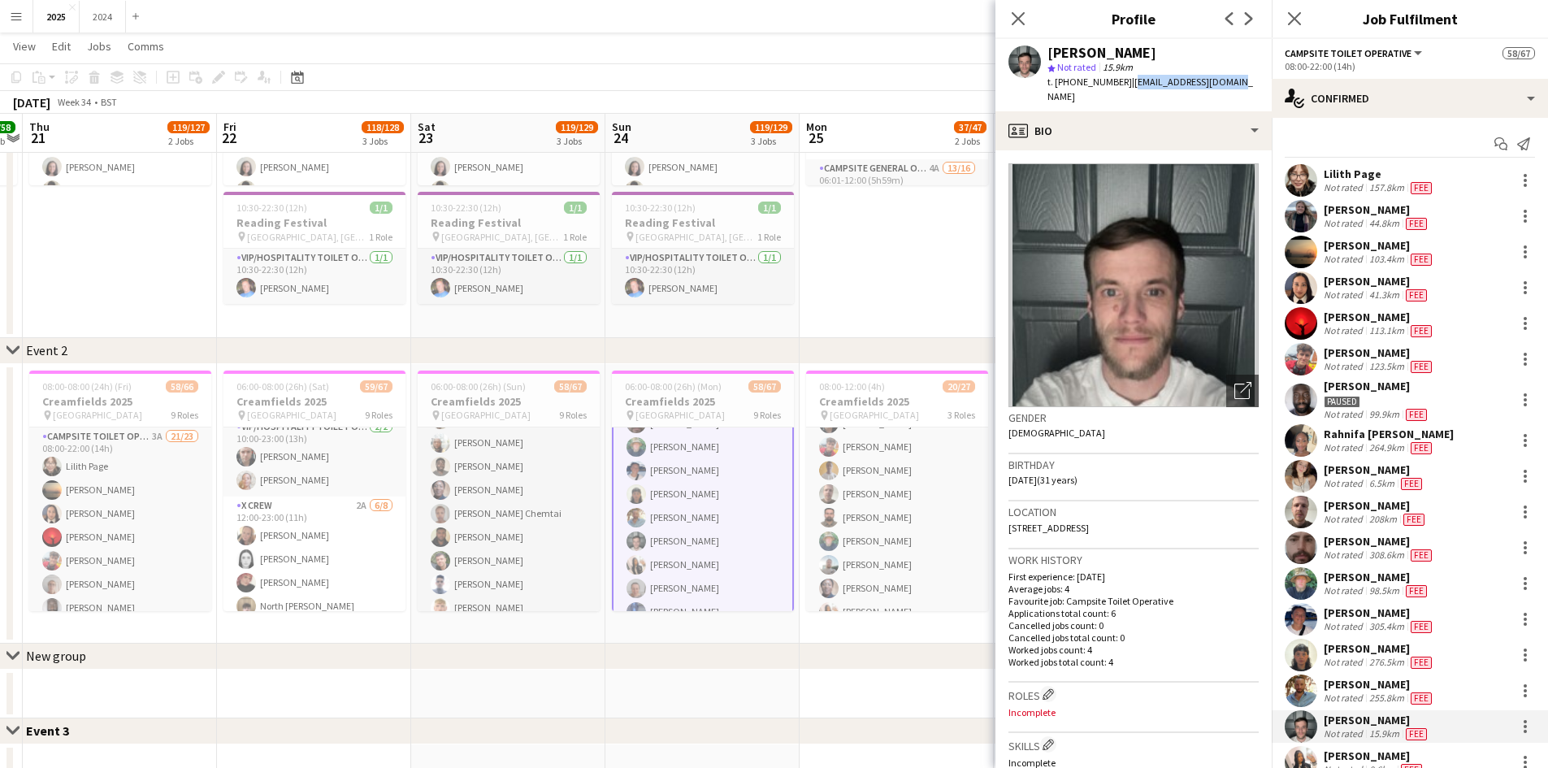
drag, startPoint x: 1237, startPoint y: 83, endPoint x: 1125, endPoint y: 89, distance: 112.4
click at [1125, 89] on div "[PERSON_NAME] star Not rated 15.9km t. [PHONE_NUMBER] | [EMAIL_ADDRESS][DOMAIN_…" at bounding box center [1134, 75] width 276 height 72
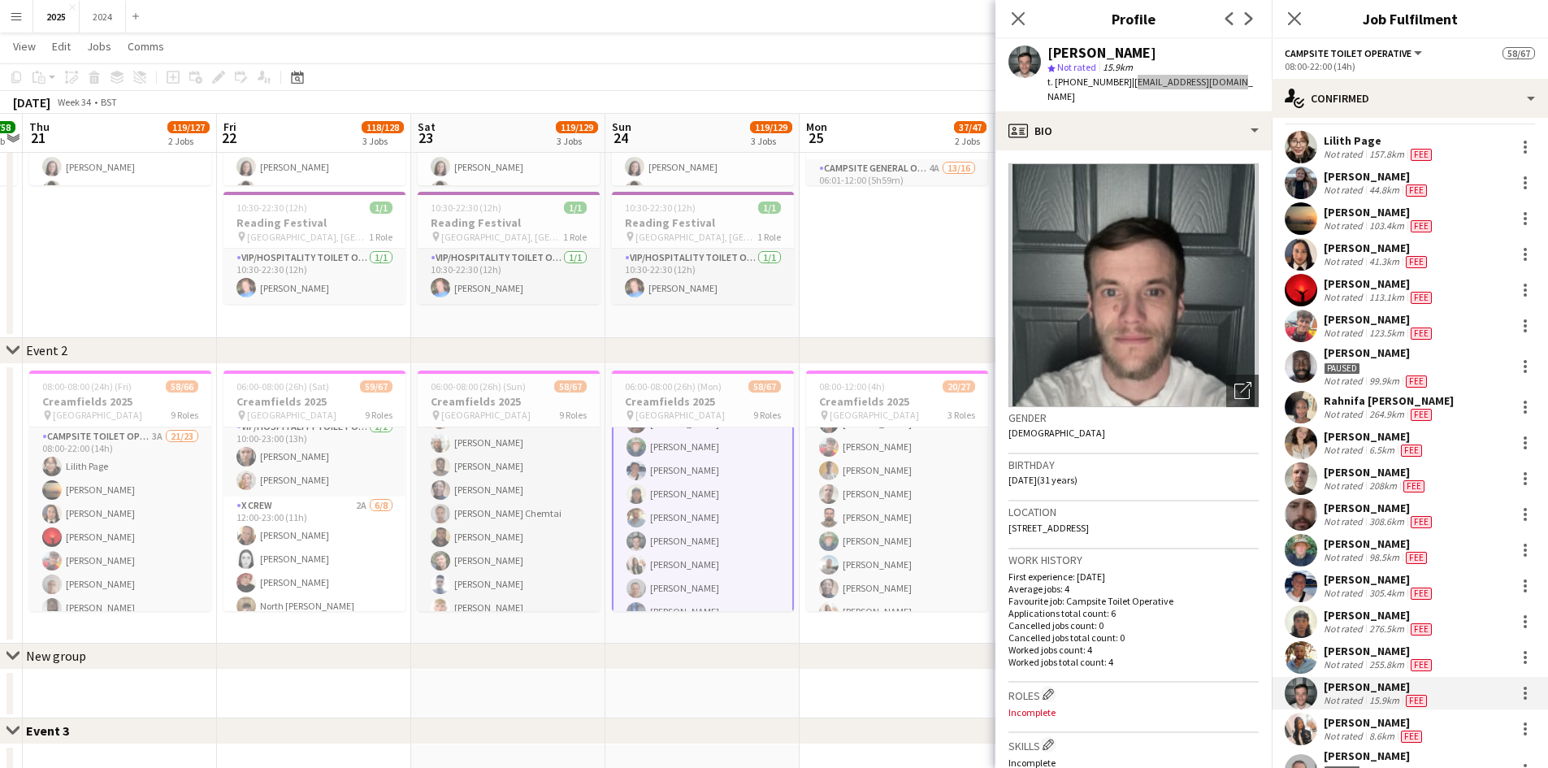
scroll to position [0, 0]
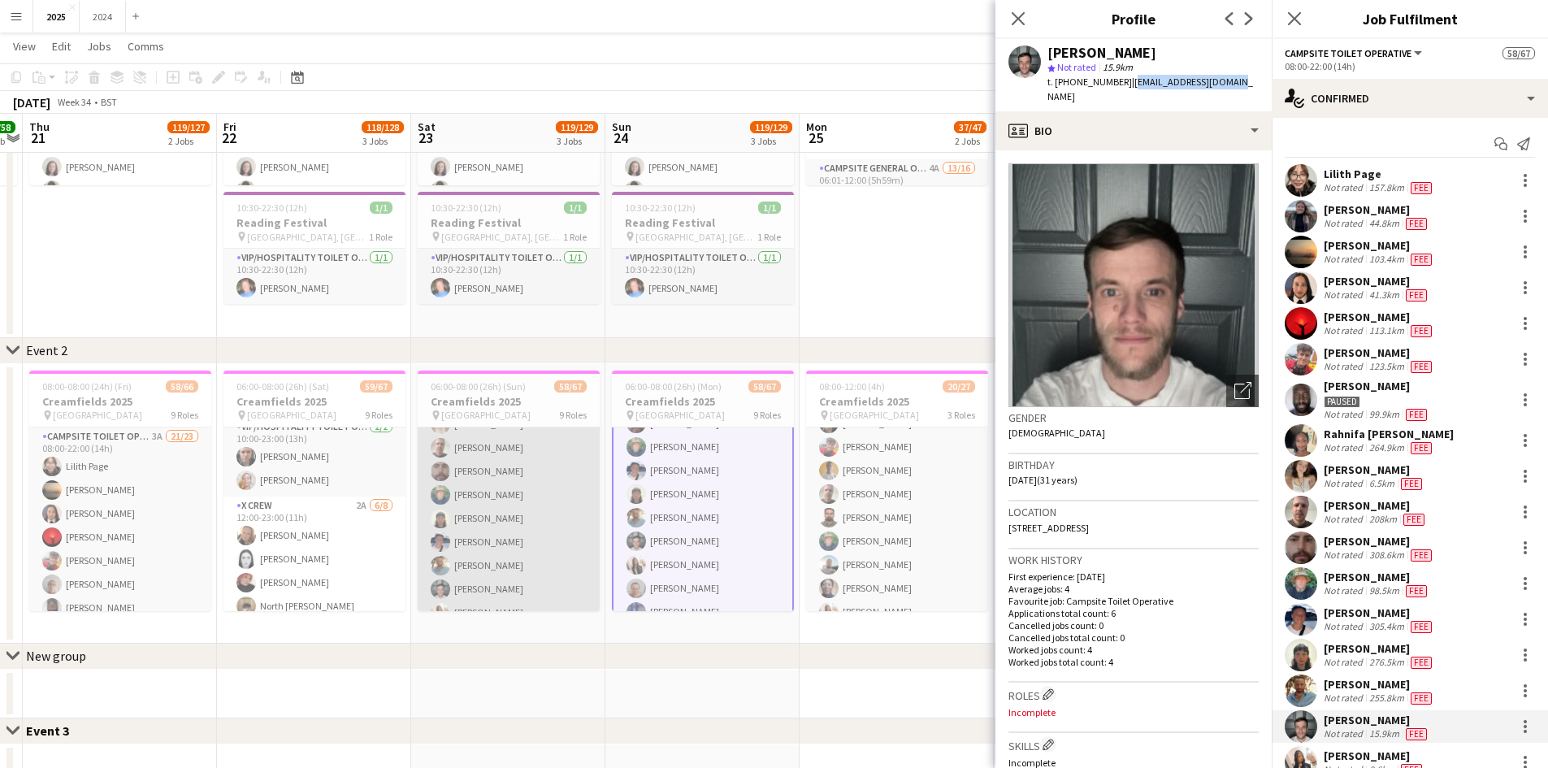
drag, startPoint x: 521, startPoint y: 547, endPoint x: 560, endPoint y: 531, distance: 42.3
click at [521, 547] on app-card-role "Campsite Toilet Operative 1A 21/24 08:00-22:00 (14h) [PERSON_NAME] [PERSON_NAME…" at bounding box center [509, 471] width 182 height 597
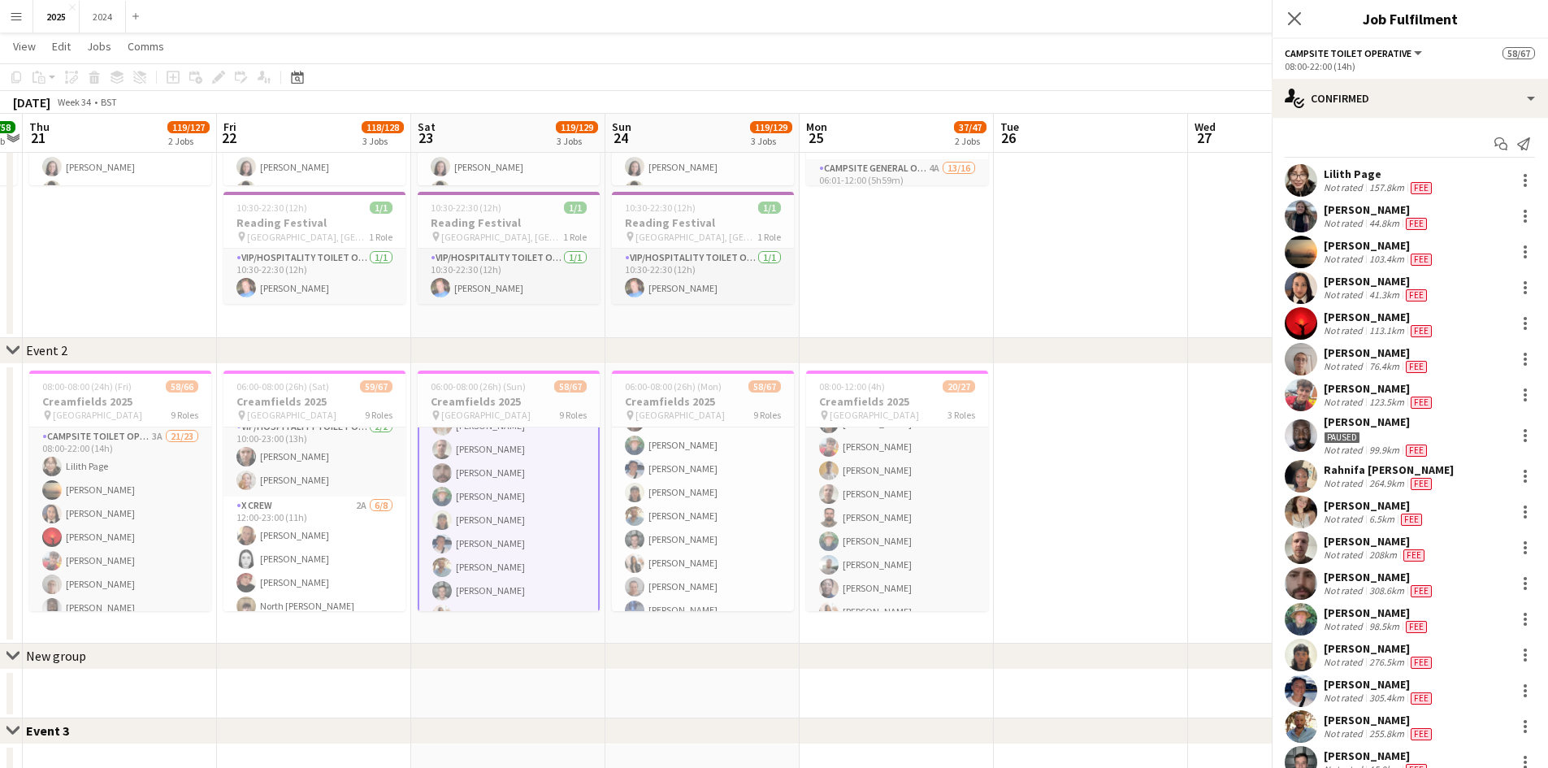
scroll to position [405, 0]
click at [1371, 608] on div "[PERSON_NAME]" at bounding box center [1377, 613] width 106 height 15
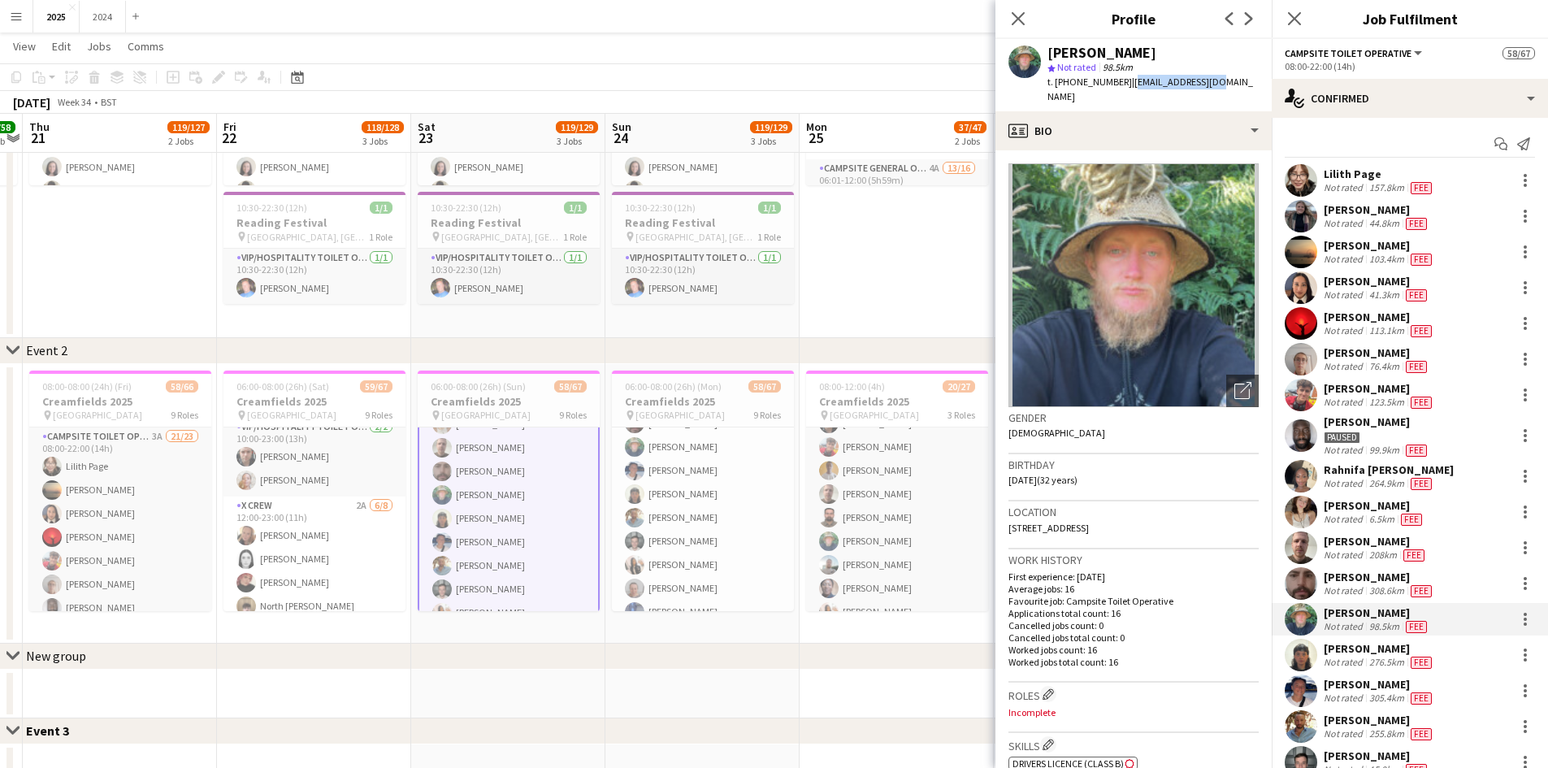
drag, startPoint x: 1211, startPoint y: 80, endPoint x: 1126, endPoint y: 90, distance: 85.9
click at [1126, 90] on div "[PERSON_NAME] star Not rated 98.5km t. [PHONE_NUMBER] | [EMAIL_ADDRESS][DOMAIN_…" at bounding box center [1134, 75] width 276 height 72
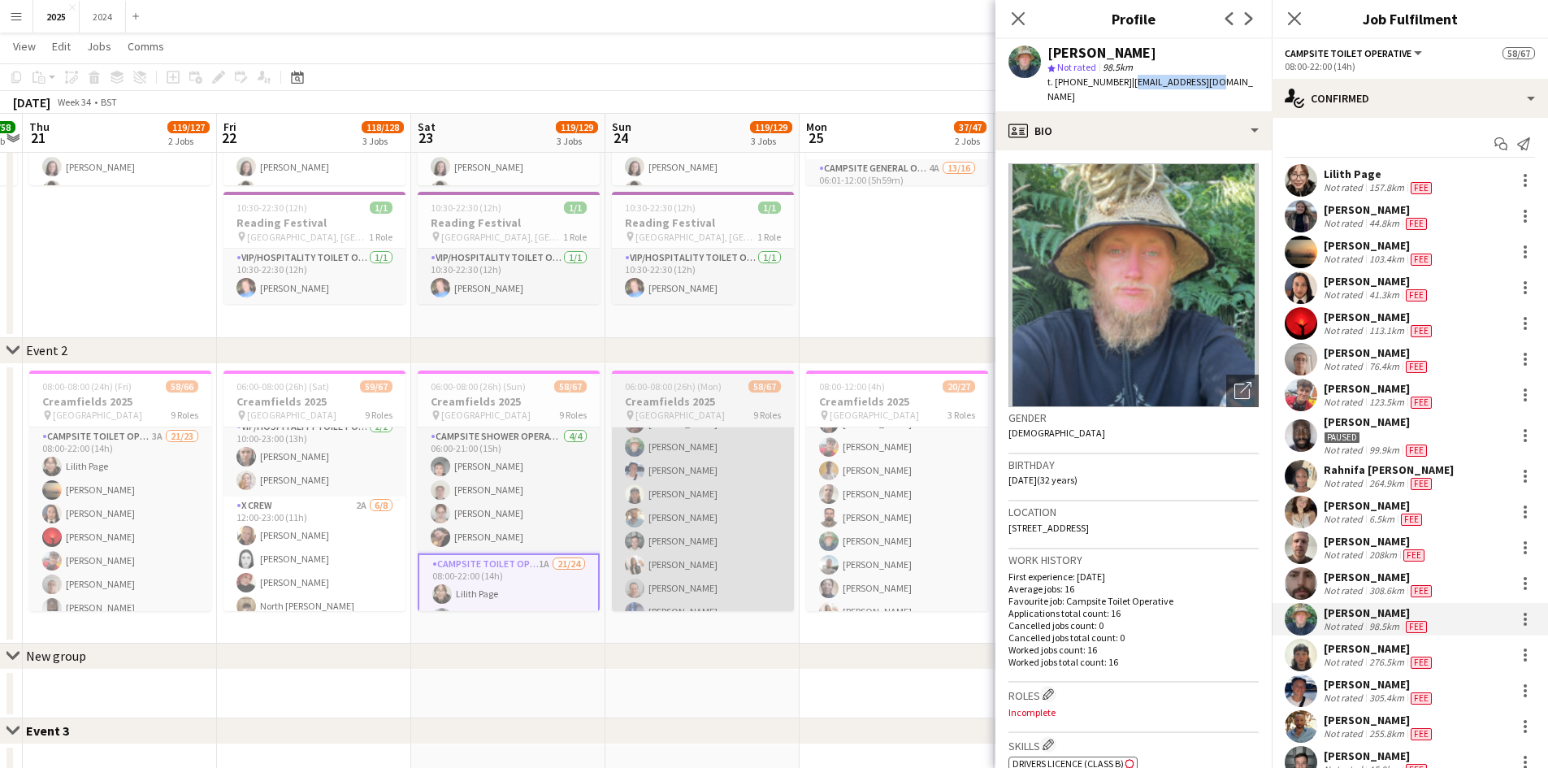
drag, startPoint x: 509, startPoint y: 517, endPoint x: 693, endPoint y: 481, distance: 187.9
click at [509, 516] on app-card-role "Campsite Shower Operative [DATE] 06:00-21:00 (15h) [PERSON_NAME] [PERSON_NAME] …" at bounding box center [509, 491] width 182 height 126
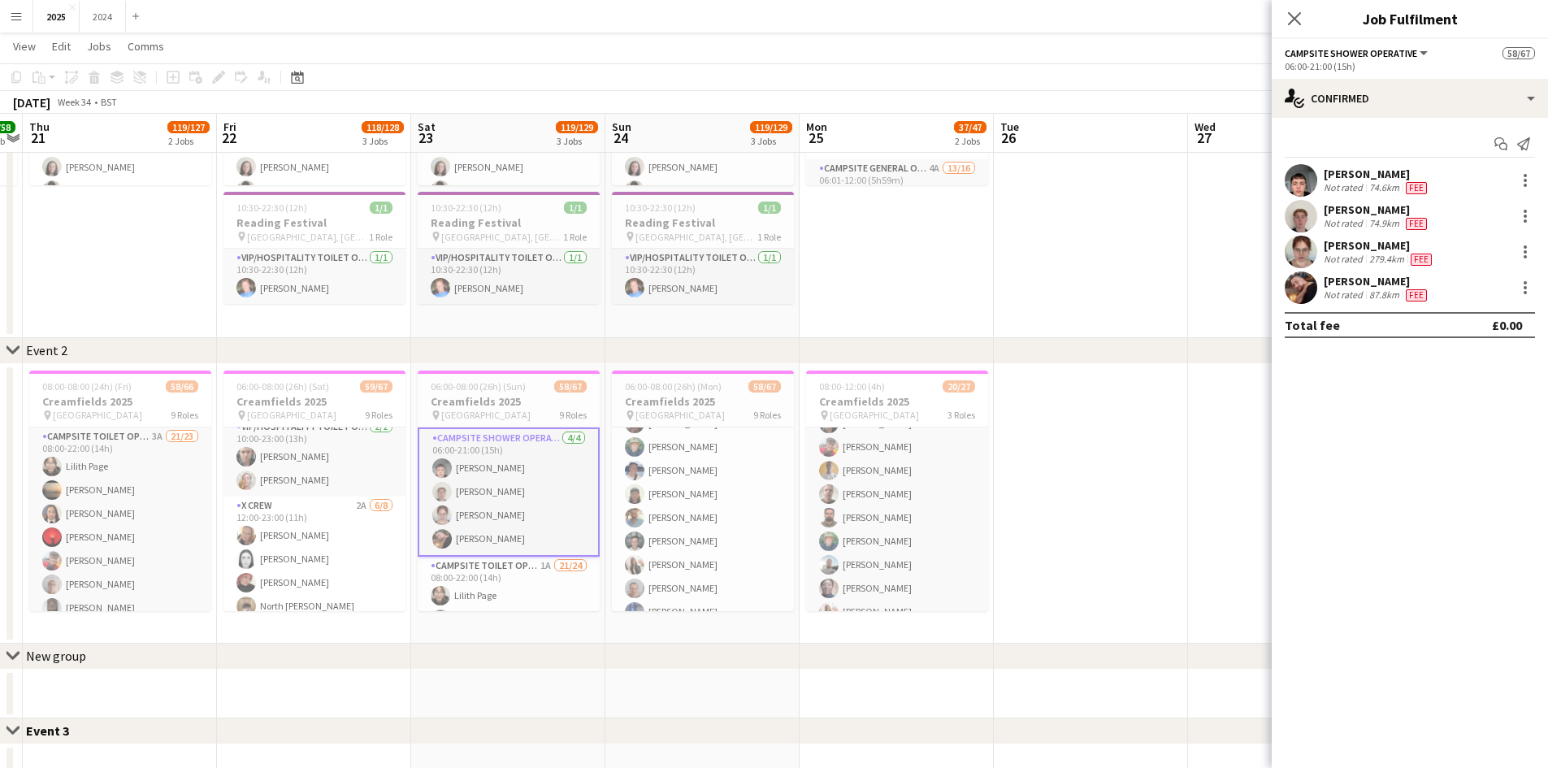
click at [1411, 255] on span "Fee" at bounding box center [1421, 260] width 21 height 12
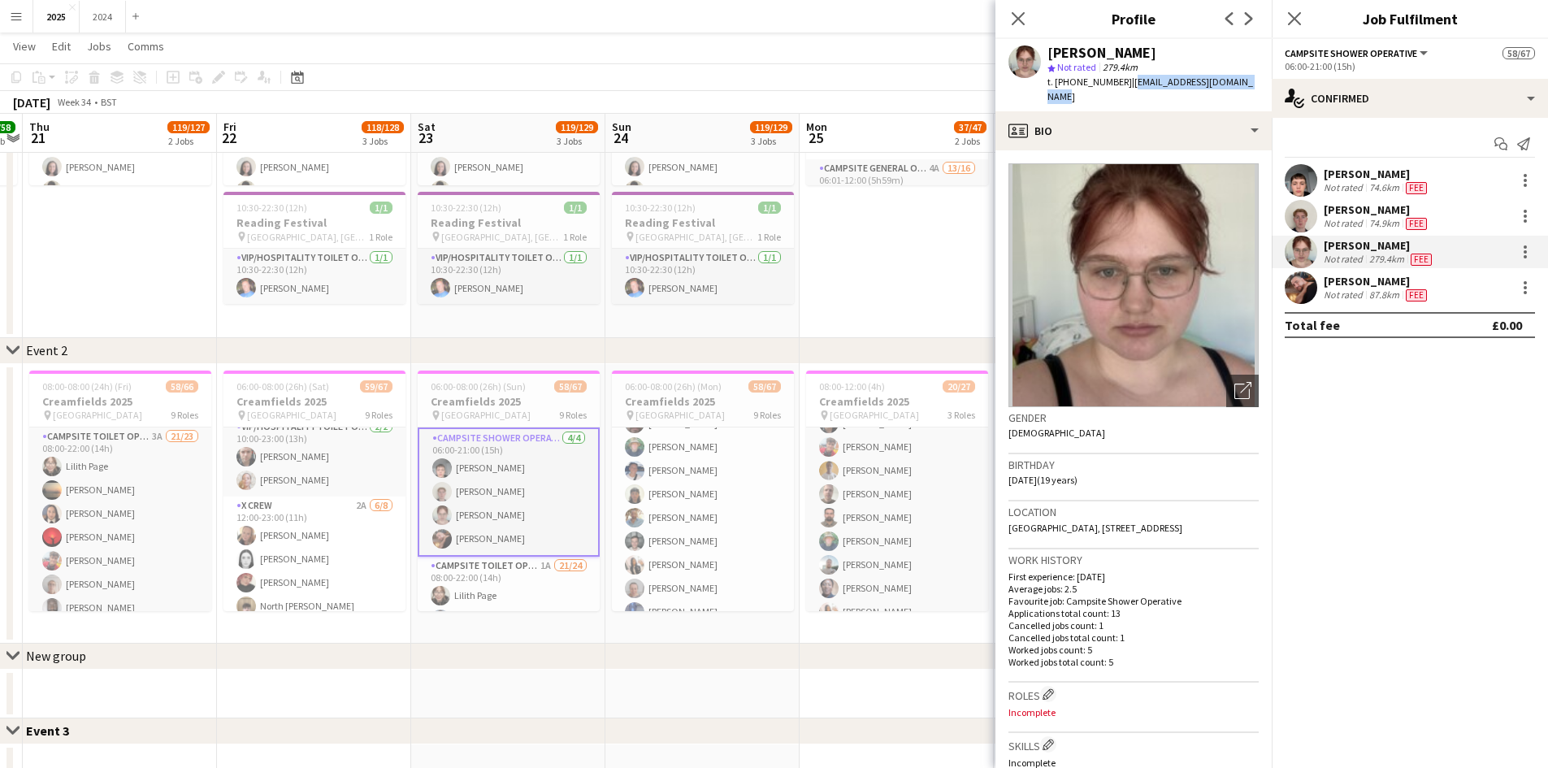
drag, startPoint x: 1250, startPoint y: 84, endPoint x: 1124, endPoint y: 82, distance: 126.0
click at [1124, 82] on div "[PERSON_NAME] star Not rated 279.4km t. [PHONE_NUMBER] | [EMAIL_ADDRESS][DOMAIN…" at bounding box center [1134, 75] width 276 height 72
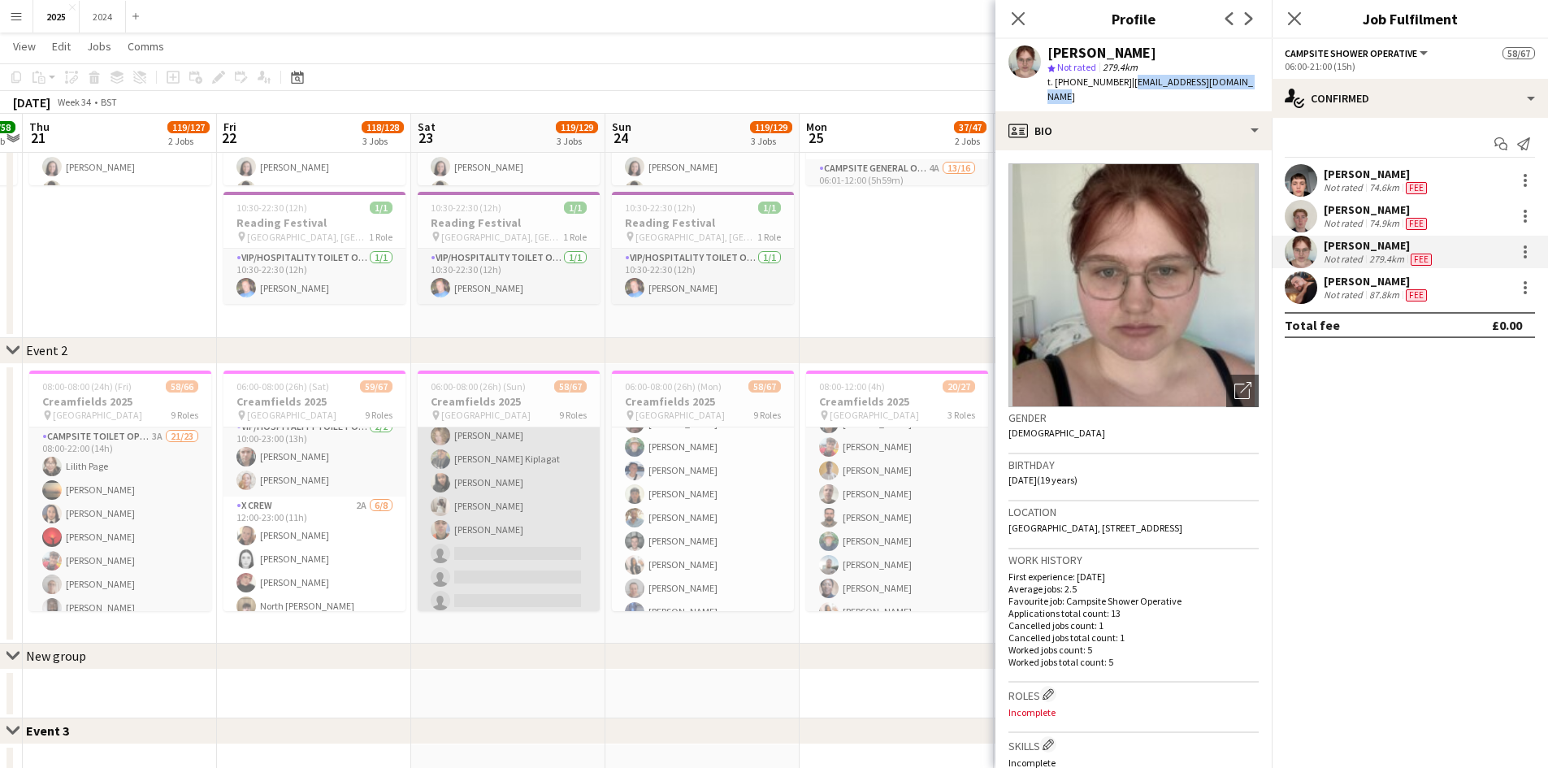
drag, startPoint x: 515, startPoint y: 521, endPoint x: 562, endPoint y: 517, distance: 48.1
click at [515, 521] on app-card-role "Campsite Toilet Operative 2A 19/22 22:00-08:00 (10h) [PERSON_NAME] [PERSON_NAME…" at bounding box center [509, 342] width 182 height 550
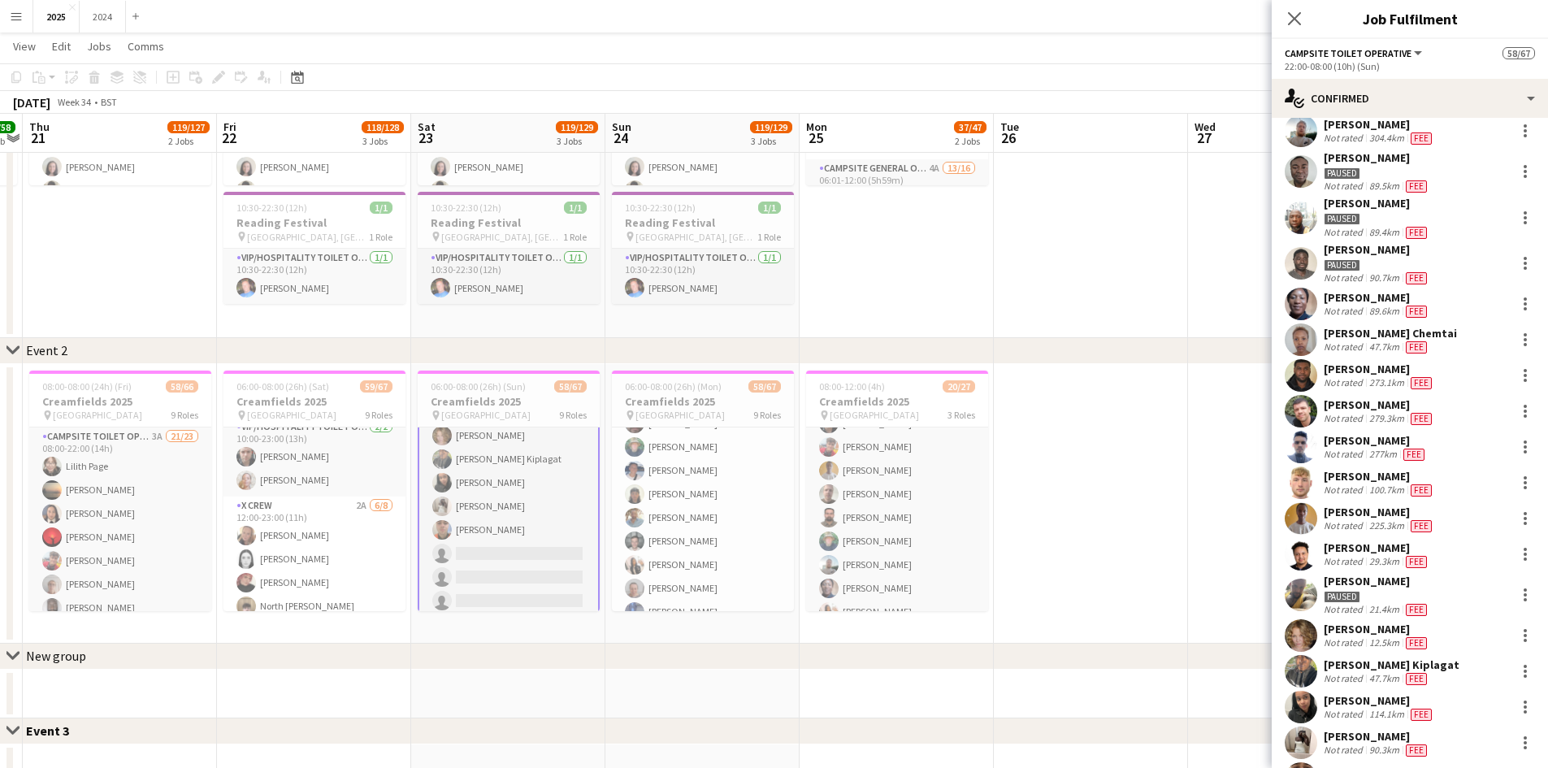
scroll to position [267, 0]
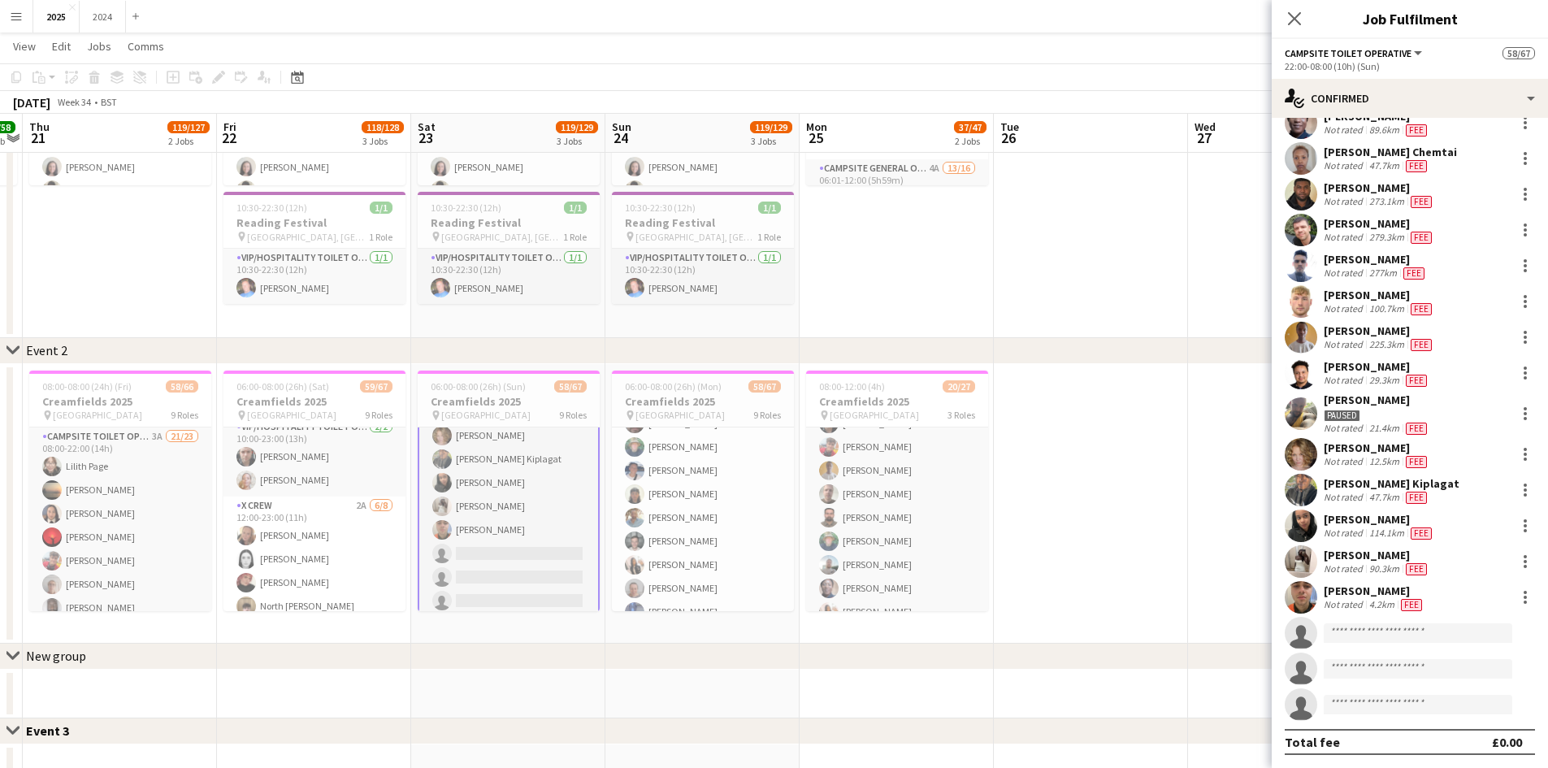
click at [1379, 601] on div "4.2km" at bounding box center [1382, 604] width 32 height 13
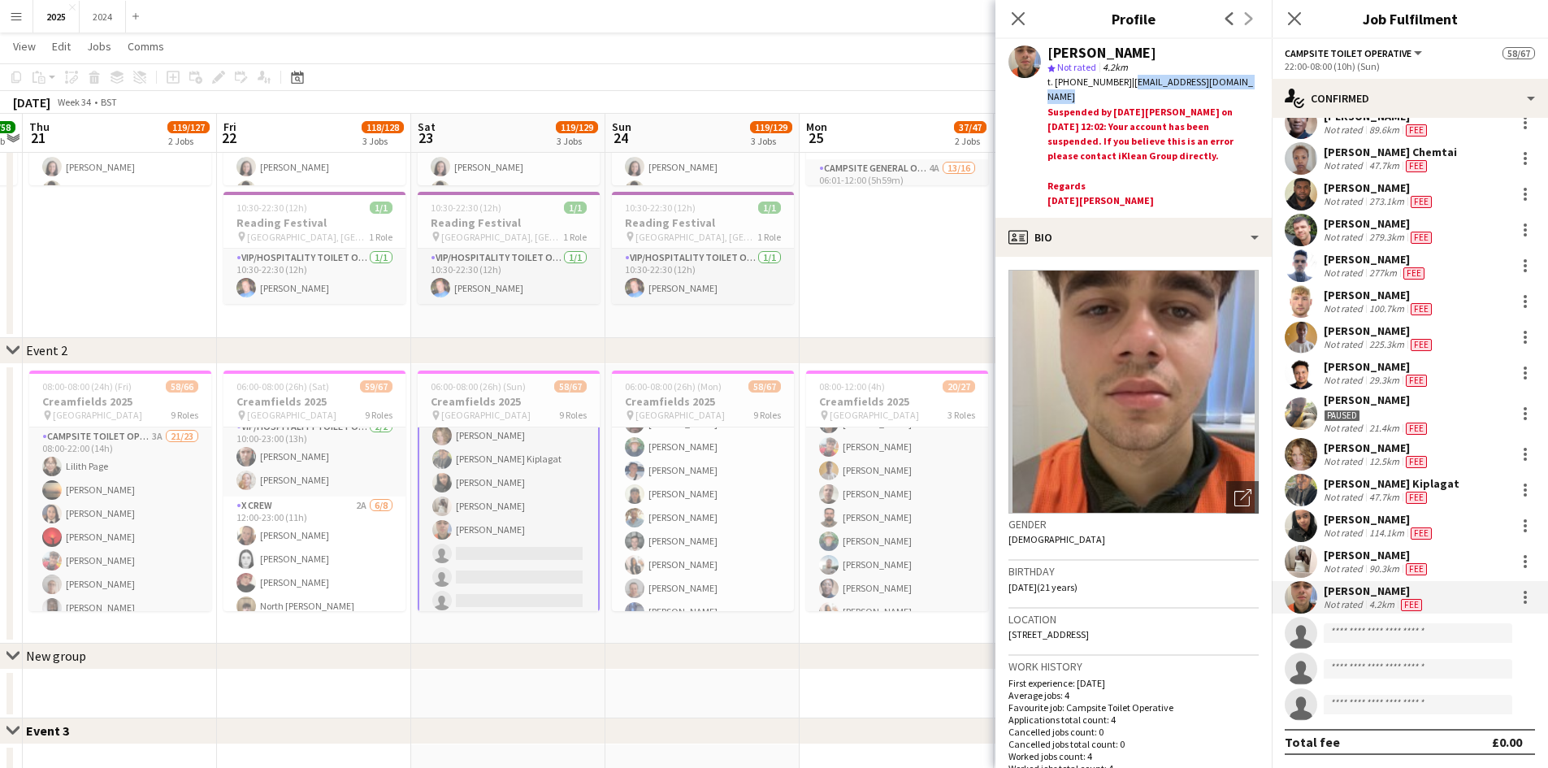
drag, startPoint x: 1264, startPoint y: 80, endPoint x: 1129, endPoint y: 83, distance: 135.0
click at [1129, 83] on div "[PERSON_NAME] star Not rated 4.2km t. [PHONE_NUMBER] | [EMAIL_ADDRESS][DOMAIN_N…" at bounding box center [1134, 128] width 276 height 179
click at [1418, 369] on div "[PERSON_NAME]" at bounding box center [1377, 366] width 106 height 15
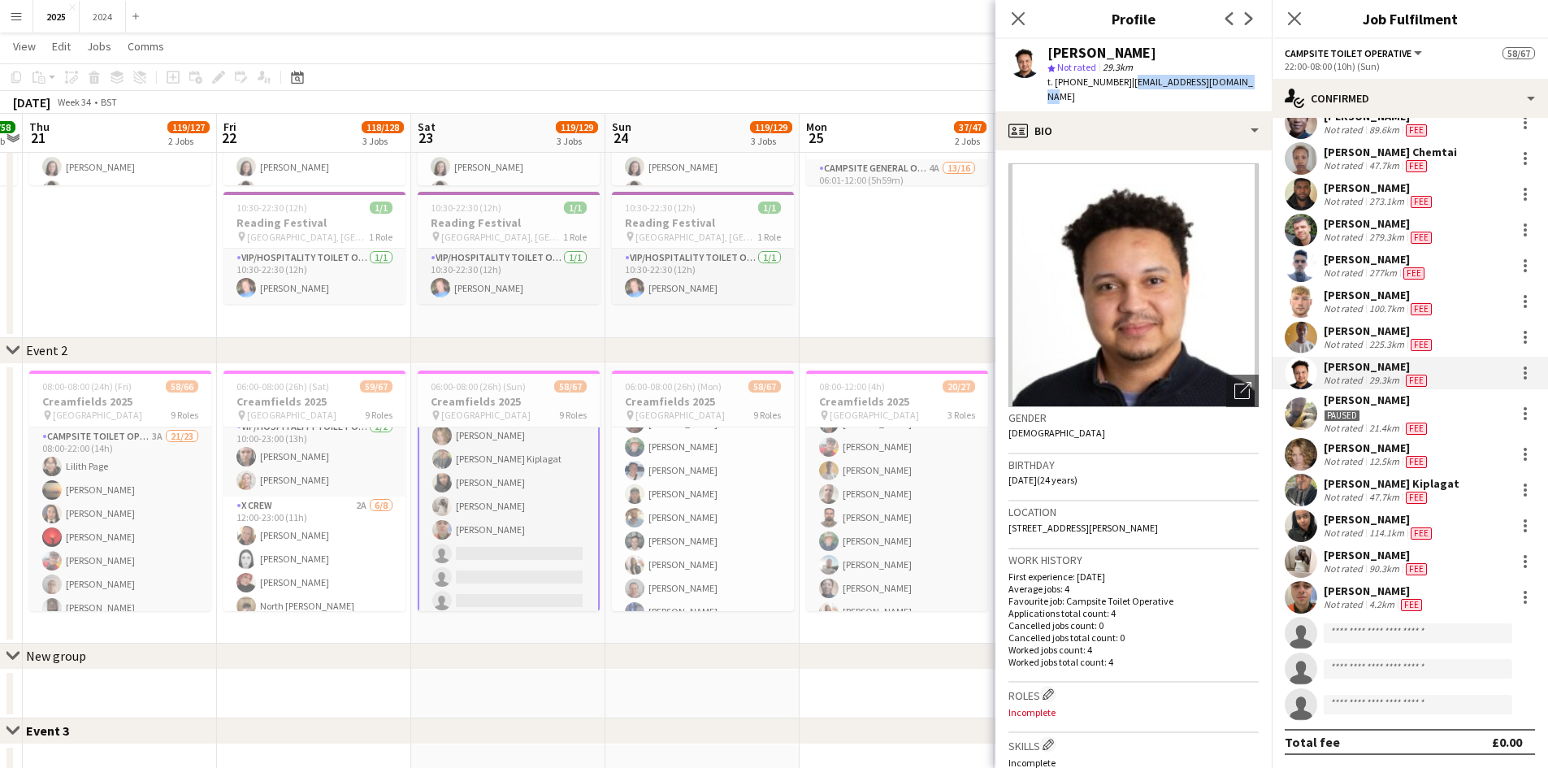
drag, startPoint x: 1190, startPoint y: 84, endPoint x: 1128, endPoint y: 80, distance: 61.9
click at [1128, 80] on div "[PERSON_NAME] star Not rated 29.3km t. [PHONE_NUMBER] | [EMAIL_ADDRESS][DOMAIN_…" at bounding box center [1134, 75] width 276 height 72
click at [544, 709] on app-date-cell at bounding box center [508, 694] width 194 height 49
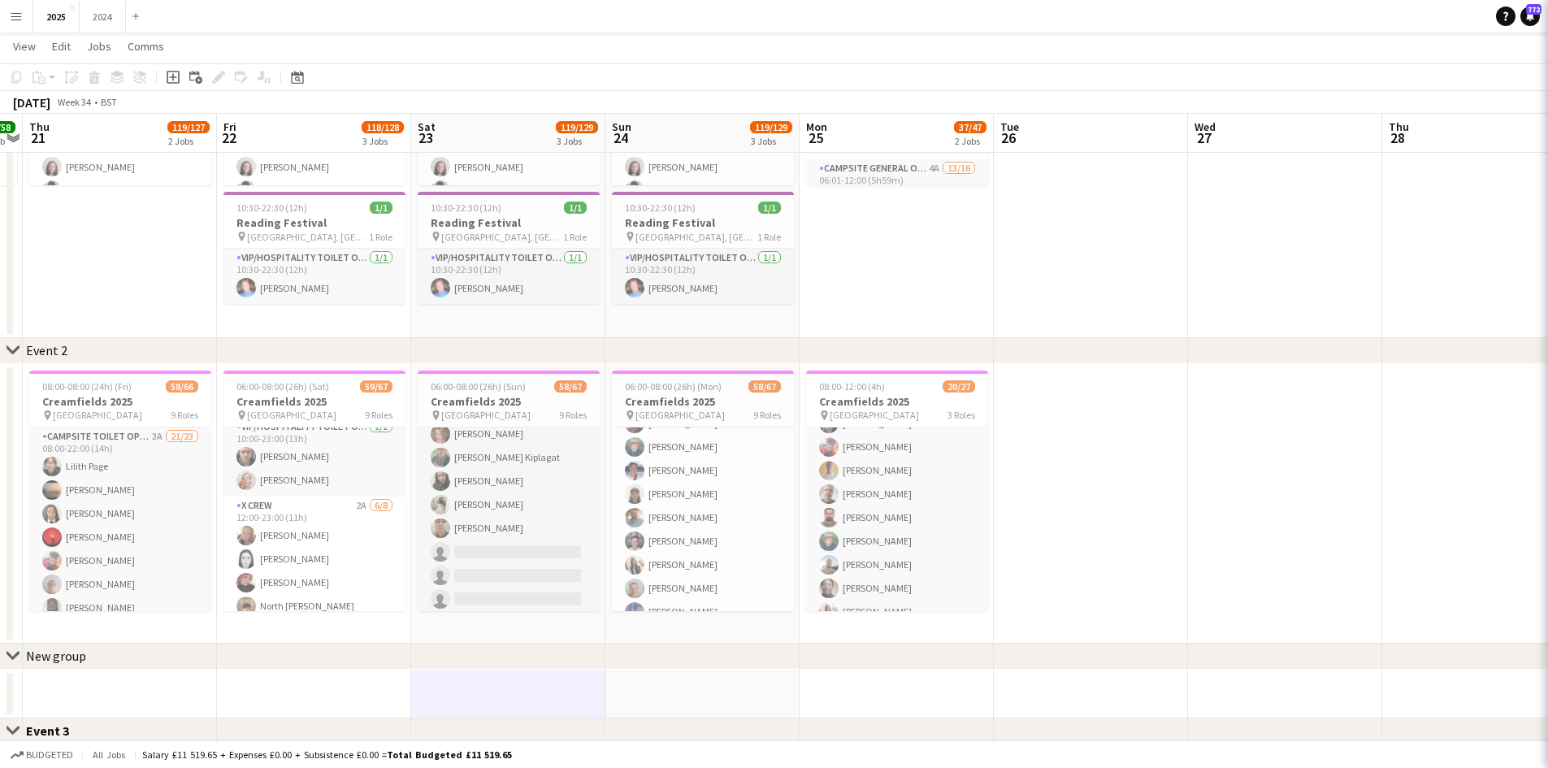
scroll to position [1541, 0]
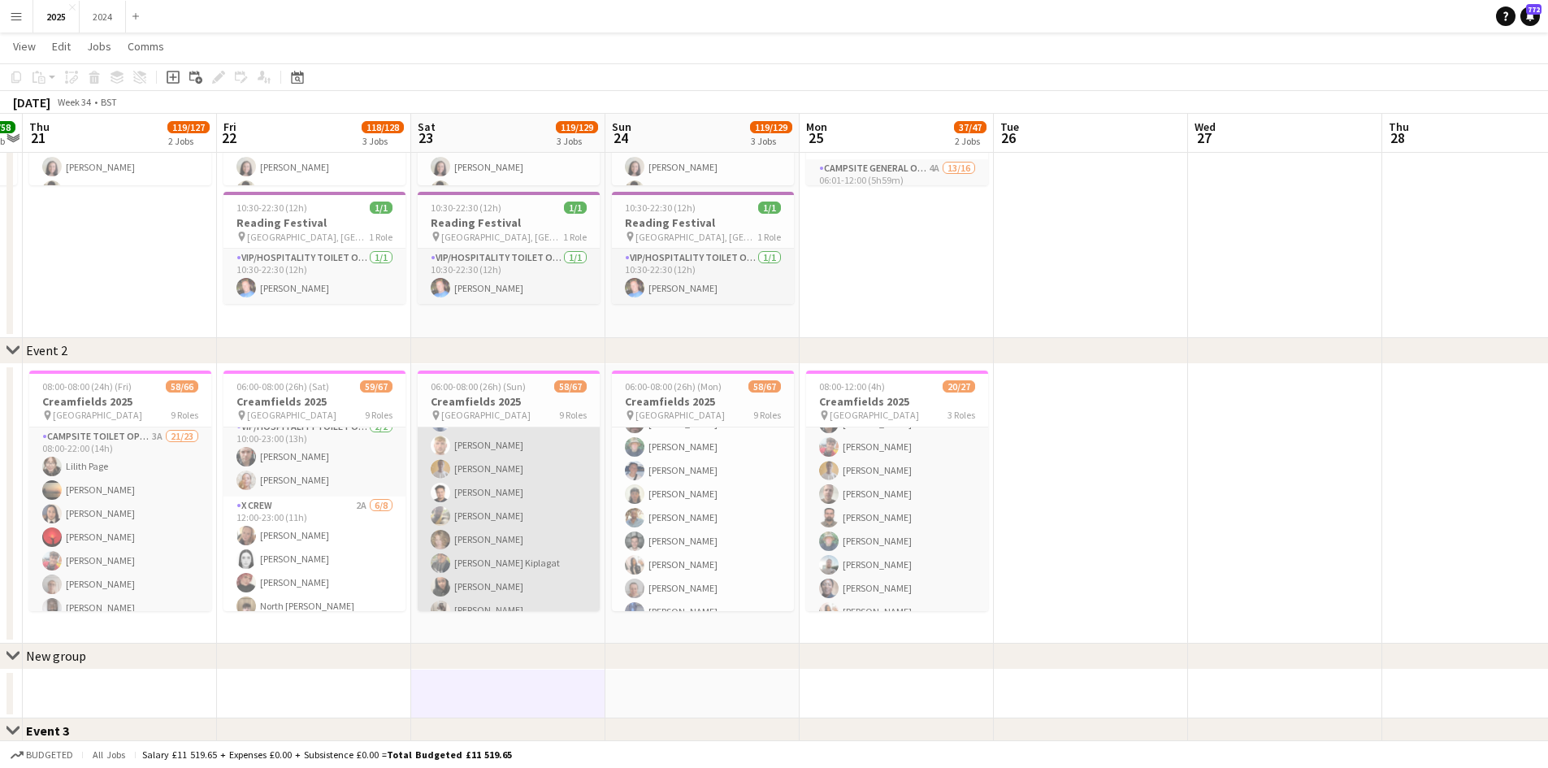
click at [497, 557] on app-card-role "Campsite Toilet Operative 2A 19/22 22:00-08:00 (10h) [PERSON_NAME] [PERSON_NAME…" at bounding box center [509, 446] width 182 height 550
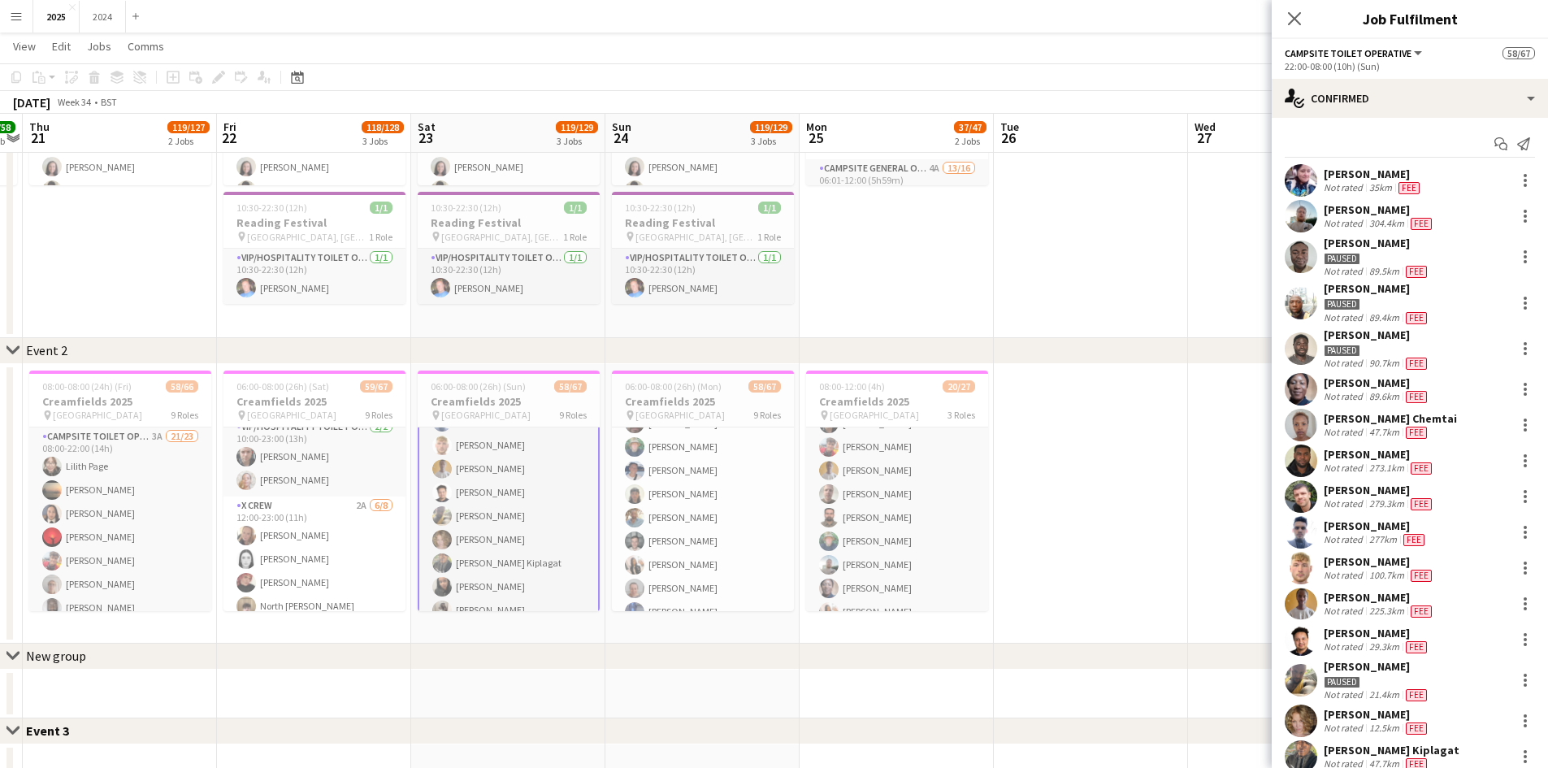
scroll to position [244, 0]
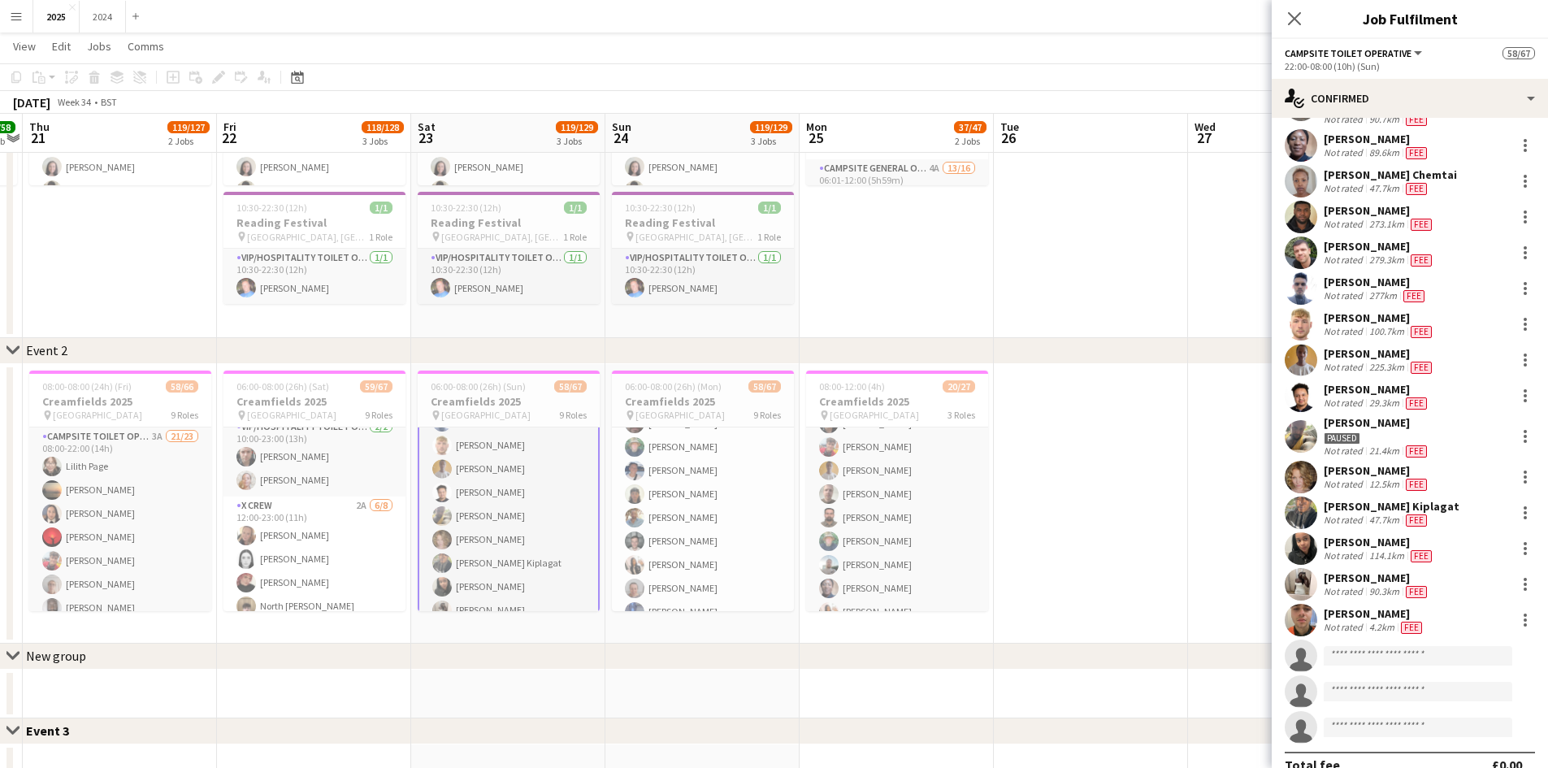
click at [1391, 549] on div "[PERSON_NAME]" at bounding box center [1379, 542] width 111 height 15
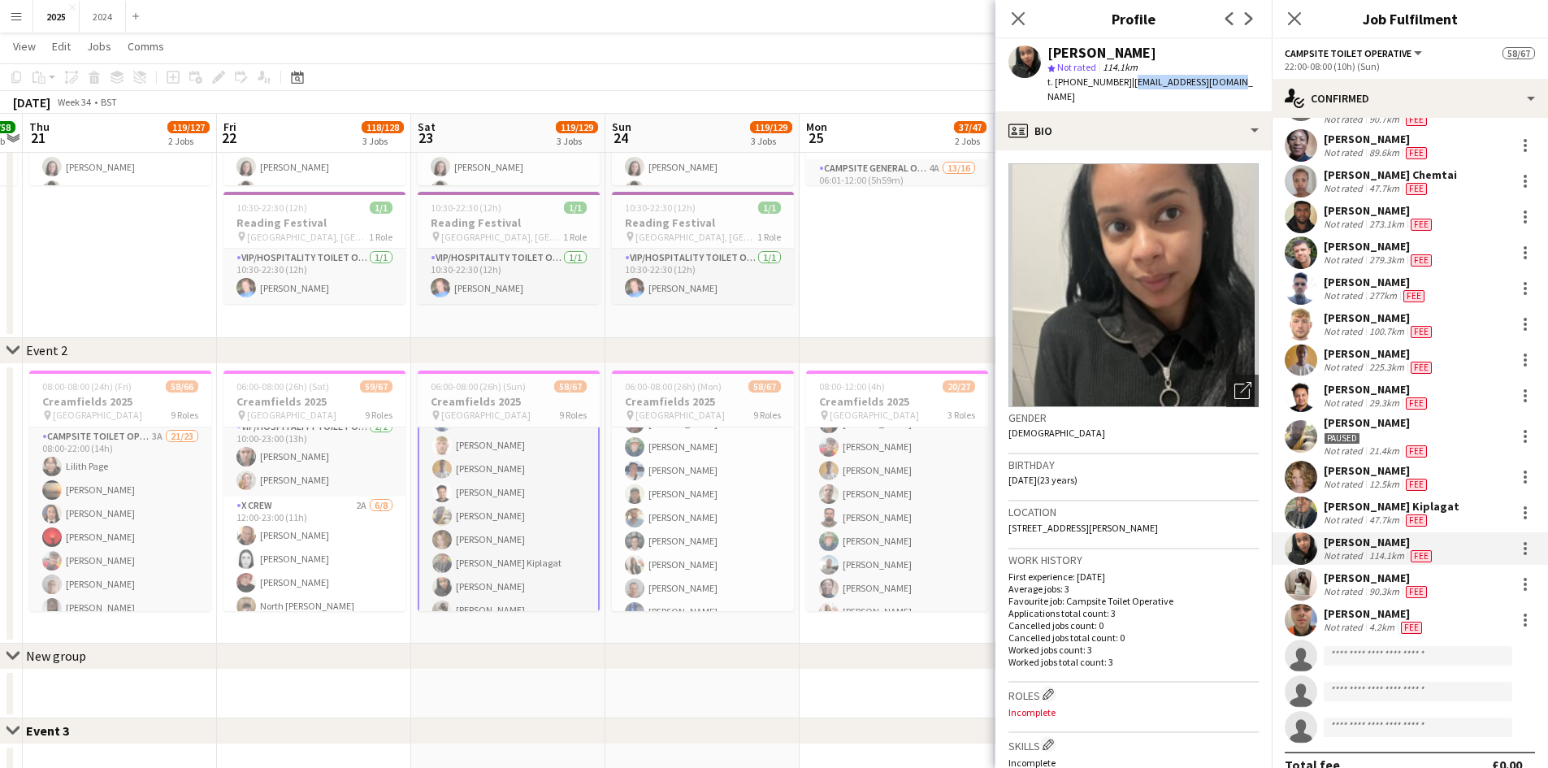
drag, startPoint x: 1236, startPoint y: 78, endPoint x: 1131, endPoint y: 79, distance: 105.7
click at [1131, 79] on div "[PERSON_NAME] star Not rated 114.1km t. [PHONE_NUMBER] | [EMAIL_ADDRESS][DOMAIN…" at bounding box center [1134, 75] width 276 height 72
drag, startPoint x: 1363, startPoint y: 582, endPoint x: 1356, endPoint y: 575, distance: 10.3
click at [1366, 579] on div "[PERSON_NAME]" at bounding box center [1377, 578] width 106 height 15
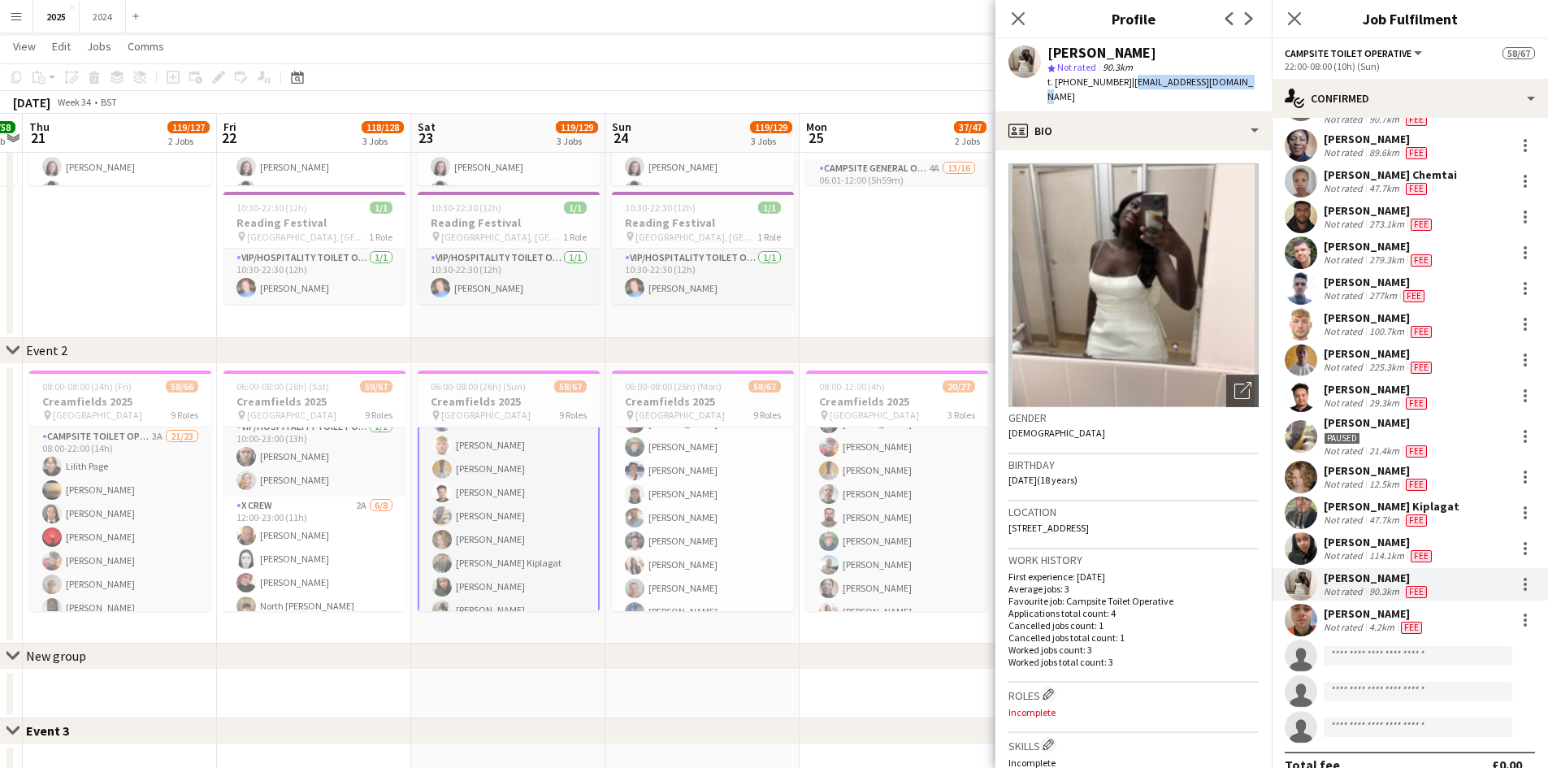
drag, startPoint x: 1240, startPoint y: 78, endPoint x: 1125, endPoint y: 77, distance: 114.6
click at [1125, 77] on div "[PERSON_NAME] star Not rated 90.3km t. [PHONE_NUMBER] | [EMAIL_ADDRESS][DOMAIN_…" at bounding box center [1134, 75] width 276 height 72
click at [1400, 220] on div "273.1km" at bounding box center [1386, 224] width 41 height 13
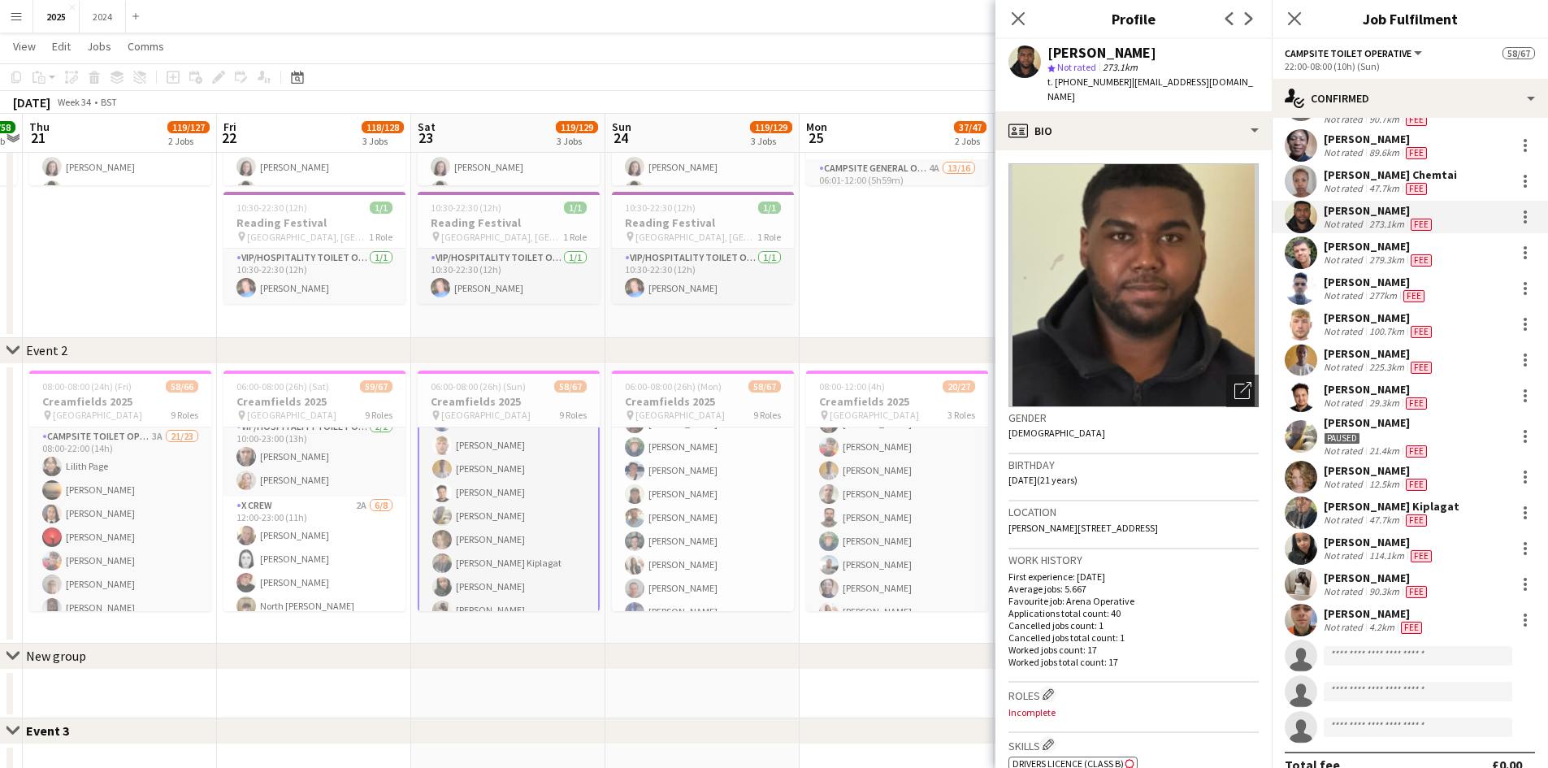
drag, startPoint x: 1149, startPoint y: 102, endPoint x: 1125, endPoint y: 77, distance: 33.9
click at [1125, 77] on div "t. [PHONE_NUMBER] | [EMAIL_ADDRESS][DOMAIN_NAME]" at bounding box center [1153, 89] width 211 height 29
click at [1388, 475] on div "[PERSON_NAME]" at bounding box center [1377, 470] width 106 height 15
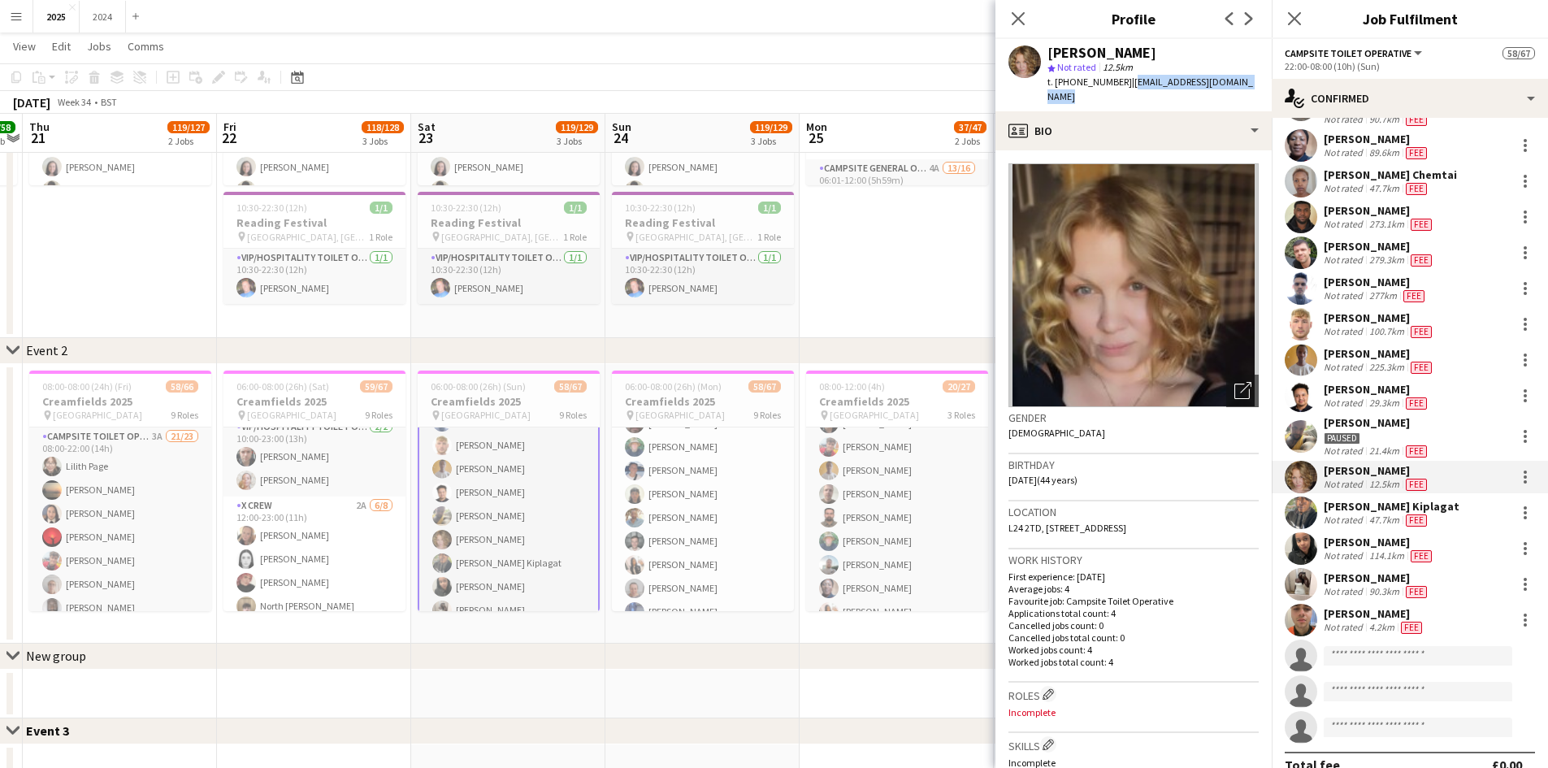
drag, startPoint x: 1253, startPoint y: 80, endPoint x: 1126, endPoint y: 80, distance: 127.6
click at [1126, 80] on div "[PERSON_NAME] star Not rated 12.5km t. [PHONE_NUMBER] | [EMAIL_ADDRESS][DOMAIN_…" at bounding box center [1134, 75] width 276 height 72
click at [1407, 297] on span "Fee" at bounding box center [1414, 296] width 21 height 12
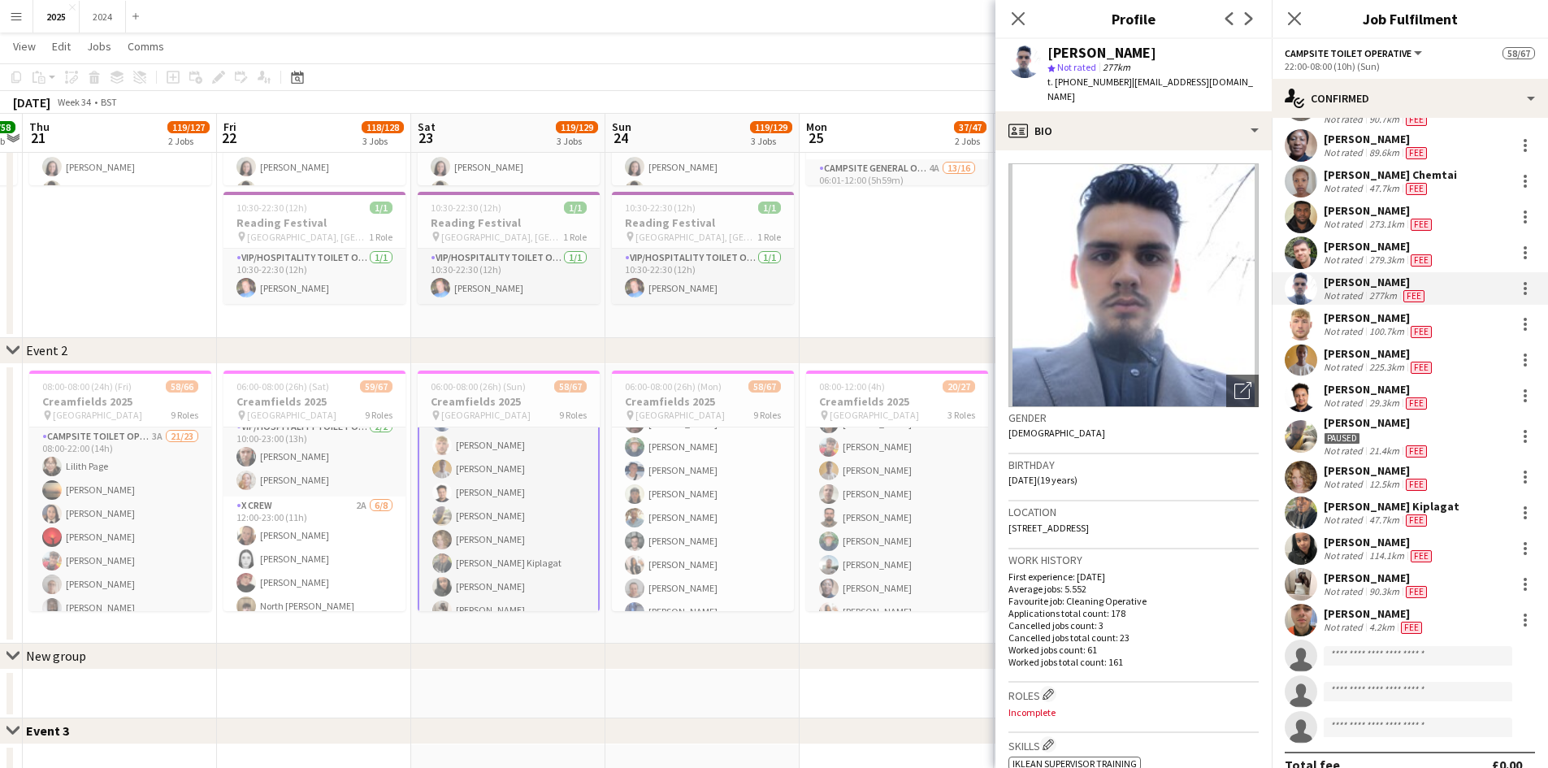
drag, startPoint x: 1129, startPoint y: 102, endPoint x: 1124, endPoint y: 81, distance: 20.9
click at [1124, 81] on div "t. [PHONE_NUMBER] | [EMAIL_ADDRESS][DOMAIN_NAME]" at bounding box center [1153, 89] width 211 height 29
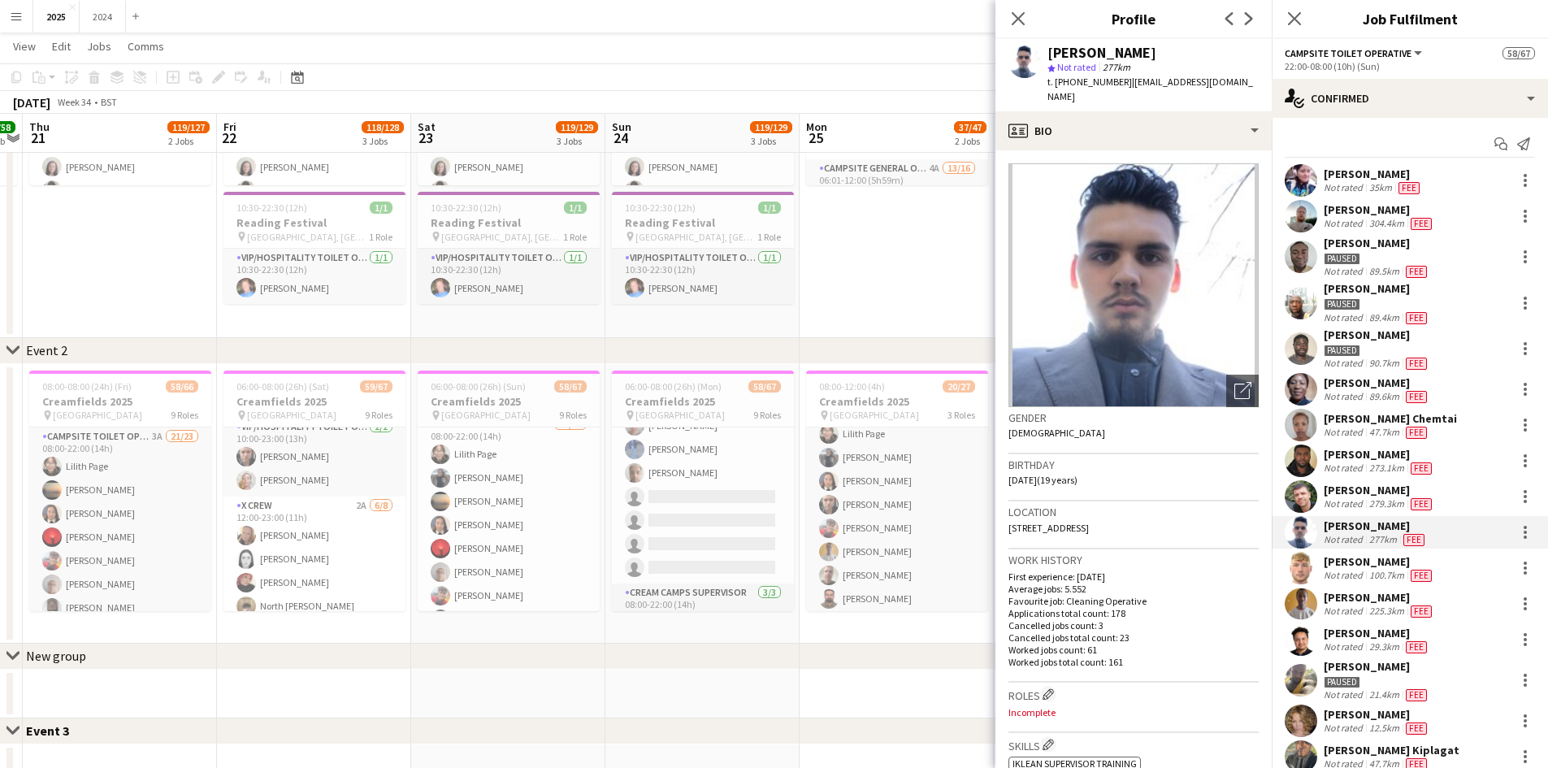
scroll to position [163, 0]
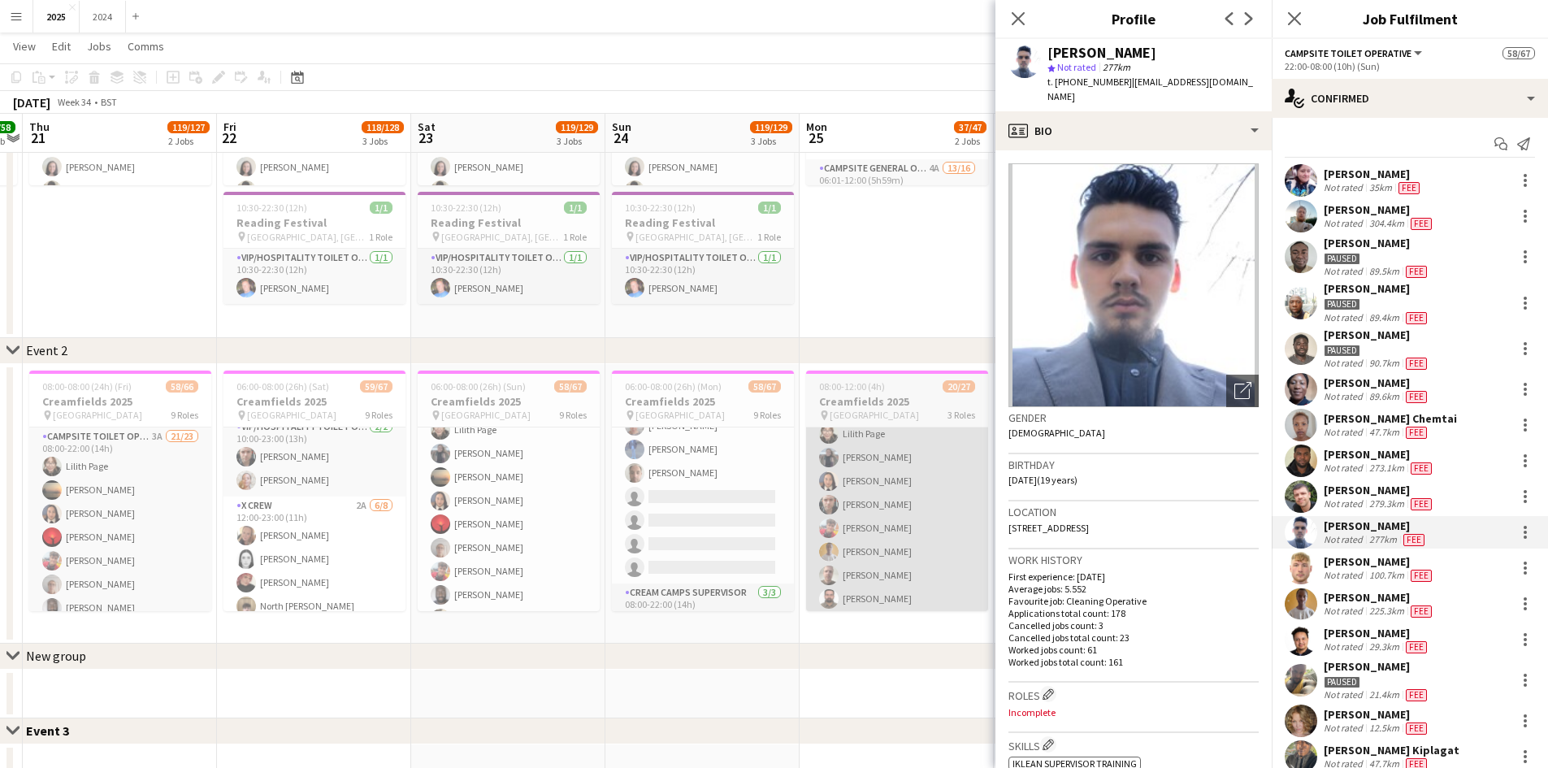
drag, startPoint x: 520, startPoint y: 541, endPoint x: 919, endPoint y: 456, distance: 407.3
click at [520, 541] on app-card-role "Campsite Toilet Operative 1A 21/24 08:00-22:00 (14h) [PERSON_NAME] [PERSON_NAME…" at bounding box center [509, 689] width 182 height 597
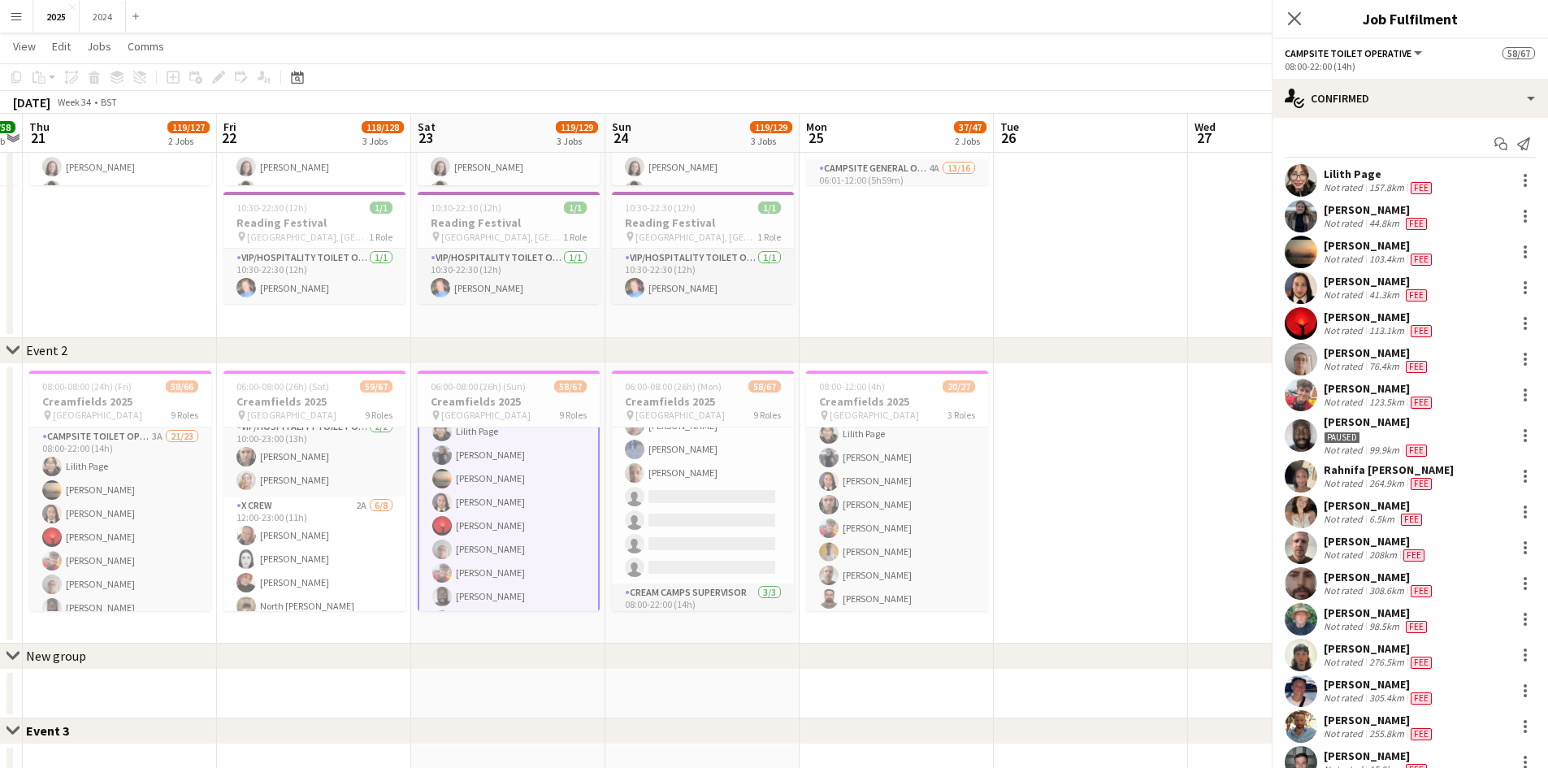
scroll to position [164, 0]
click at [1384, 361] on div "76.4km" at bounding box center [1384, 366] width 37 height 13
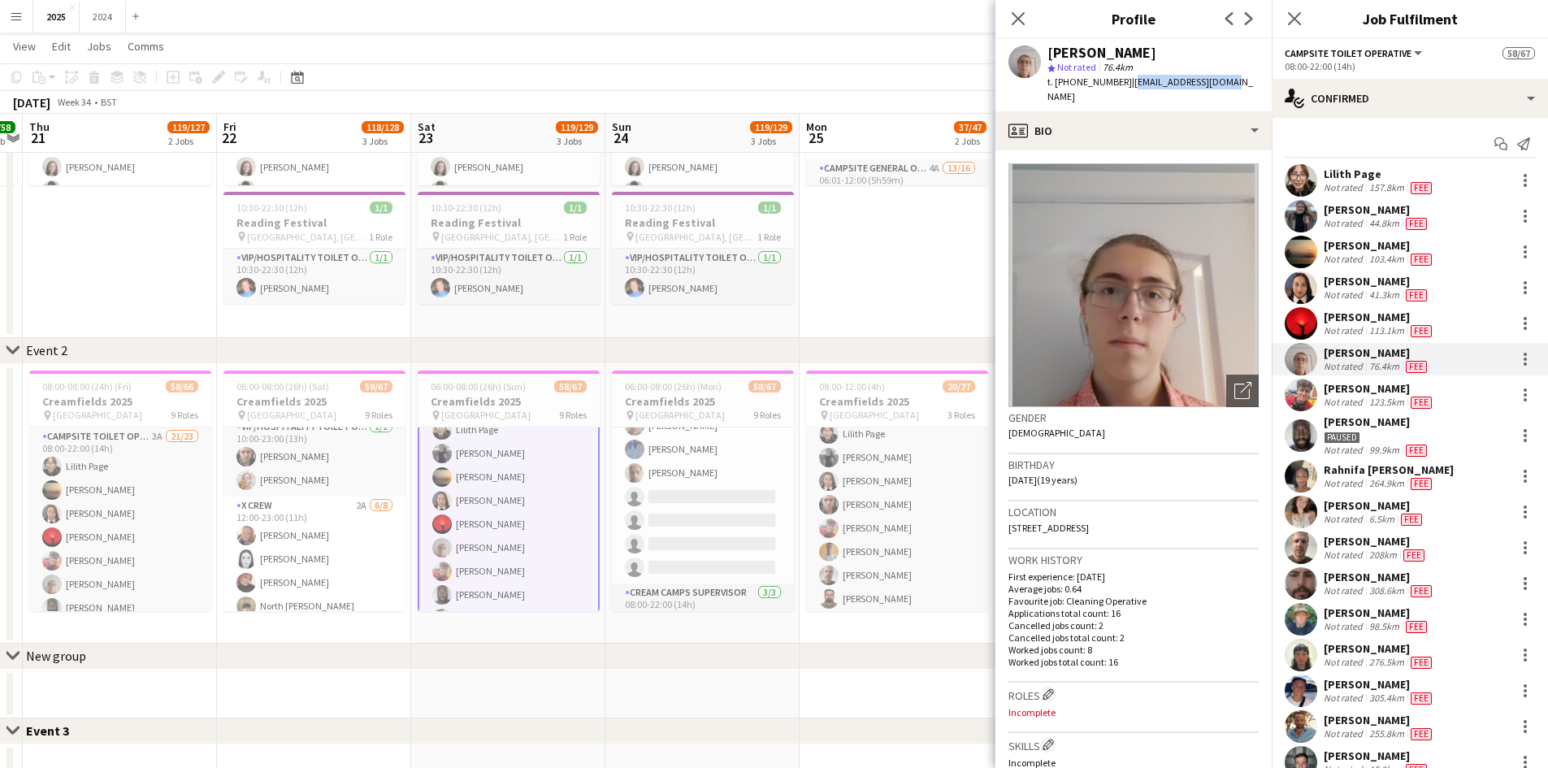
drag, startPoint x: 1246, startPoint y: 82, endPoint x: 1129, endPoint y: 81, distance: 117.1
click at [1129, 81] on app-profile-header "[PERSON_NAME] star Not rated 76.4km t. [PHONE_NUMBER] | [EMAIL_ADDRESS][DOMAIN_…" at bounding box center [1134, 75] width 276 height 72
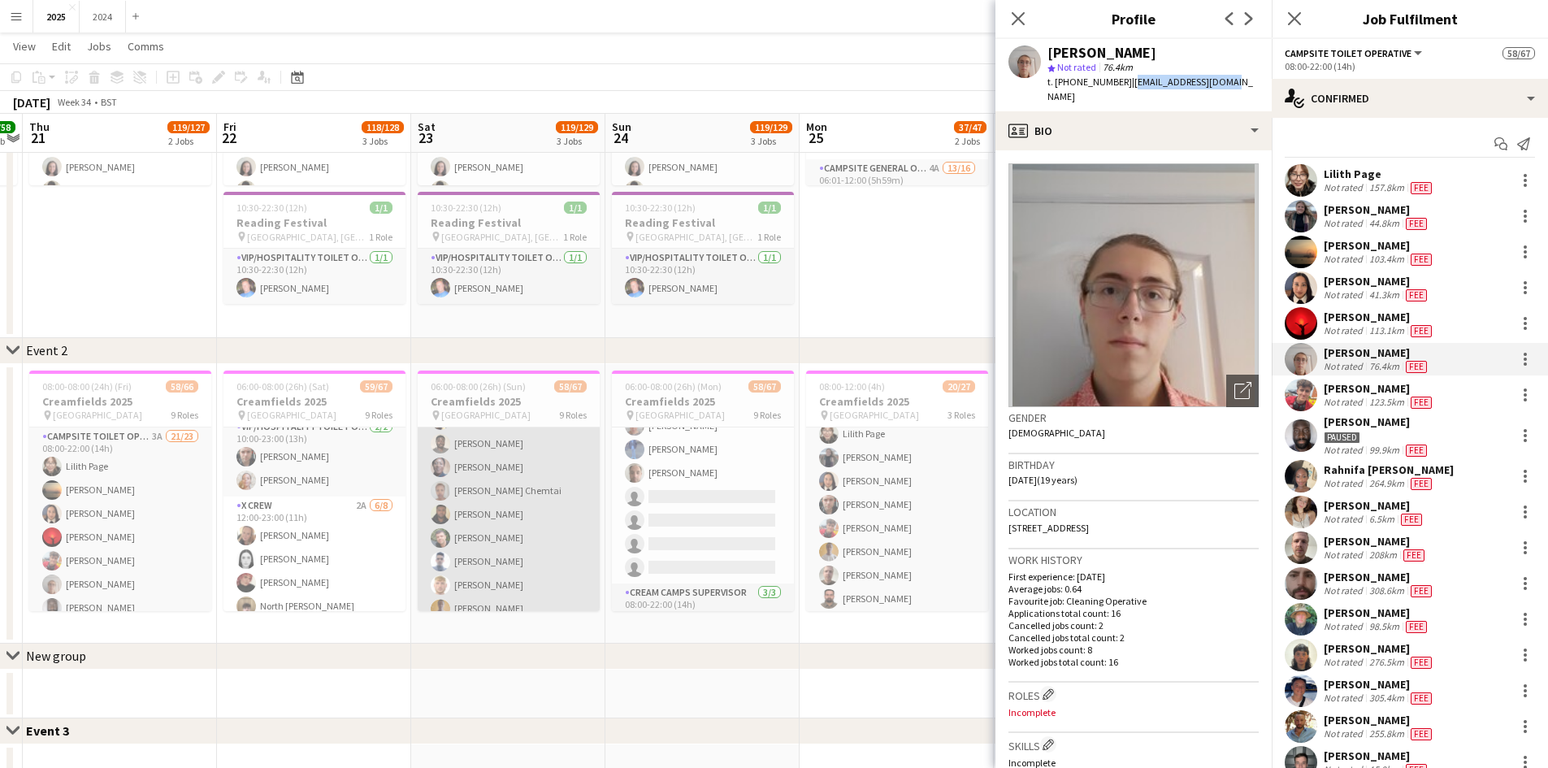
click at [536, 522] on app-card-role "Campsite Toilet Operative 2A 19/22 22:00-08:00 (10h) [PERSON_NAME] [PERSON_NAME…" at bounding box center [509, 586] width 182 height 550
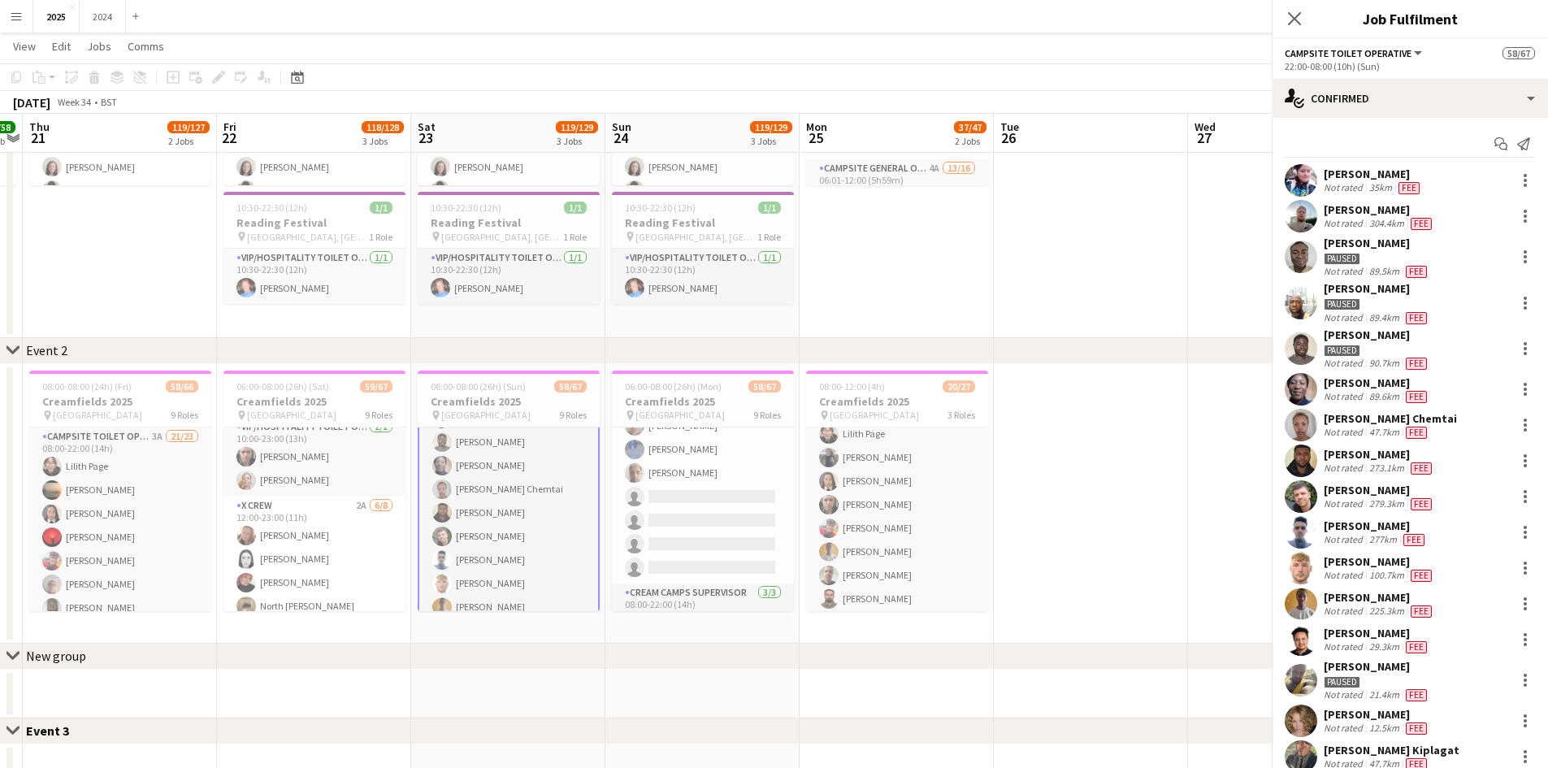
scroll to position [1299, 0]
click at [1322, 428] on div "[PERSON_NAME] Chemtai Not rated 47.7km Fee" at bounding box center [1410, 425] width 276 height 33
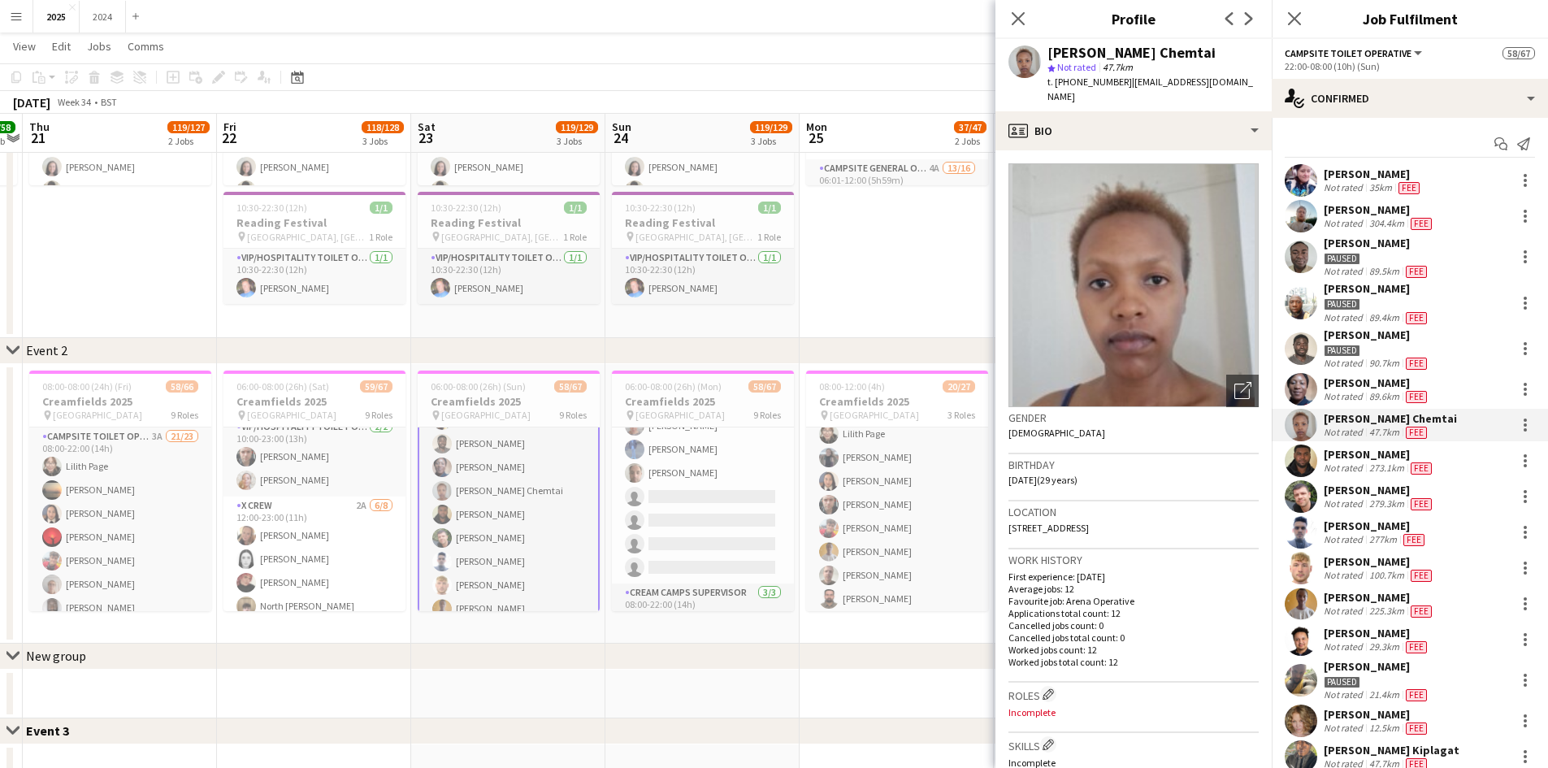
drag, startPoint x: 1257, startPoint y: 73, endPoint x: 1136, endPoint y: 85, distance: 121.7
click at [1136, 85] on app-profile-header "[PERSON_NAME] Chemtai star Not rated 47.7km t. [PHONE_NUMBER] | [EMAIL_ADDRESS]…" at bounding box center [1134, 75] width 276 height 72
drag, startPoint x: 1243, startPoint y: 71, endPoint x: 1246, endPoint y: 80, distance: 9.5
click at [1245, 71] on div "[PERSON_NAME] Chemtai star Not rated 47.7km t. [PHONE_NUMBER] | [EMAIL_ADDRESS]…" at bounding box center [1134, 75] width 276 height 72
drag, startPoint x: 1249, startPoint y: 82, endPoint x: 1126, endPoint y: 83, distance: 122.7
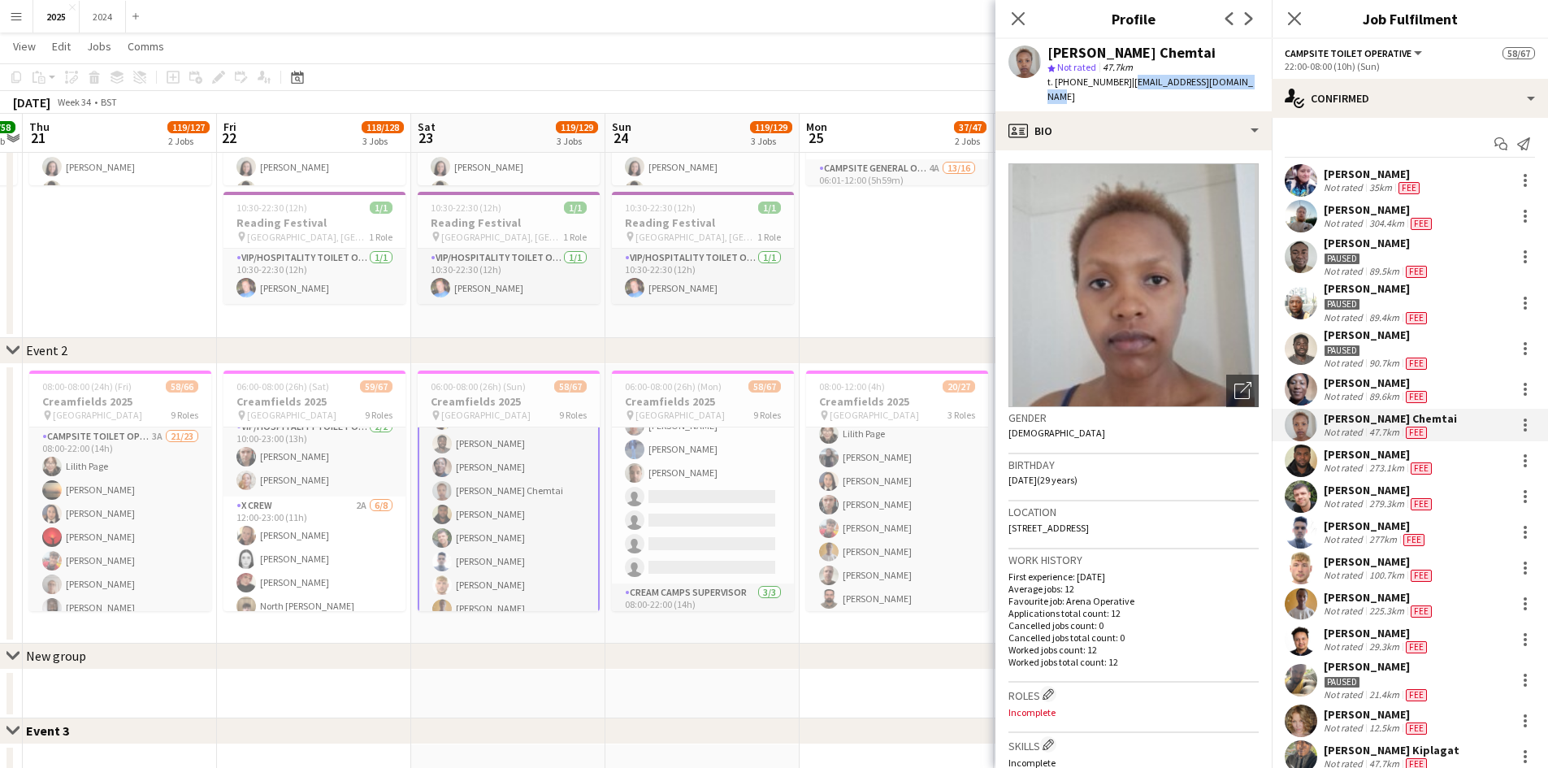
click at [1126, 83] on div "[PERSON_NAME] Chemtai star Not rated 47.7km t. [PHONE_NUMBER] | [EMAIL_ADDRESS]…" at bounding box center [1134, 75] width 276 height 72
click at [1420, 175] on div "[PERSON_NAME]" at bounding box center [1373, 174] width 99 height 15
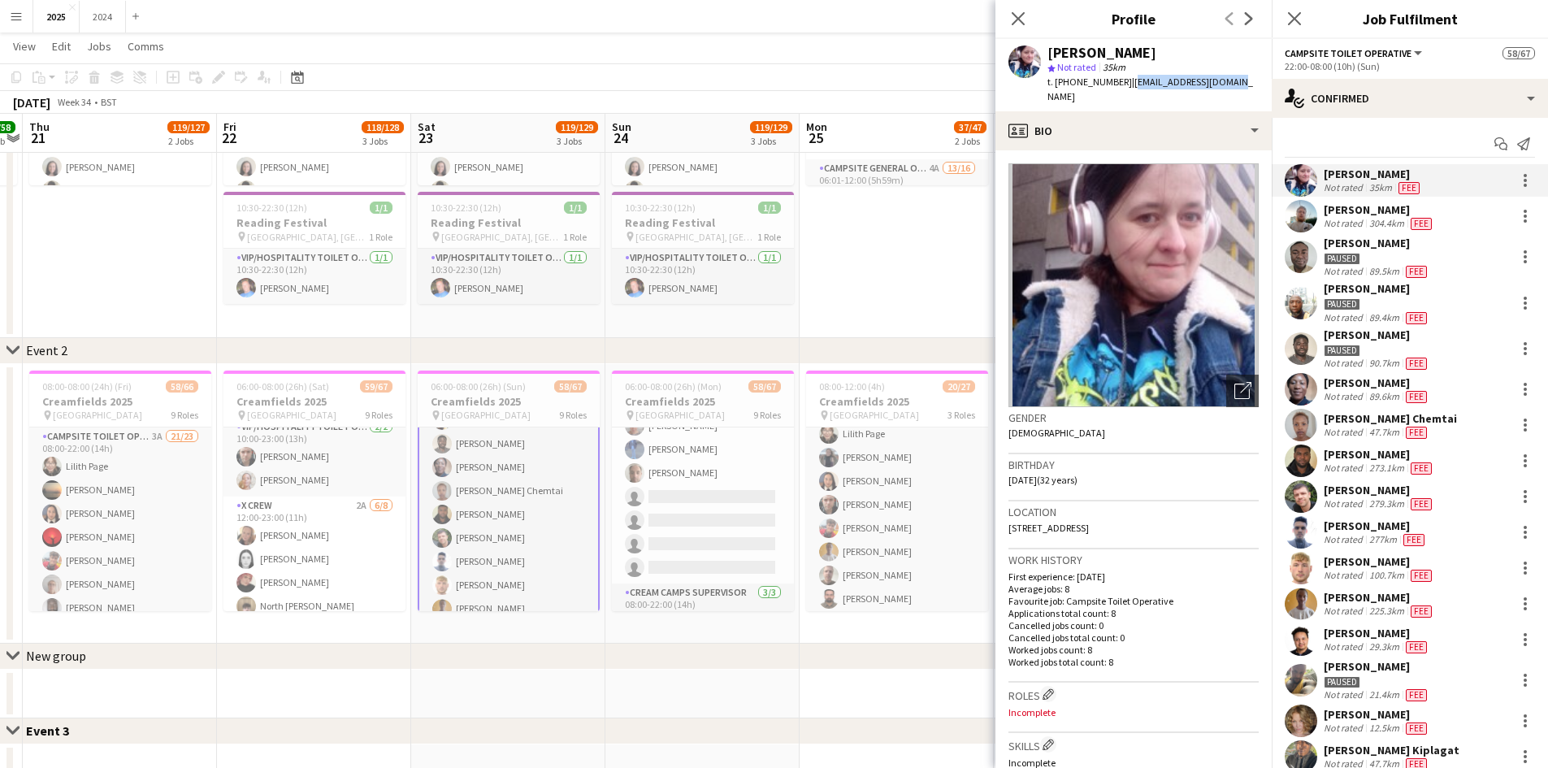
drag, startPoint x: 1235, startPoint y: 76, endPoint x: 1124, endPoint y: 78, distance: 110.6
click at [1124, 78] on app-profile-header "[PERSON_NAME] star Not rated 35km t. [PHONE_NUMBER] | [EMAIL_ADDRESS][DOMAIN_NA…" at bounding box center [1134, 75] width 276 height 72
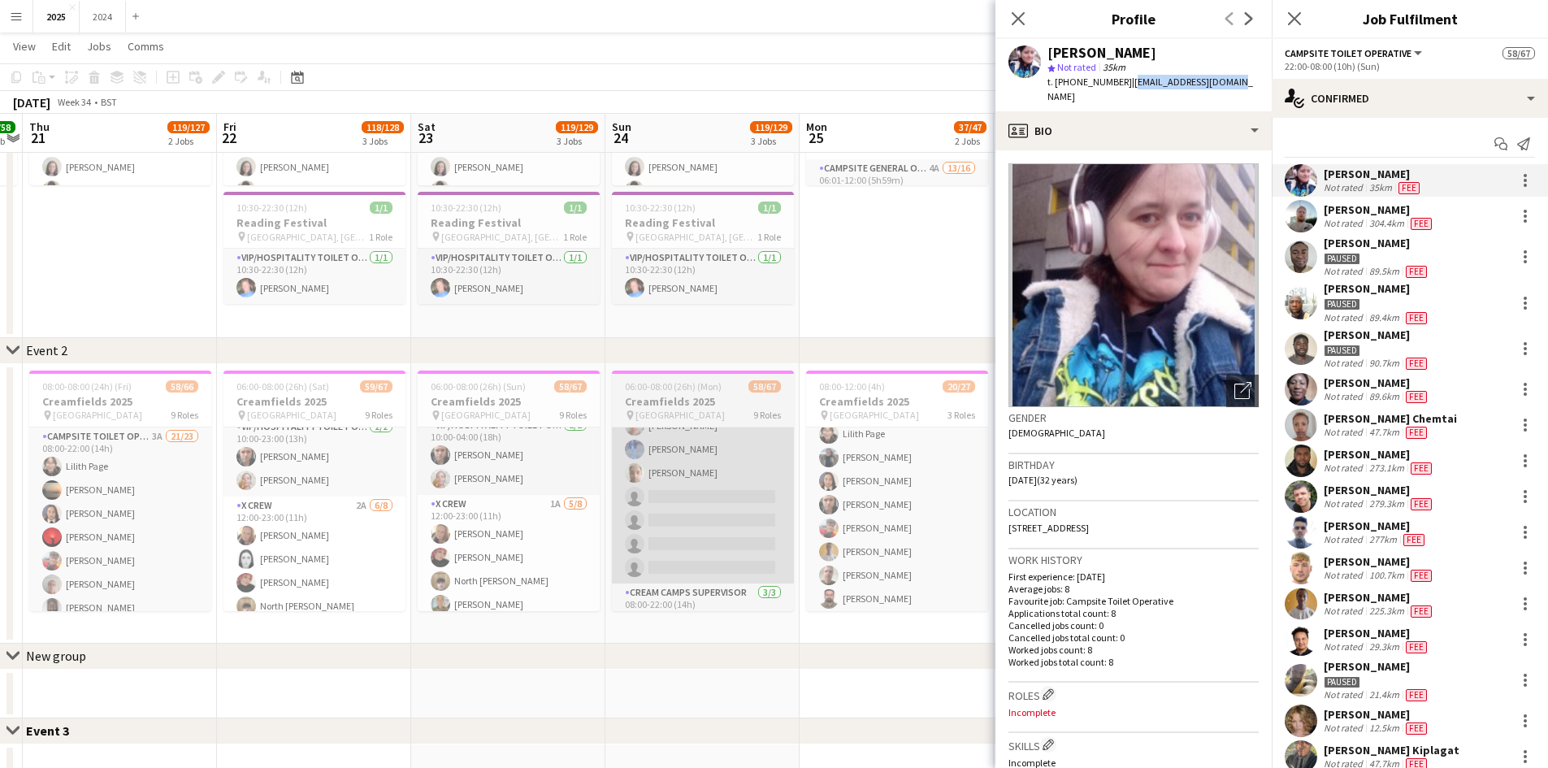
drag, startPoint x: 524, startPoint y: 584, endPoint x: 626, endPoint y: 561, distance: 104.3
click at [524, 584] on app-card-role "X Crew 1A [DATE] 12:00-23:00 (11h) [PERSON_NAME] [PERSON_NAME] North [PERSON_NA…" at bounding box center [509, 605] width 182 height 220
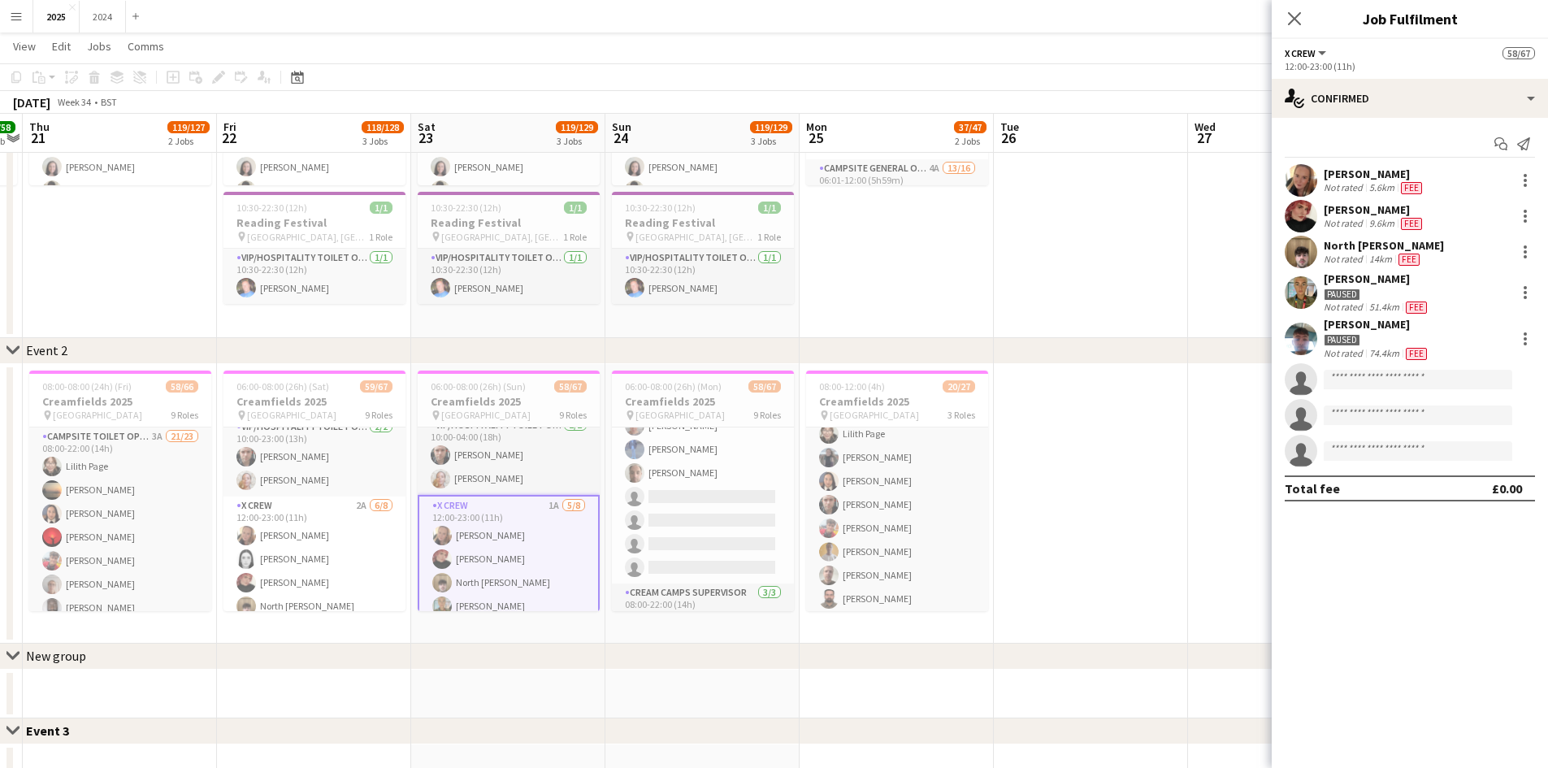
click at [1375, 282] on div "[PERSON_NAME]" at bounding box center [1377, 278] width 106 height 15
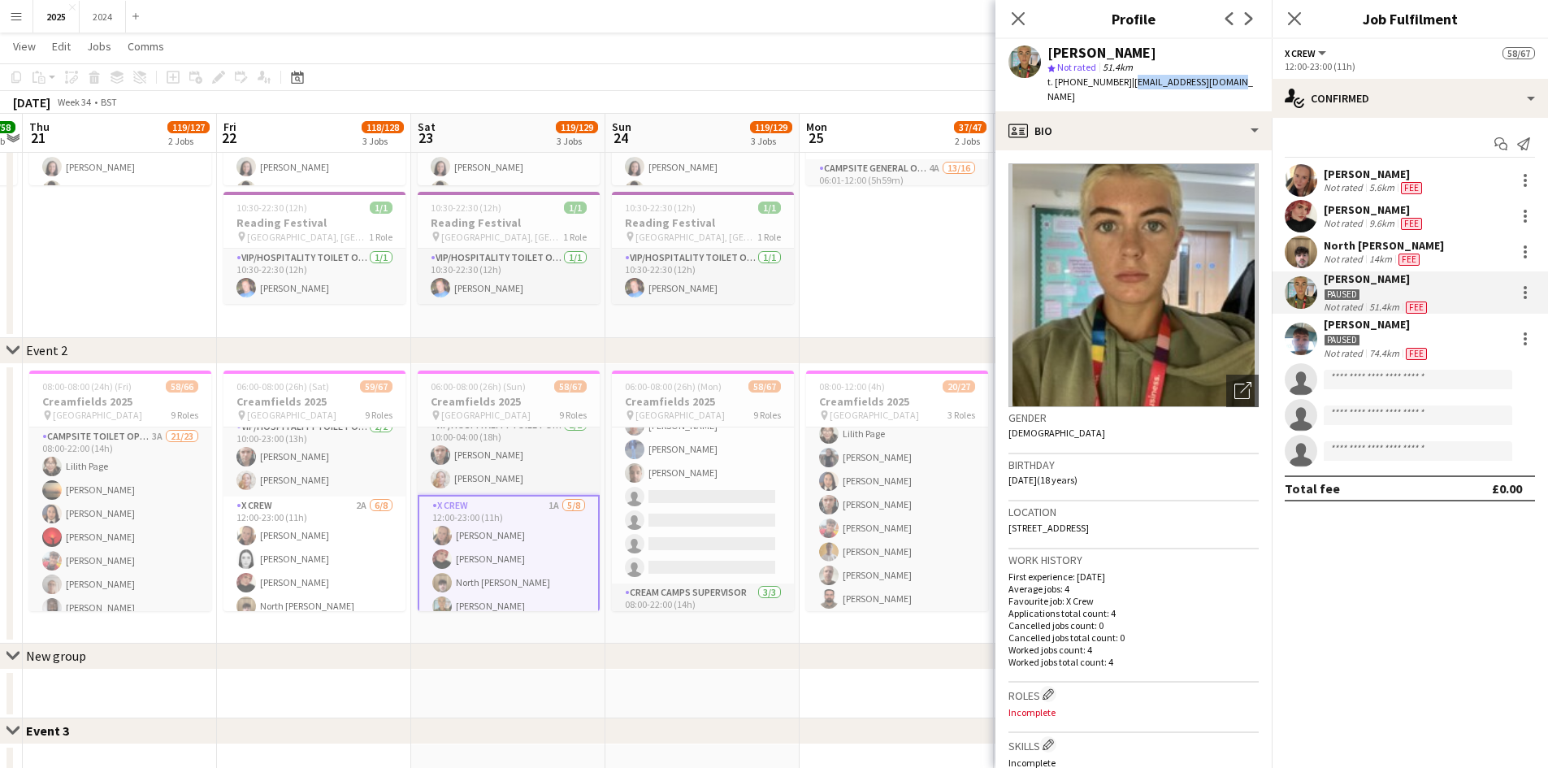
drag, startPoint x: 1231, startPoint y: 80, endPoint x: 1127, endPoint y: 79, distance: 104.9
click at [1127, 79] on div "[PERSON_NAME] star Not rated 51.4km t. [PHONE_NUMBER] | [EMAIL_ADDRESS][DOMAIN_…" at bounding box center [1134, 75] width 276 height 72
click at [1409, 334] on div "Paused" at bounding box center [1377, 339] width 106 height 15
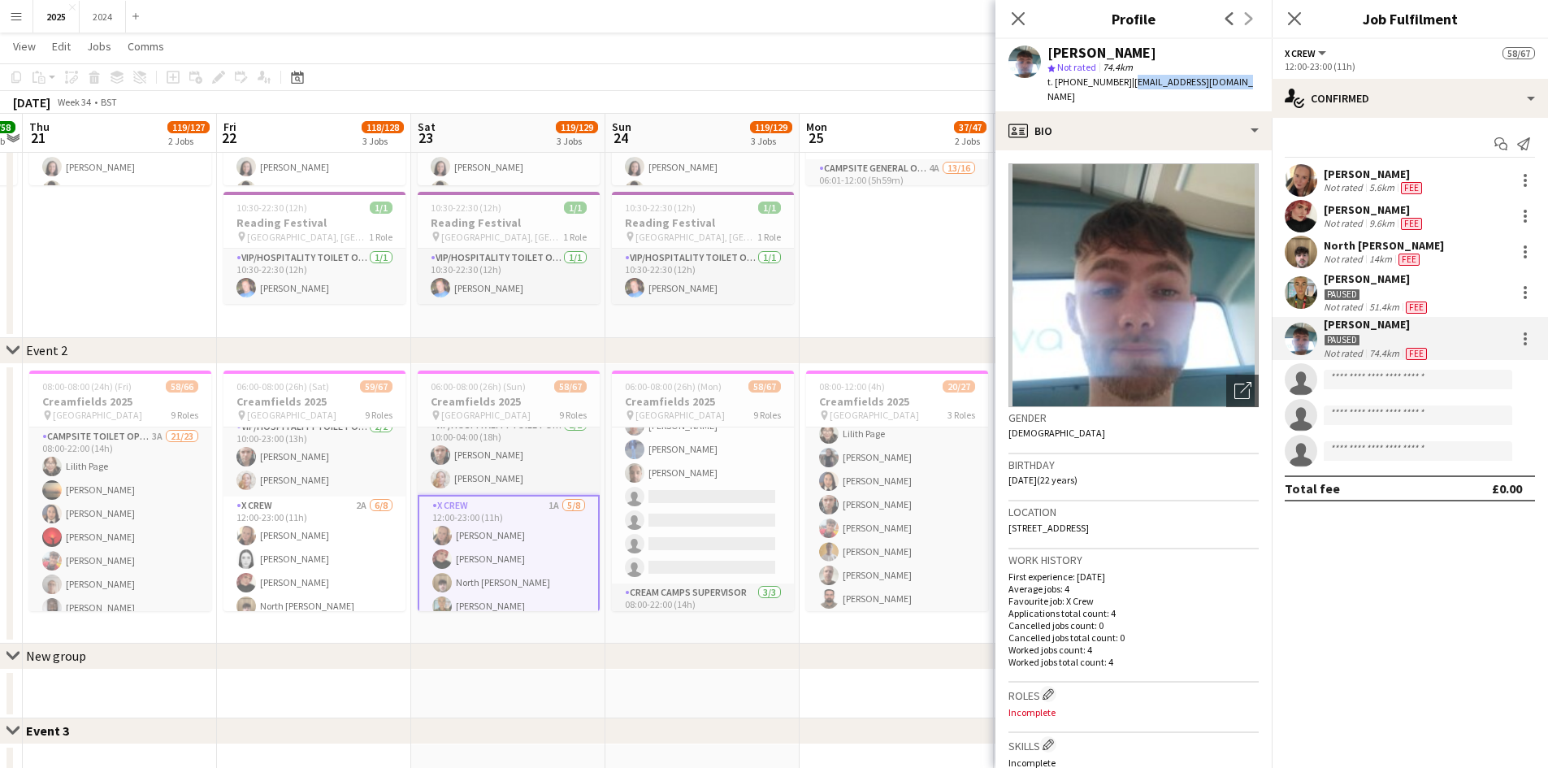
drag, startPoint x: 1228, startPoint y: 85, endPoint x: 1124, endPoint y: 84, distance: 104.0
click at [1124, 84] on div "[PERSON_NAME] star Not rated 74.4km t. [PHONE_NUMBER] | [EMAIL_ADDRESS][DOMAIN_…" at bounding box center [1134, 75] width 276 height 72
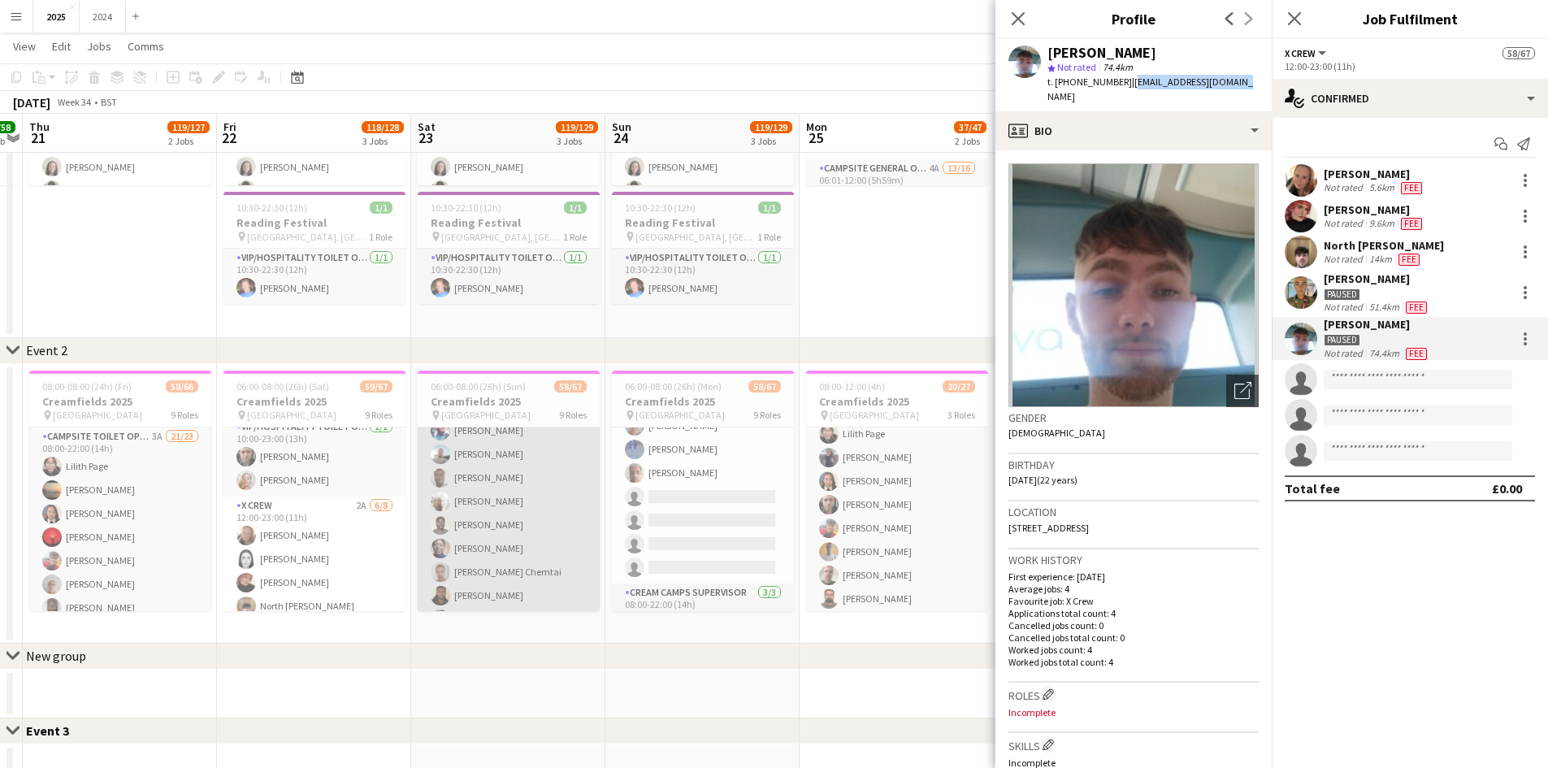
click at [529, 536] on app-card-role "Campsite Toilet Operative 2A 19/22 22:00-08:00 (10h) [PERSON_NAME] [PERSON_NAME…" at bounding box center [509, 667] width 182 height 550
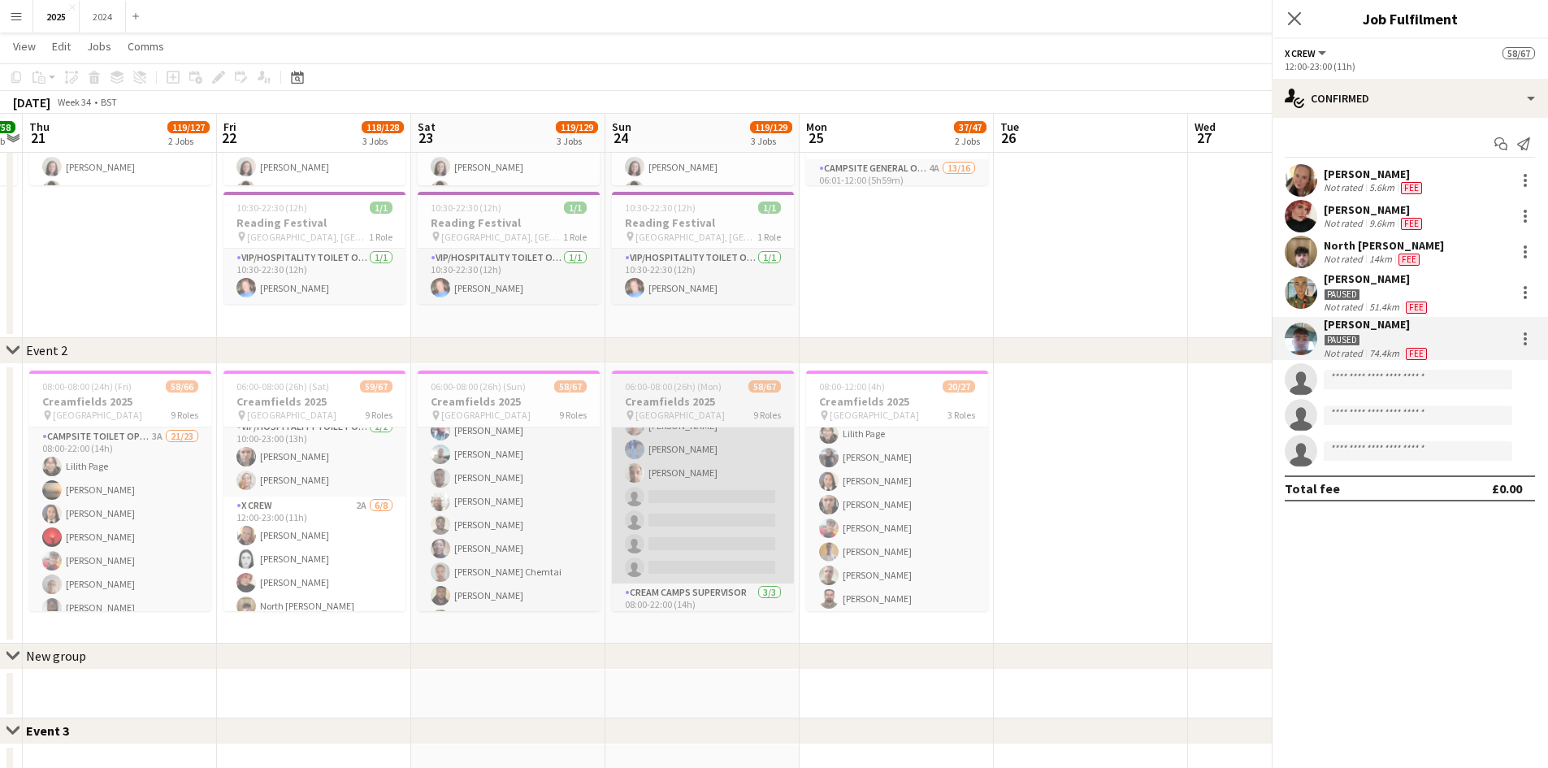
scroll to position [1218, 0]
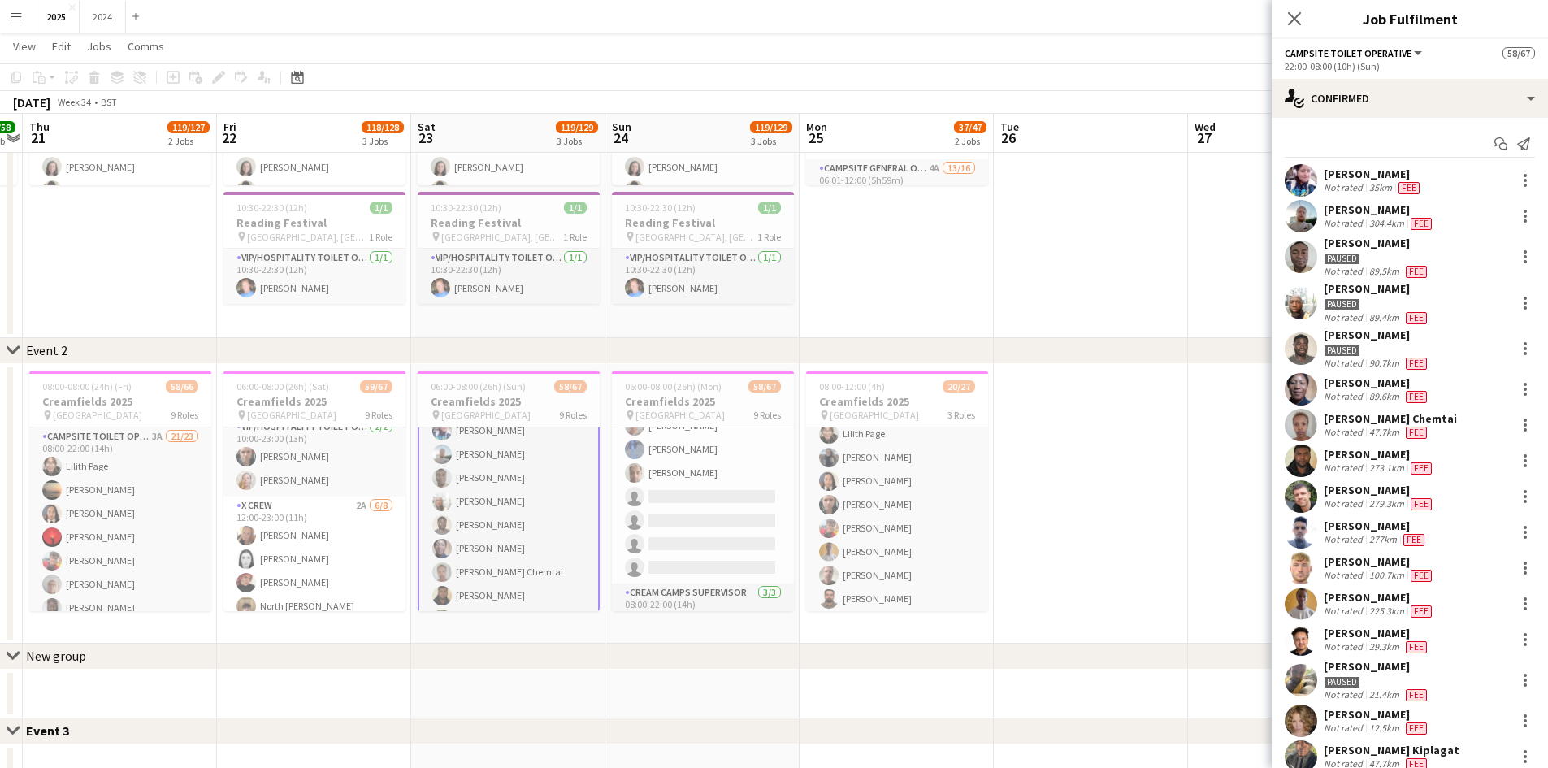
click at [1326, 388] on div "[PERSON_NAME]" at bounding box center [1377, 383] width 106 height 15
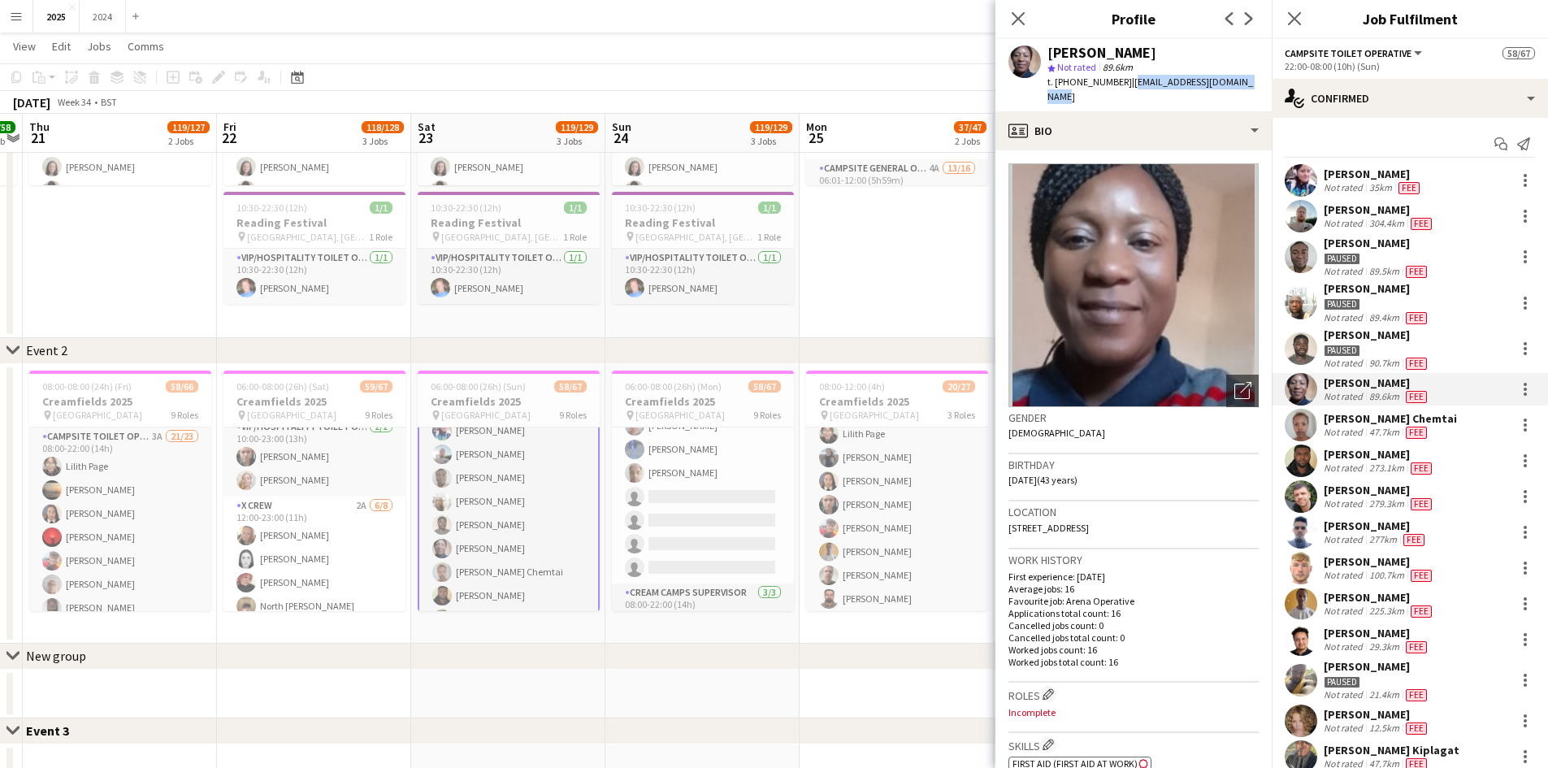
drag, startPoint x: 1264, startPoint y: 75, endPoint x: 1125, endPoint y: 81, distance: 139.1
click at [1125, 81] on app-profile-header "[PERSON_NAME] star Not rated 89.6km t. [PHONE_NUMBER] | [EMAIL_ADDRESS][DOMAIN_…" at bounding box center [1134, 75] width 276 height 72
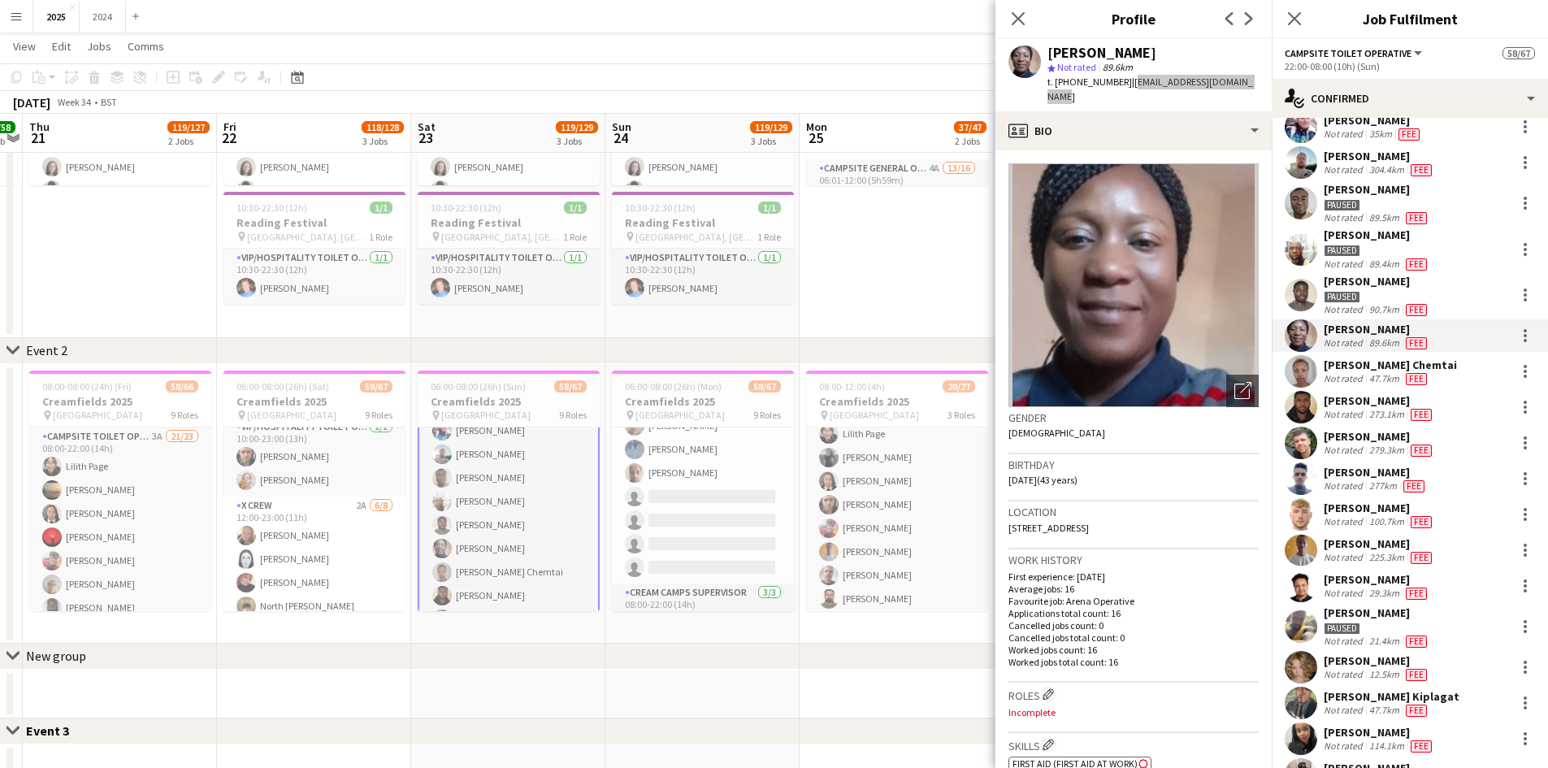
scroll to position [81, 0]
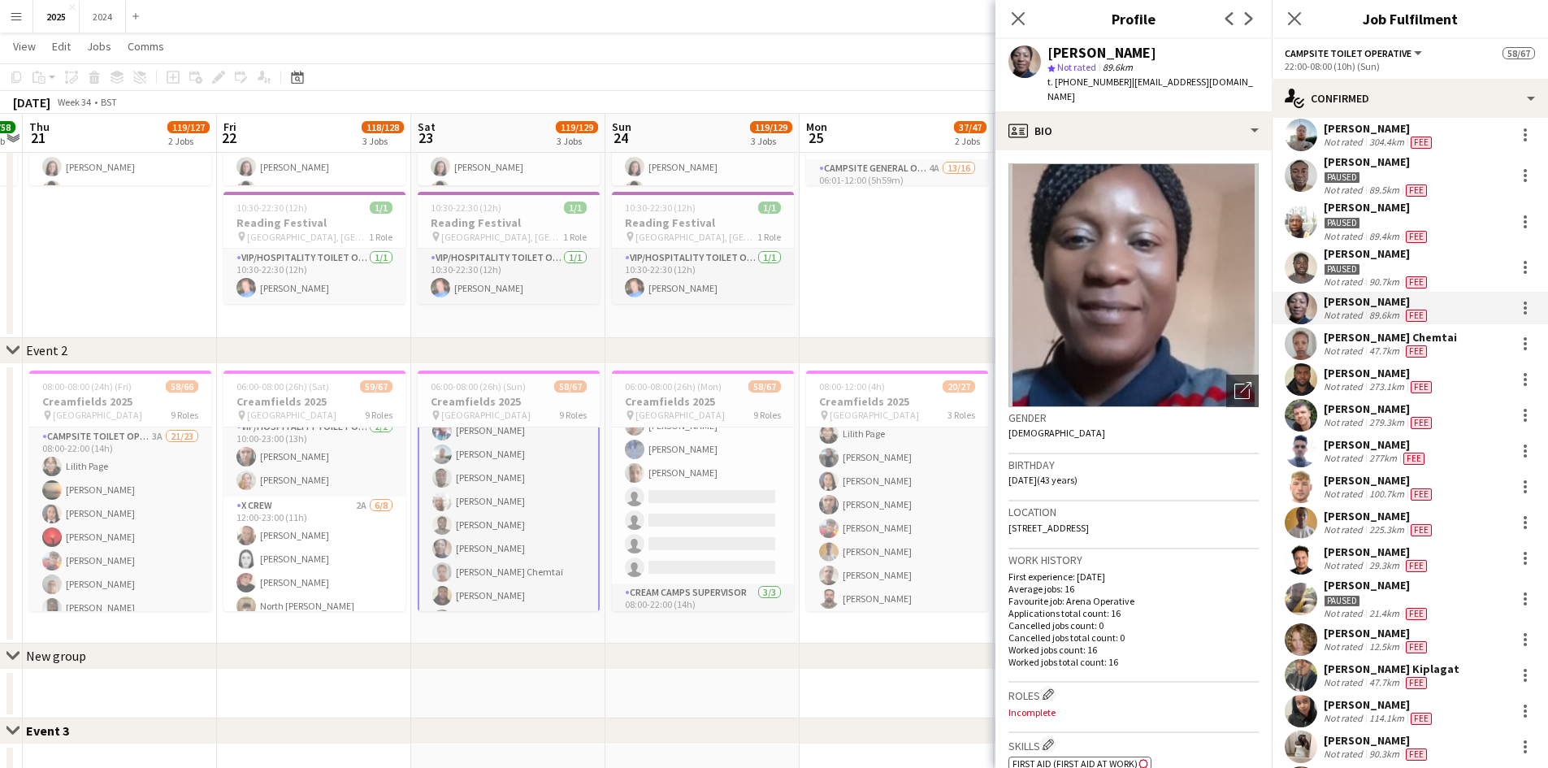
click at [1380, 412] on div "[PERSON_NAME]" at bounding box center [1379, 409] width 111 height 15
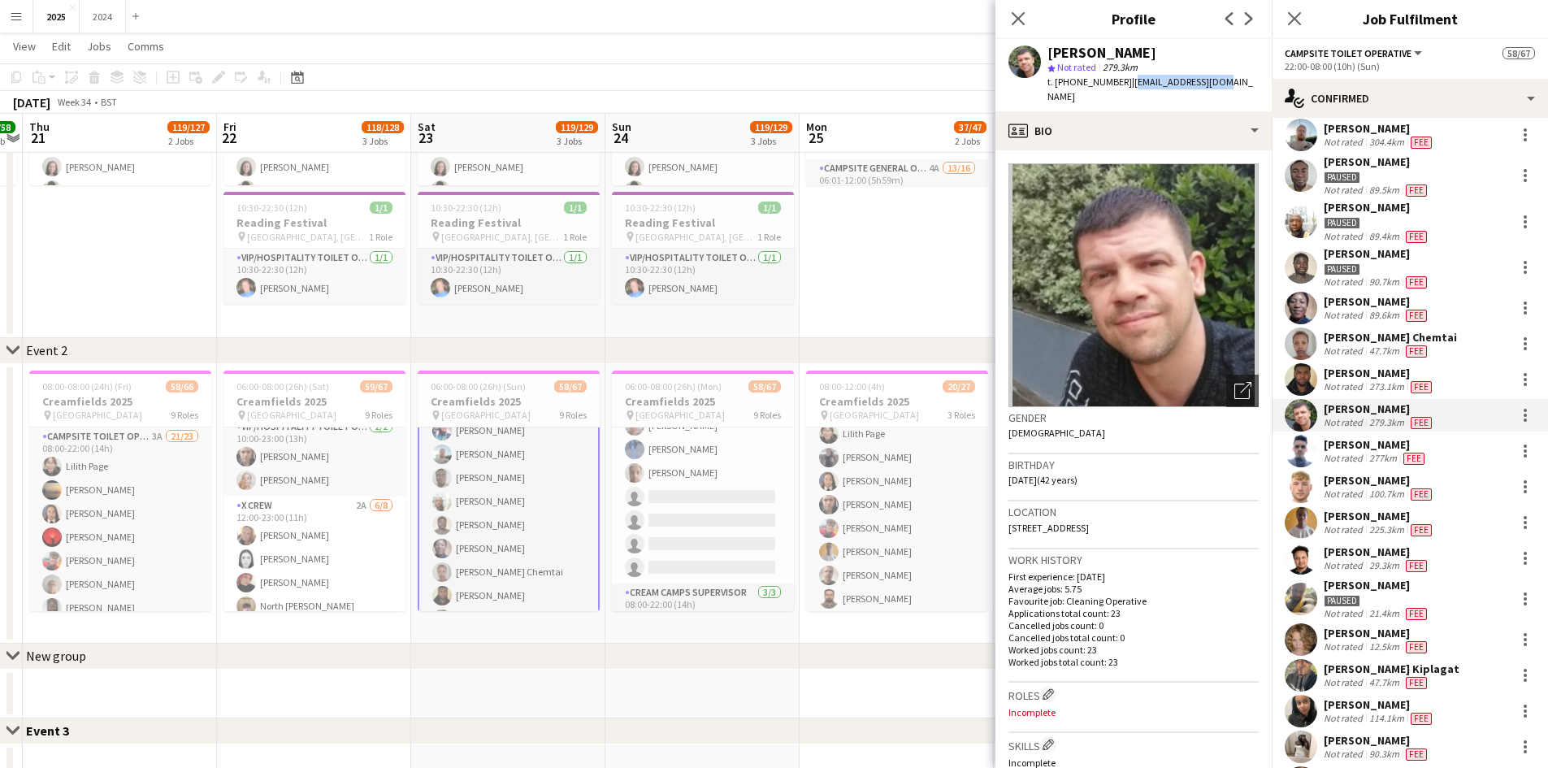
drag, startPoint x: 1219, startPoint y: 80, endPoint x: 1126, endPoint y: 81, distance: 93.5
click at [1126, 81] on div "[PERSON_NAME] star Not rated 279.3km t. [PHONE_NUMBER] | [EMAIL_ADDRESS][DOMAIN…" at bounding box center [1134, 75] width 276 height 72
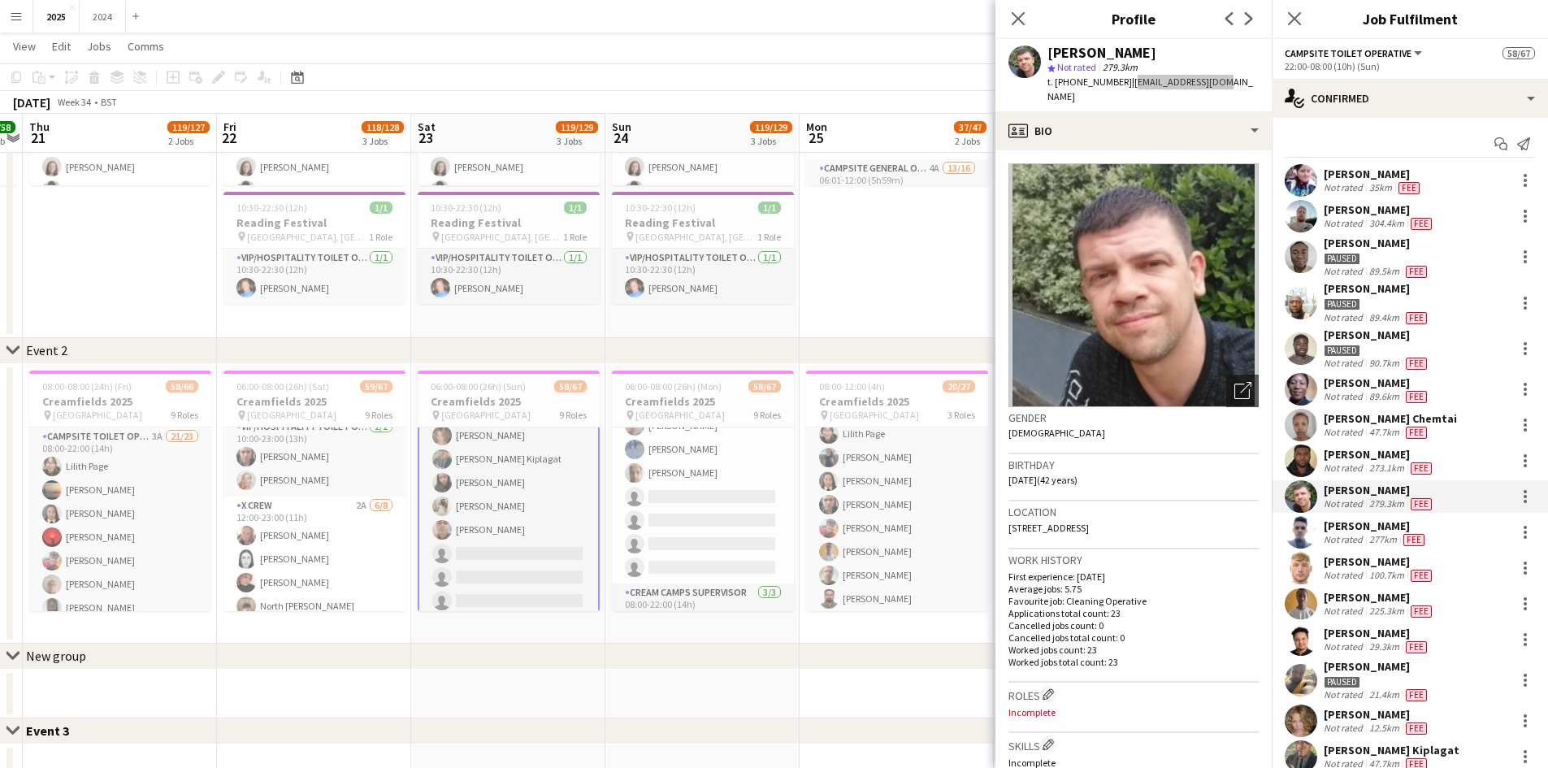
scroll to position [1461, 0]
click at [1396, 597] on div "[PERSON_NAME]" at bounding box center [1379, 597] width 111 height 15
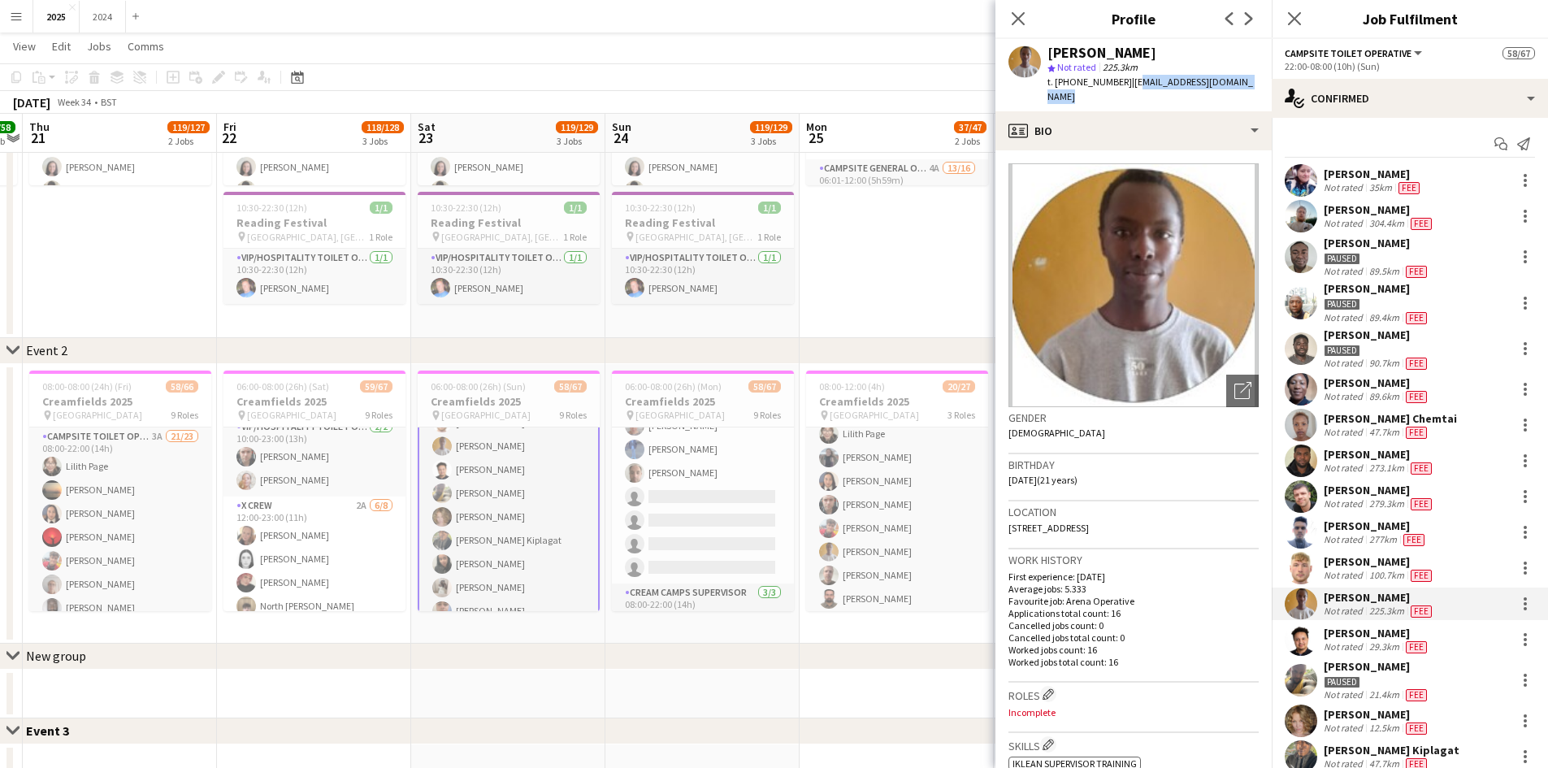
drag, startPoint x: 1251, startPoint y: 76, endPoint x: 1127, endPoint y: 82, distance: 123.7
click at [1129, 82] on div "[PERSON_NAME] star Not rated 225.3km t. [PHONE_NUMBER] | [EMAIL_ADDRESS][DOMAIN…" at bounding box center [1134, 75] width 276 height 72
click at [1253, 66] on div "[PERSON_NAME] star Not rated 225.3km t. [PHONE_NUMBER] | [EMAIL_ADDRESS][DOMAIN…" at bounding box center [1134, 75] width 276 height 72
drag, startPoint x: 1250, startPoint y: 83, endPoint x: 1126, endPoint y: 83, distance: 124.4
click at [1126, 83] on div "[PERSON_NAME] star Not rated 225.3km t. [PHONE_NUMBER] | [EMAIL_ADDRESS][DOMAIN…" at bounding box center [1134, 75] width 276 height 72
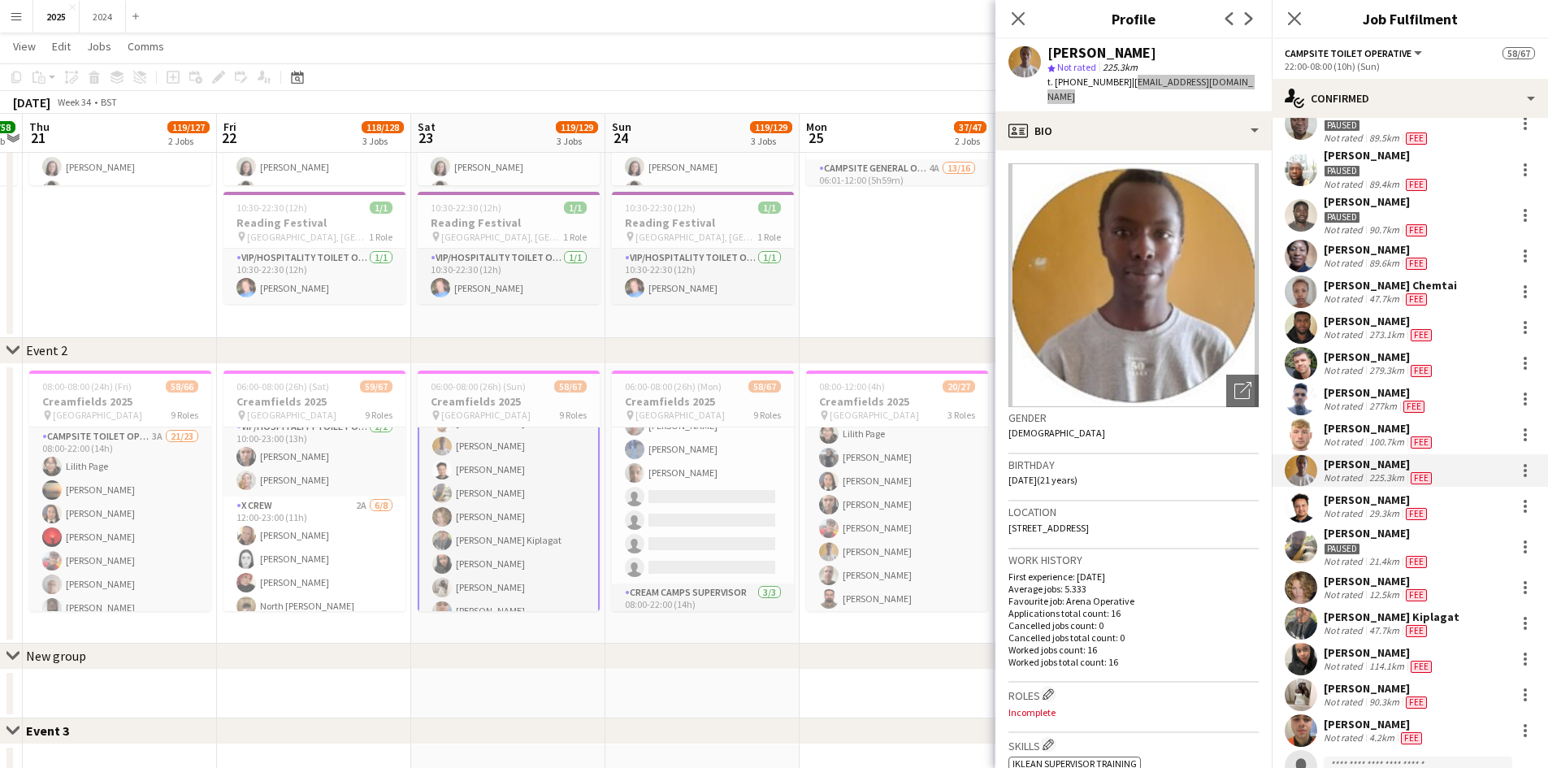
scroll to position [163, 0]
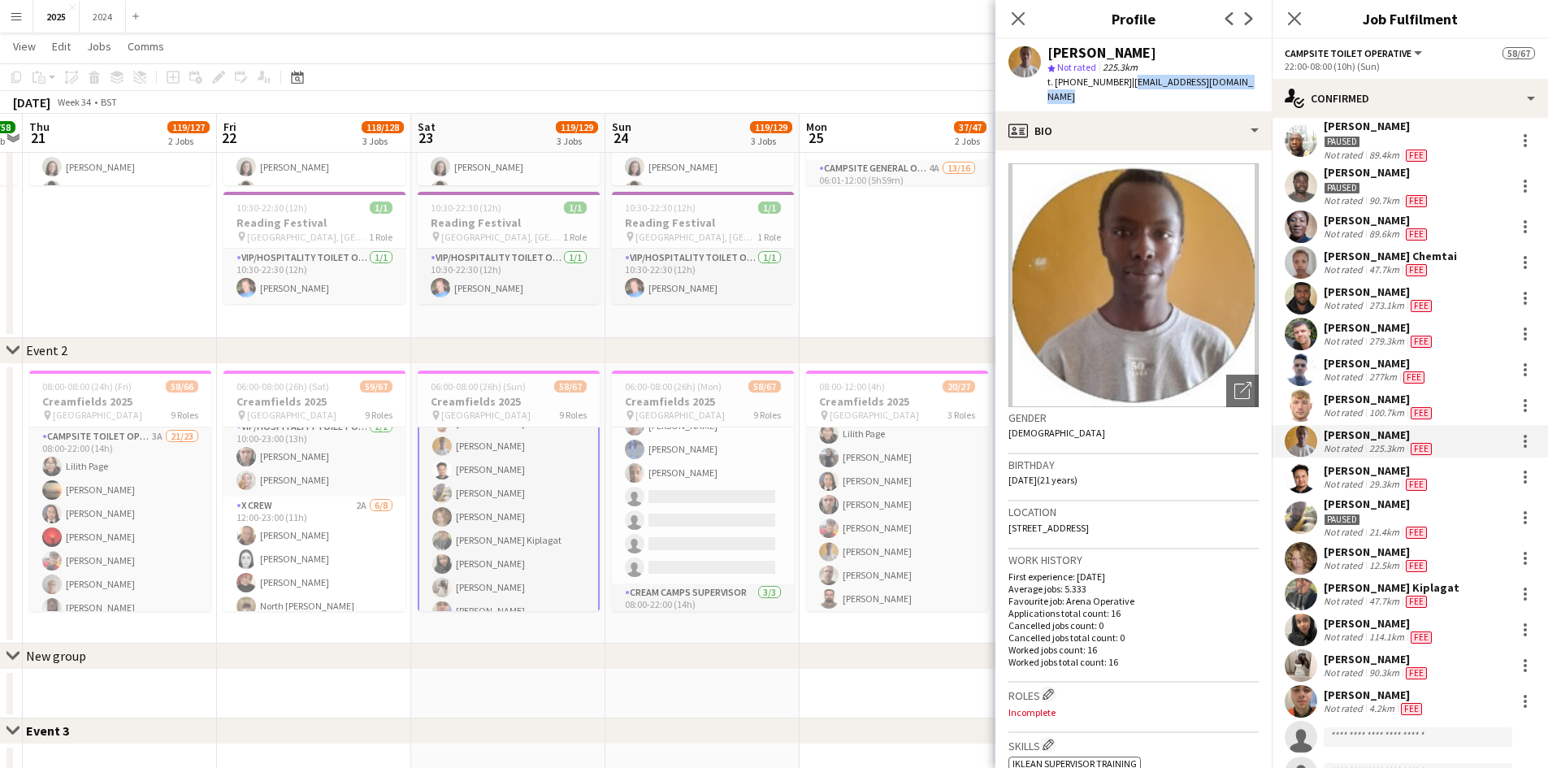
click at [1401, 588] on div "[PERSON_NAME] Kiplagat" at bounding box center [1392, 587] width 136 height 15
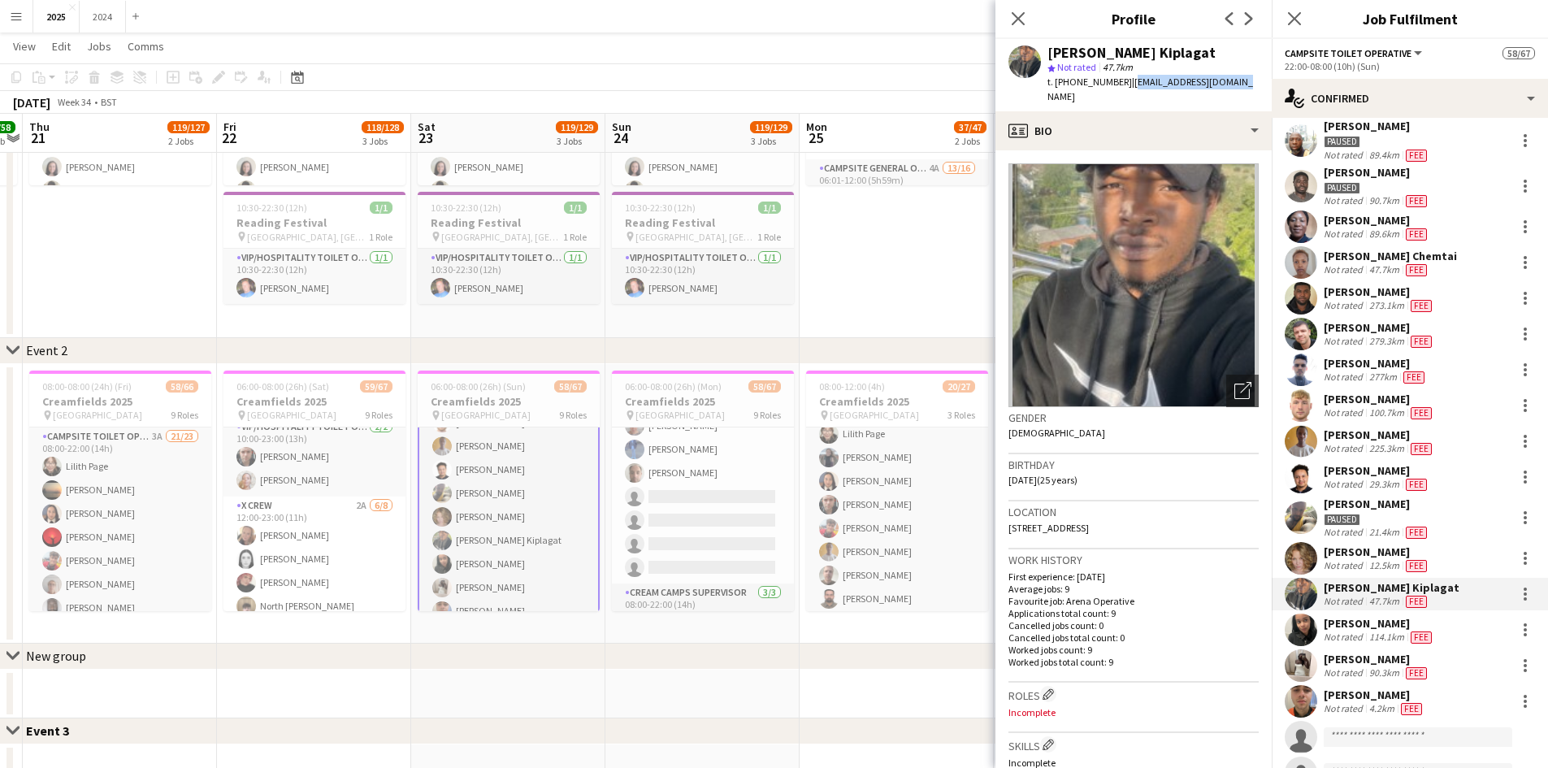
drag, startPoint x: 1230, startPoint y: 83, endPoint x: 1130, endPoint y: 82, distance: 100.0
click at [1130, 82] on div "[PERSON_NAME] Kiplagat star Not rated 47.7km t. [PHONE_NUMBER] | [EMAIL_ADDRESS…" at bounding box center [1134, 75] width 276 height 72
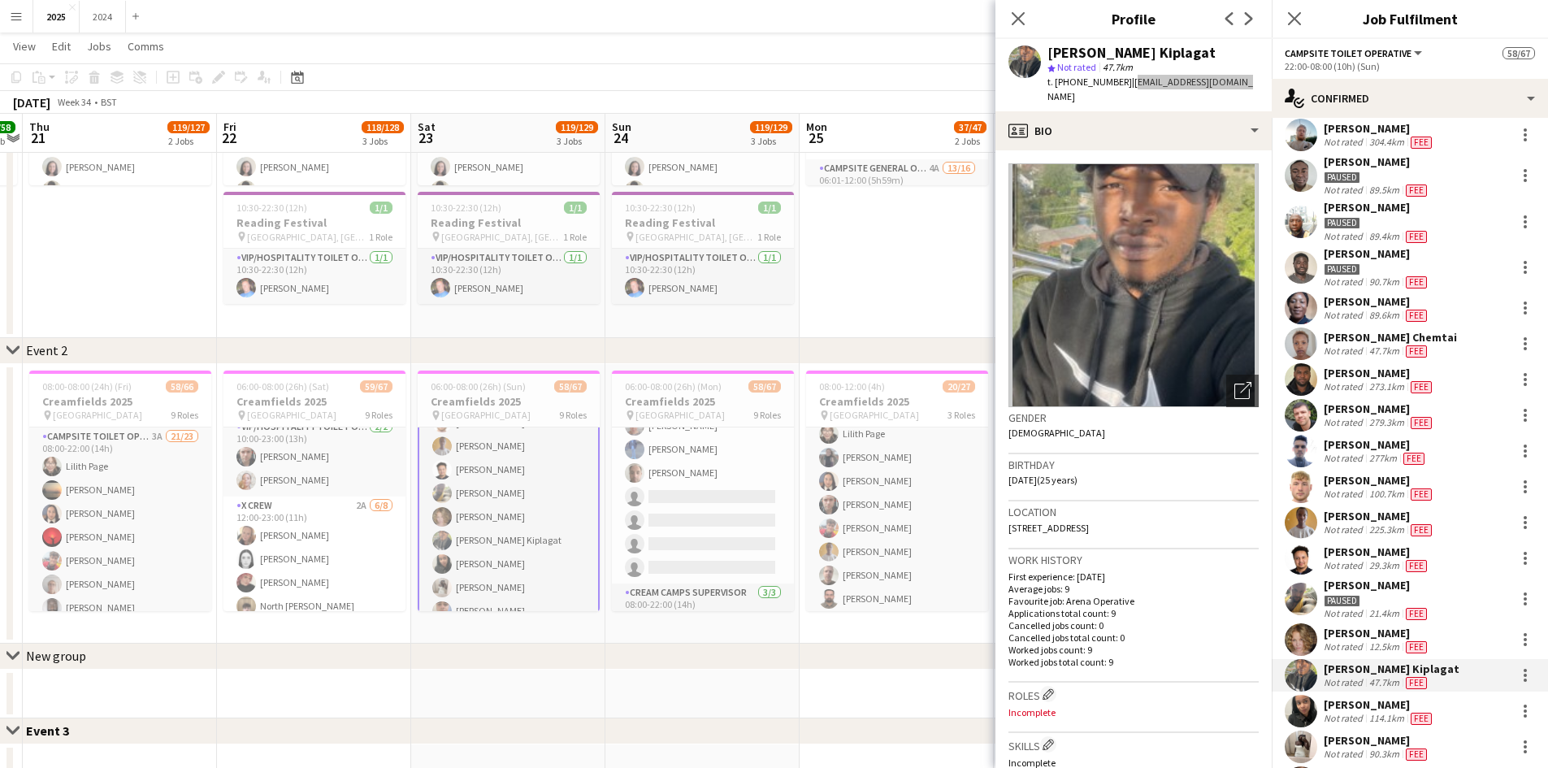
scroll to position [0, 0]
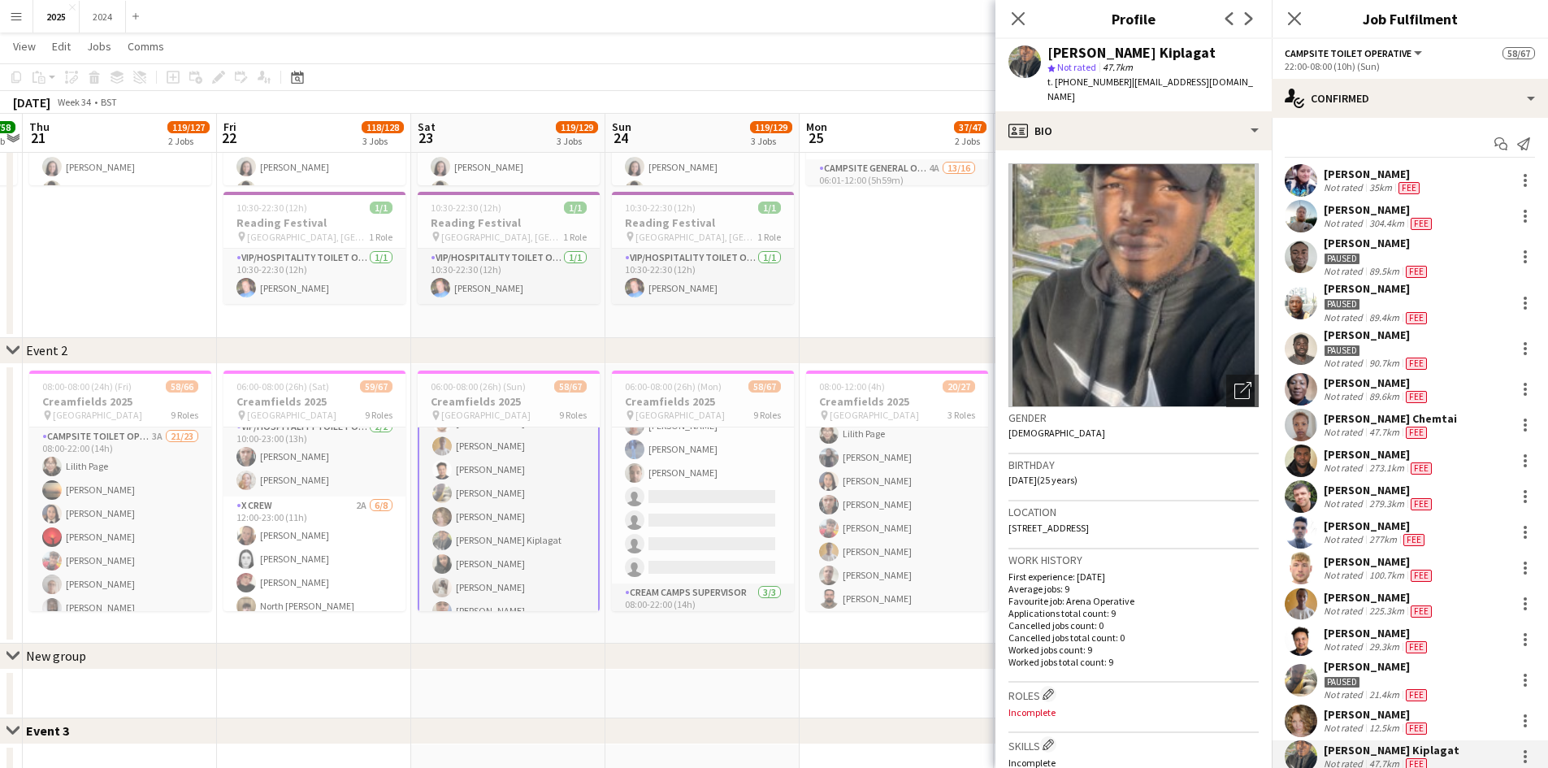
click at [1388, 219] on div "304.4km" at bounding box center [1386, 223] width 41 height 13
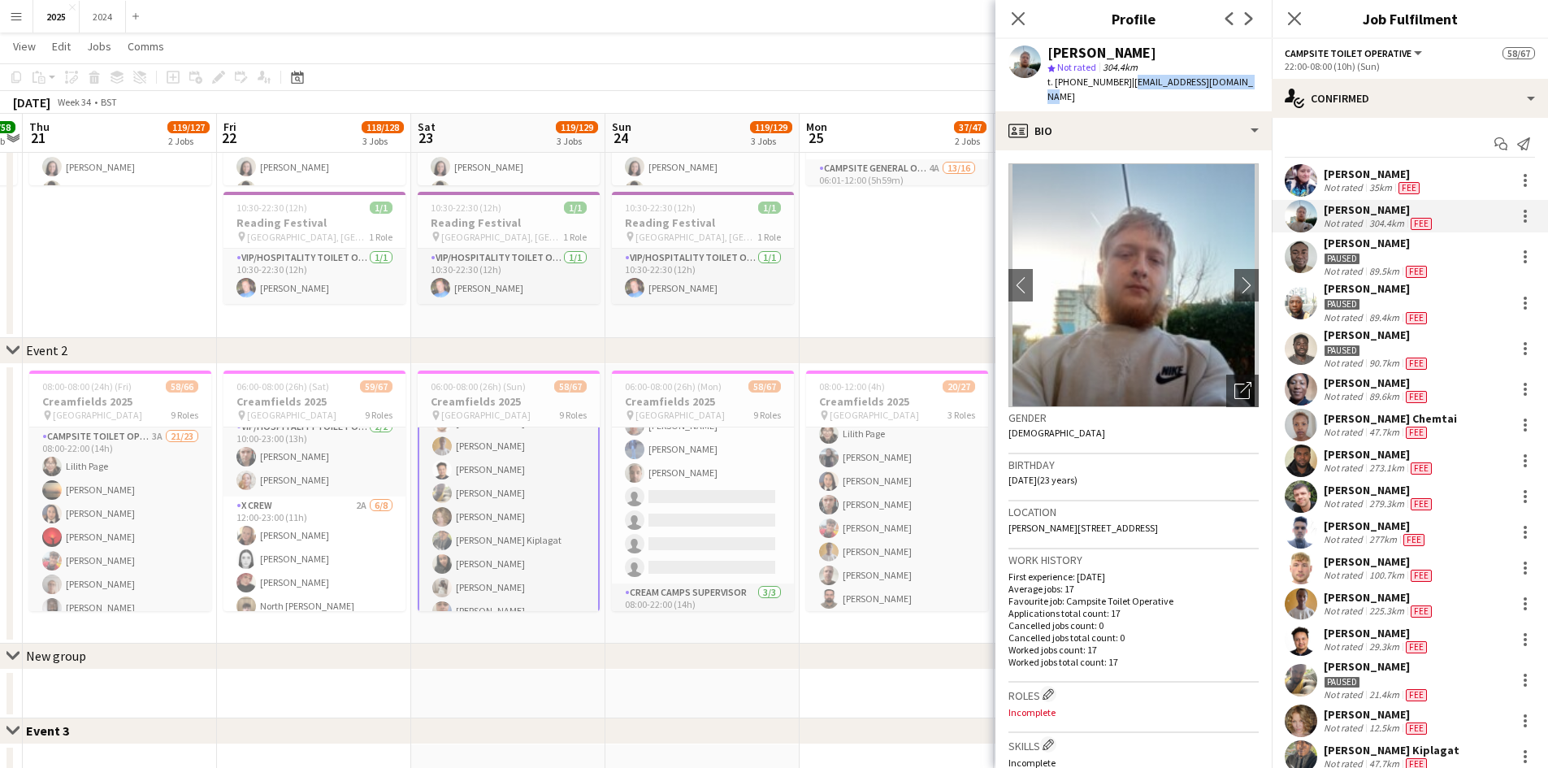
drag, startPoint x: 1246, startPoint y: 80, endPoint x: 1131, endPoint y: 84, distance: 115.5
click at [1131, 84] on div "[PERSON_NAME] star Not rated 304.4km t. [PHONE_NUMBER] | [EMAIL_ADDRESS][DOMAIN…" at bounding box center [1134, 75] width 276 height 72
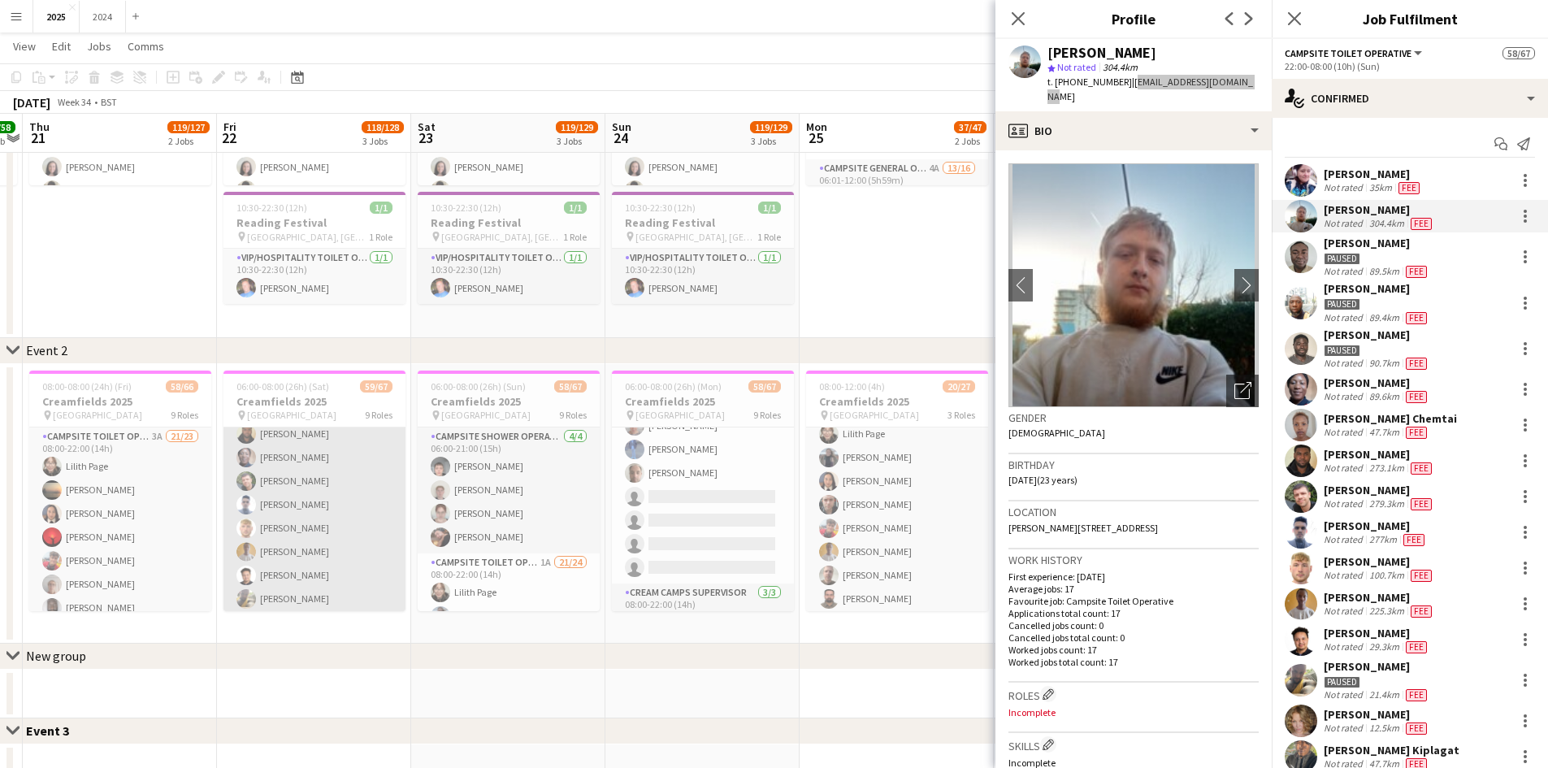
scroll to position [1379, 0]
click at [337, 502] on app-card-role "Campsite Toilet Operative 4A 19/22 22:00-08:00 (10h) [PERSON_NAME] [PERSON_NAME…" at bounding box center [315, 504] width 182 height 550
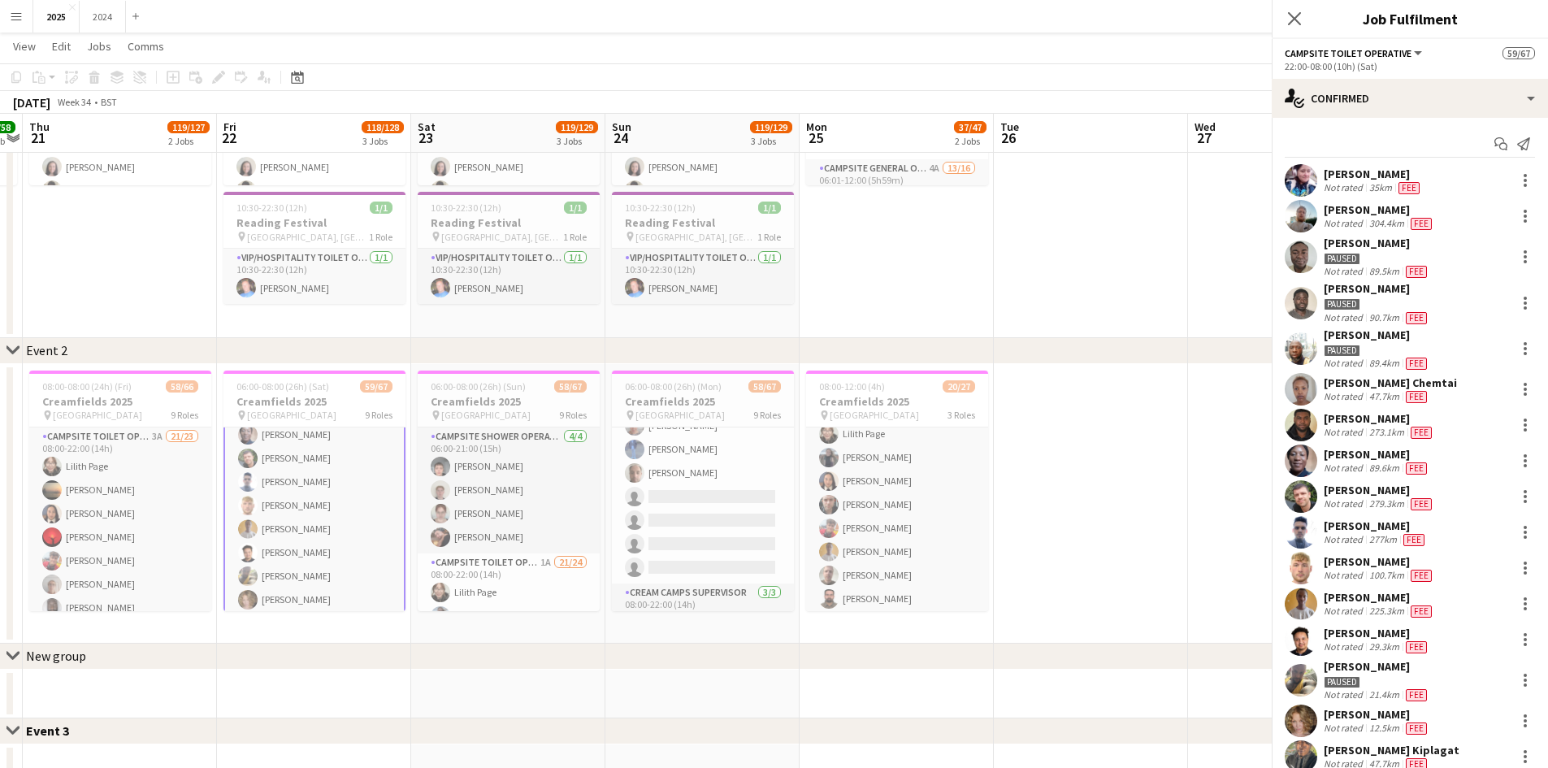
scroll to position [1380, 0]
click at [1395, 563] on div "[PERSON_NAME]" at bounding box center [1379, 561] width 111 height 15
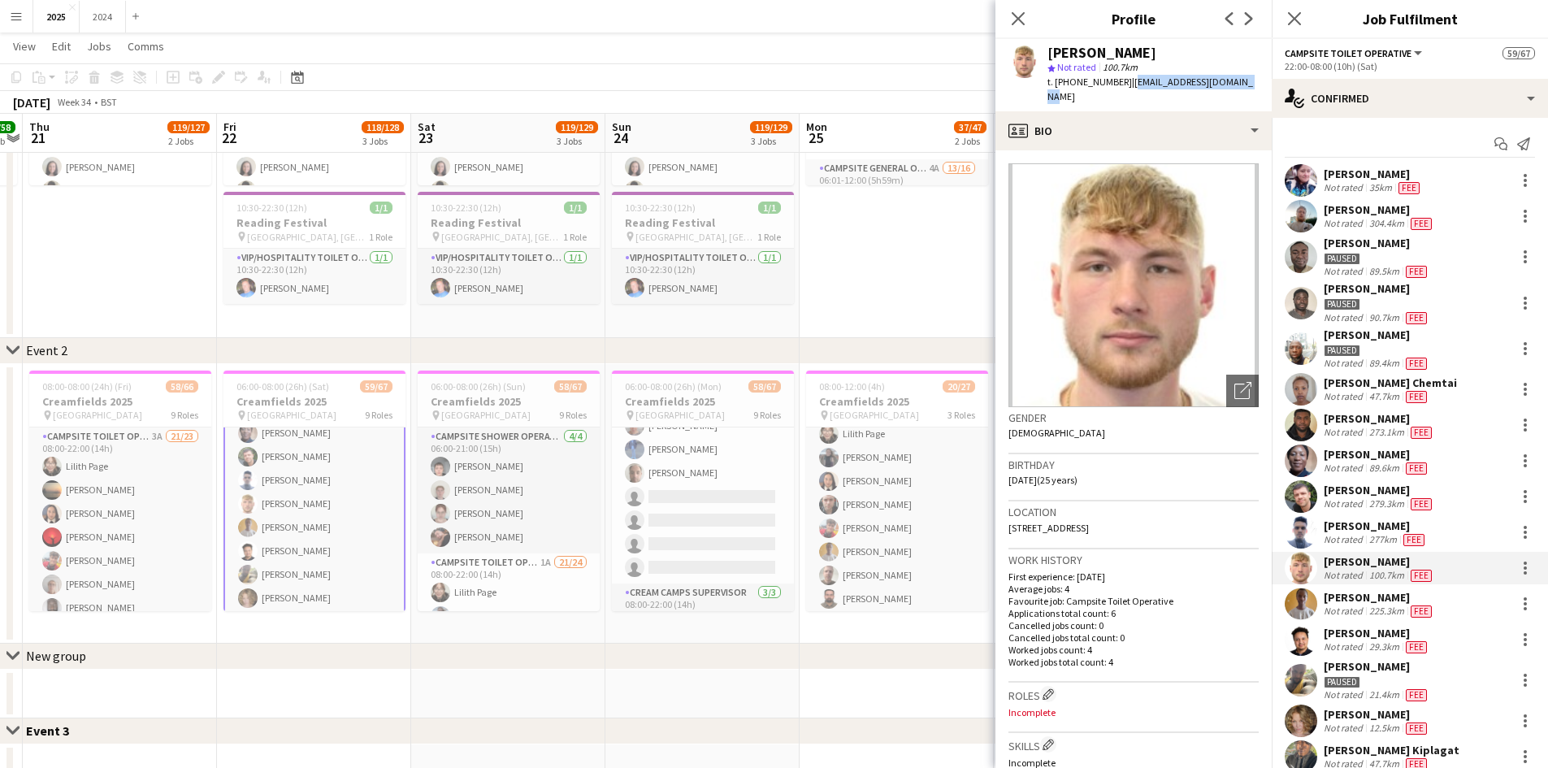
drag, startPoint x: 1246, startPoint y: 80, endPoint x: 1127, endPoint y: 79, distance: 119.5
click at [1127, 79] on div "[PERSON_NAME] star Not rated 100.7km t. [PHONE_NUMBER] | [EMAIL_ADDRESS][DOMAIN…" at bounding box center [1134, 75] width 276 height 72
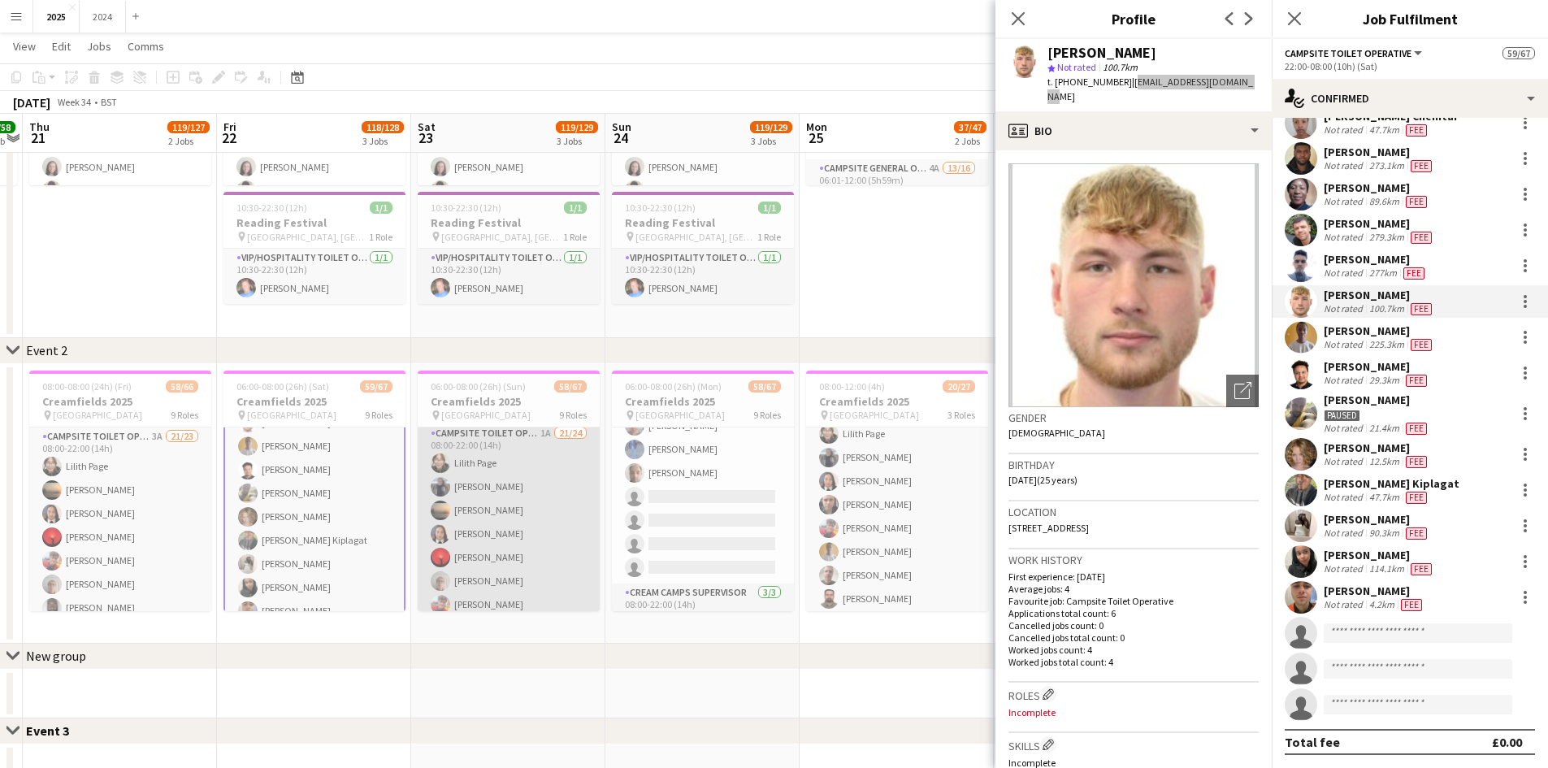
scroll to position [81, 0]
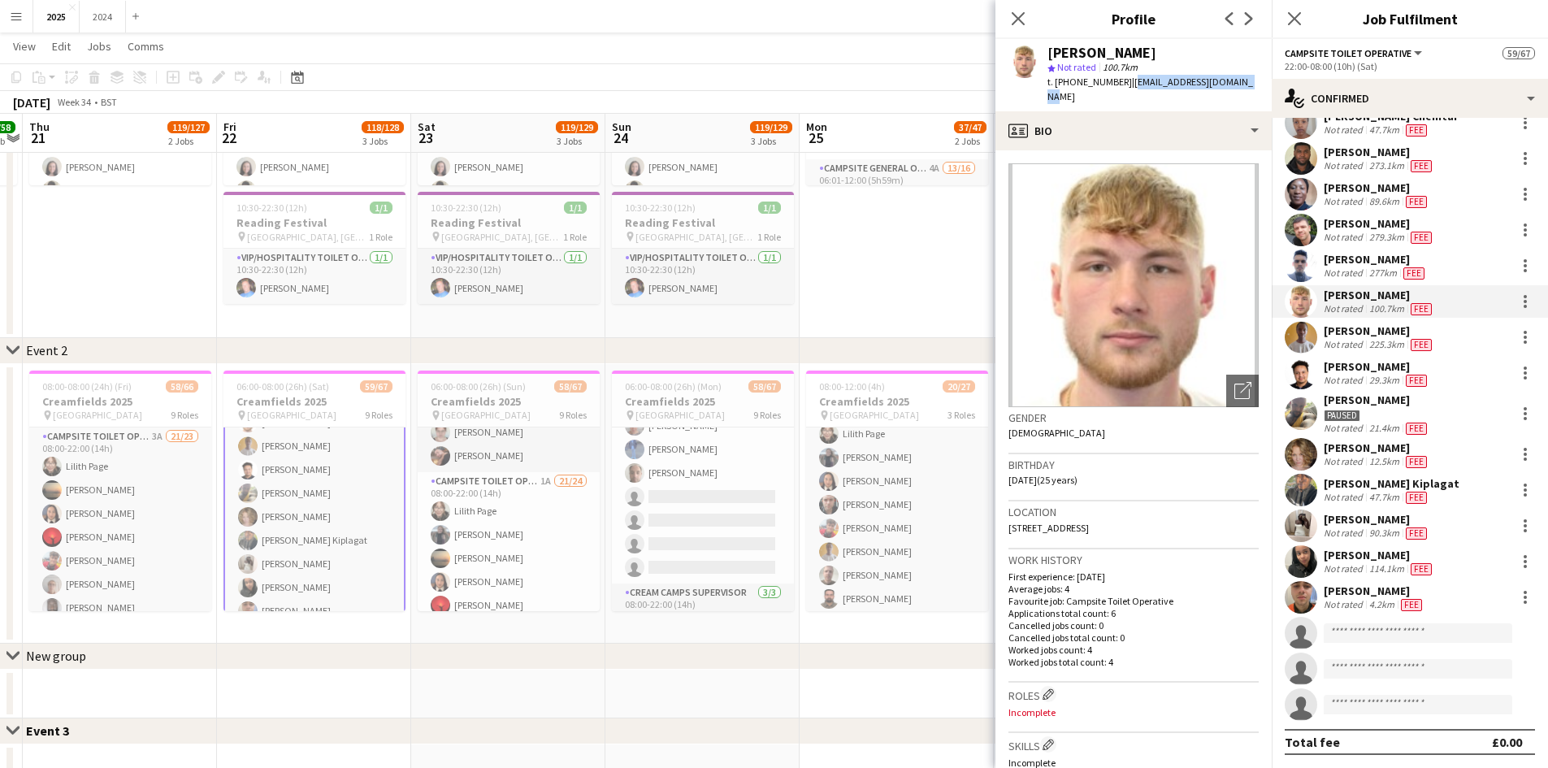
drag, startPoint x: 499, startPoint y: 455, endPoint x: 599, endPoint y: 449, distance: 100.1
click at [499, 455] on app-card-role "Campsite Shower Operative [DATE] 06:00-21:00 (15h) [PERSON_NAME] [PERSON_NAME] …" at bounding box center [509, 409] width 182 height 126
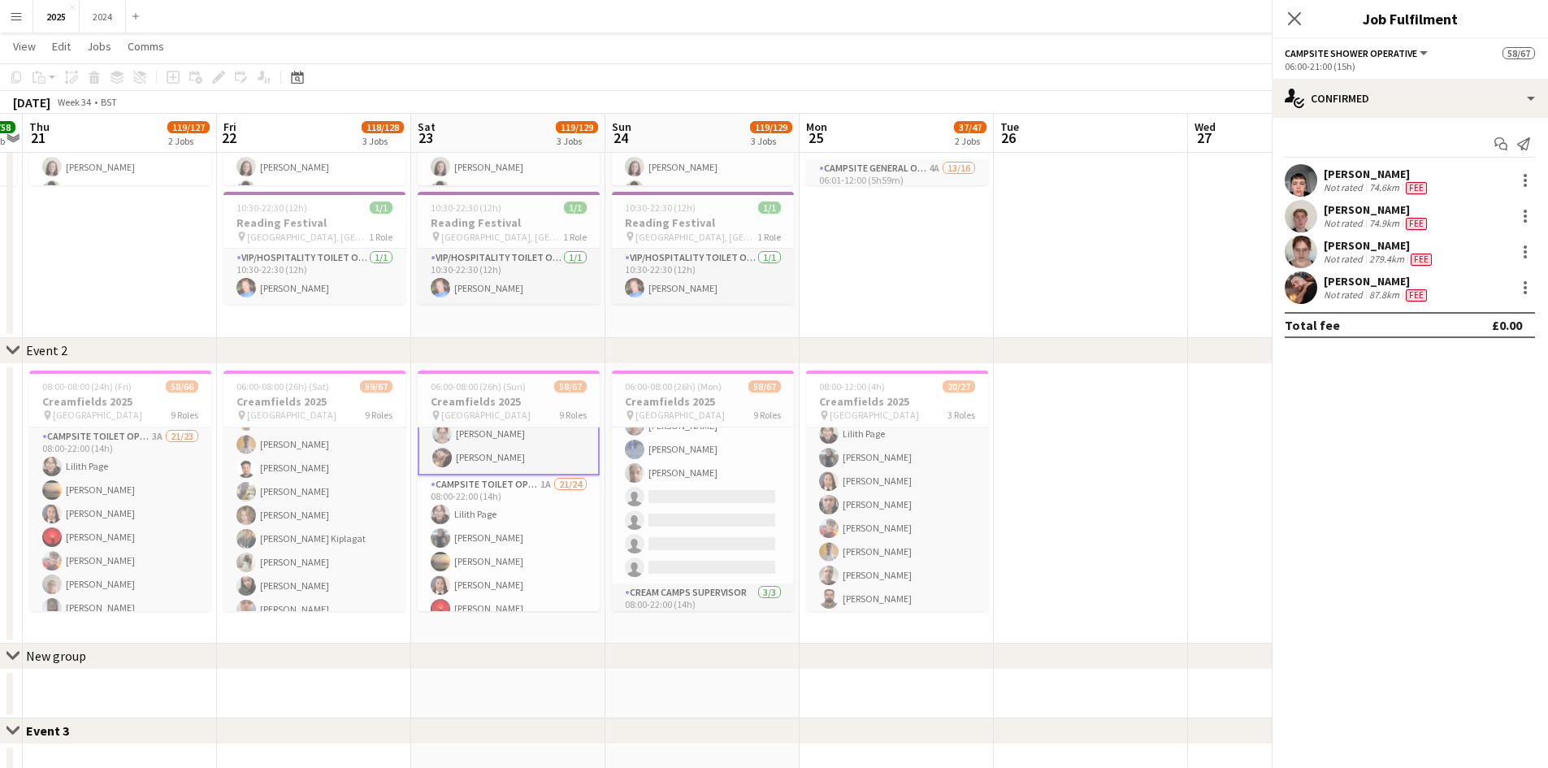
scroll to position [83, 0]
click at [1322, 291] on div "[PERSON_NAME] Not rated 87.8km Fee" at bounding box center [1410, 287] width 276 height 33
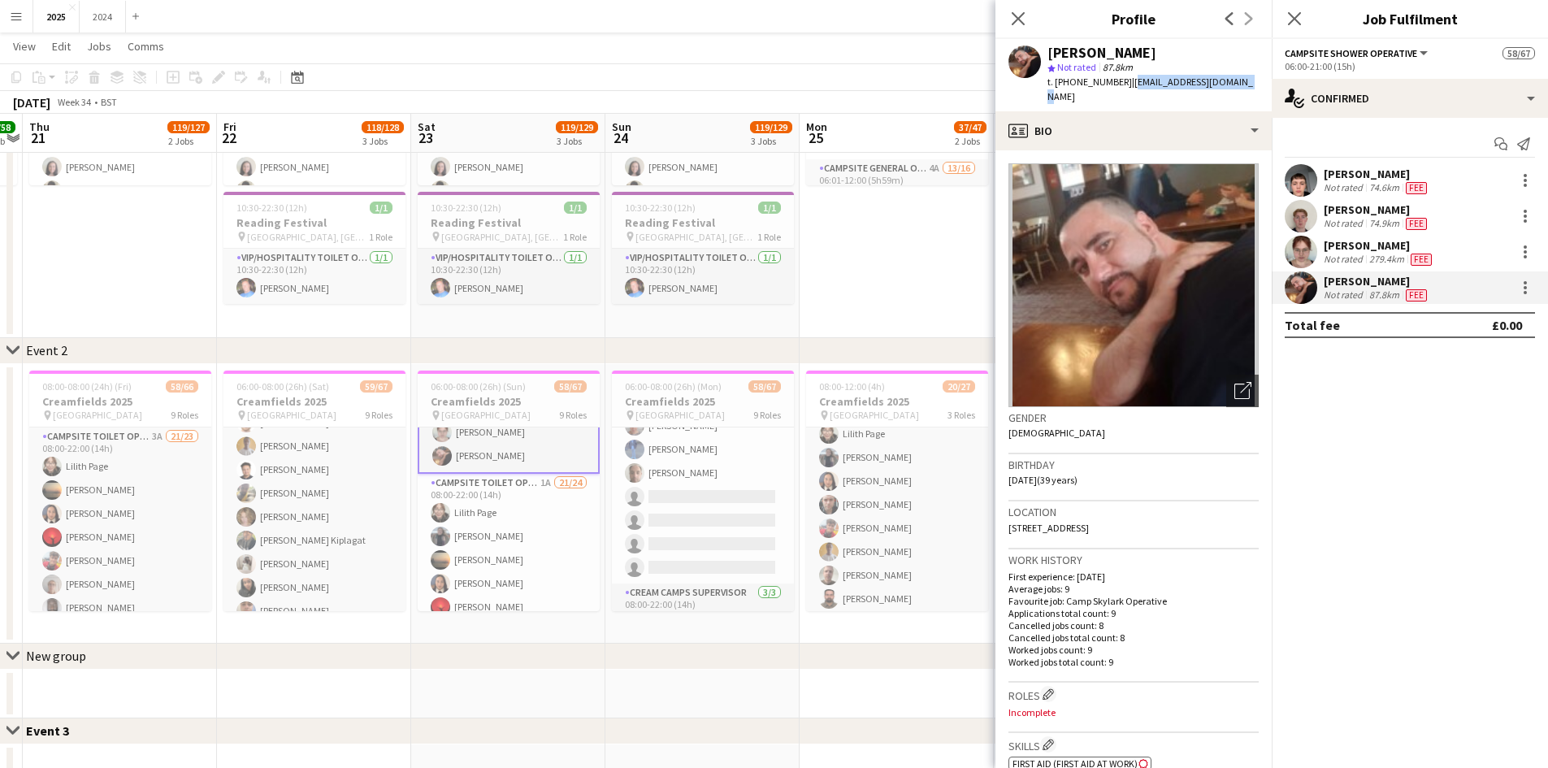
drag, startPoint x: 1232, startPoint y: 81, endPoint x: 1131, endPoint y: 84, distance: 100.8
click at [1131, 84] on div "[PERSON_NAME] star Not rated 87.8km t. [PHONE_NUMBER] | [EMAIL_ADDRESS][DOMAIN_…" at bounding box center [1134, 75] width 276 height 72
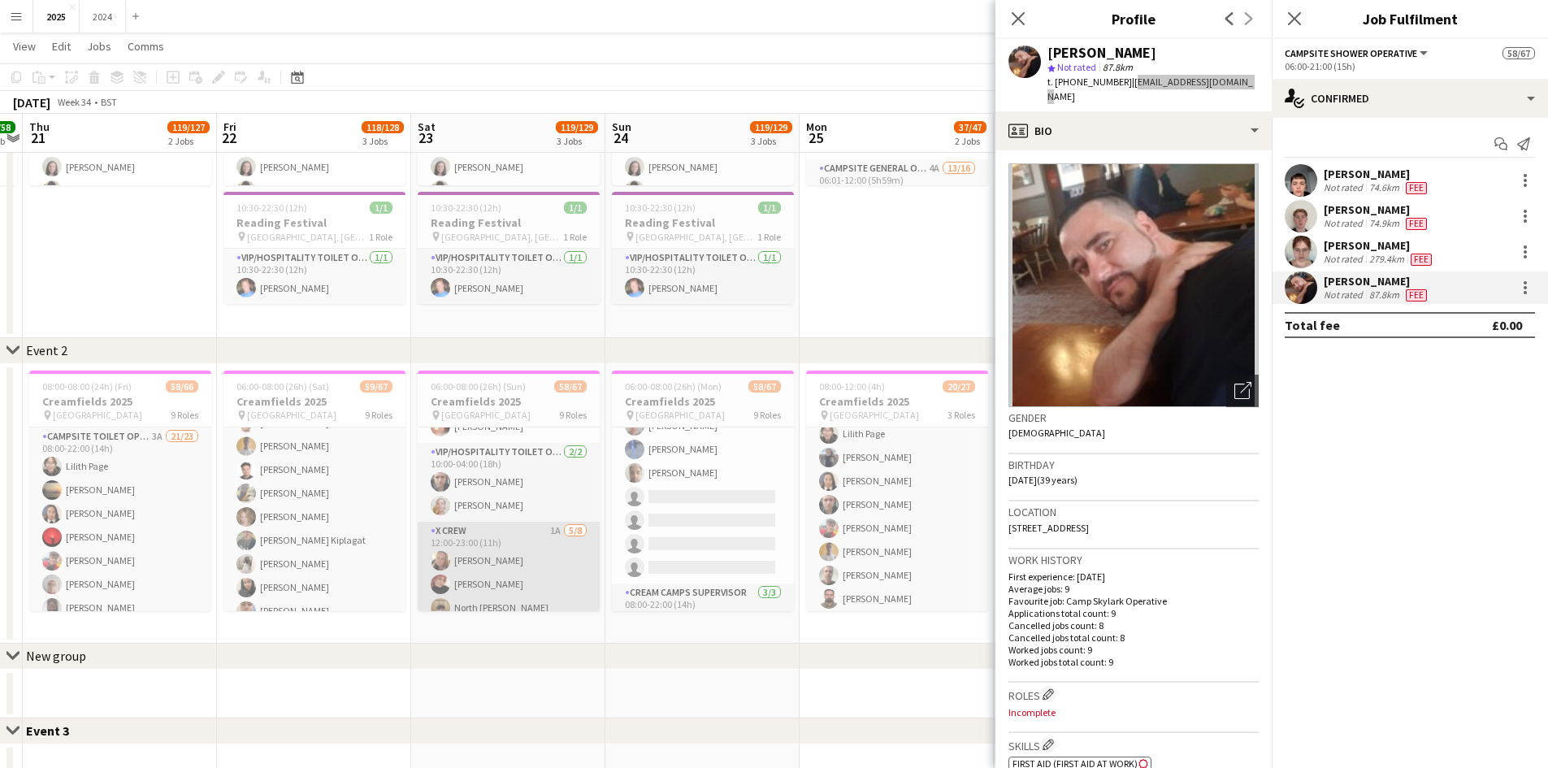
scroll to position [896, 0]
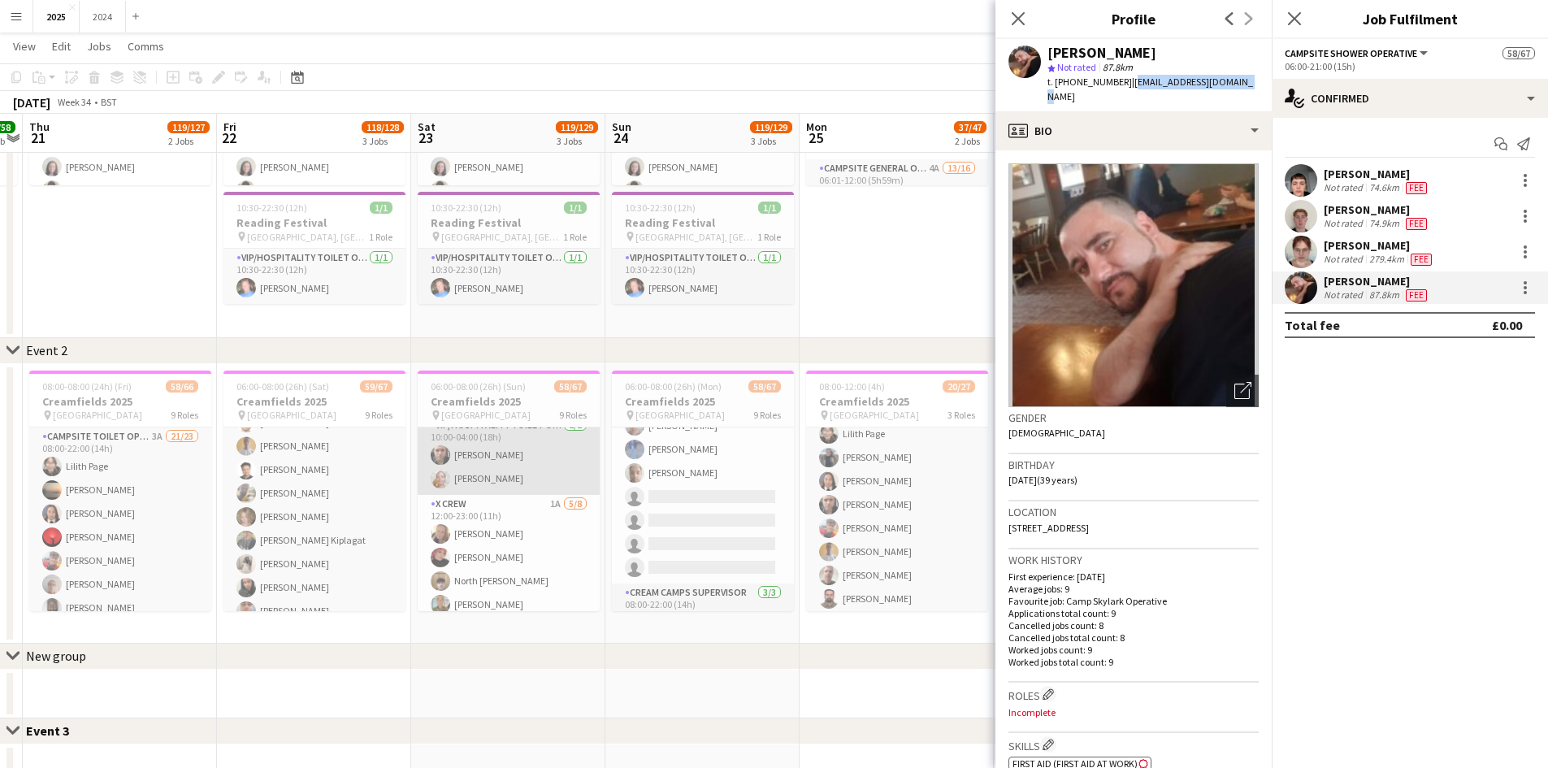
click at [523, 483] on app-card-role "VIP/Hospitality Toilet Operative [DATE] 10:00-04:00 (18h) [PERSON_NAME] [PERSON…" at bounding box center [509, 455] width 182 height 79
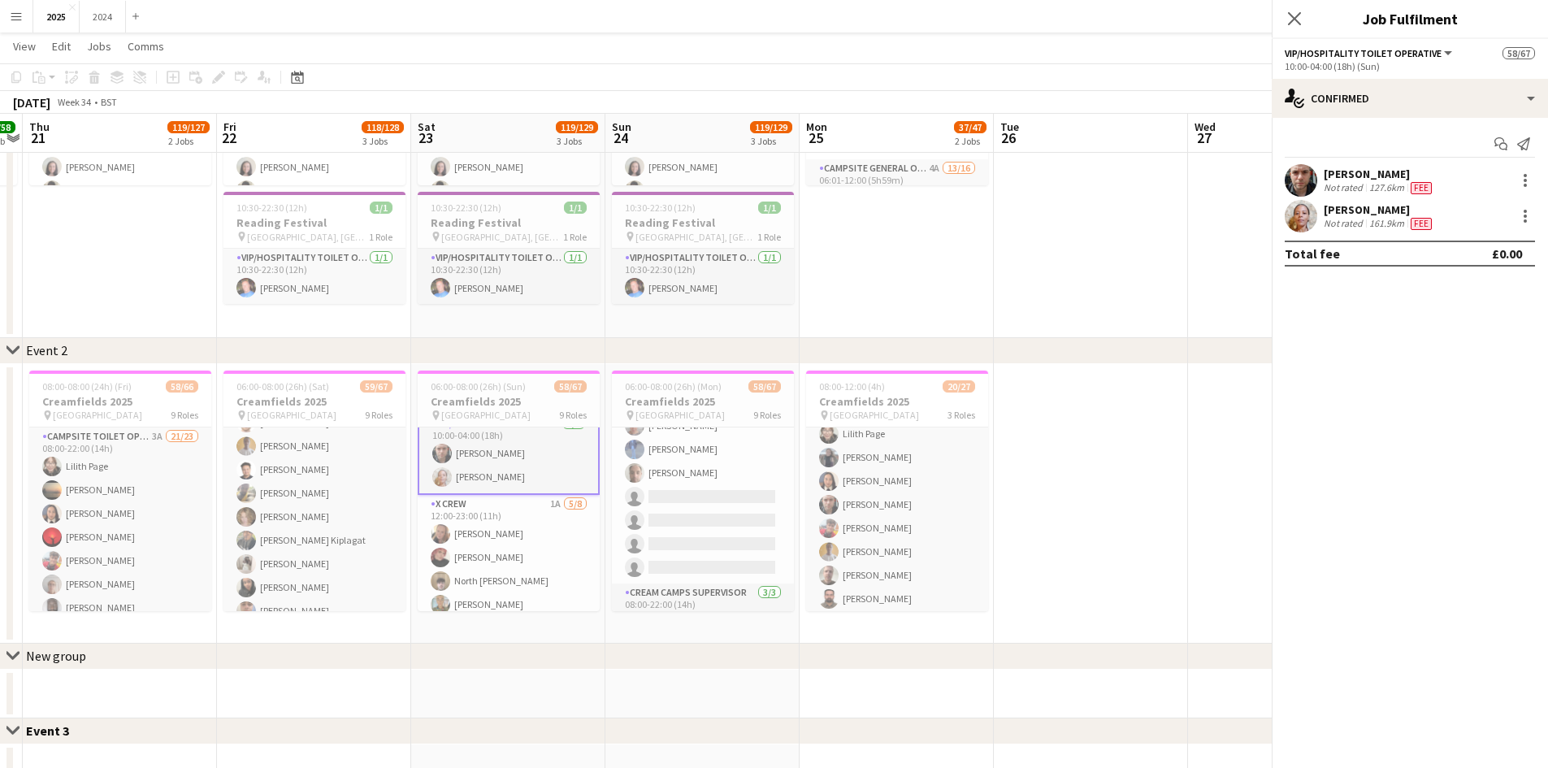
scroll to position [894, 0]
click at [1341, 224] on div "Not rated" at bounding box center [1345, 223] width 42 height 13
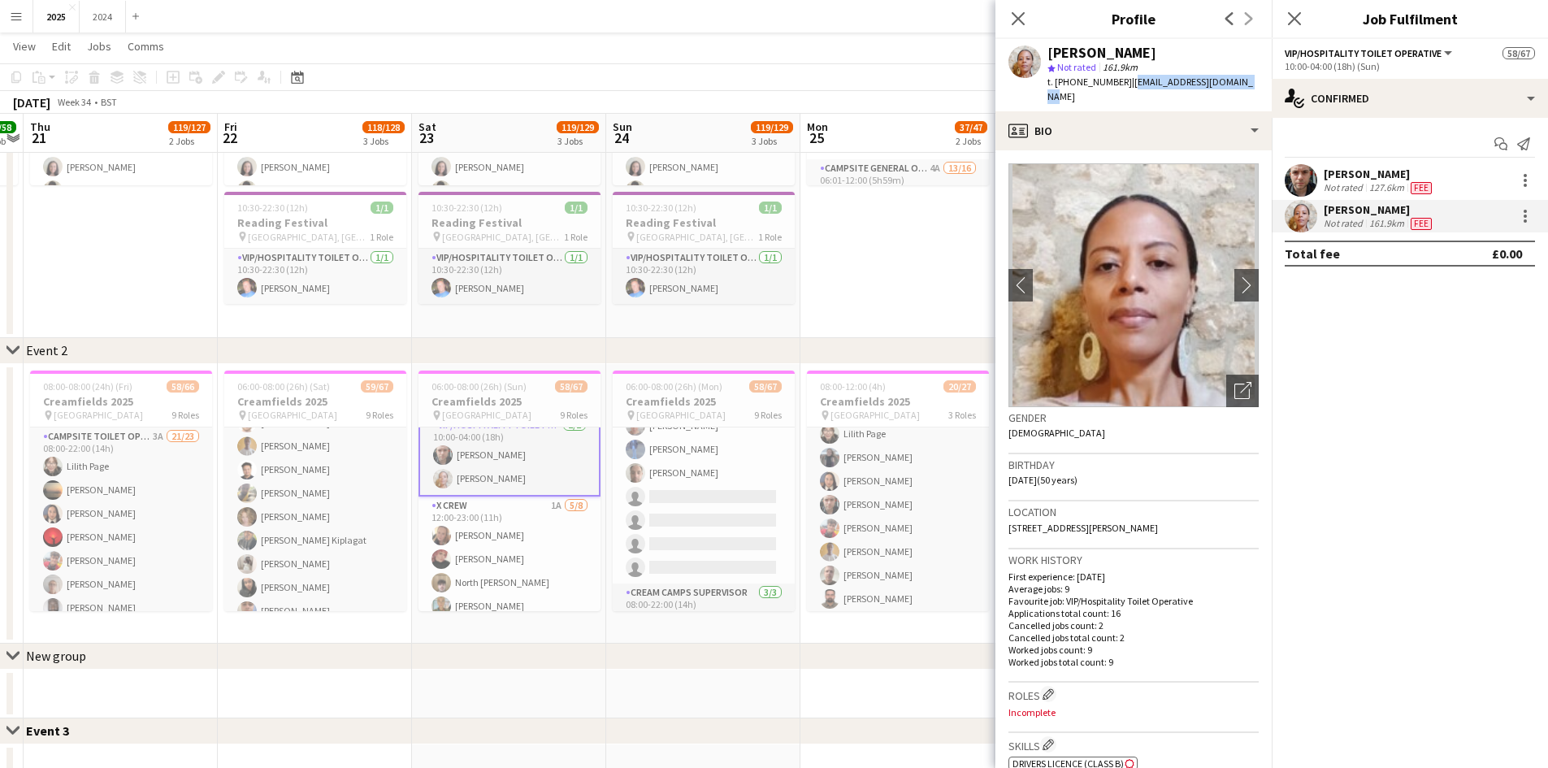
drag, startPoint x: 1244, startPoint y: 79, endPoint x: 1126, endPoint y: 85, distance: 118.0
click at [1126, 85] on div "[PERSON_NAME] star Not rated 161.9km t. [PHONE_NUMBER] | [EMAIL_ADDRESS][DOMAIN…" at bounding box center [1134, 75] width 276 height 72
click at [1357, 173] on div "[PERSON_NAME]" at bounding box center [1379, 174] width 111 height 15
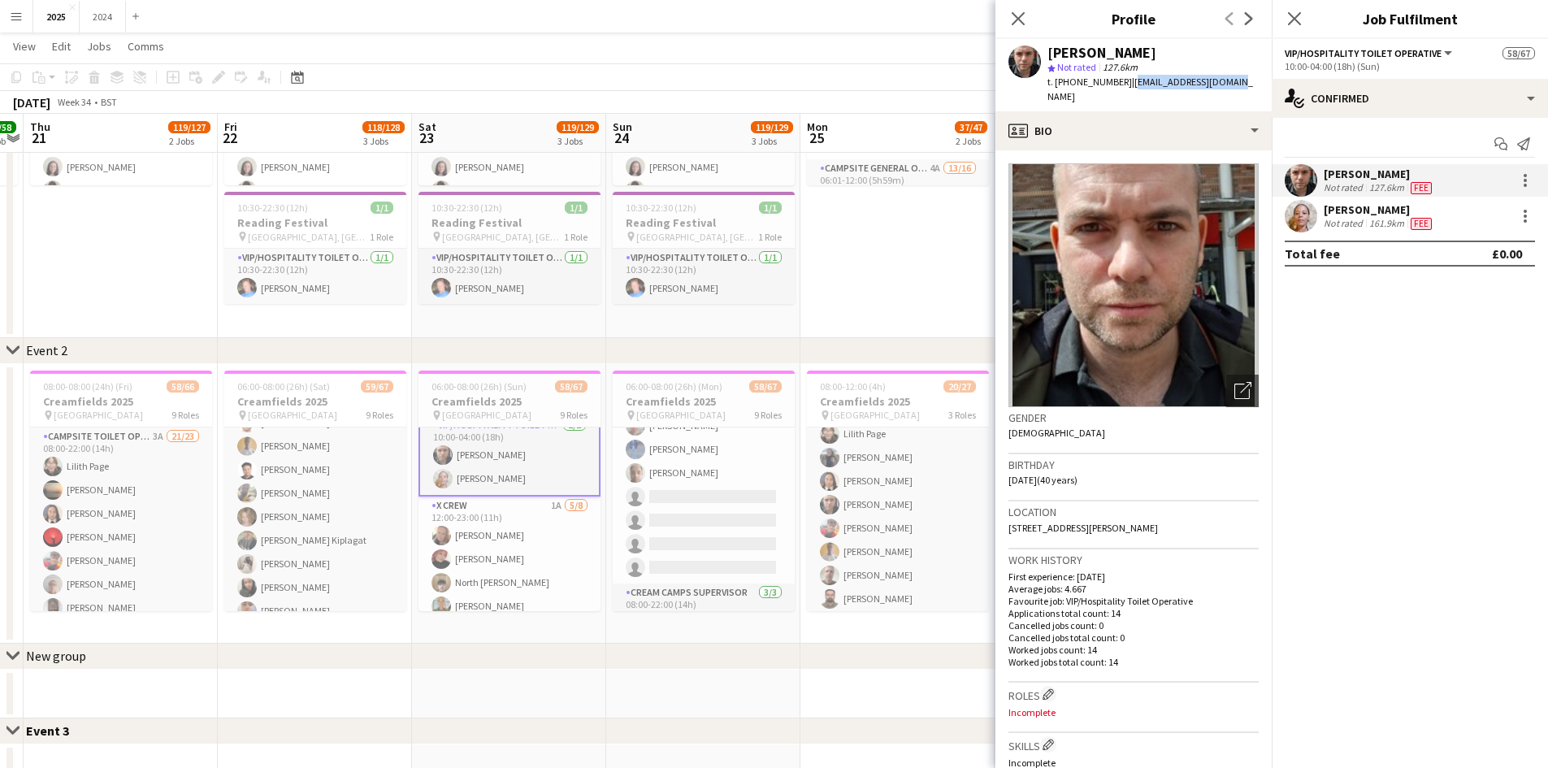
drag, startPoint x: 1233, startPoint y: 83, endPoint x: 1124, endPoint y: 81, distance: 108.9
click at [1124, 81] on div "[PERSON_NAME] star Not rated 127.6km t. [PHONE_NUMBER] | [EMAIL_ADDRESS][DOMAIN…" at bounding box center [1134, 75] width 276 height 72
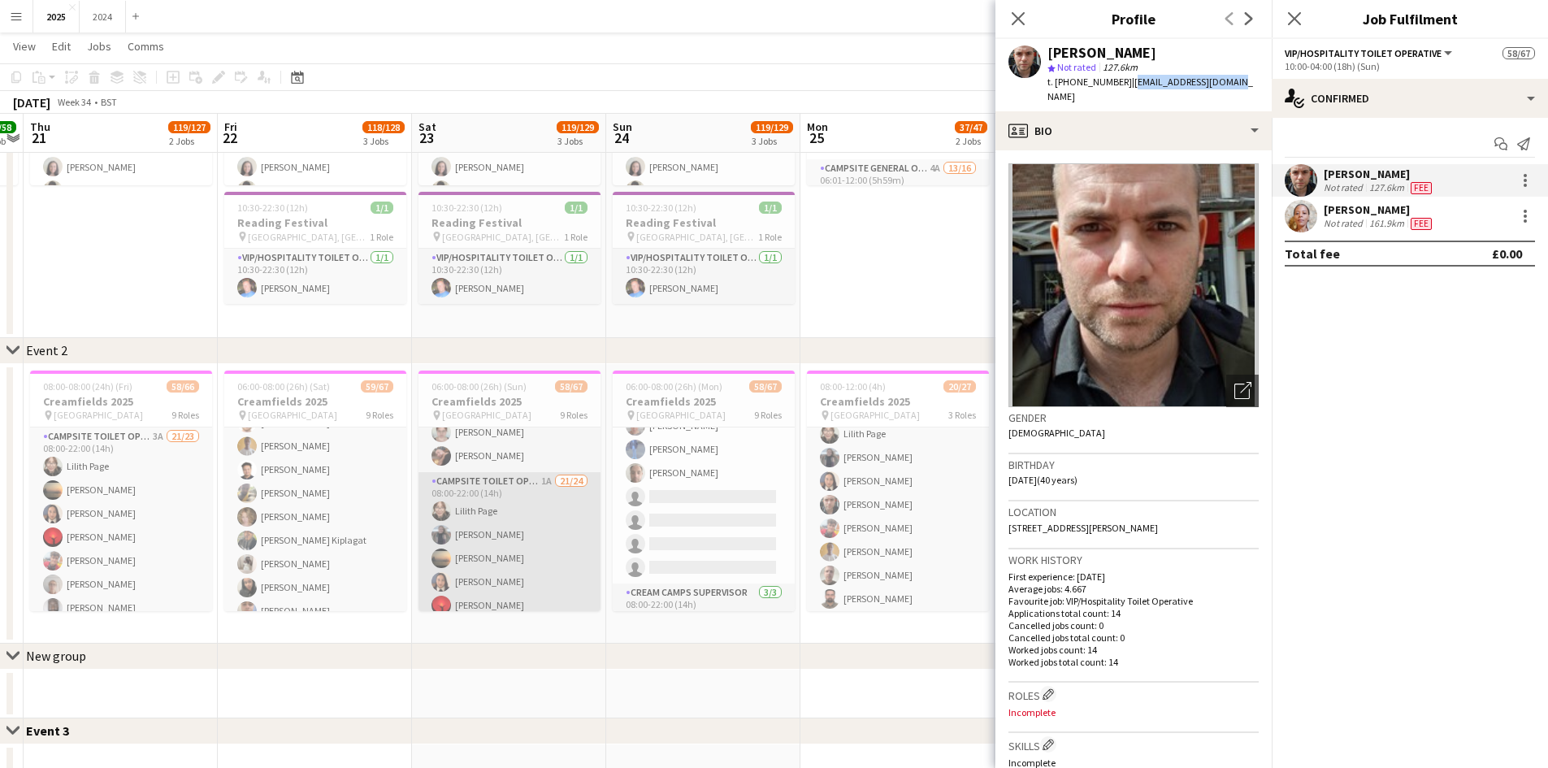
click at [480, 545] on app-card-role "Campsite Toilet Operative 1A 21/24 08:00-22:00 (14h) [PERSON_NAME] [PERSON_NAME…" at bounding box center [510, 770] width 182 height 597
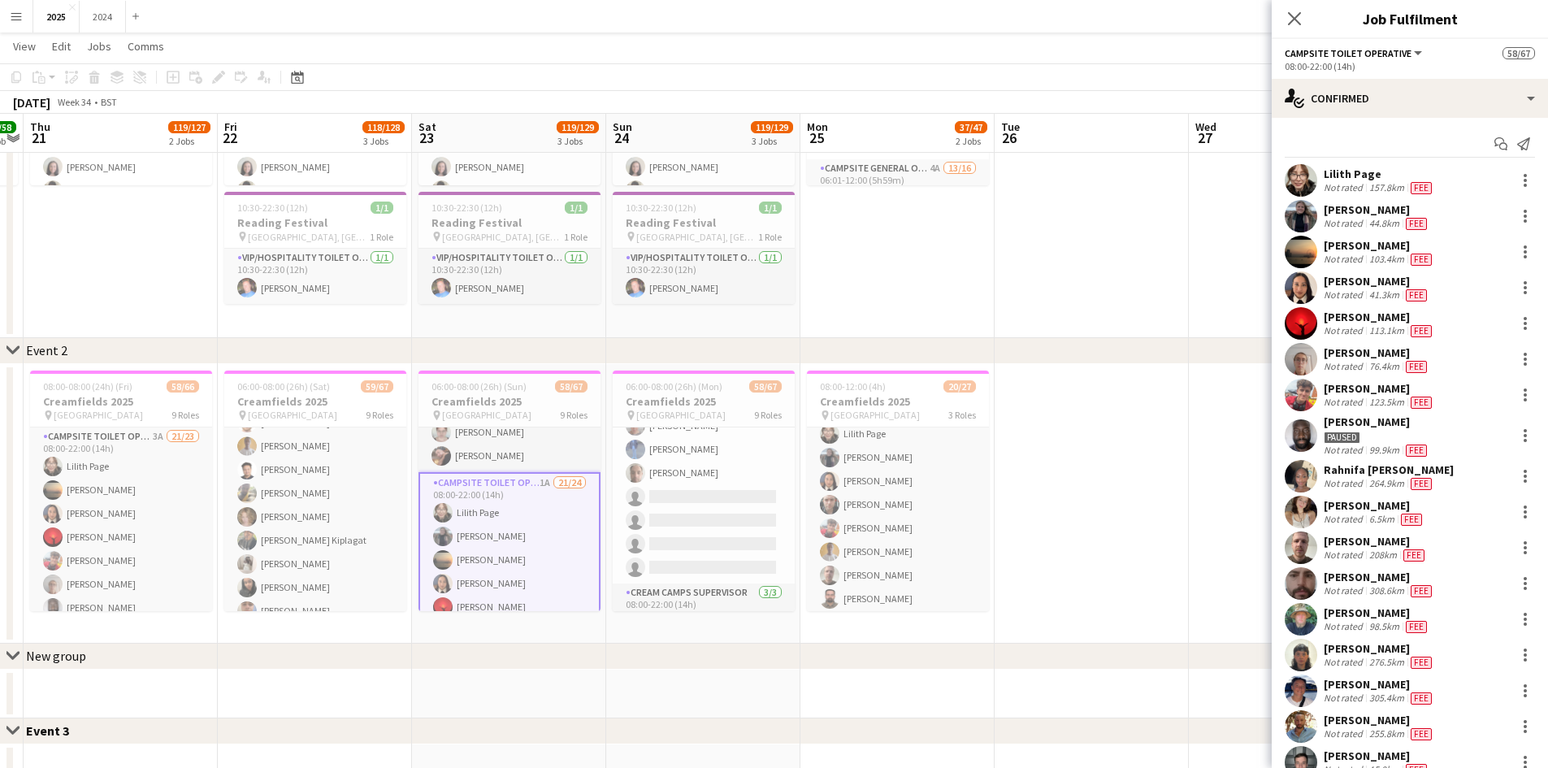
click at [1366, 215] on div "[PERSON_NAME]" at bounding box center [1377, 209] width 106 height 15
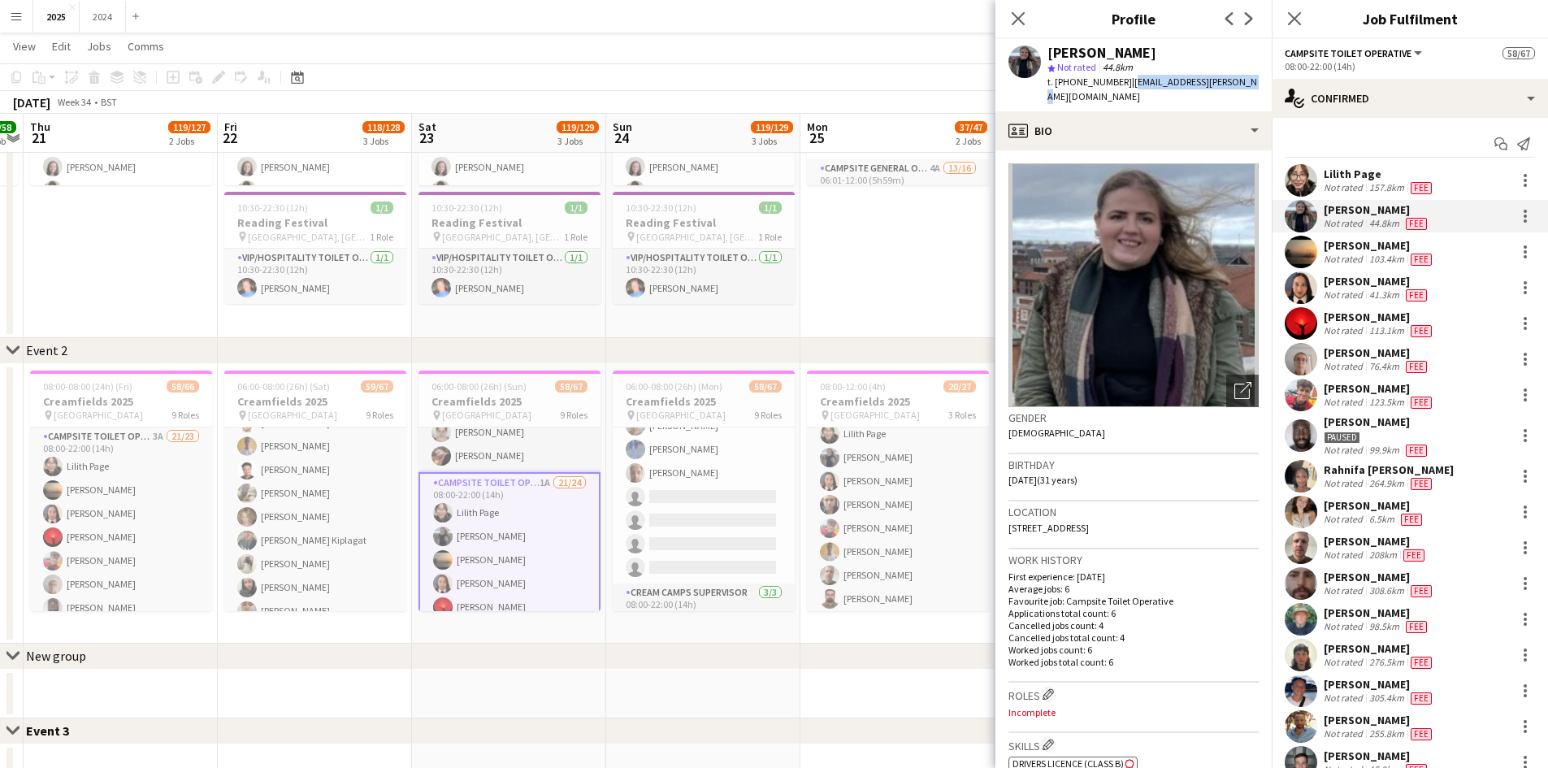
drag, startPoint x: 1206, startPoint y: 79, endPoint x: 1125, endPoint y: 82, distance: 81.3
click at [1125, 82] on div "[PERSON_NAME] star Not rated 44.8km t. [PHONE_NUMBER] | [EMAIL_ADDRESS][PERSON_…" at bounding box center [1134, 75] width 276 height 72
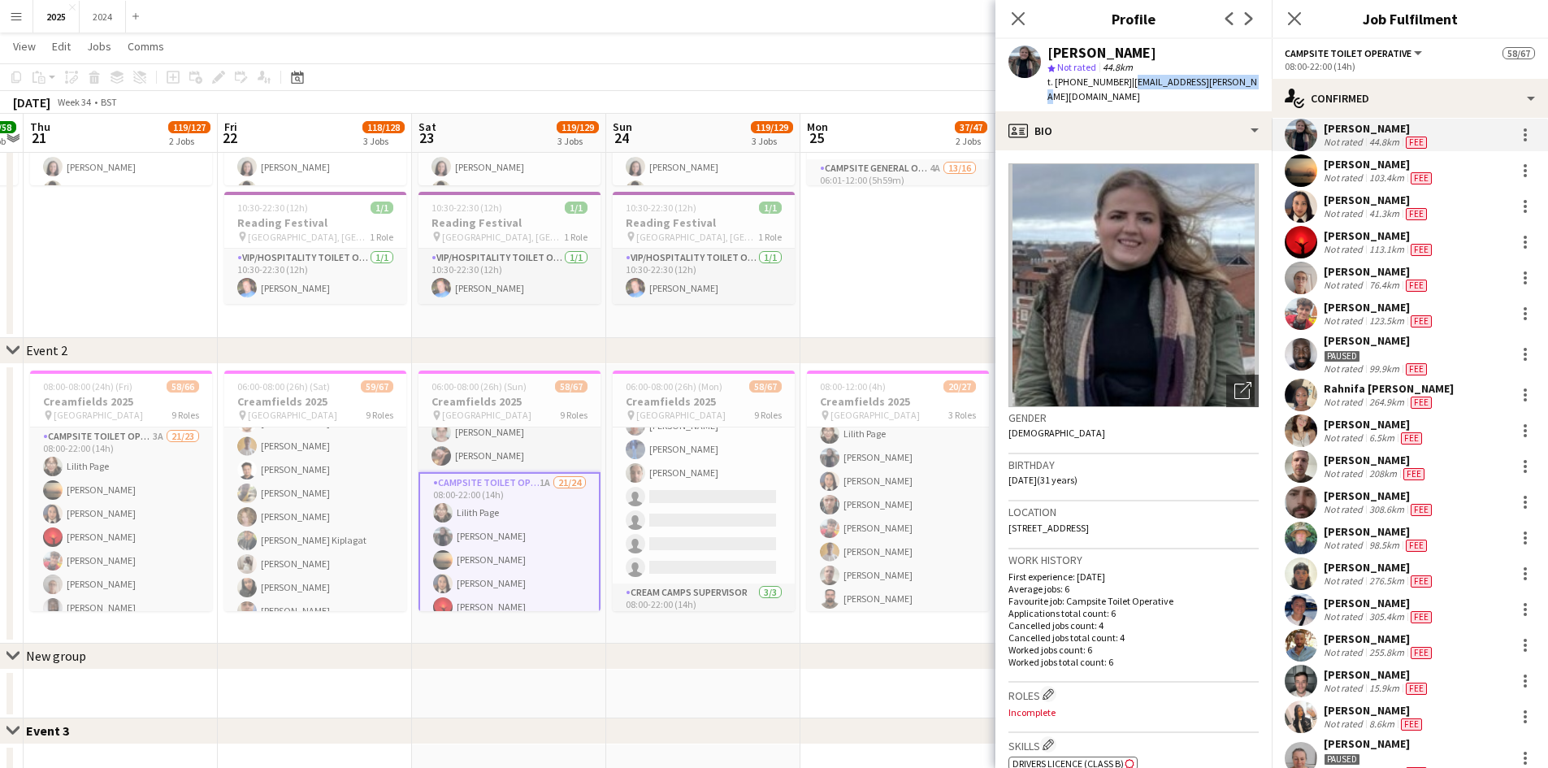
click at [1382, 441] on div "6.5km" at bounding box center [1382, 438] width 32 height 13
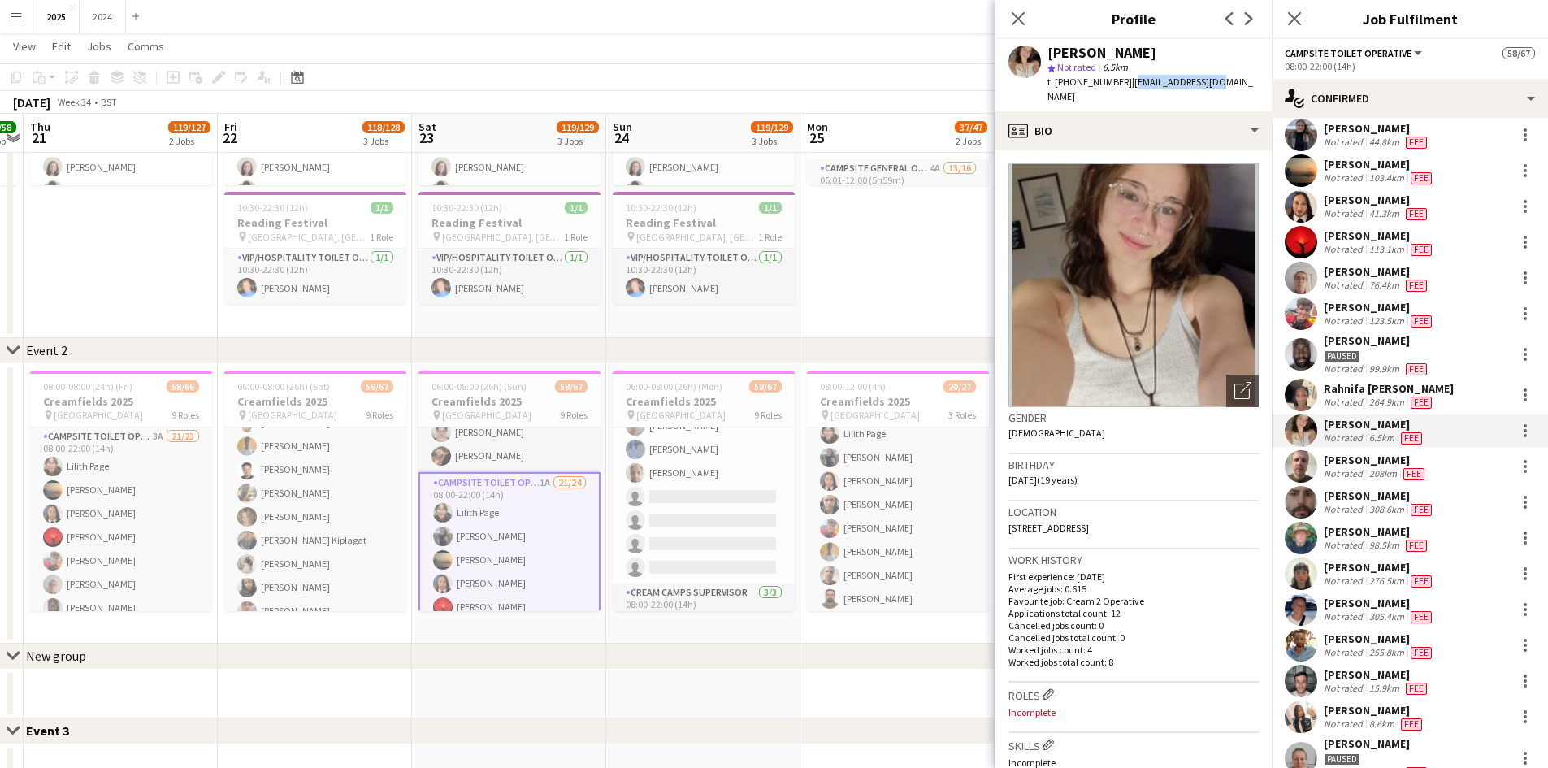
drag, startPoint x: 1217, startPoint y: 78, endPoint x: 1129, endPoint y: 83, distance: 87.9
click at [1129, 83] on div "[PERSON_NAME] star Not rated 6.5km t. [PHONE_NUMBER] | [EMAIL_ADDRESS][DOMAIN_N…" at bounding box center [1134, 75] width 276 height 72
click at [1392, 555] on div "Lilith Page Not rated 157.8km Fee [PERSON_NAME] Not rated 44.8km Fee [PERSON_NA…" at bounding box center [1410, 520] width 276 height 875
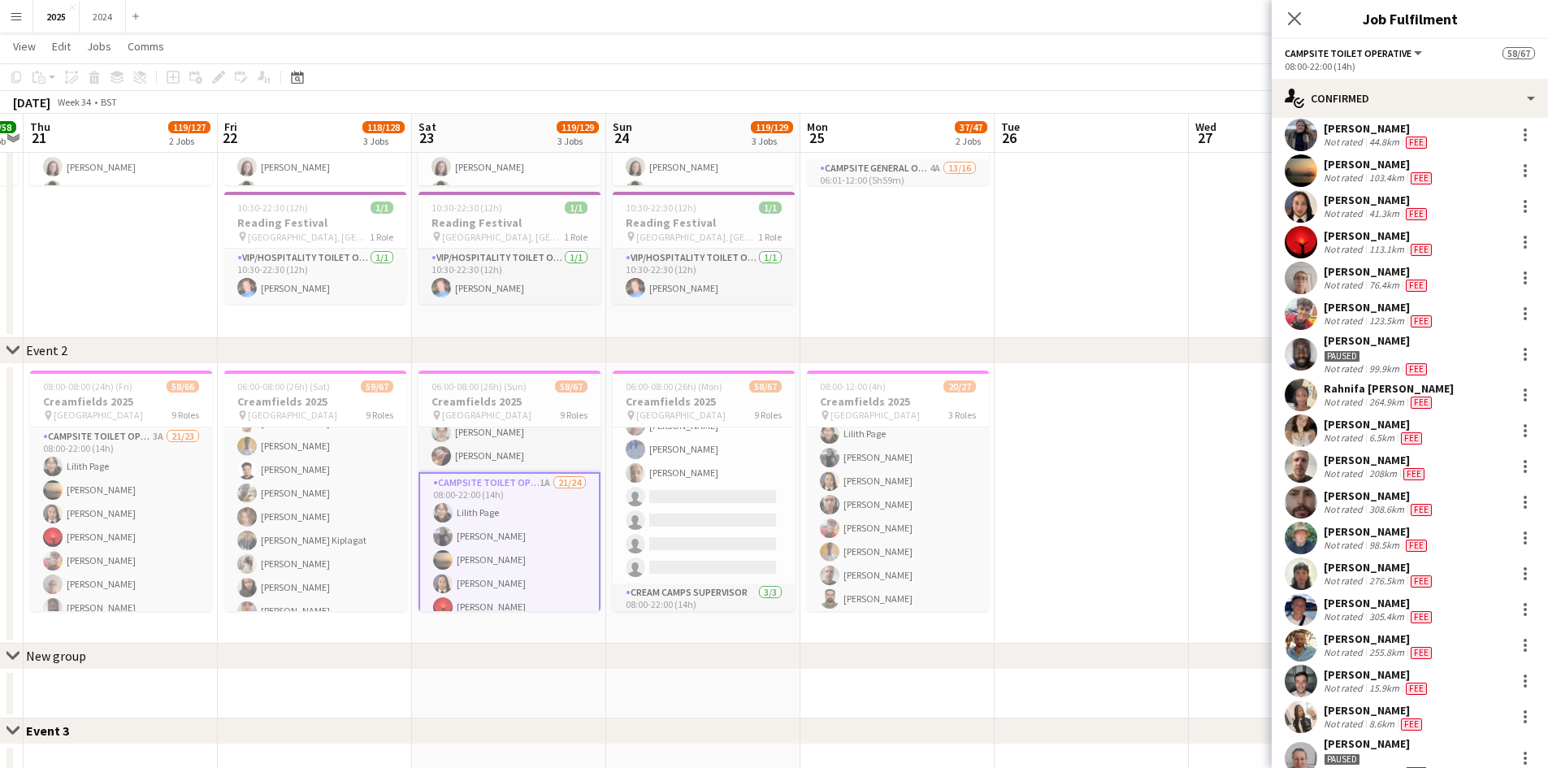
click at [1385, 562] on div "[PERSON_NAME]" at bounding box center [1379, 567] width 111 height 15
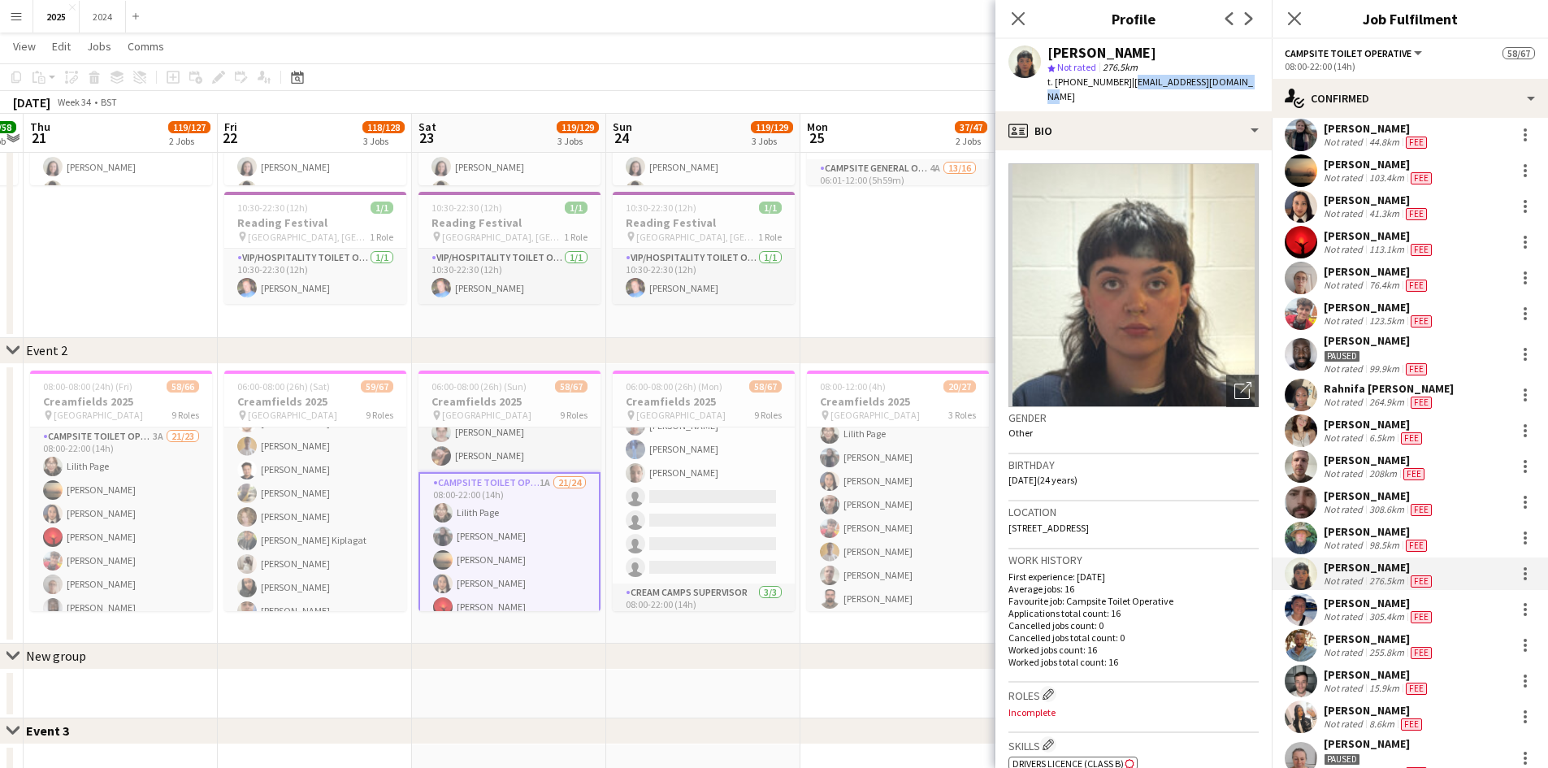
drag, startPoint x: 1243, startPoint y: 82, endPoint x: 1127, endPoint y: 82, distance: 116.2
click at [1127, 82] on div "[PERSON_NAME] star Not rated 276.5km t. [PHONE_NUMBER] | [EMAIL_ADDRESS][DOMAIN…" at bounding box center [1134, 75] width 276 height 72
click at [1375, 597] on div "[PERSON_NAME]" at bounding box center [1379, 603] width 111 height 15
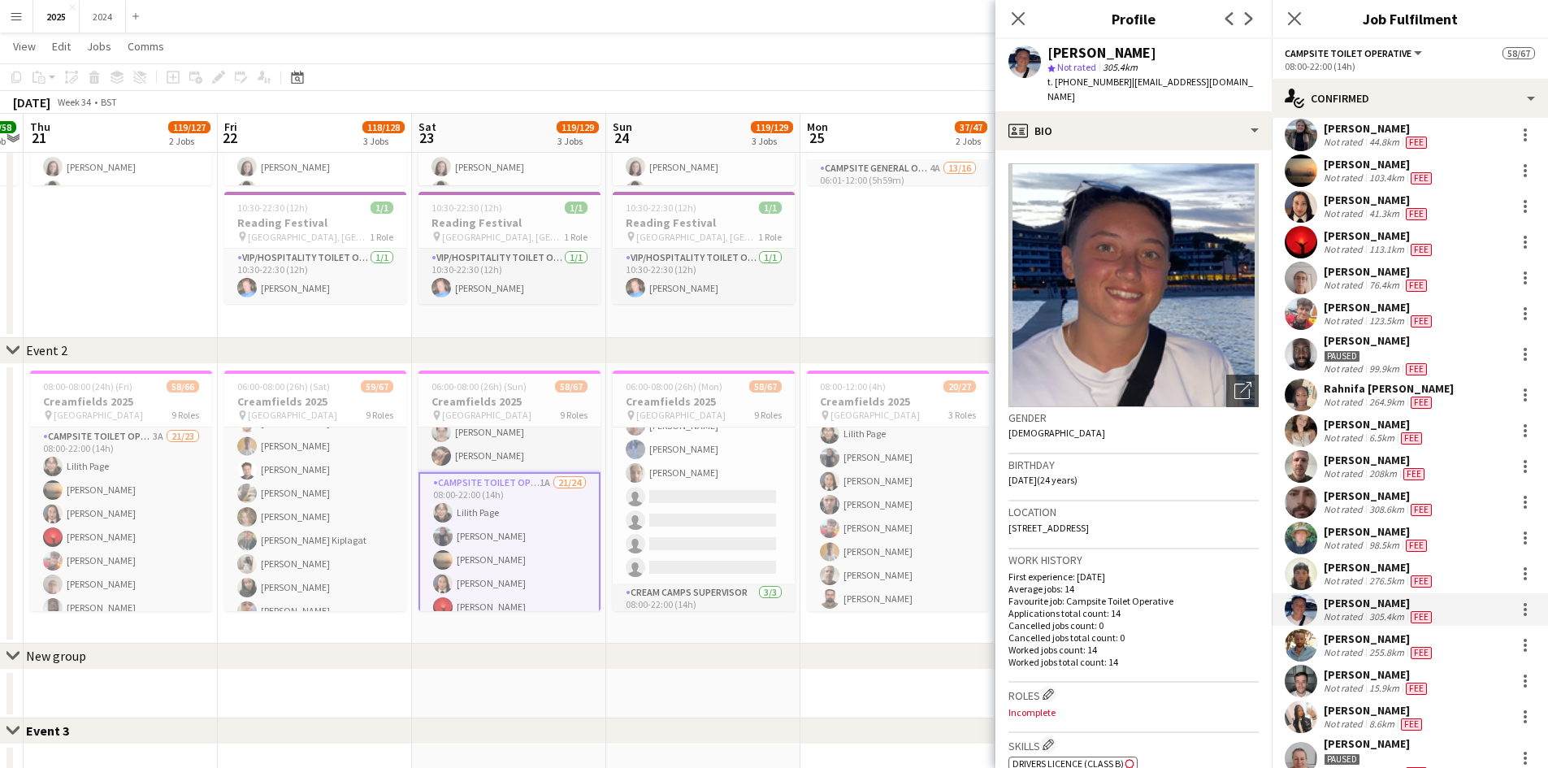
drag, startPoint x: 1138, startPoint y: 98, endPoint x: 1126, endPoint y: 81, distance: 21.0
click at [1126, 81] on div "t. [PHONE_NUMBER] | [EMAIL_ADDRESS][DOMAIN_NAME]" at bounding box center [1153, 89] width 211 height 29
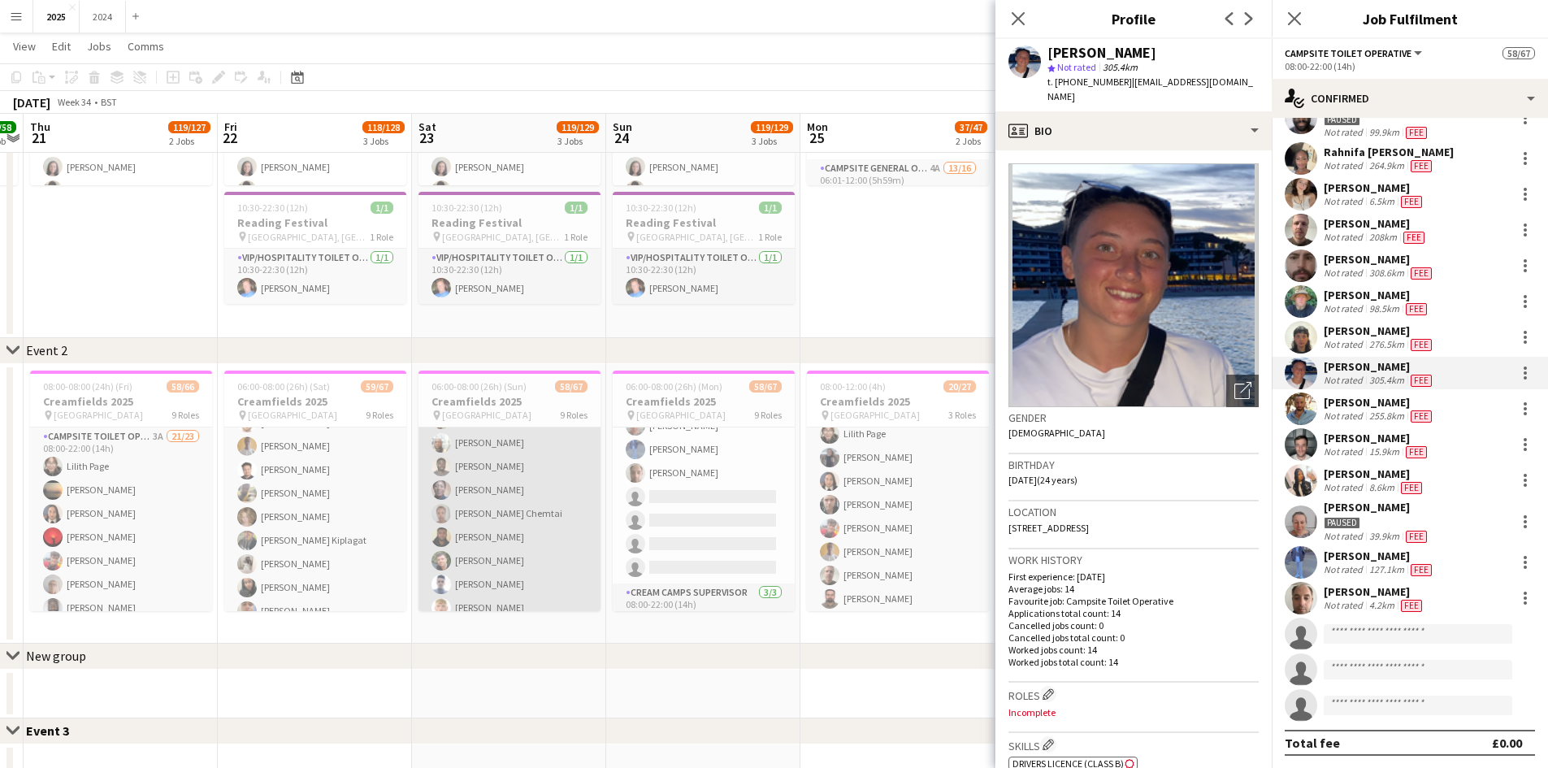
scroll to position [1196, 0]
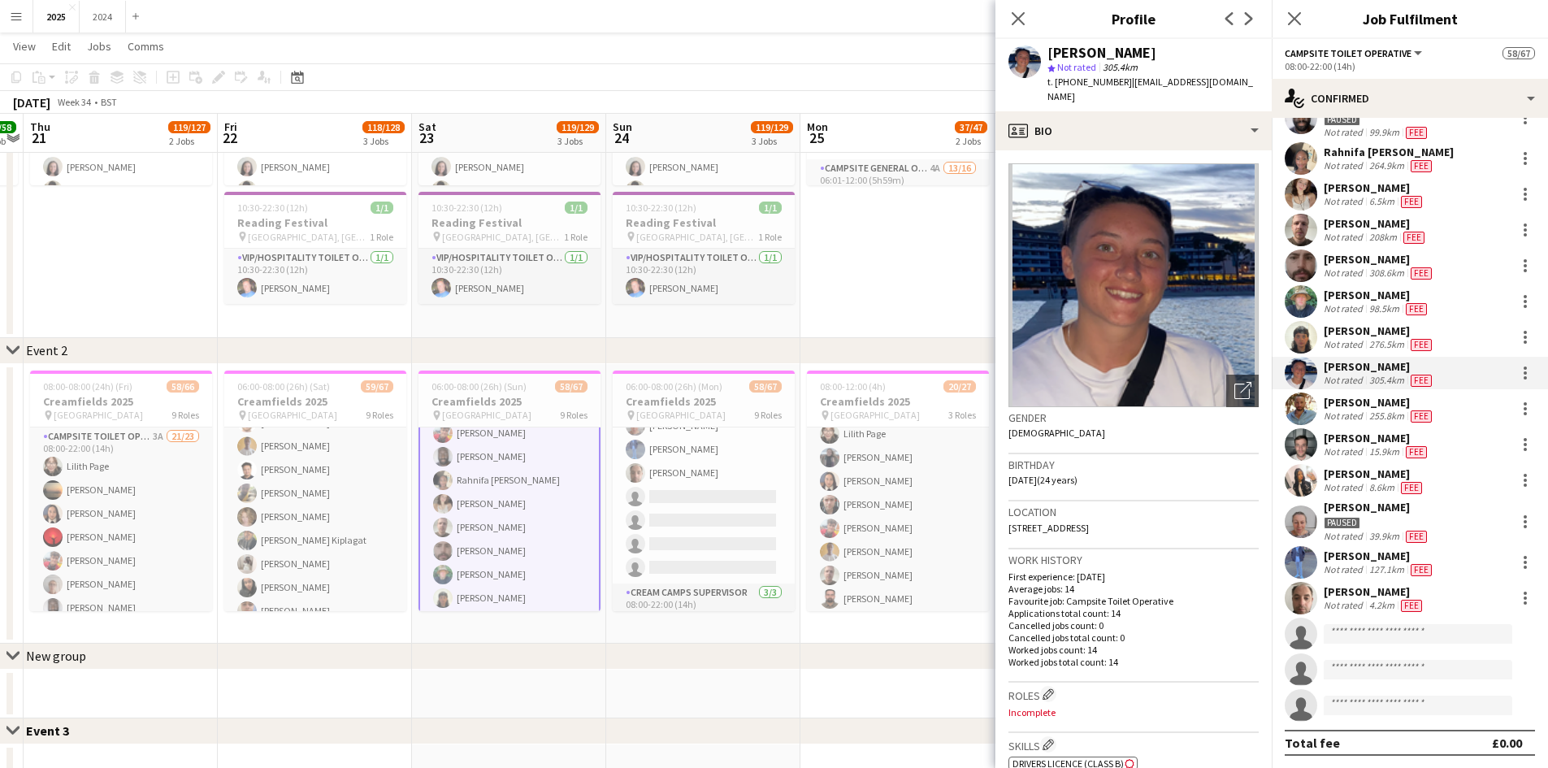
click at [512, 544] on app-card-role "Campsite Toilet Operative 1A 21/24 08:00-22:00 (14h) [PERSON_NAME] [PERSON_NAME…" at bounding box center [510, 551] width 182 height 601
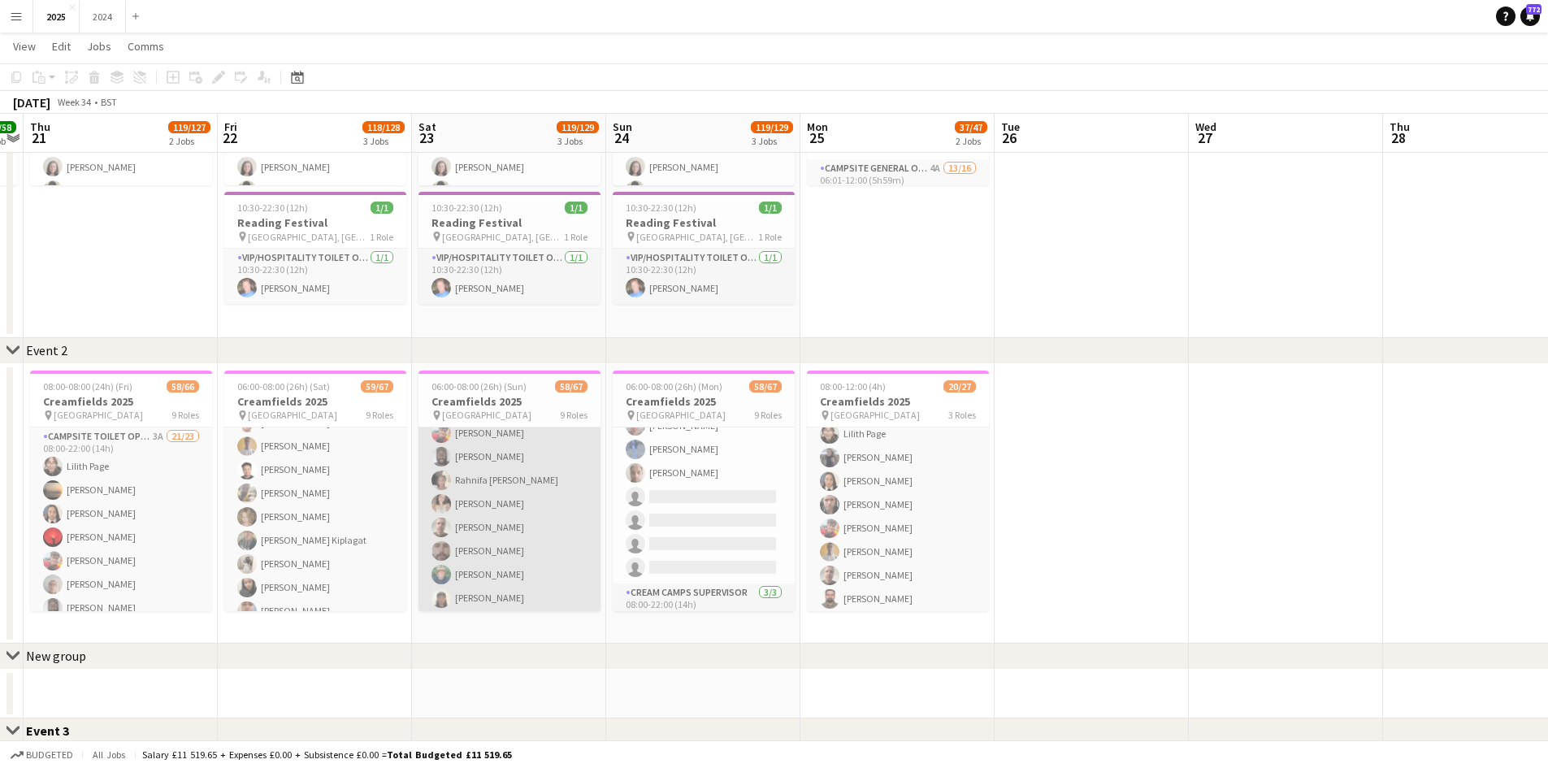
click at [440, 567] on app-user-avatar at bounding box center [442, 575] width 20 height 20
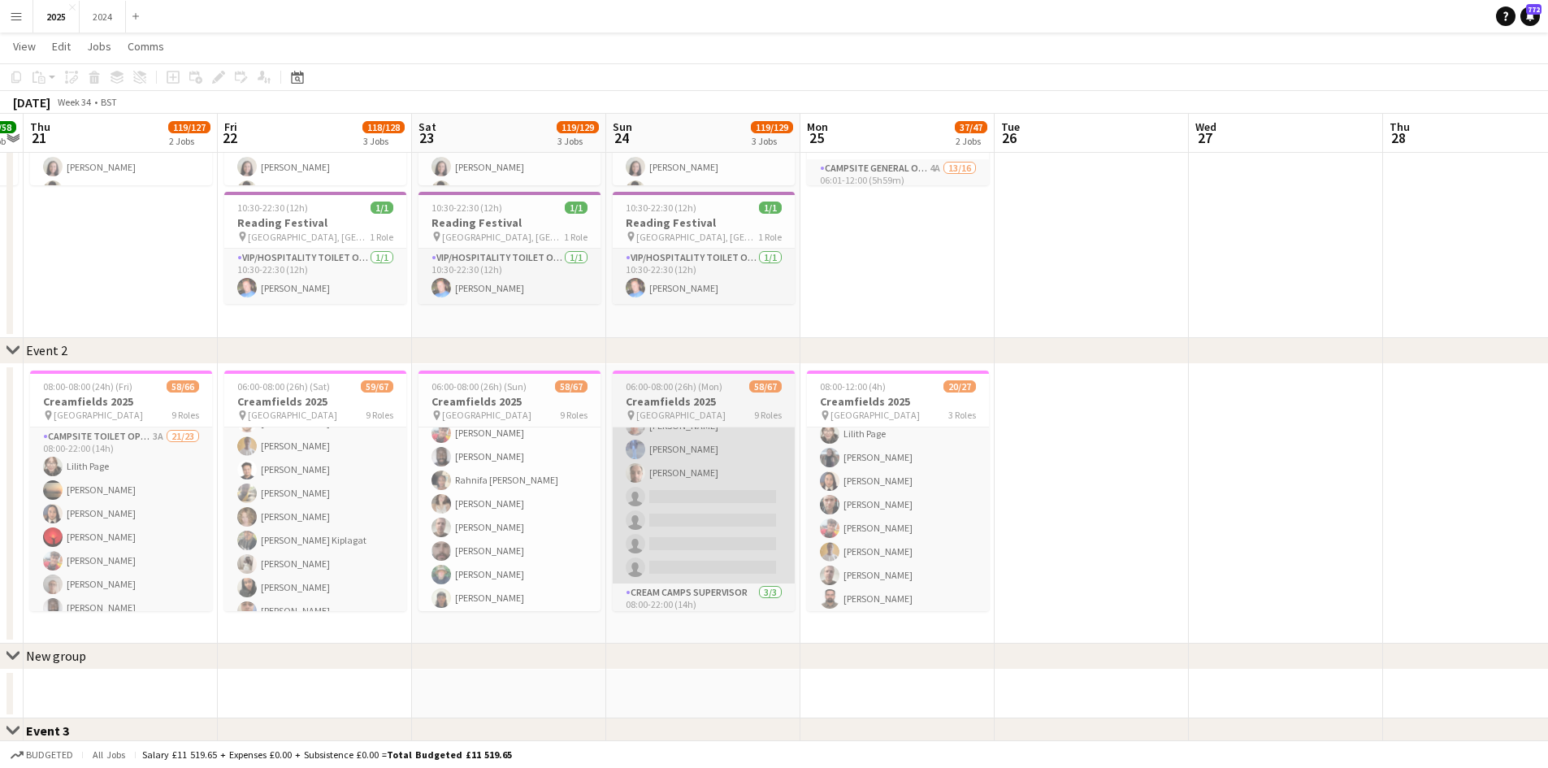
scroll to position [302, 0]
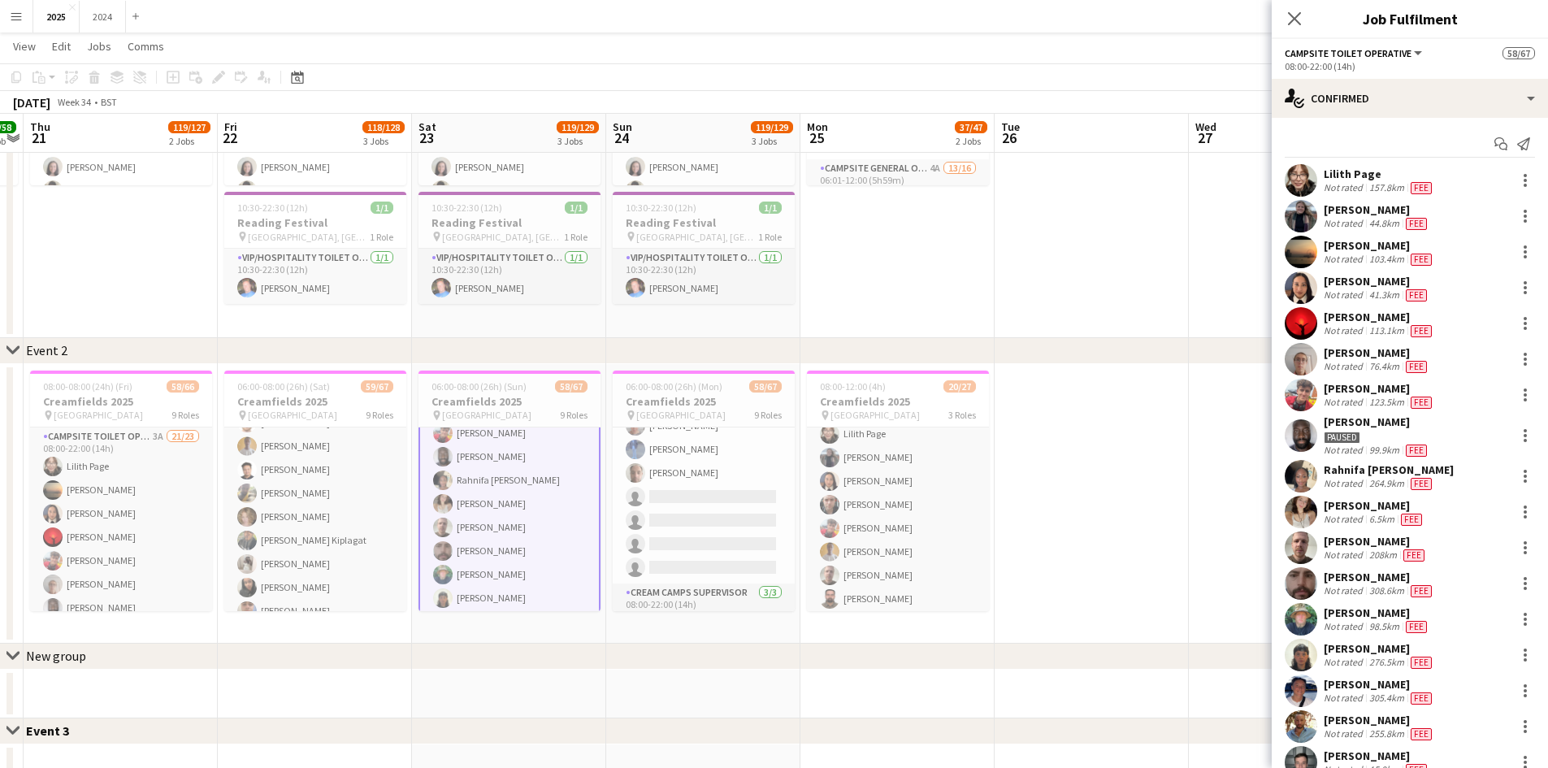
click at [1392, 585] on div "308.6km" at bounding box center [1386, 590] width 41 height 13
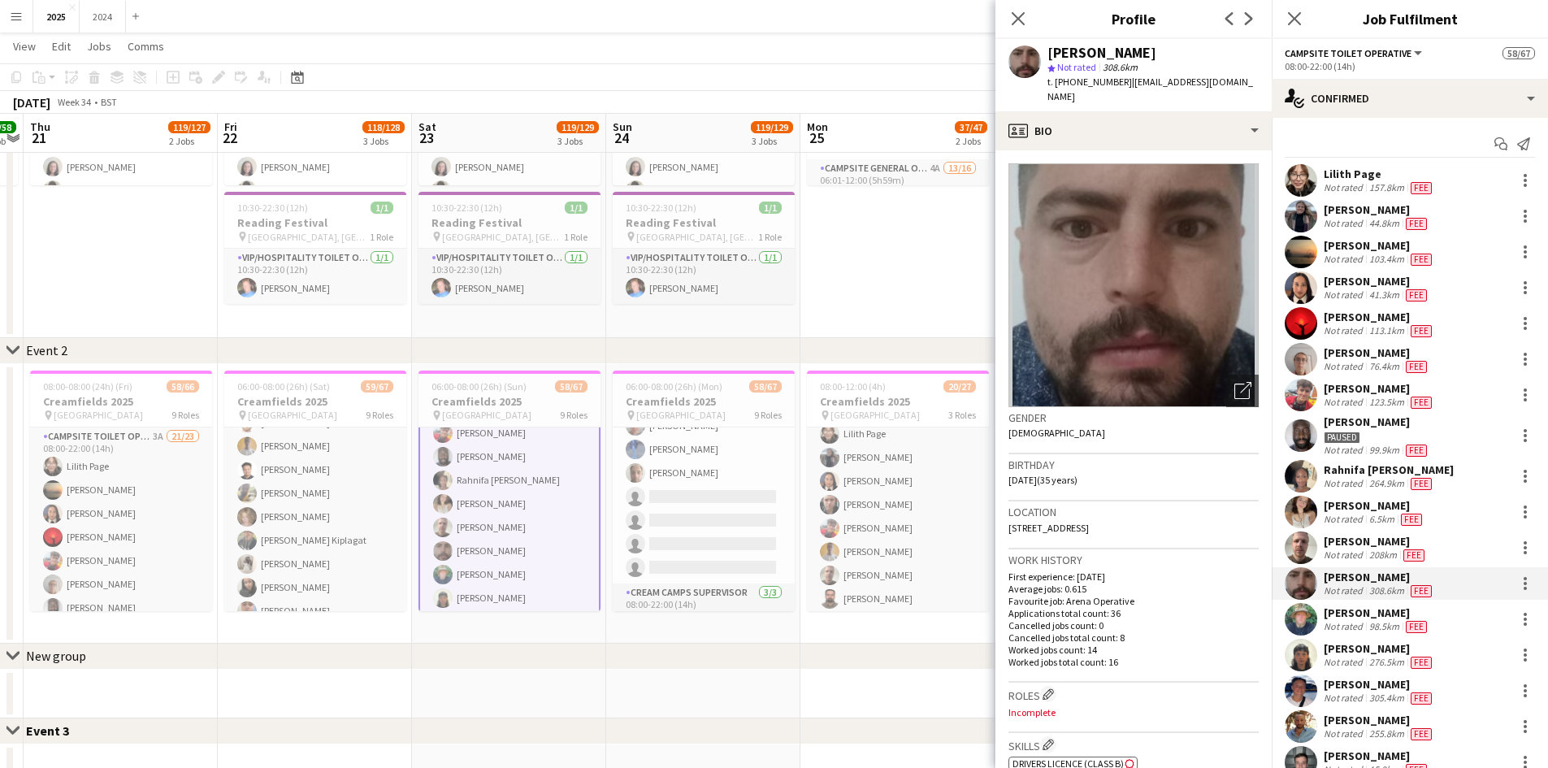
drag, startPoint x: 1231, startPoint y: 74, endPoint x: 1128, endPoint y: 87, distance: 103.2
click at [1127, 87] on div "[PERSON_NAME] star Not rated 308.6km t. [PHONE_NUMBER] | [EMAIL_ADDRESS][DOMAIN…" at bounding box center [1134, 75] width 276 height 72
click at [1236, 85] on app-profile-header "[PERSON_NAME] star Not rated 308.6km t. [PHONE_NUMBER] | [EMAIL_ADDRESS][DOMAIN…" at bounding box center [1134, 75] width 276 height 72
drag, startPoint x: 1223, startPoint y: 88, endPoint x: 1124, endPoint y: 84, distance: 99.2
click at [1124, 84] on div "[PERSON_NAME] star Not rated 308.6km t. [PHONE_NUMBER] | [EMAIL_ADDRESS][DOMAIN…" at bounding box center [1134, 75] width 276 height 72
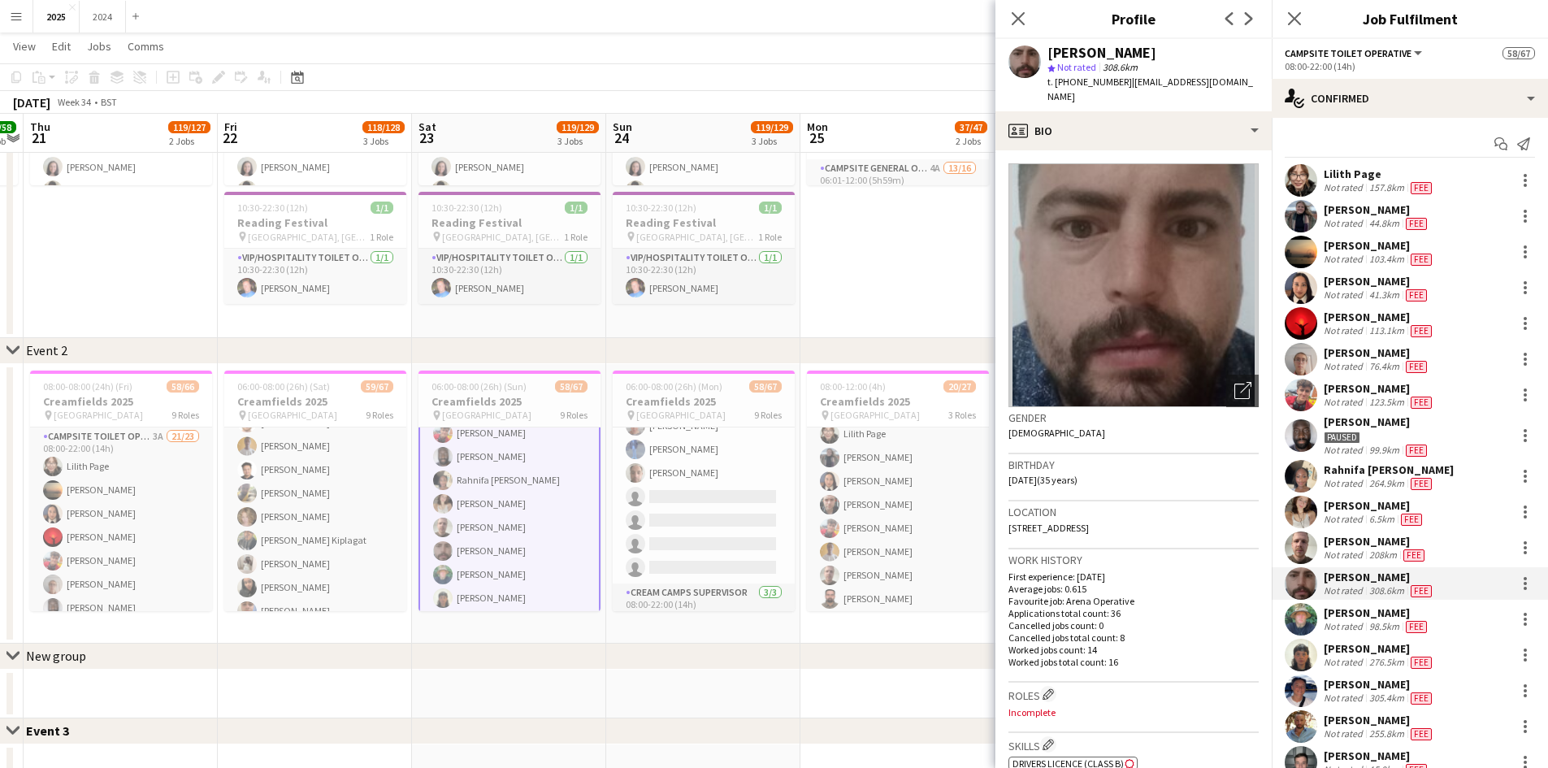
click at [1340, 282] on div "[PERSON_NAME]" at bounding box center [1377, 281] width 106 height 15
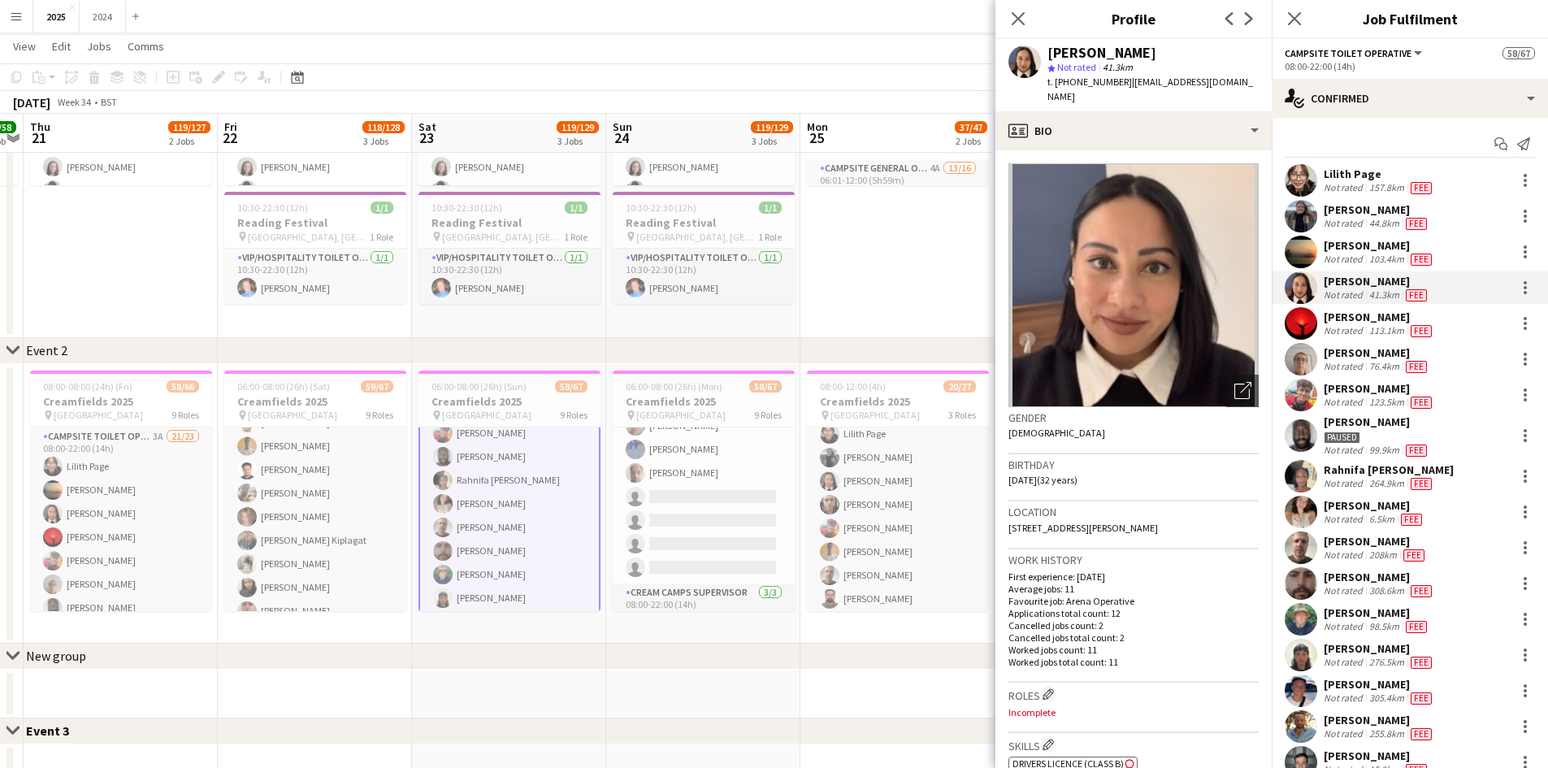
drag, startPoint x: 1126, startPoint y: 91, endPoint x: 1126, endPoint y: 80, distance: 11.4
click at [1126, 80] on div "t. [PHONE_NUMBER] | [EMAIL_ADDRESS][DOMAIN_NAME]" at bounding box center [1153, 89] width 211 height 29
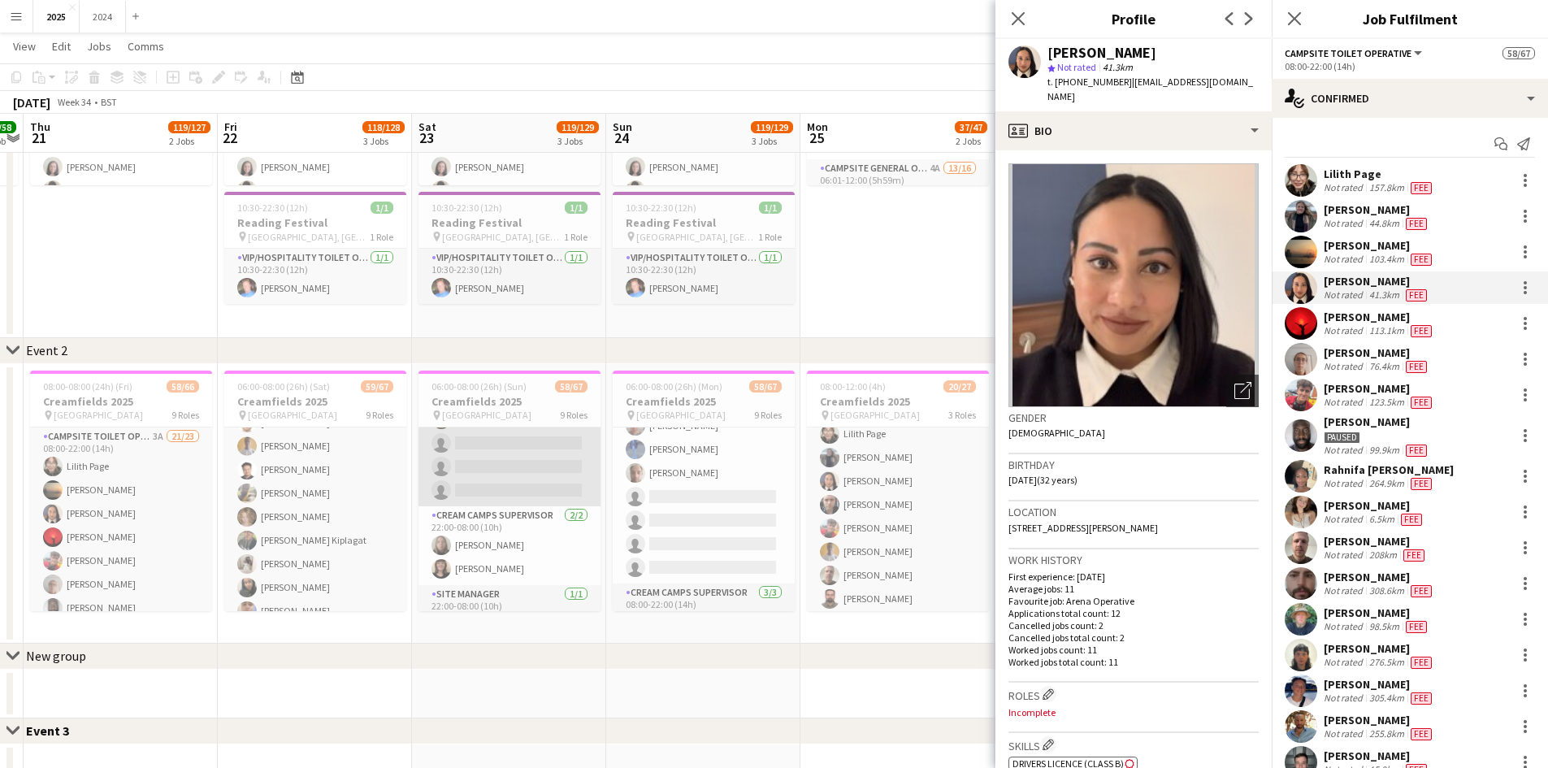
scroll to position [1684, 0]
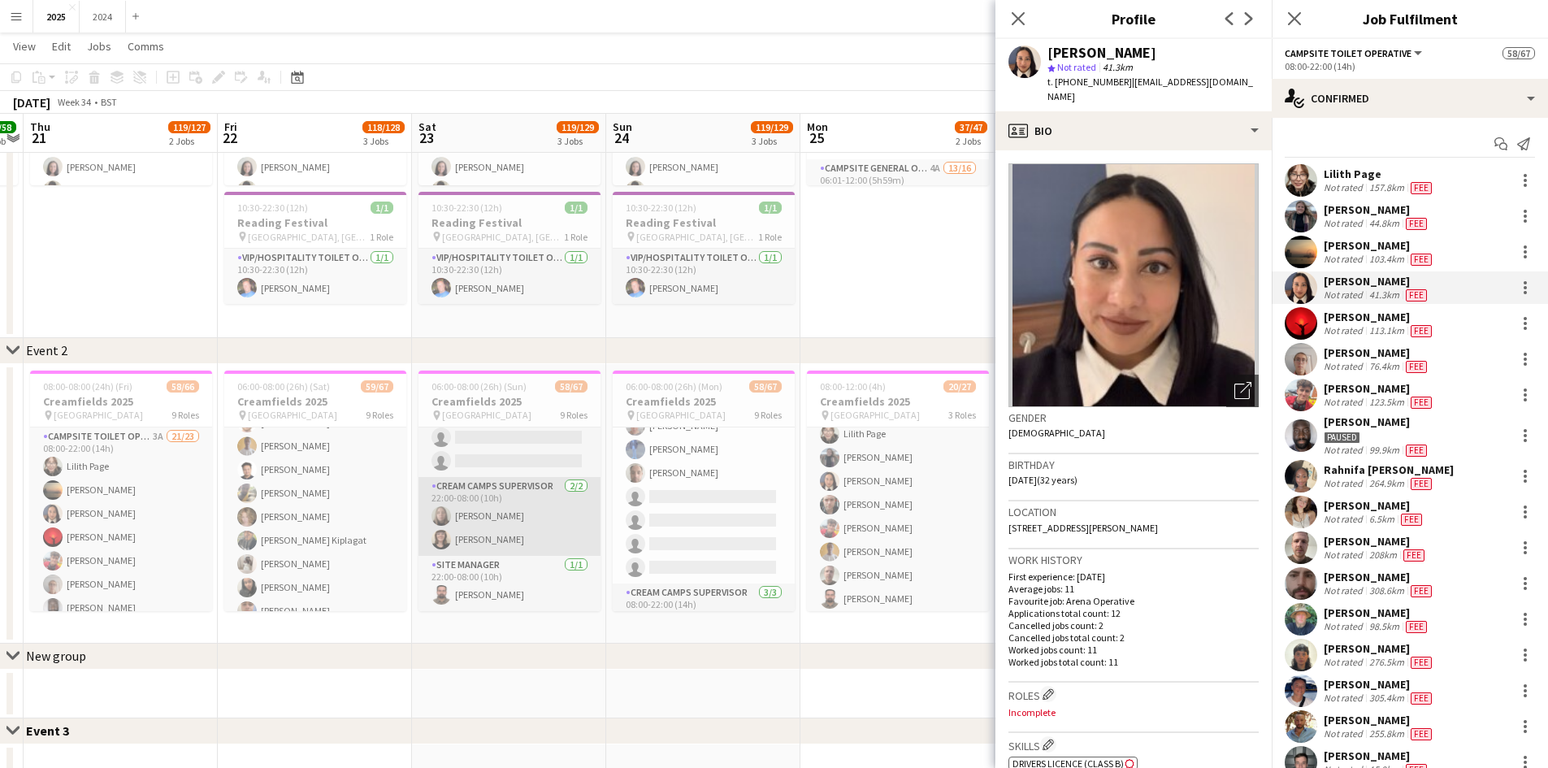
click at [531, 533] on app-card-role "Cream Camps Supervisor [DATE] 22:00-08:00 (10h) [PERSON_NAME] [PERSON_NAME]" at bounding box center [510, 516] width 182 height 79
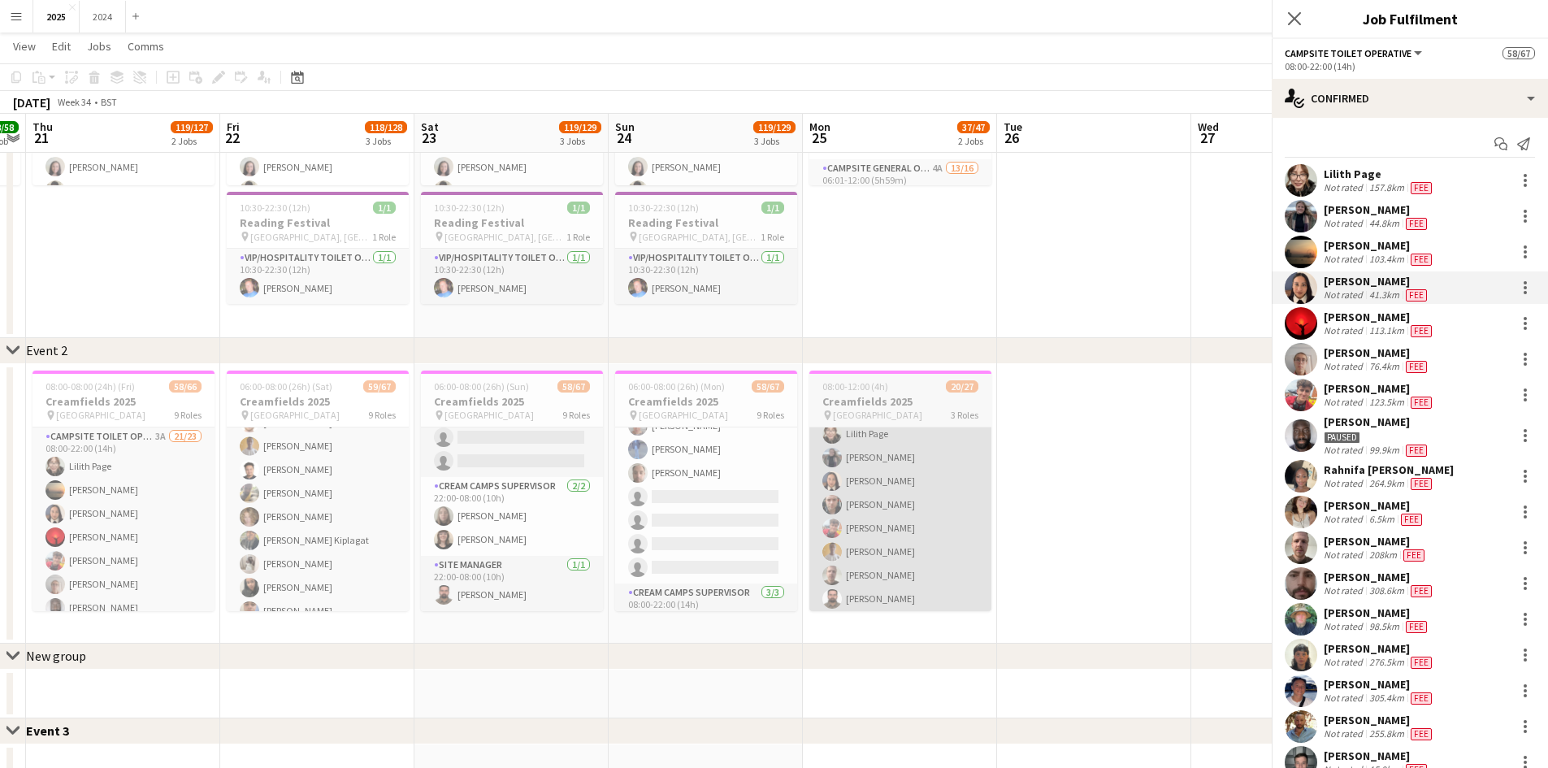
scroll to position [1681, 0]
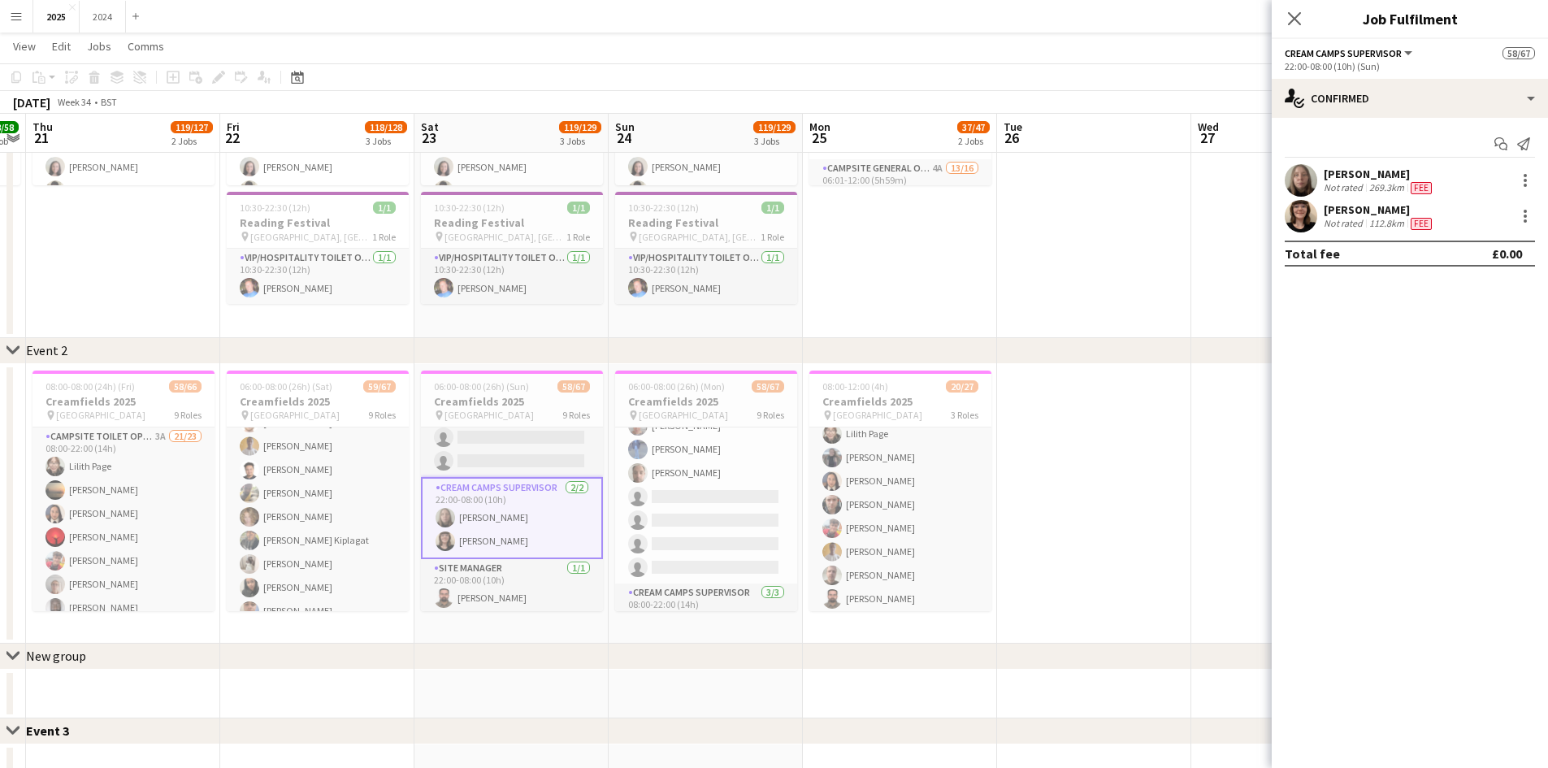
click at [1381, 216] on div "[PERSON_NAME]" at bounding box center [1379, 209] width 111 height 15
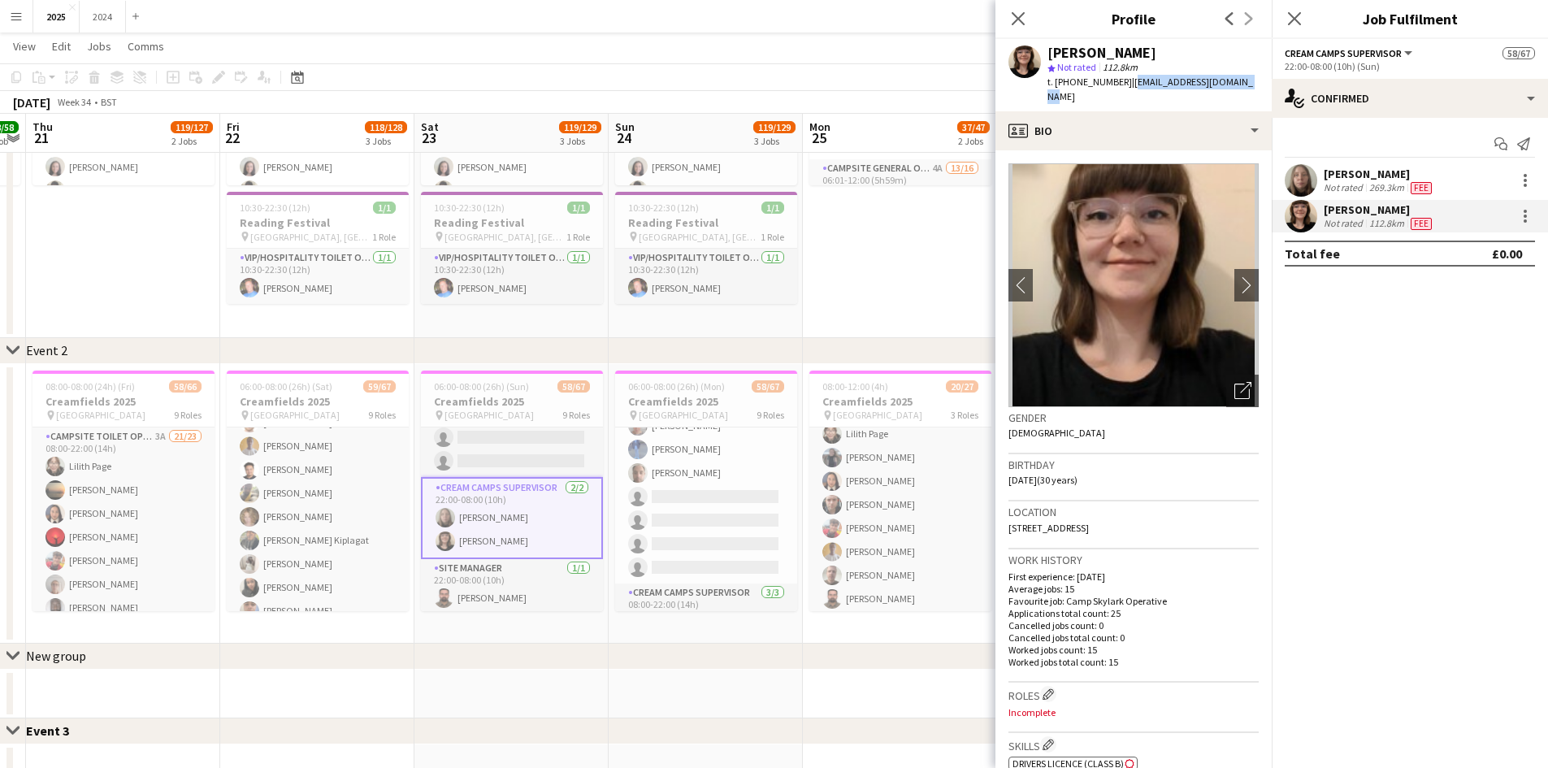
drag, startPoint x: 1245, startPoint y: 80, endPoint x: 1126, endPoint y: 83, distance: 119.5
click at [1126, 83] on div "[PERSON_NAME] star Not rated 112.8km t. [PHONE_NUMBER] | [EMAIL_ADDRESS][DOMAIN…" at bounding box center [1134, 75] width 276 height 72
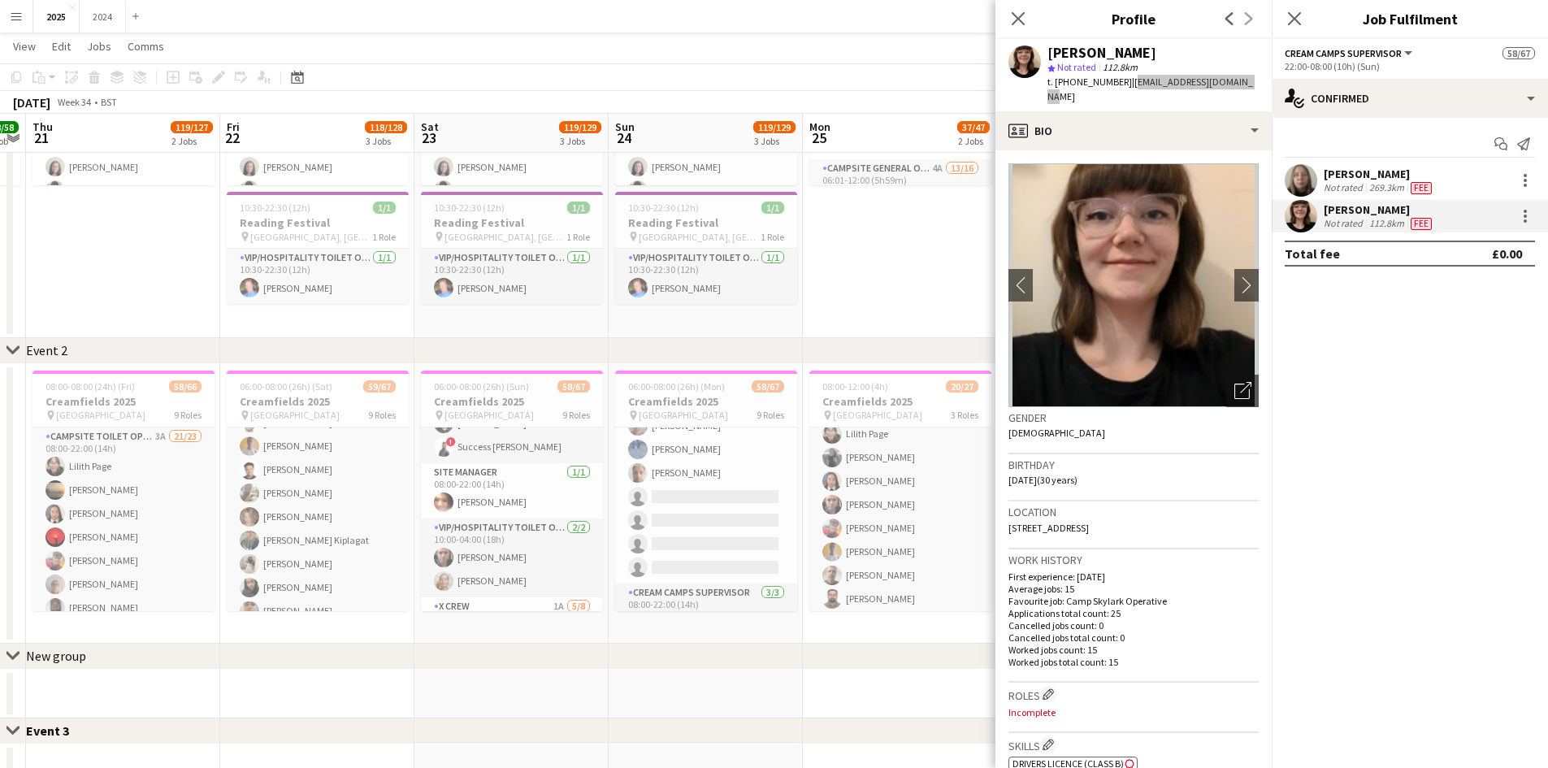
scroll to position [709, 0]
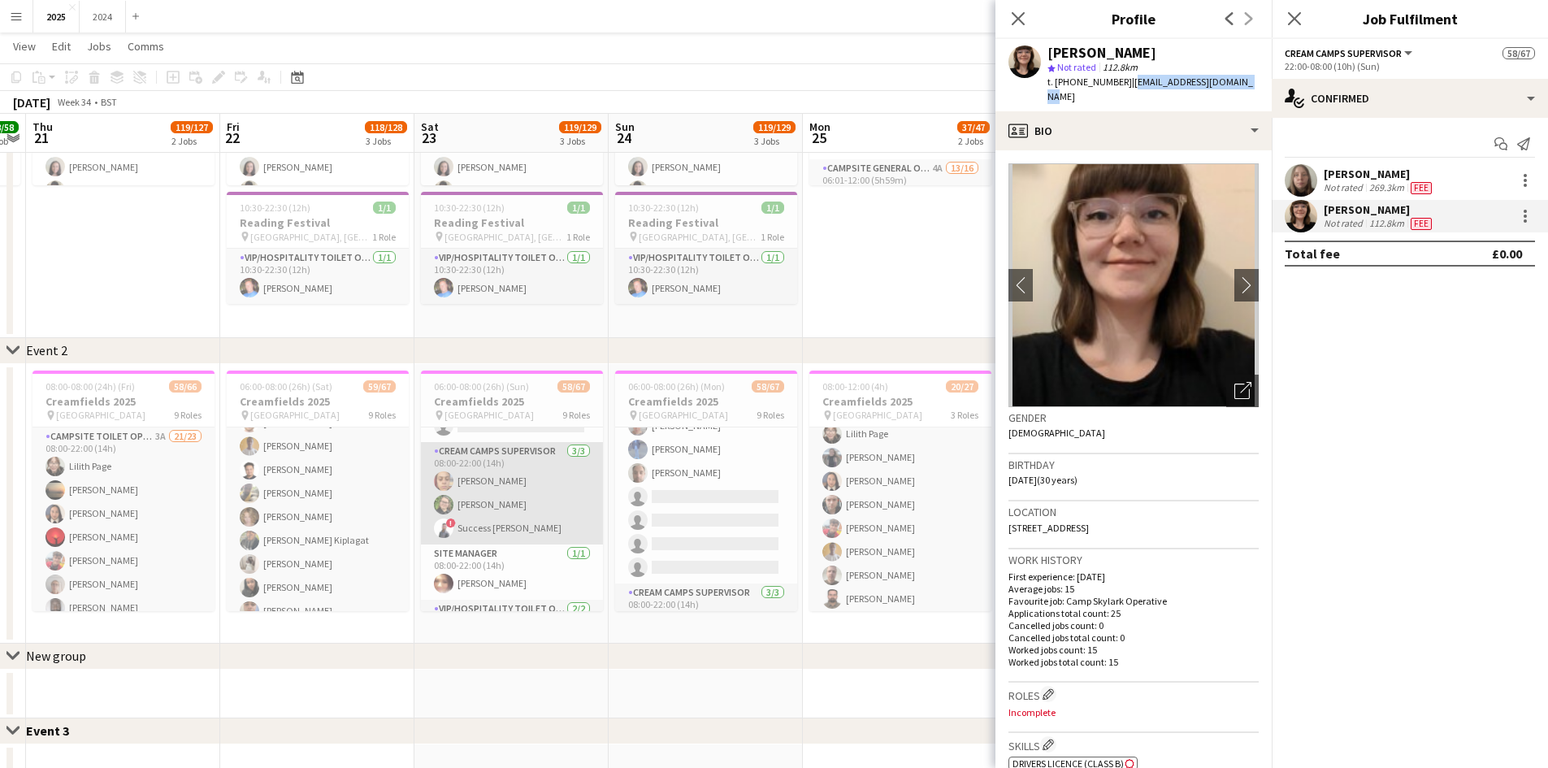
click at [538, 533] on app-card-role "Cream Camps Supervisor [DATE] 08:00-22:00 (14h) [PERSON_NAME] [PERSON_NAME] ! S…" at bounding box center [512, 493] width 182 height 102
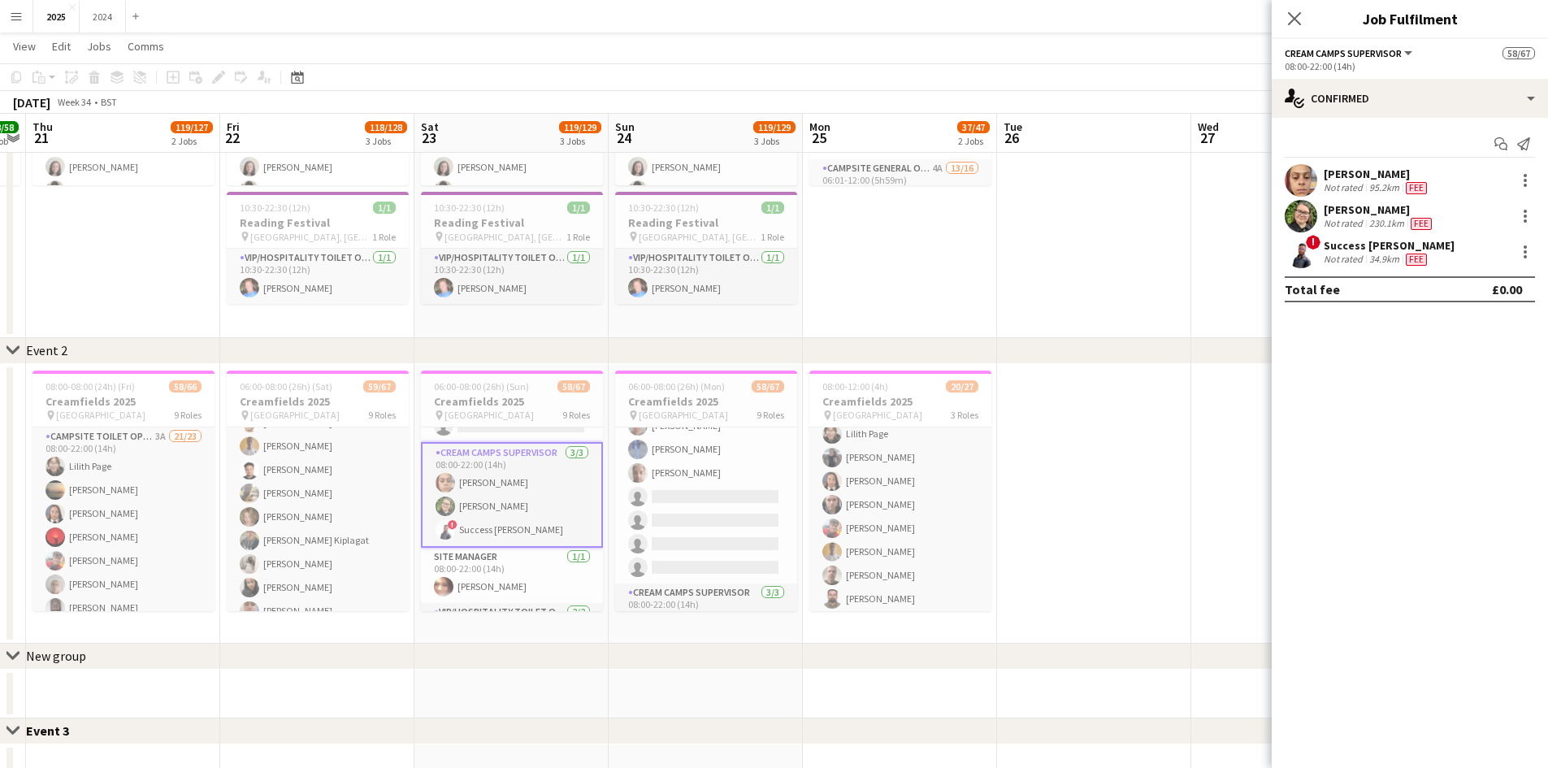
click at [1374, 251] on div "Success [PERSON_NAME]" at bounding box center [1389, 245] width 131 height 15
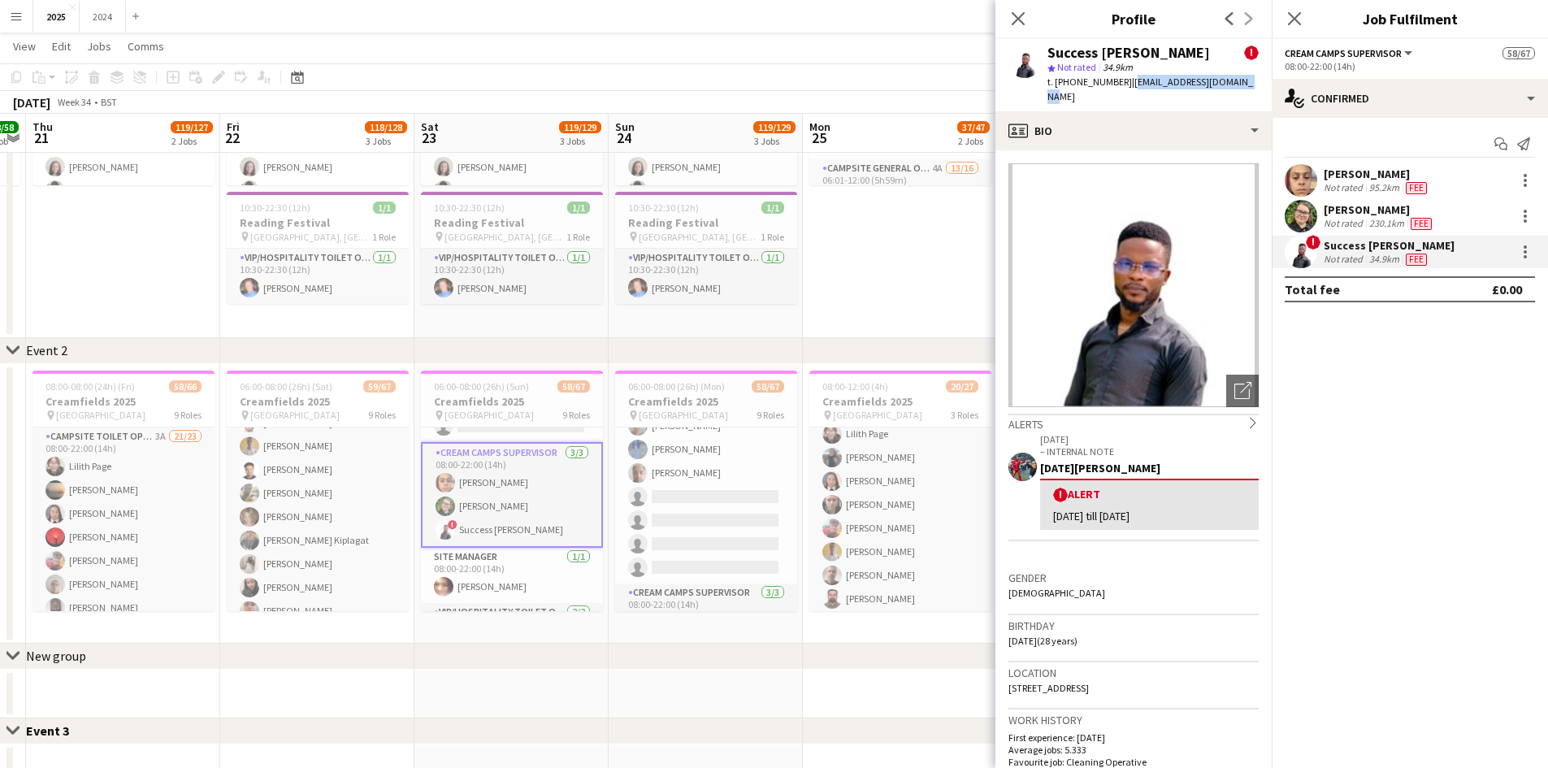
drag, startPoint x: 1252, startPoint y: 80, endPoint x: 1125, endPoint y: 80, distance: 126.8
click at [1125, 80] on div "Success [PERSON_NAME] ! star Not rated 34.9km t. [PHONE_NUMBER] | [EMAIL_ADDRES…" at bounding box center [1134, 75] width 276 height 72
click at [1391, 175] on div "[PERSON_NAME]" at bounding box center [1377, 174] width 106 height 15
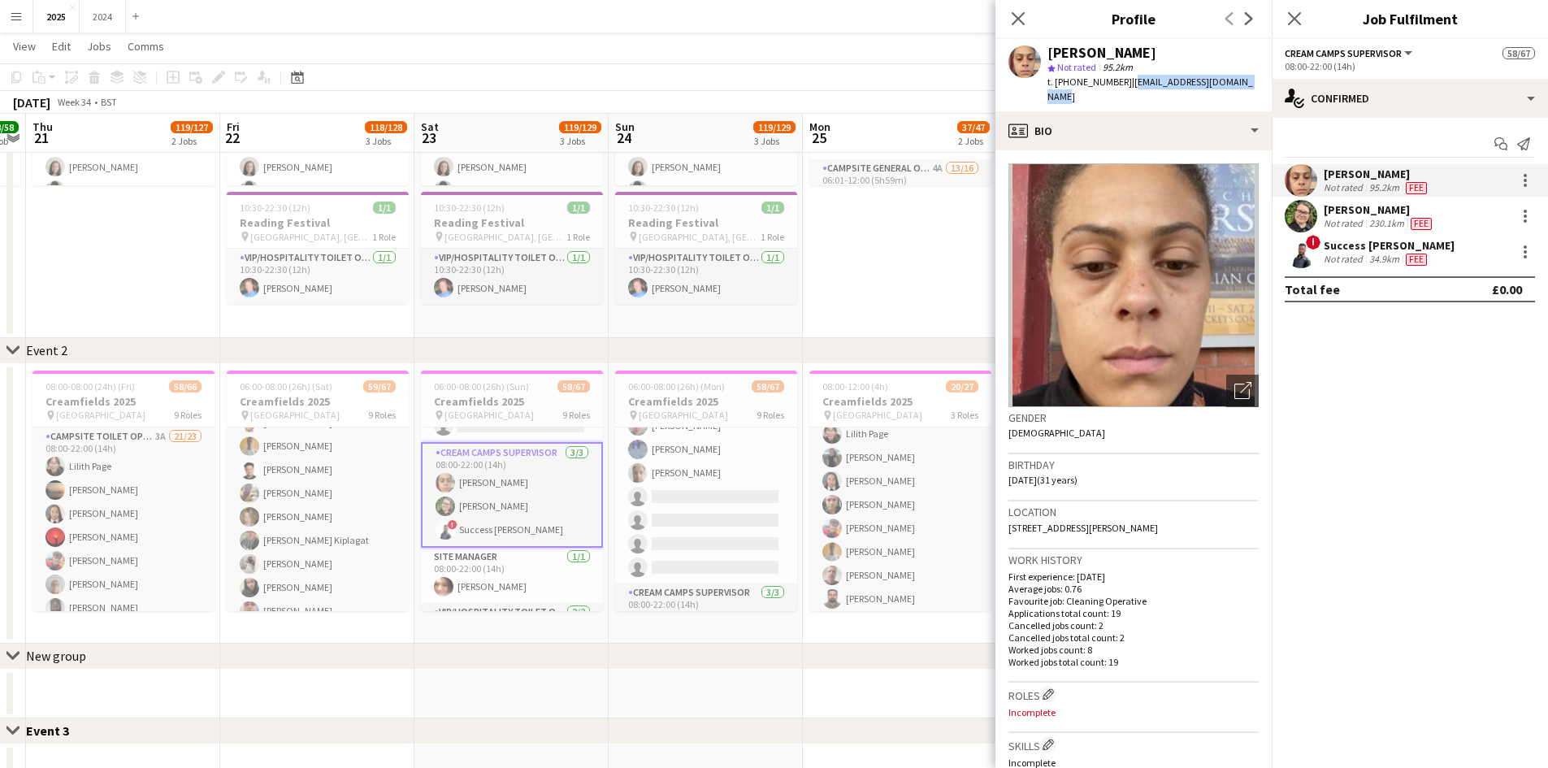
drag, startPoint x: 1253, startPoint y: 80, endPoint x: 1127, endPoint y: 78, distance: 126.0
click at [1127, 78] on div "[PERSON_NAME] star Not rated 95.2km t. [PHONE_NUMBER] | [EMAIL_ADDRESS][DOMAIN_…" at bounding box center [1134, 75] width 276 height 72
click at [1400, 206] on div "[PERSON_NAME]" at bounding box center [1379, 209] width 111 height 15
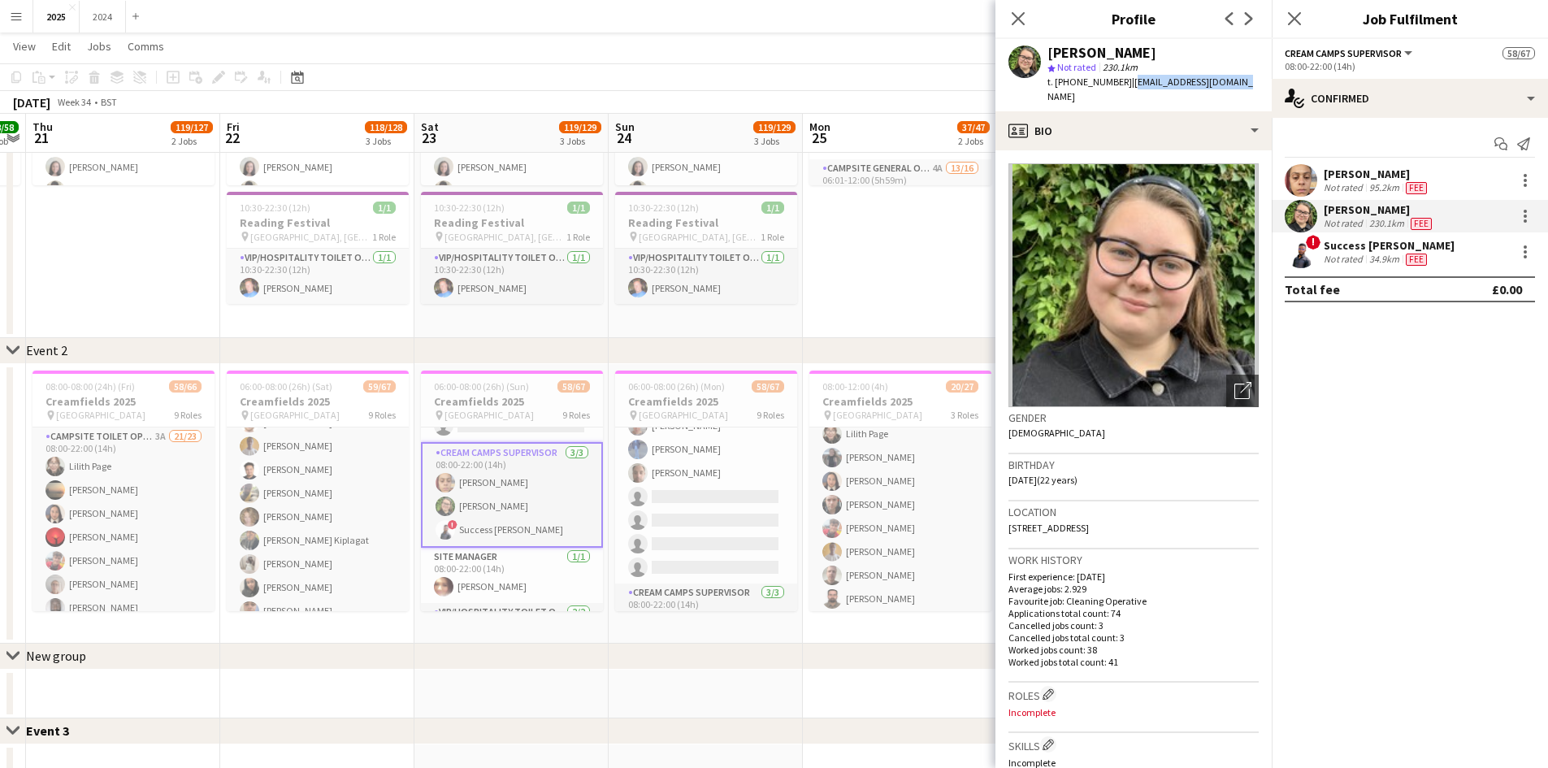
drag, startPoint x: 1222, startPoint y: 77, endPoint x: 1124, endPoint y: 84, distance: 97.8
click at [1124, 84] on div "[PERSON_NAME] star Not rated 230.1km t. [PHONE_NUMBER] | [EMAIL_ADDRESS][DOMAIN…" at bounding box center [1134, 75] width 276 height 72
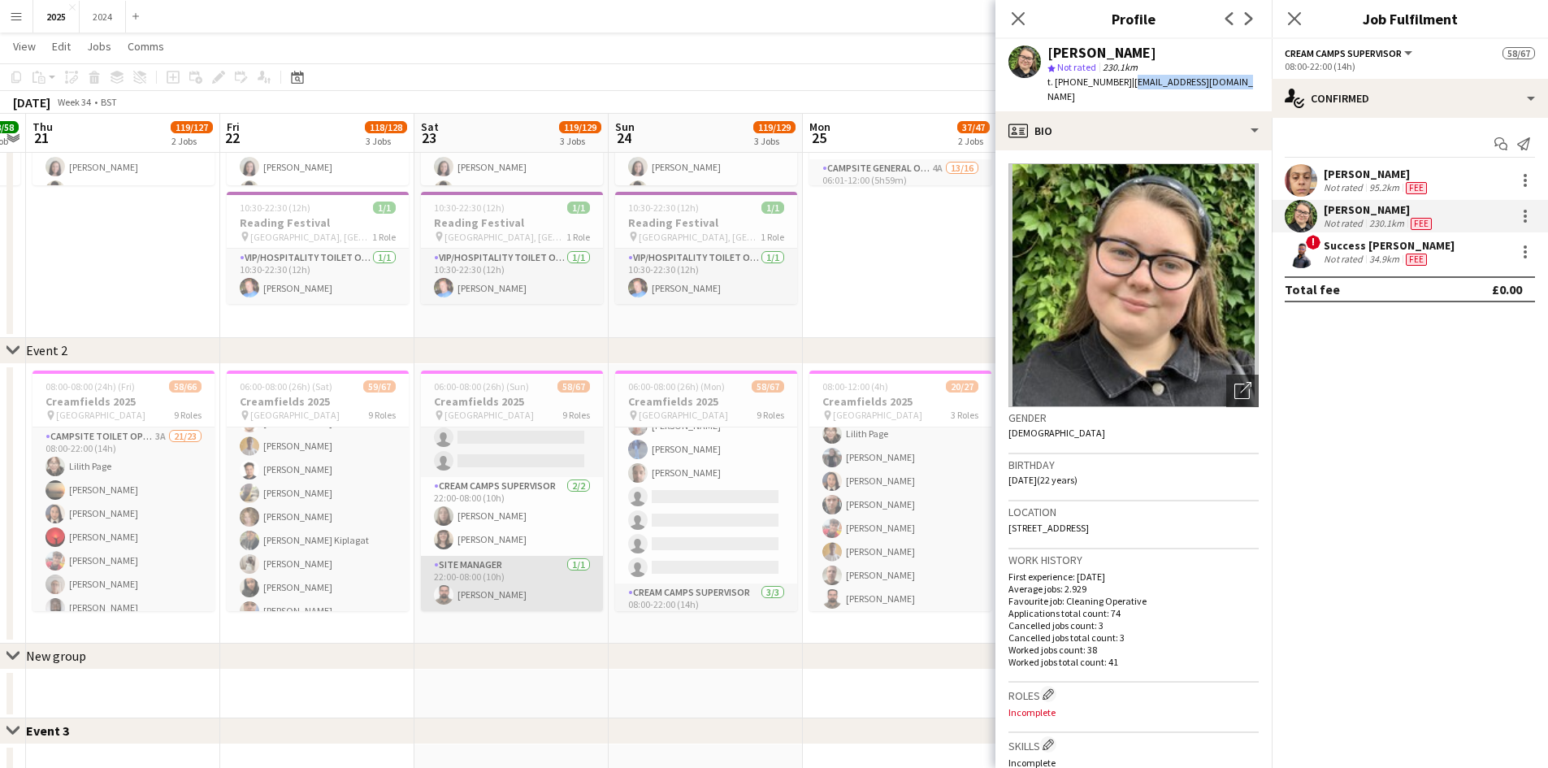
click at [513, 592] on app-card-role "Site Manager [DATE] 22:00-08:00 (10h) [PERSON_NAME]" at bounding box center [512, 583] width 182 height 55
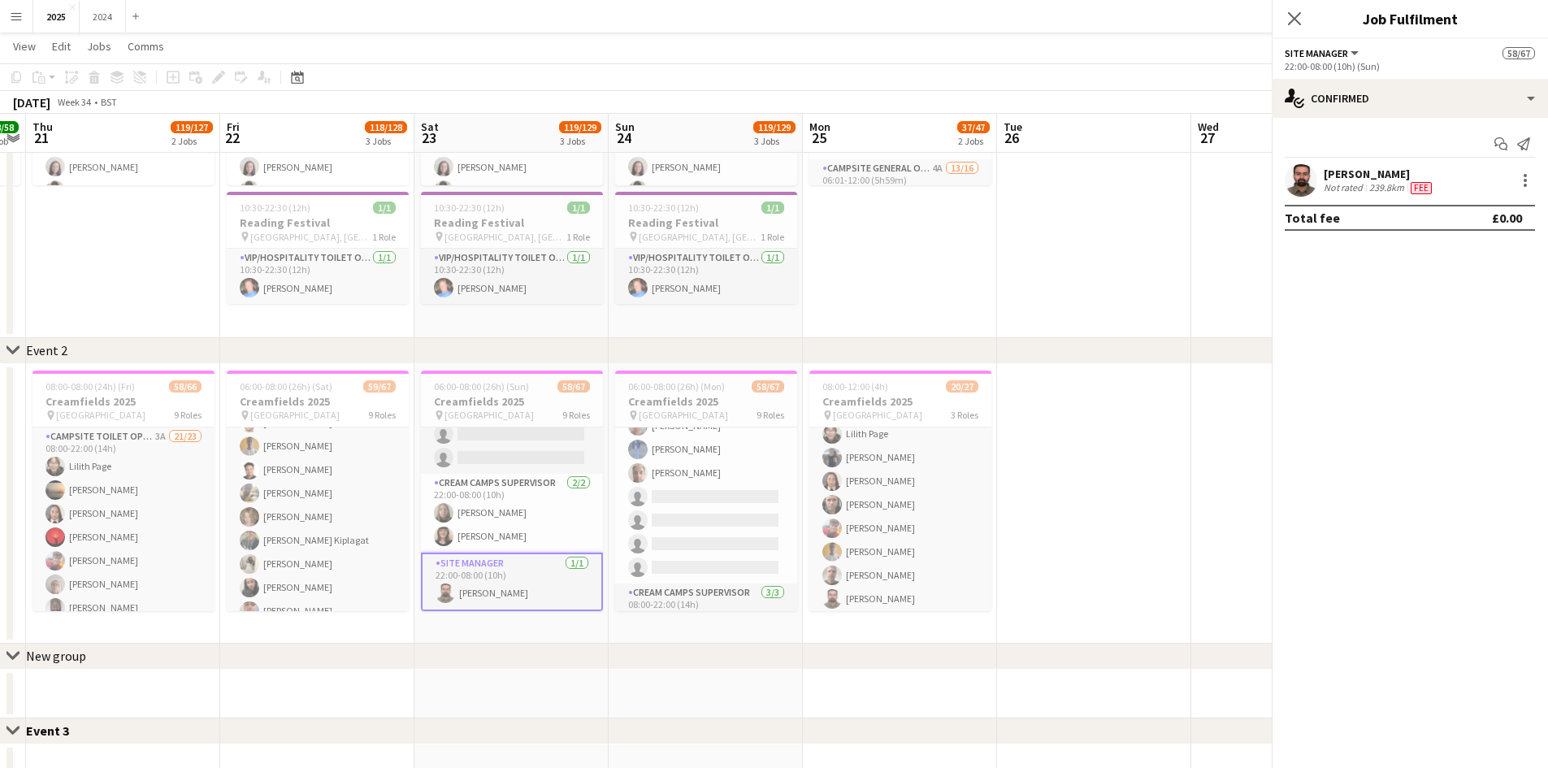
scroll to position [1681, 0]
click at [1404, 196] on div "[PERSON_NAME] Not rated 239.8km Fee" at bounding box center [1410, 180] width 276 height 33
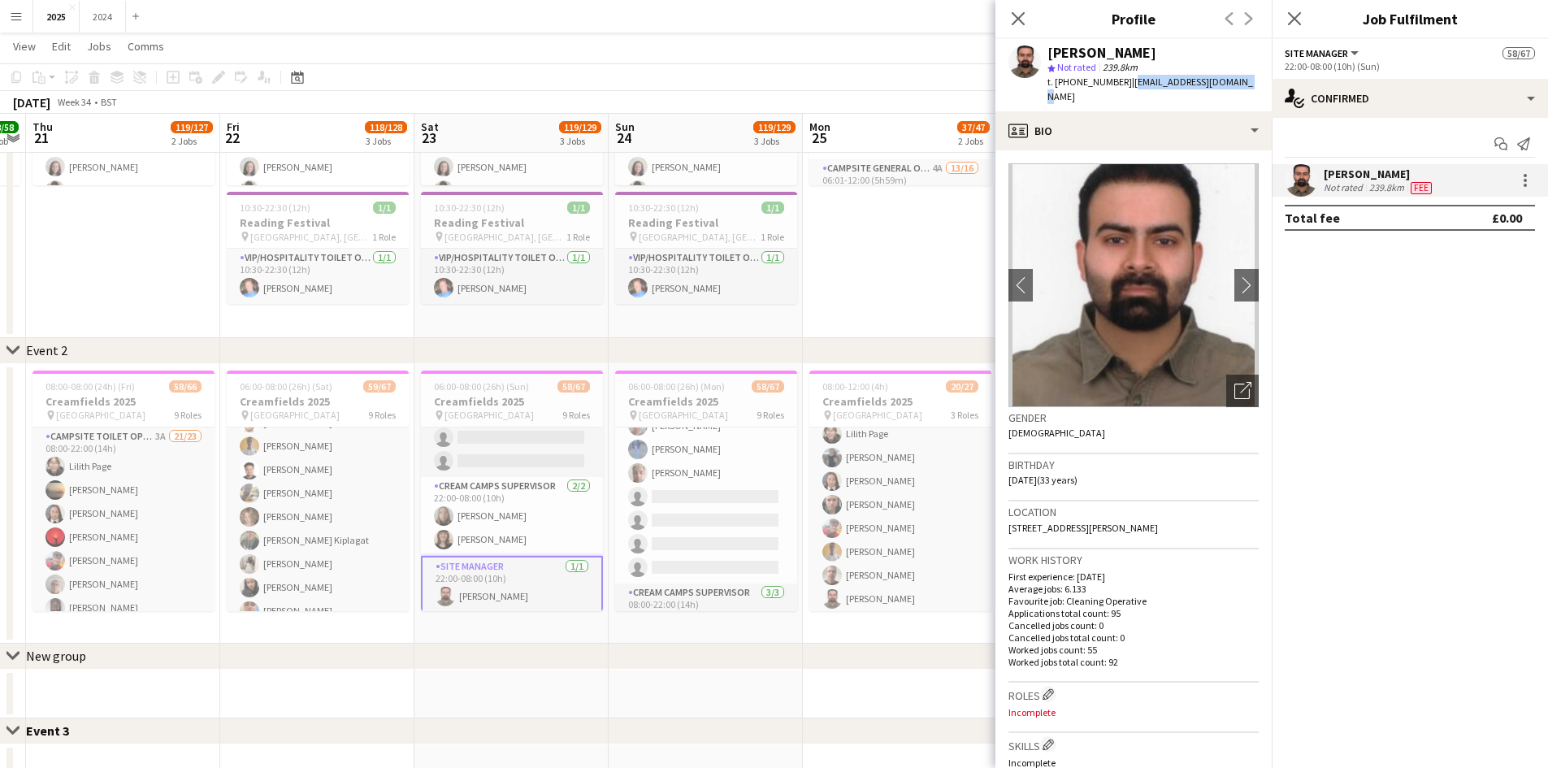
drag, startPoint x: 1241, startPoint y: 86, endPoint x: 1126, endPoint y: 87, distance: 115.4
click at [1126, 87] on div "[PERSON_NAME] star Not rated 239.8km t. [PHONE_NUMBER] | [EMAIL_ADDRESS][DOMAIN…" at bounding box center [1134, 75] width 276 height 72
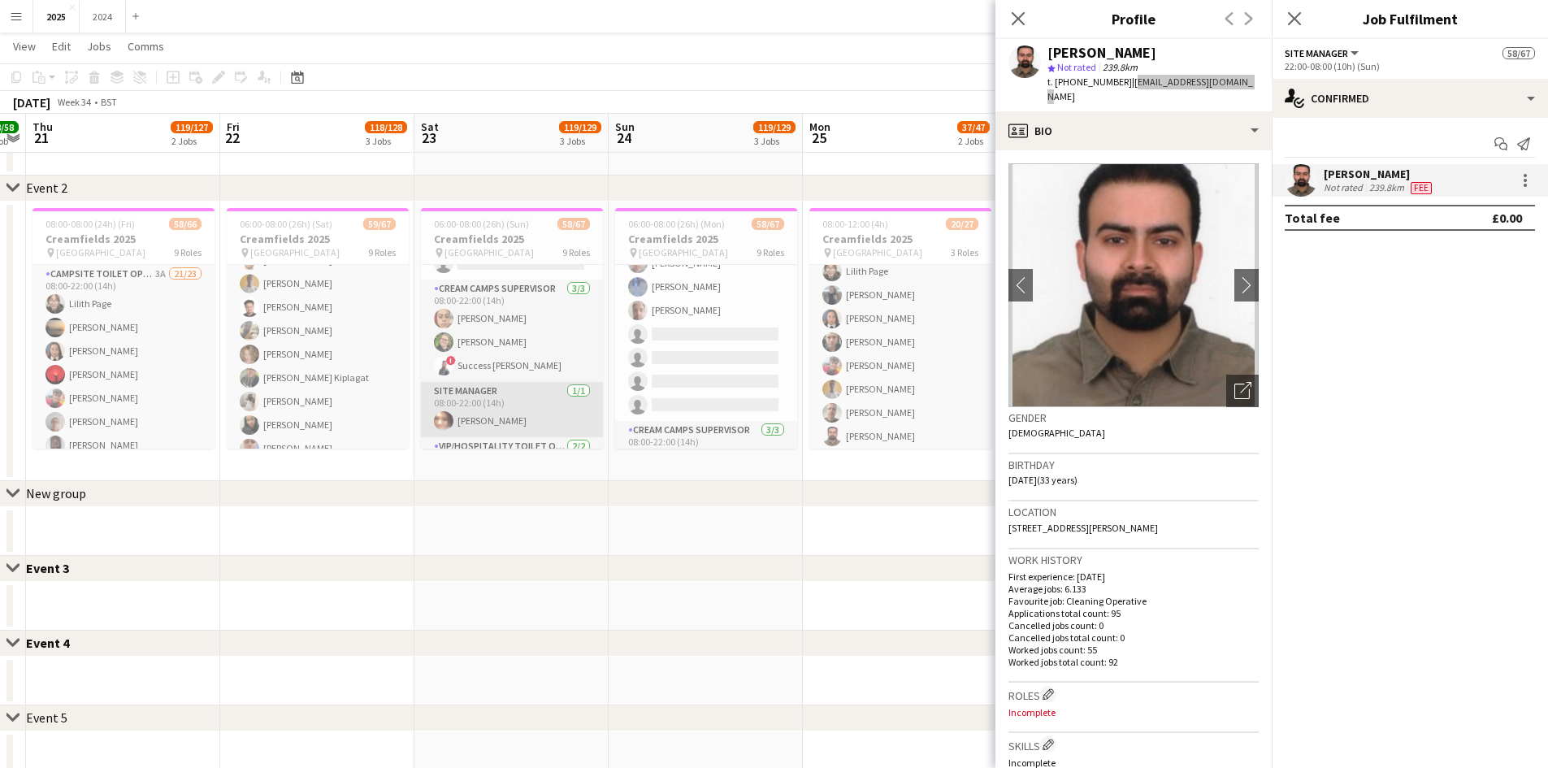
scroll to position [790, 0]
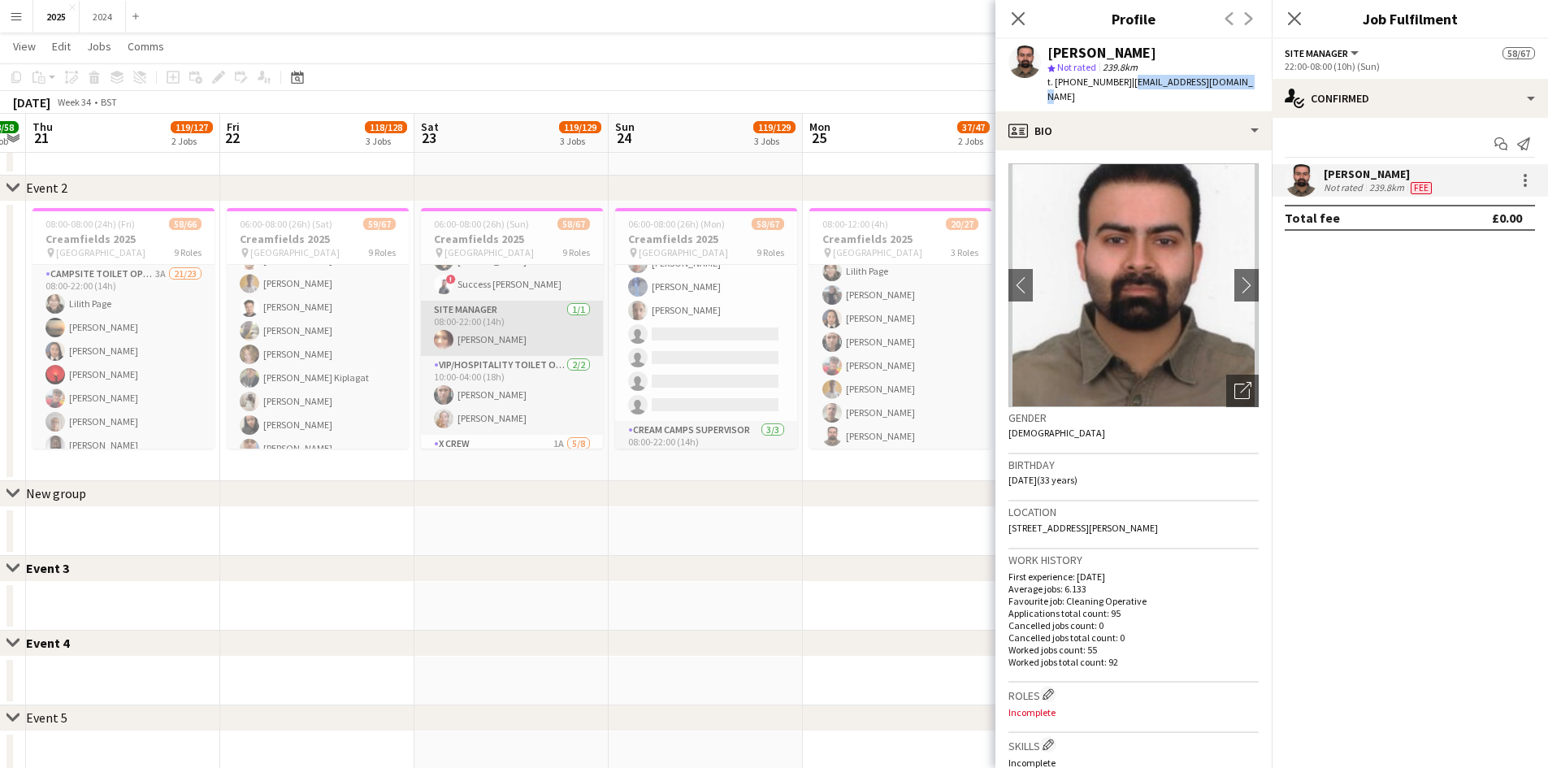
click at [528, 337] on app-card-role "Site Manager [DATE] 08:00-22:00 (14h) [PERSON_NAME]" at bounding box center [512, 328] width 182 height 55
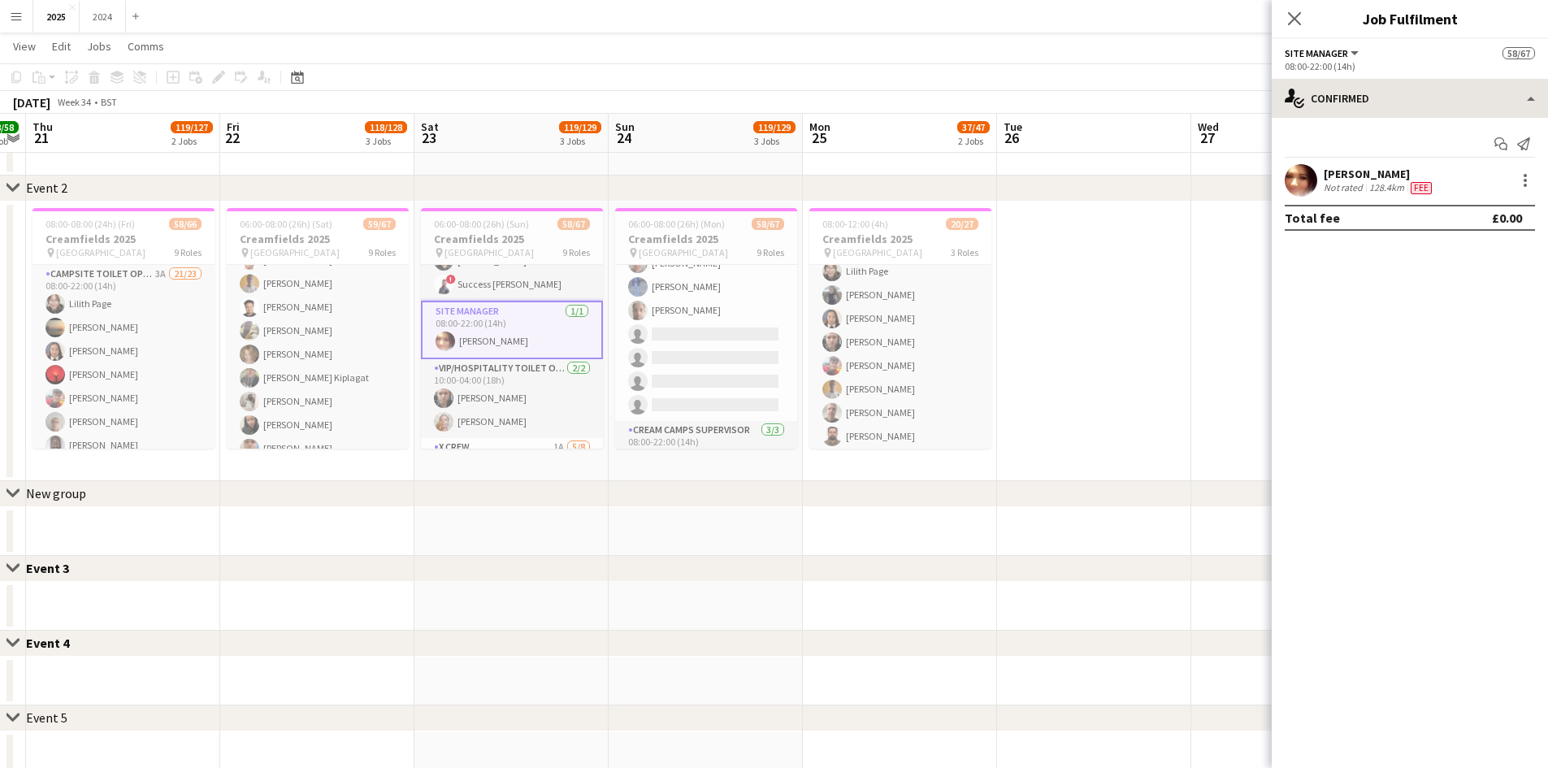
drag, startPoint x: 1369, startPoint y: 184, endPoint x: 1311, endPoint y: 115, distance: 90.0
click at [1370, 183] on div "128.4km" at bounding box center [1386, 187] width 41 height 13
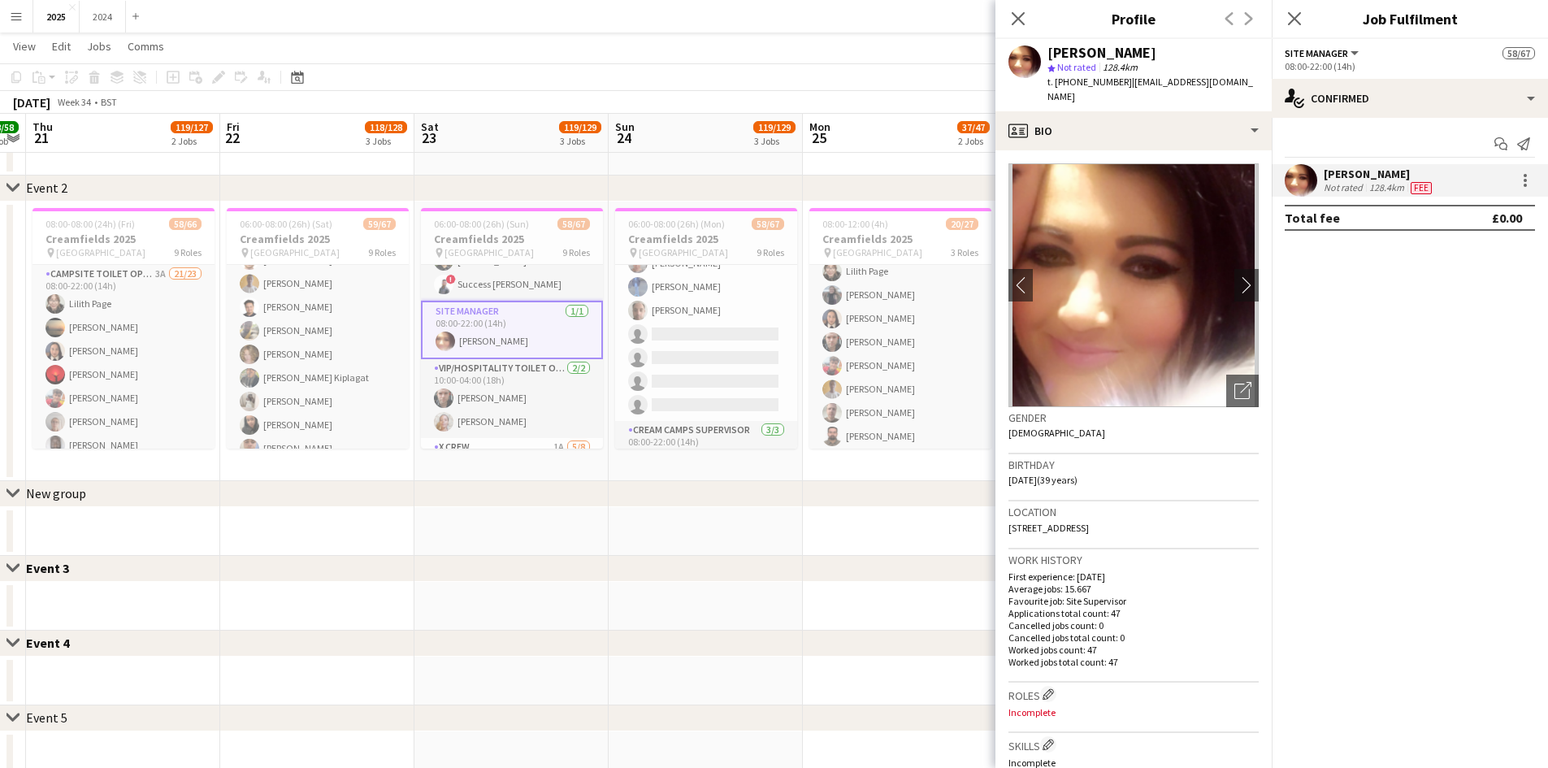
drag, startPoint x: 1251, startPoint y: 81, endPoint x: 1127, endPoint y: 77, distance: 123.6
click at [1127, 77] on div "[PERSON_NAME] star Not rated 128.4km t. [PHONE_NUMBER] | [EMAIL_ADDRESS][DOMAIN…" at bounding box center [1134, 75] width 276 height 72
click at [1257, 84] on div "[PERSON_NAME] star Not rated 128.4km t. [PHONE_NUMBER] | [EMAIL_ADDRESS][DOMAIN…" at bounding box center [1134, 75] width 276 height 72
drag, startPoint x: 1213, startPoint y: 85, endPoint x: 1130, endPoint y: 88, distance: 83.0
click at [1130, 88] on div "[PERSON_NAME] star Not rated 128.4km t. [PHONE_NUMBER] | [EMAIL_ADDRESS][DOMAIN…" at bounding box center [1134, 75] width 276 height 72
